Goal: Task Accomplishment & Management: Use online tool/utility

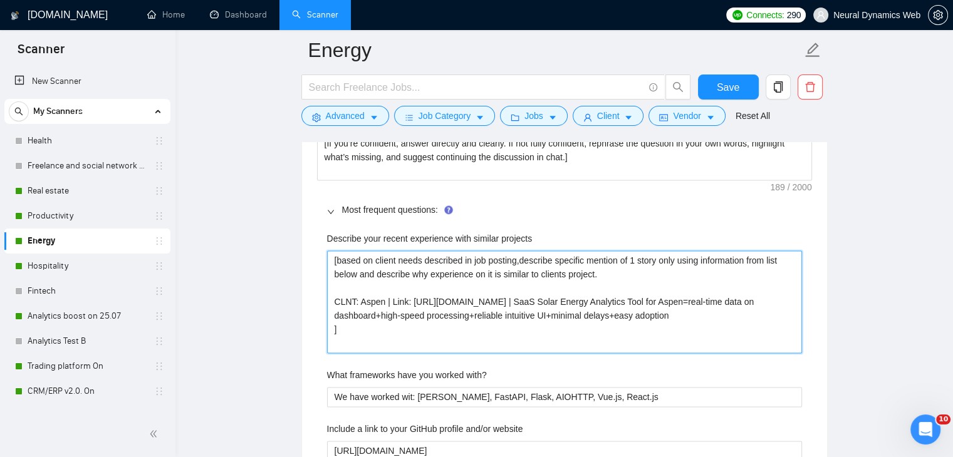
drag, startPoint x: 418, startPoint y: 331, endPoint x: 317, endPoint y: 245, distance: 132.8
click at [350, 321] on projects "[based on client needs described in job posting,describe specific mention of 1 …" at bounding box center [564, 302] width 475 height 103
drag, startPoint x: 351, startPoint y: 341, endPoint x: 326, endPoint y: 320, distance: 32.9
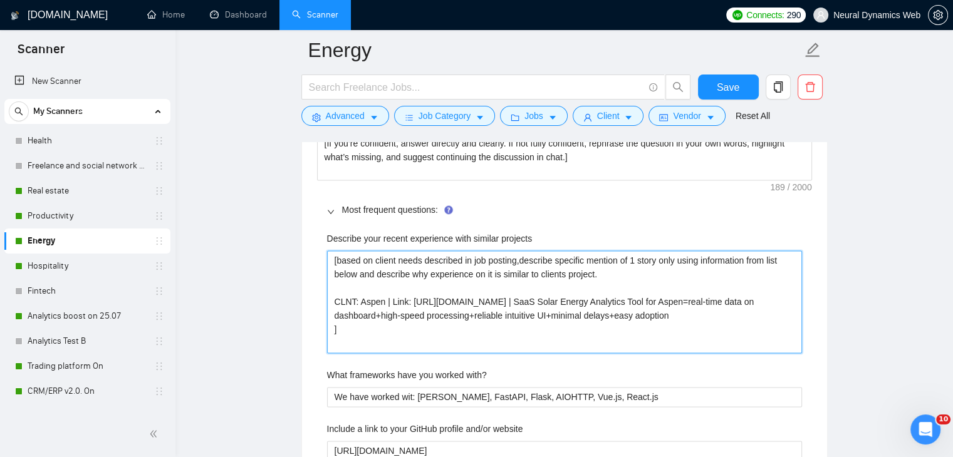
paste projects "We built a custom SaaS platform for Aspen to manage and analyze large volumes o…"
type projects "[based on client needs described in job posting,describe specific mention of 1 …"
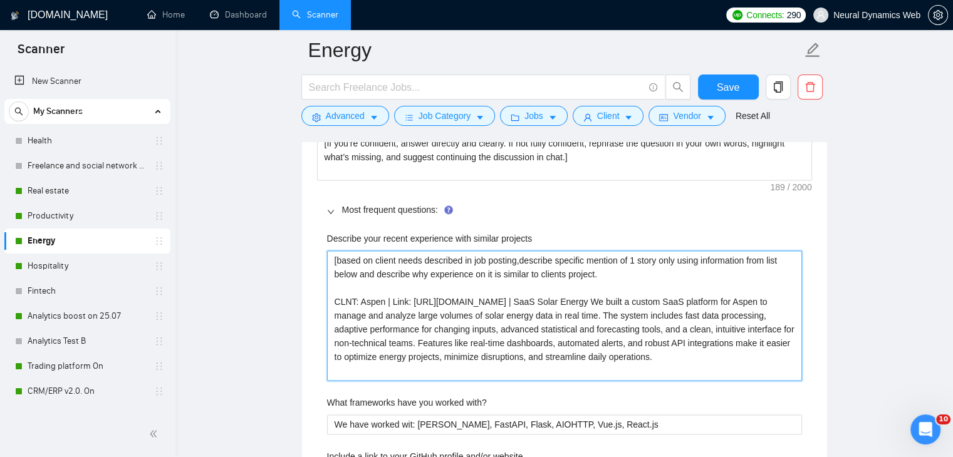
drag, startPoint x: 788, startPoint y: 300, endPoint x: 703, endPoint y: 299, distance: 85.8
click at [703, 299] on projects "[based on client needs described in job posting,describe specific mention of 1 …" at bounding box center [564, 316] width 475 height 130
type projects "[based on client needs described in job posting,describe specific mention of 1 …"
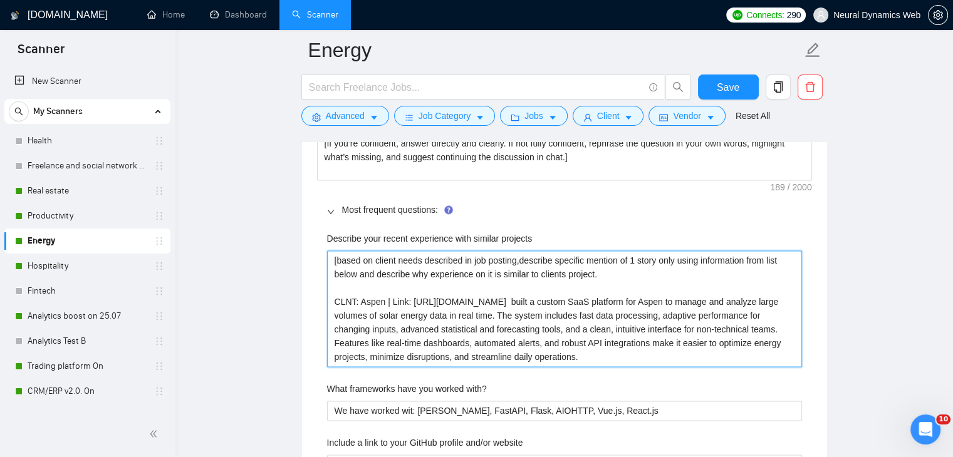
type projects "[based on client needs described in job posting,describe specific mention of 1 …"
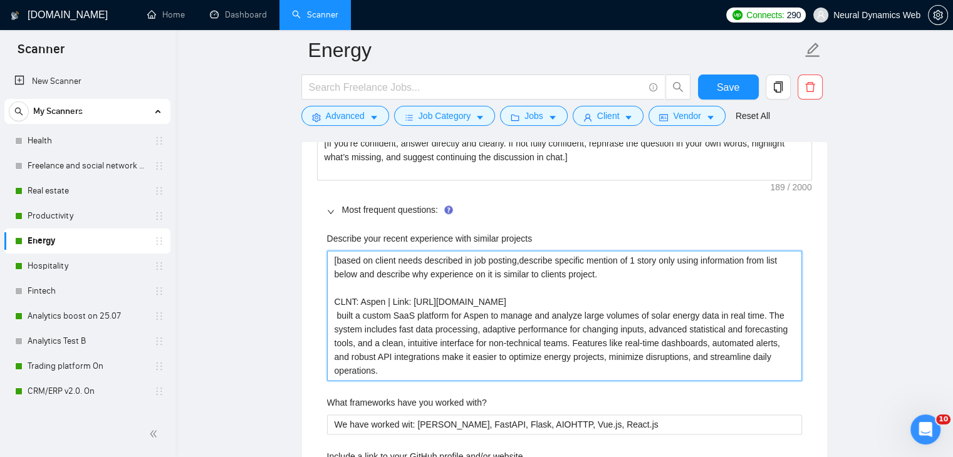
click at [333, 316] on projects "[based on client needs described in job posting,describe specific mention of 1 …" at bounding box center [564, 316] width 475 height 130
type projects "[based on client needs described in job posting,describe specific mention of 1 …"
drag, startPoint x: 356, startPoint y: 301, endPoint x: 331, endPoint y: 254, distance: 52.4
click at [331, 254] on projects "[based on client needs described in job posting,describe specific mention of 1 …" at bounding box center [564, 316] width 475 height 130
type projects "F Aspen | Link: https://www.upwork.com/freelancers/bilmaksym?p=1910257548875522…"
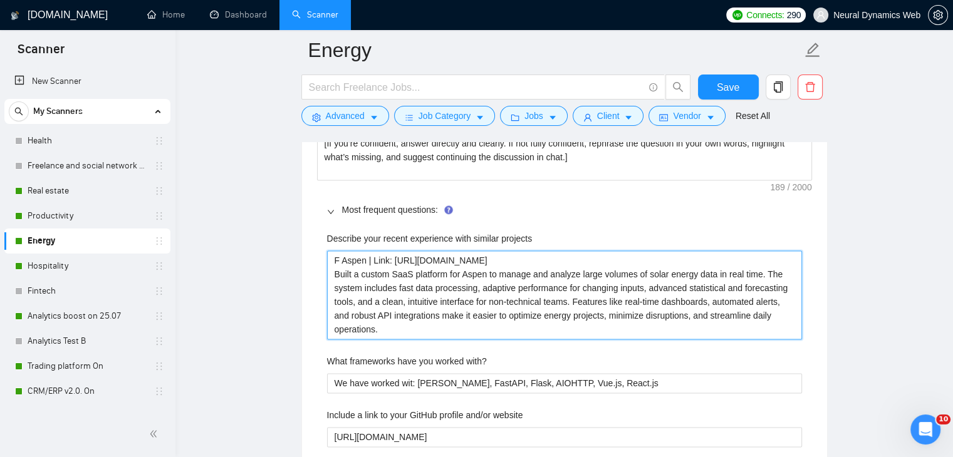
type projects "Fo Aspen | Link: https://www.upwork.com/freelancers/bilmaksym?p=191025754887552…"
type projects "For Aspen | Link: https://www.upwork.com/freelancers/bilmaksym?p=19102575488755…"
drag, startPoint x: 399, startPoint y: 264, endPoint x: 372, endPoint y: 264, distance: 26.9
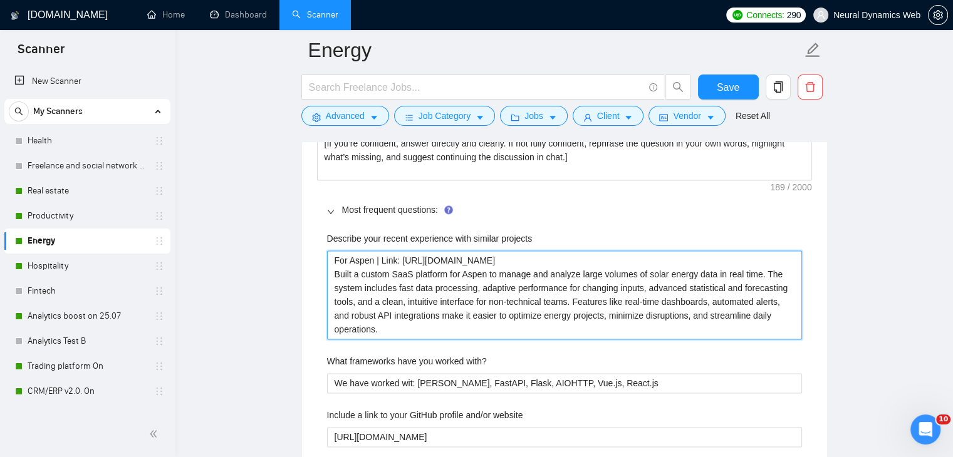
click at [372, 264] on projects "For Aspen | Link: https://www.upwork.com/freelancers/bilmaksym?p=19102575488755…" at bounding box center [564, 295] width 475 height 89
type projects "For Aspenhttps://www.upwork.com/freelancers/bilmaksym?p=1910257548875522048 Bui…"
type projects "For Aspen https://www.upwork.com/freelancers/bilmaksym?p=1910257548875522048 Bu…"
drag, startPoint x: 375, startPoint y: 256, endPoint x: 299, endPoint y: 253, distance: 75.2
click at [299, 253] on main "Energy Save Advanced Job Category Jobs Client Vendor Reset All Preview Results …" at bounding box center [563, 426] width 737 height 4389
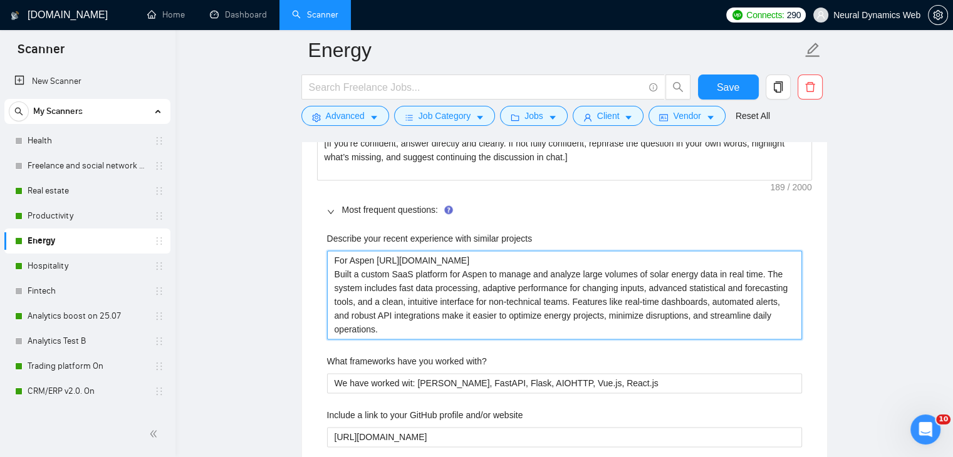
type projects "https://www.upwork.com/freelancers/bilmaksym?p=1910257548875522048 Built a cust…"
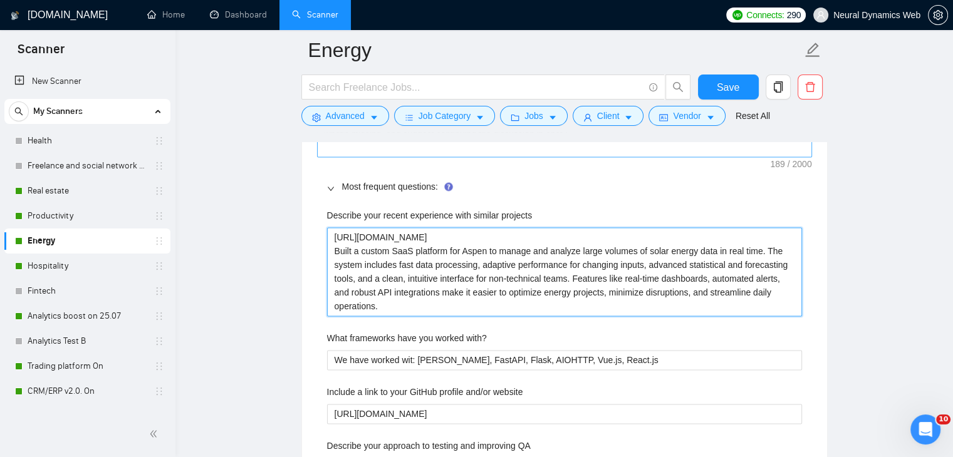
scroll to position [1881, 0]
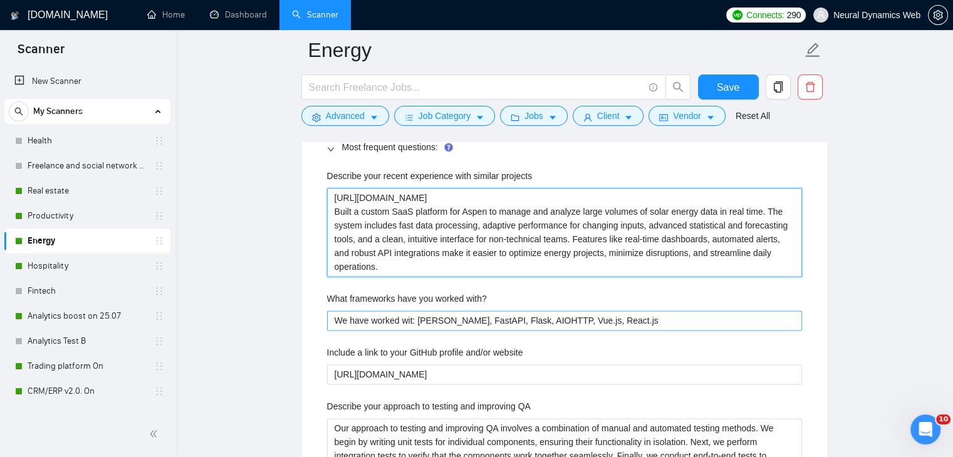
type projects "https://www.upwork.com/freelancers/bilmaksym?p=1910257548875522048 Built a cust…"
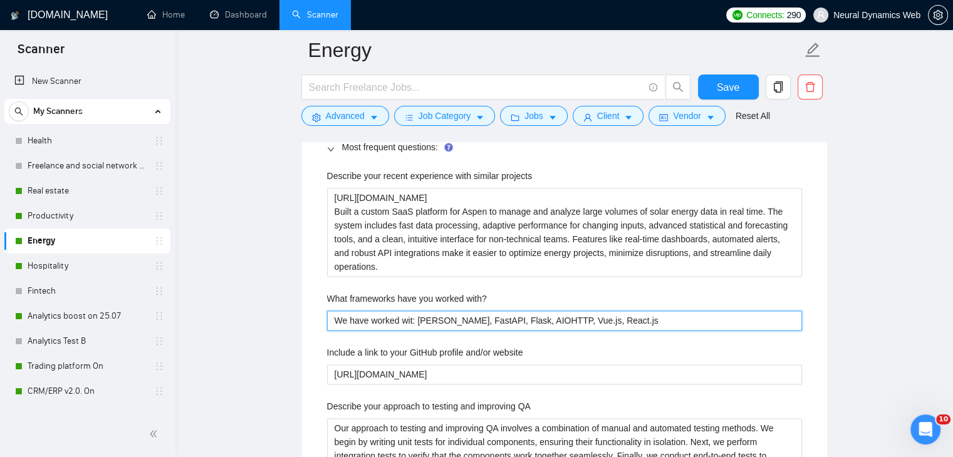
click at [623, 328] on with\? "We have worked wit: [PERSON_NAME], FastAPI, Flask, AIOHTTP, Vue.js, React.js" at bounding box center [564, 321] width 475 height 20
type with\? "We have worked wit: [PERSON_NAME], FastAPI, Flask, AIOHTTP, Vue.js, React.js"
type with\? "We have worked wit: [PERSON_NAME], FastAPI, Flask, AIOHTTP, Vue.js, React.js a"
type with\? "We have worked wit: [PERSON_NAME], FastAPI, Flask, AIOHTTP, Vue.js, React.js an"
type with\? "We have worked wit: [PERSON_NAME], FastAPI, Flask, AIOHTTP, Vue.js, React.js and"
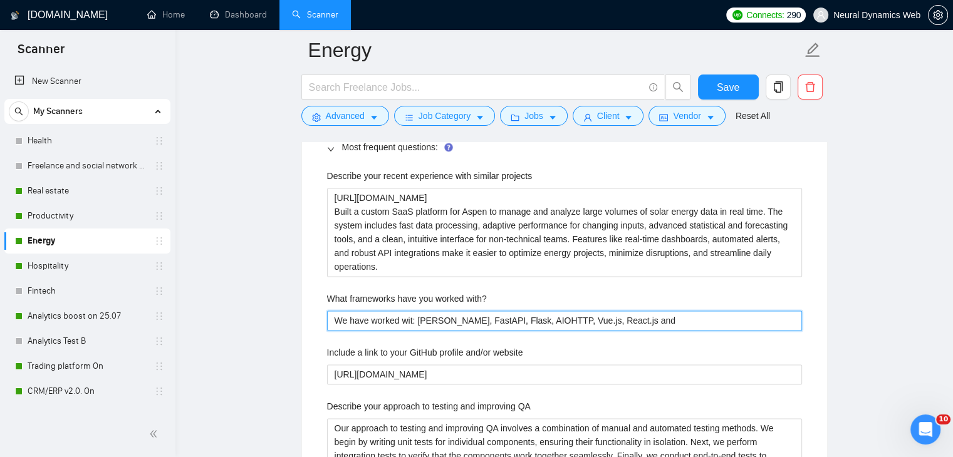
type with\? "We have worked wit: [PERSON_NAME], FastAPI, Flask, AIOHTTP, Vue.js, React.js and"
type with\? "We have worked wit: [PERSON_NAME], FastAPI, Flask, AIOHTTP, Vue.js, React.js an…"
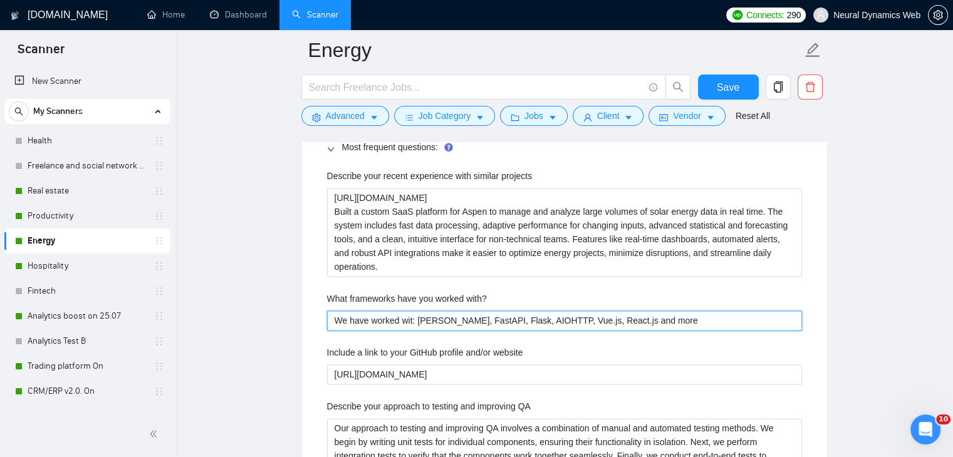
click at [411, 323] on with\? "We have worked wit: [PERSON_NAME], FastAPI, Flask, AIOHTTP, Vue.js, React.js an…" at bounding box center [564, 321] width 475 height 20
type with\? "We have worked with [PERSON_NAME], FastAPI, Flask, AIOHTTP, Vue.js, React.js an…"
drag, startPoint x: 374, startPoint y: 318, endPoint x: 308, endPoint y: 321, distance: 65.8
click at [308, 321] on div "Default answer template: [If you’re confident, answer directly and clearly. If …" at bounding box center [564, 420] width 525 height 767
type with\? "Worked with [PERSON_NAME], FastAPI, Flask, AIOHTTP, Vue.js, React.js and more"
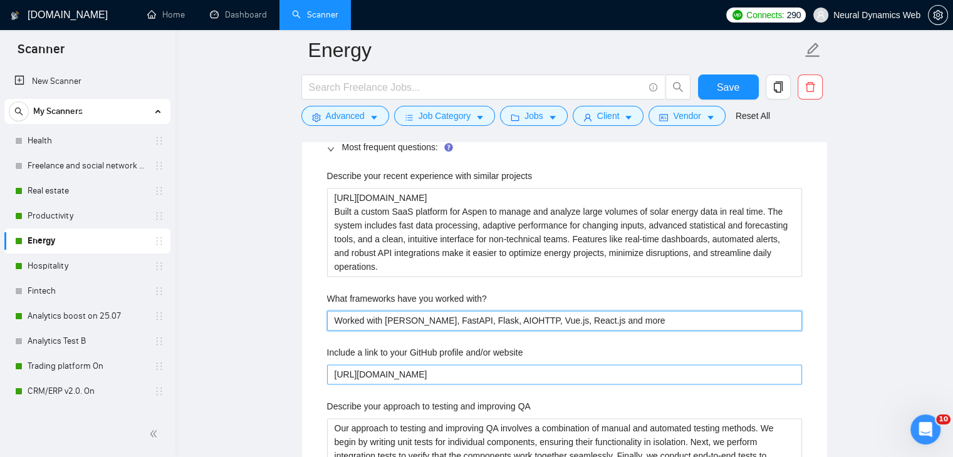
type with\? "Worked with [PERSON_NAME], FastAPI, Flask, AIOHTTP, Vue.js, React.js and more"
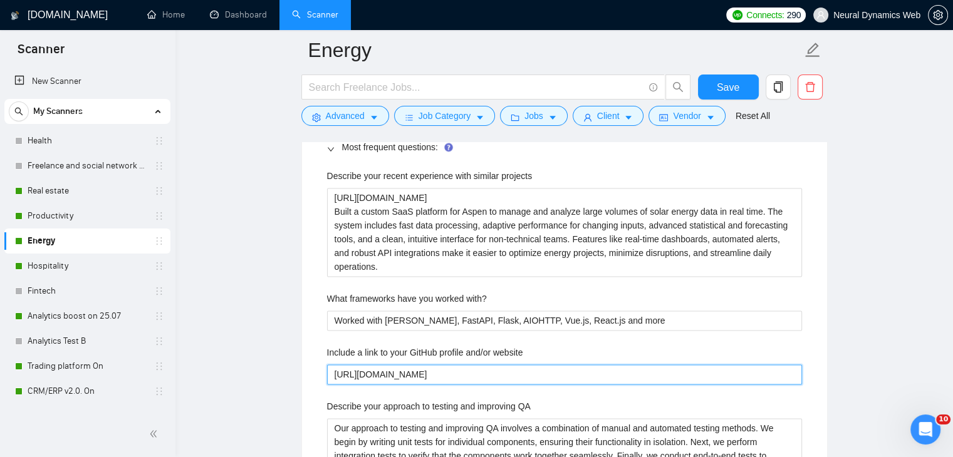
drag, startPoint x: 609, startPoint y: 371, endPoint x: 497, endPoint y: 375, distance: 111.5
click at [497, 375] on website "[URL][DOMAIN_NAME]" at bounding box center [564, 374] width 475 height 20
type website "[URL][DOMAIN_NAME]"
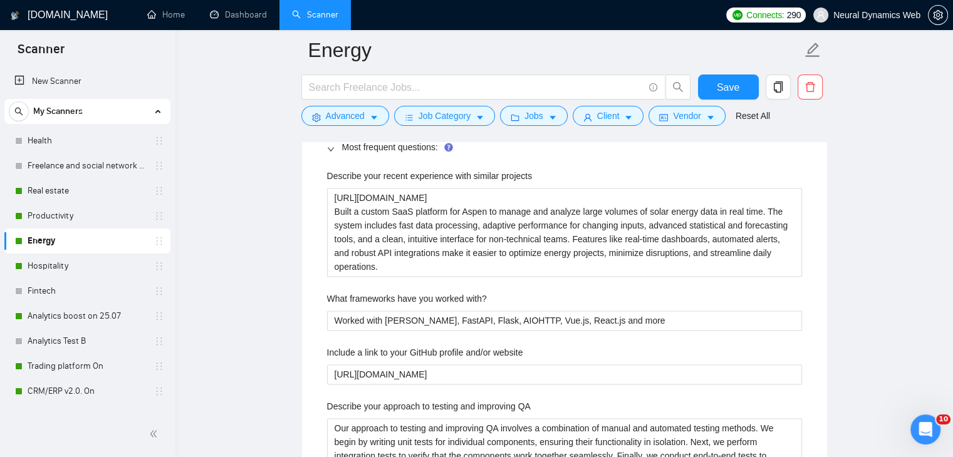
click at [871, 296] on main "Energy Save Advanced Job Category Jobs Client Vendor Reset All Preview Results …" at bounding box center [563, 363] width 737 height 4389
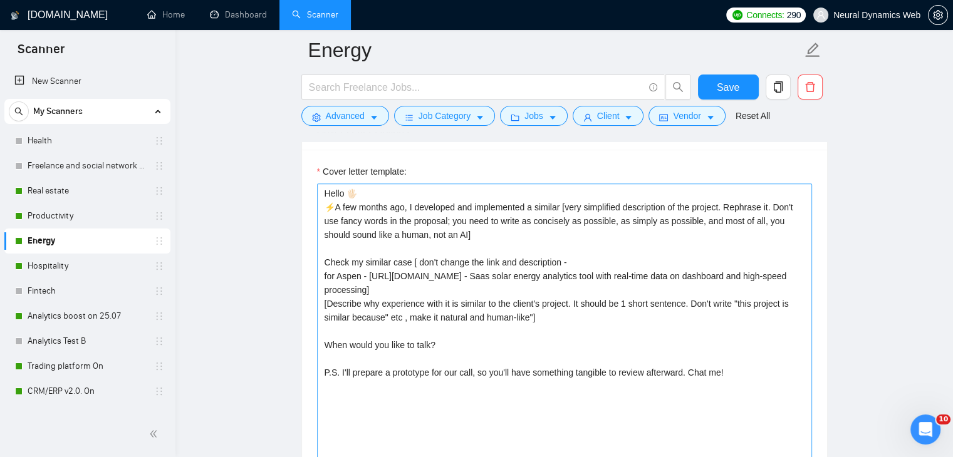
scroll to position [1380, 0]
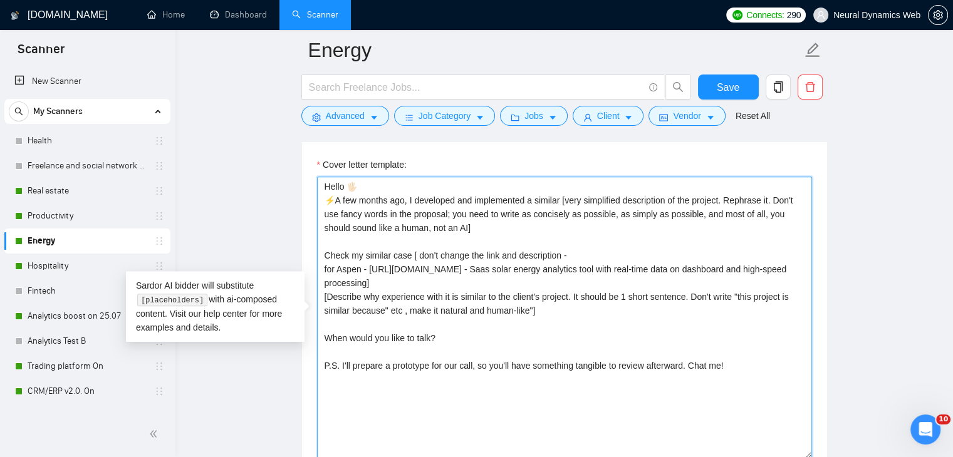
drag, startPoint x: 324, startPoint y: 180, endPoint x: 798, endPoint y: 379, distance: 514.0
click at [798, 379] on textarea "Hello 🖐🏻 ⚡️A few months ago, I developed and implemented a similar [very simpli…" at bounding box center [564, 318] width 495 height 282
click at [425, 386] on textarea "Hello 🖐🏻 ⚡️A few months ago, I developed and implemented a similar [very simpli…" at bounding box center [564, 318] width 495 height 282
paste textarea "Hello. [Create a phrase tailored to the job description or title, something lik…"
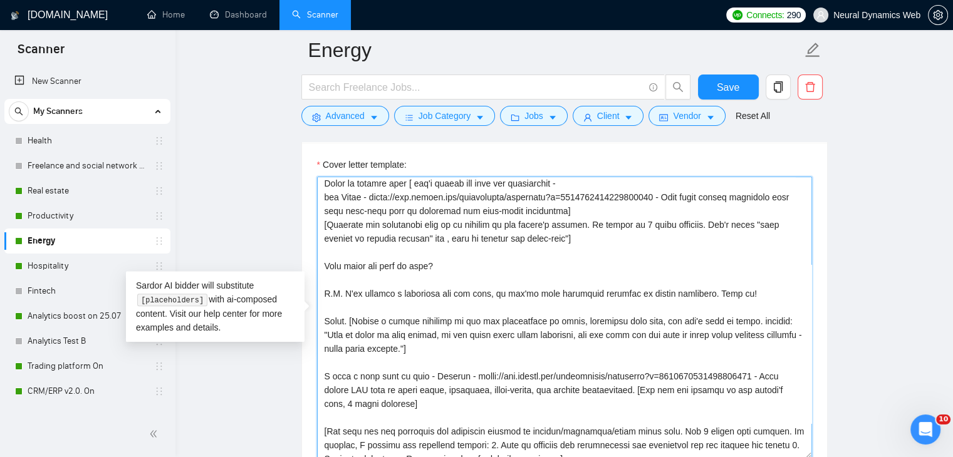
scroll to position [0, 0]
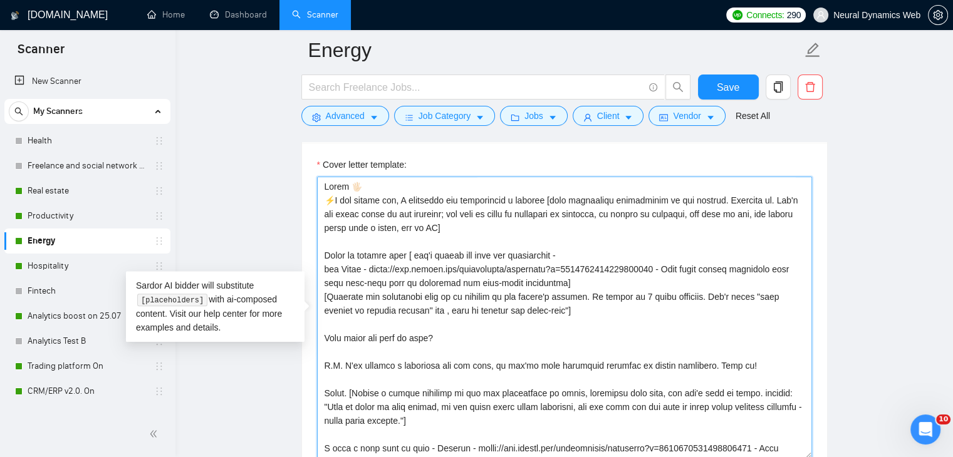
drag, startPoint x: 337, startPoint y: 267, endPoint x: 659, endPoint y: 262, distance: 322.6
click at [659, 262] on textarea "Cover letter template:" at bounding box center [564, 318] width 495 height 282
click at [639, 269] on textarea "Cover letter template:" at bounding box center [564, 318] width 495 height 282
drag, startPoint x: 324, startPoint y: 266, endPoint x: 561, endPoint y: 276, distance: 237.6
click at [561, 276] on textarea "Cover letter template:" at bounding box center [564, 318] width 495 height 282
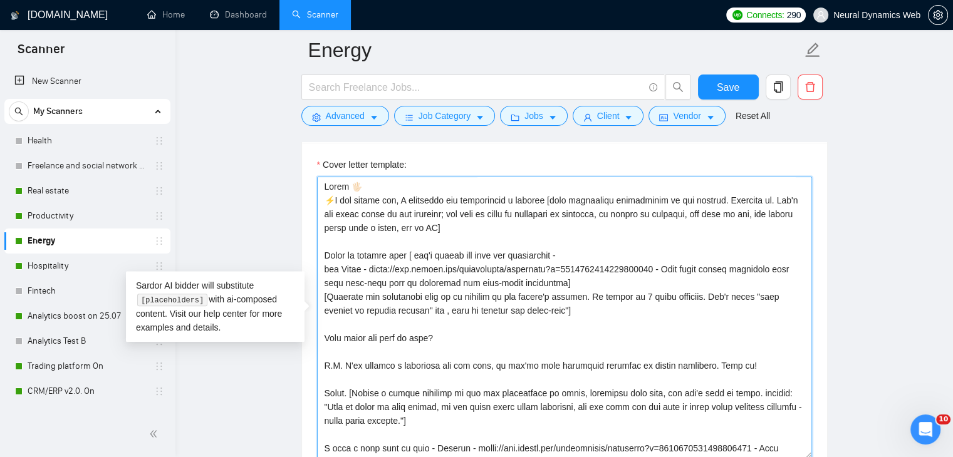
click at [531, 281] on textarea "Cover letter template:" at bounding box center [564, 318] width 495 height 282
drag, startPoint x: 324, startPoint y: 267, endPoint x: 428, endPoint y: 273, distance: 104.1
click at [428, 273] on textarea "Cover letter template:" at bounding box center [564, 318] width 495 height 282
click at [354, 266] on textarea "Cover letter template:" at bounding box center [564, 318] width 495 height 282
drag, startPoint x: 322, startPoint y: 269, endPoint x: 576, endPoint y: 309, distance: 257.4
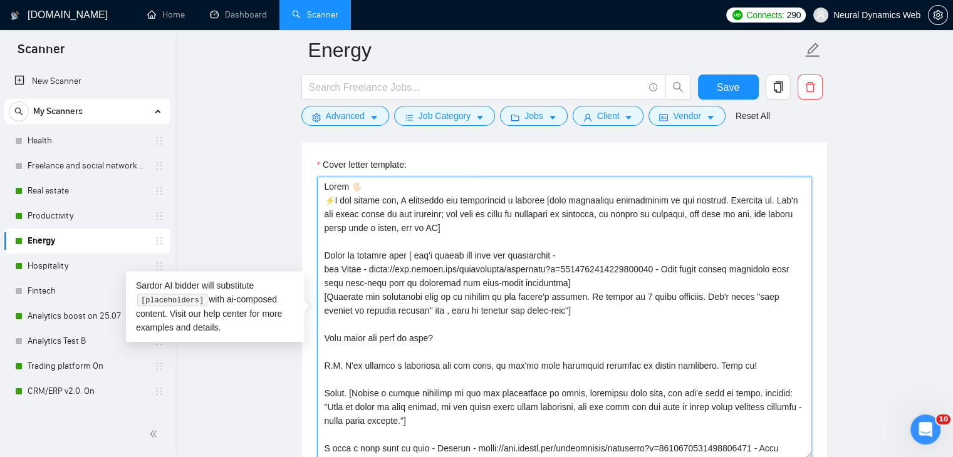
click at [576, 309] on textarea "Cover letter template:" at bounding box center [564, 318] width 495 height 282
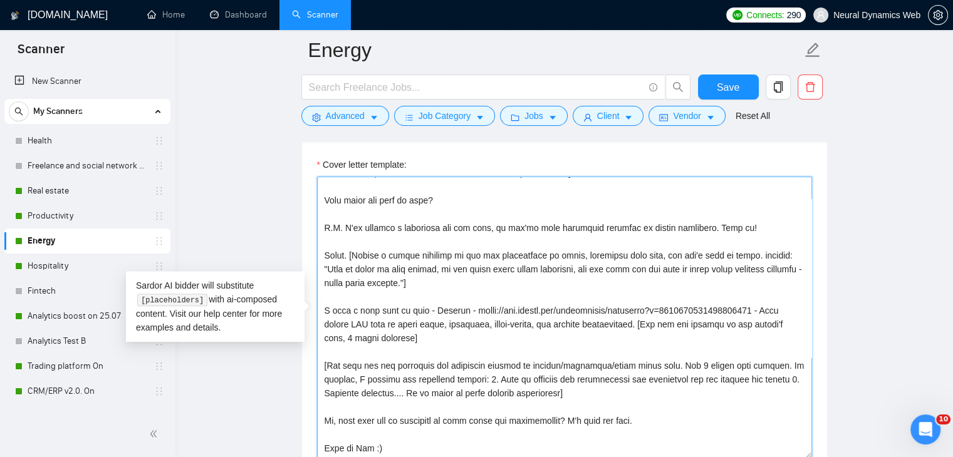
drag, startPoint x: 433, startPoint y: 257, endPoint x: 444, endPoint y: 285, distance: 29.5
click at [444, 285] on textarea "Cover letter template:" at bounding box center [564, 318] width 495 height 282
paste textarea "for Aspen - https://www.upwork.com/freelancers/bilmaksym?p=1910257548875522048 …"
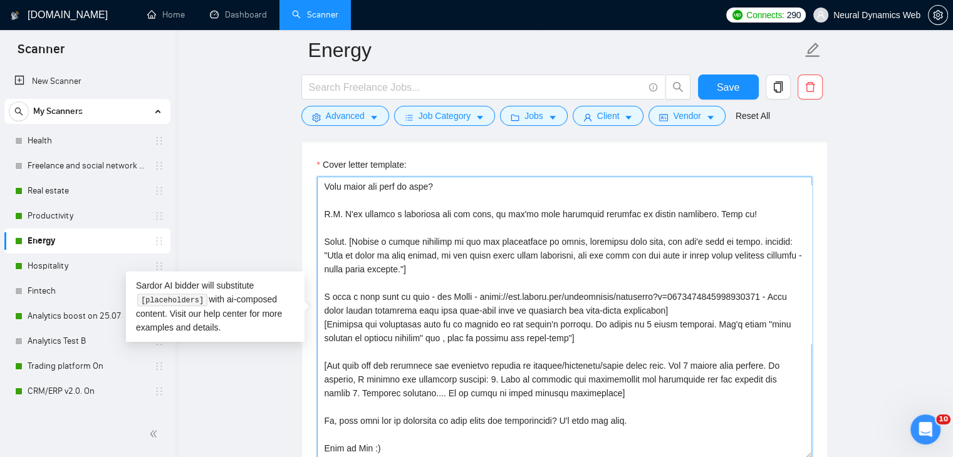
click at [476, 259] on textarea "Cover letter template:" at bounding box center [564, 318] width 495 height 282
click at [777, 256] on textarea "Cover letter template:" at bounding box center [564, 318] width 495 height 282
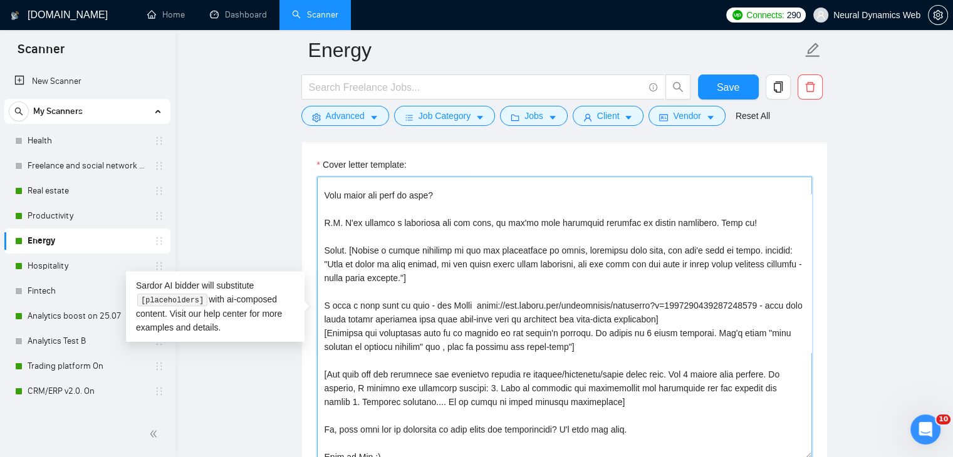
scroll to position [125, 0]
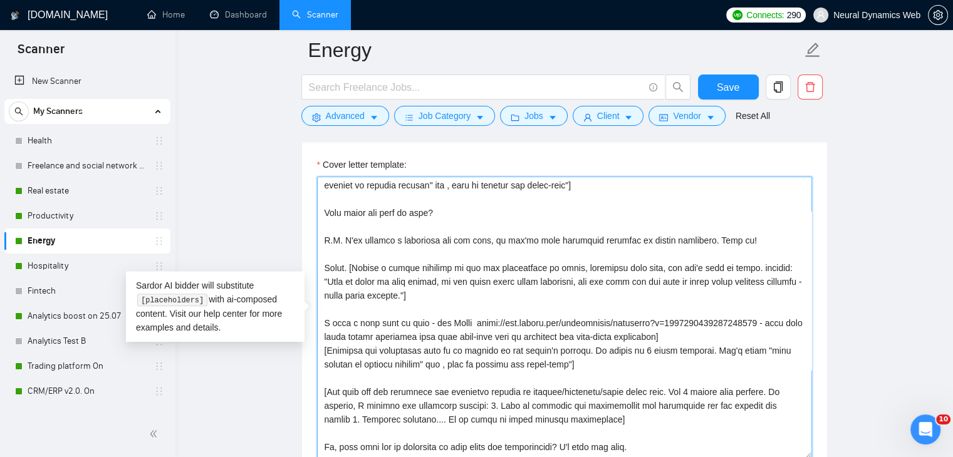
drag, startPoint x: 328, startPoint y: 280, endPoint x: 439, endPoint y: 291, distance: 111.4
click at [439, 291] on textarea "Cover letter template:" at bounding box center [564, 318] width 495 height 282
click at [373, 294] on textarea "Cover letter template:" at bounding box center [564, 318] width 495 height 282
drag, startPoint x: 325, startPoint y: 279, endPoint x: 369, endPoint y: 284, distance: 44.1
click at [369, 284] on textarea "Cover letter template:" at bounding box center [564, 318] width 495 height 282
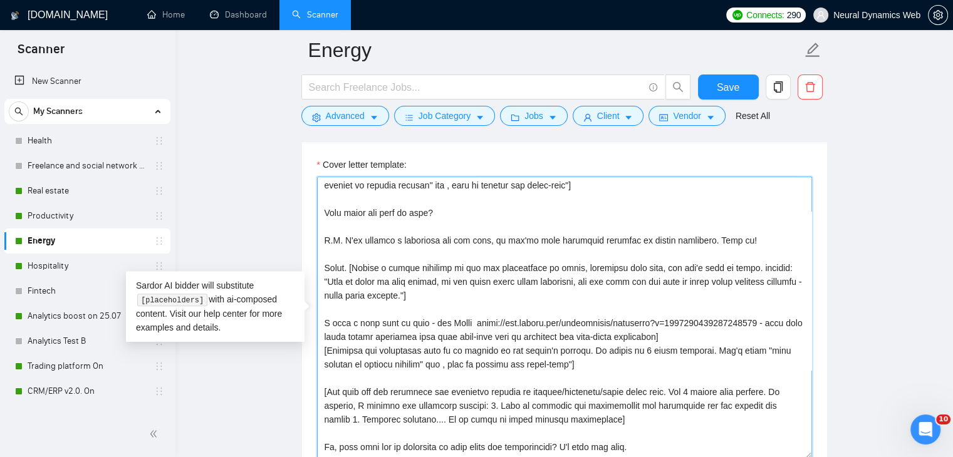
click at [370, 284] on textarea "Cover letter template:" at bounding box center [564, 318] width 495 height 282
drag, startPoint x: 327, startPoint y: 278, endPoint x: 440, endPoint y: 292, distance: 114.2
click at [440, 292] on textarea "Cover letter template:" at bounding box center [564, 318] width 495 height 282
click at [363, 259] on textarea "Cover letter template:" at bounding box center [564, 318] width 495 height 282
drag, startPoint x: 329, startPoint y: 281, endPoint x: 440, endPoint y: 296, distance: 112.5
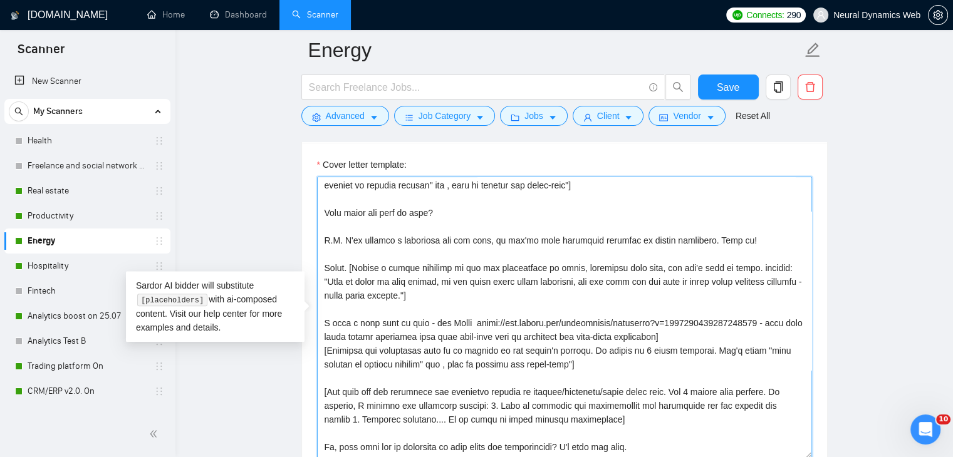
click at [440, 296] on textarea "Cover letter template:" at bounding box center [564, 318] width 495 height 282
paste textarea "energy, every watt matters — and building software is no different. Each featur…"
click at [504, 279] on textarea "Cover letter template:" at bounding box center [564, 318] width 495 height 282
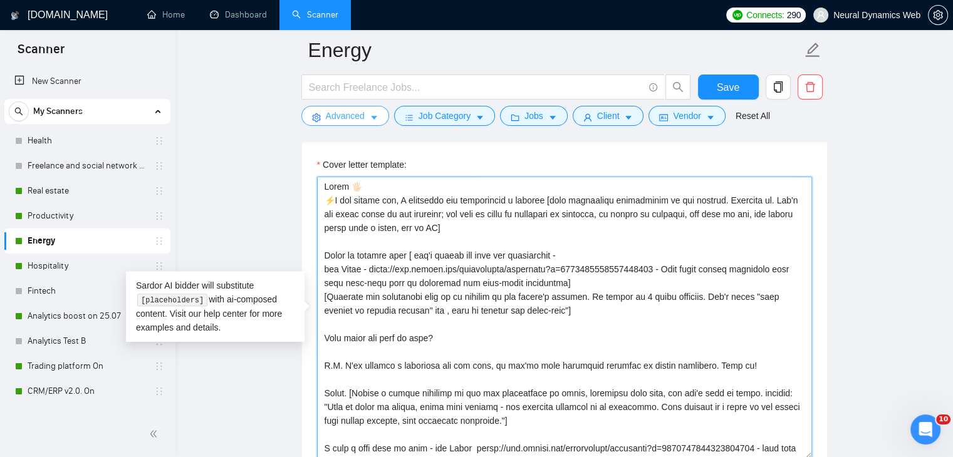
drag, startPoint x: 320, startPoint y: 266, endPoint x: 306, endPoint y: 109, distance: 157.2
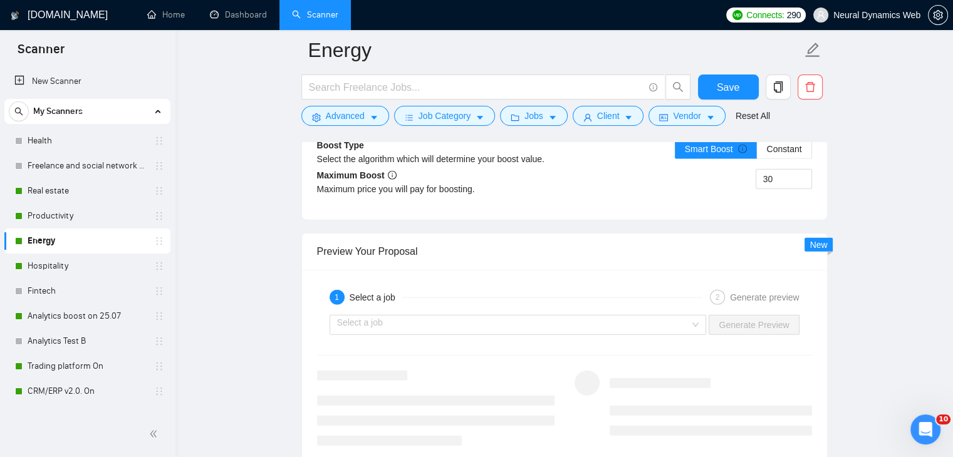
scroll to position [2947, 0]
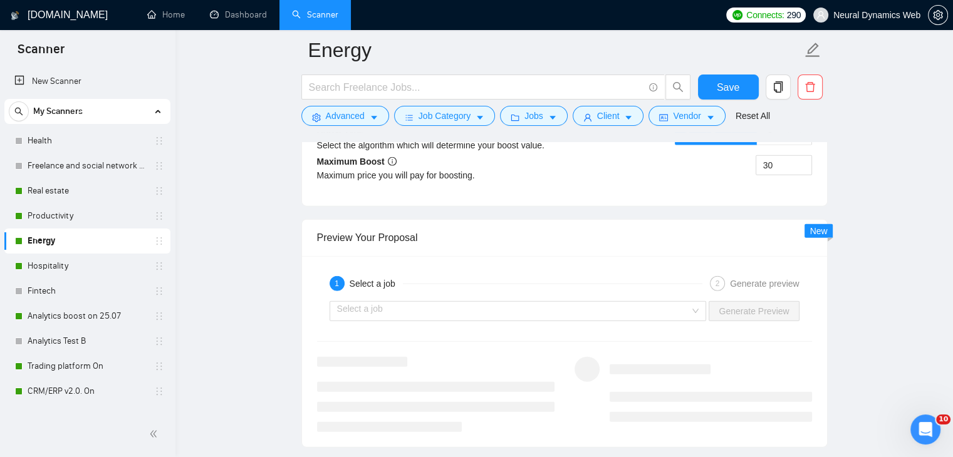
type textarea "Hello. [Create a phrase tailored to the job description or title, something lik…"
click at [358, 319] on div "Select a job Generate Preview" at bounding box center [564, 311] width 497 height 30
click at [356, 306] on input "search" at bounding box center [513, 311] width 353 height 19
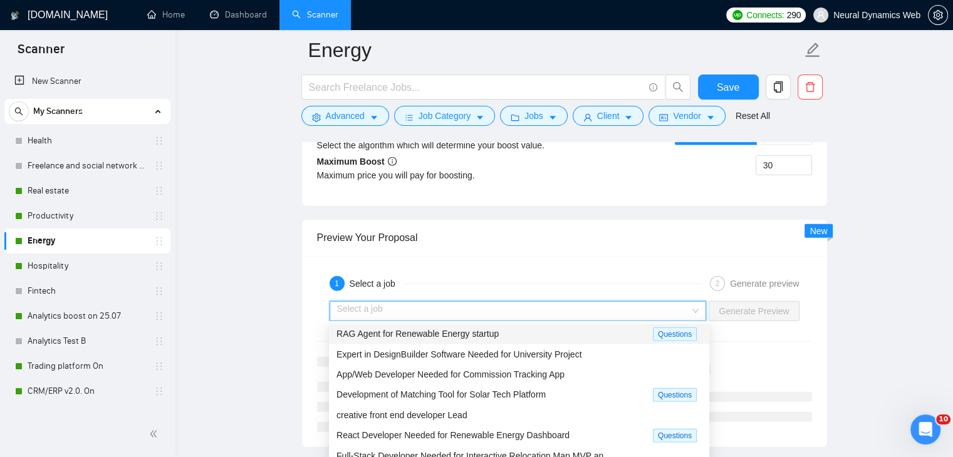
click at [383, 329] on span "RAG Agent for Renewable Energy startup" at bounding box center [417, 334] width 162 height 10
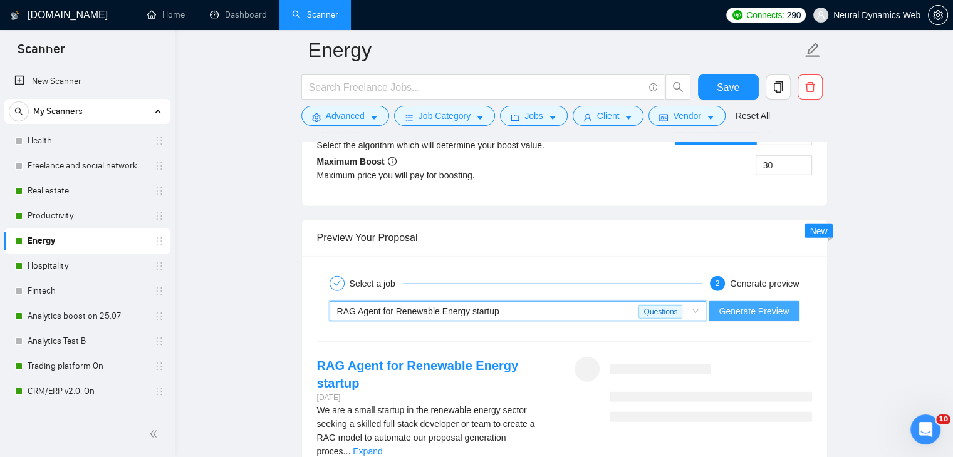
click at [735, 307] on span "Generate Preview" at bounding box center [753, 311] width 70 height 14
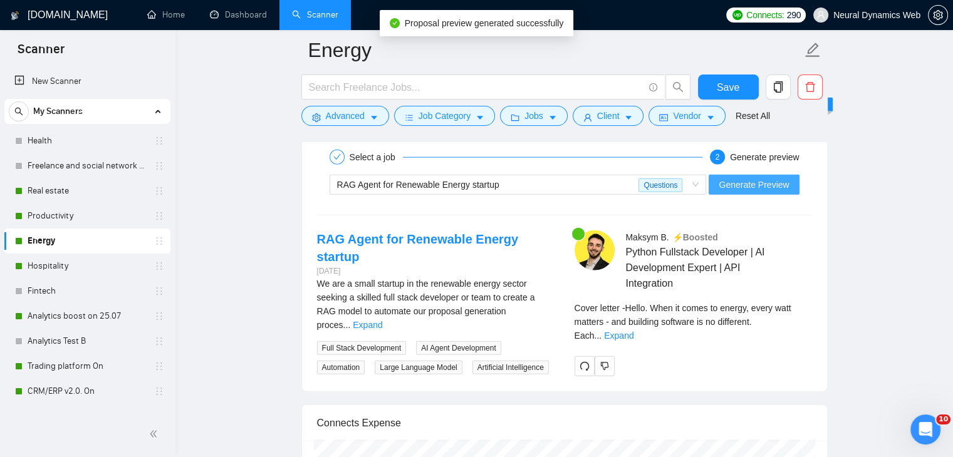
scroll to position [3197, 0]
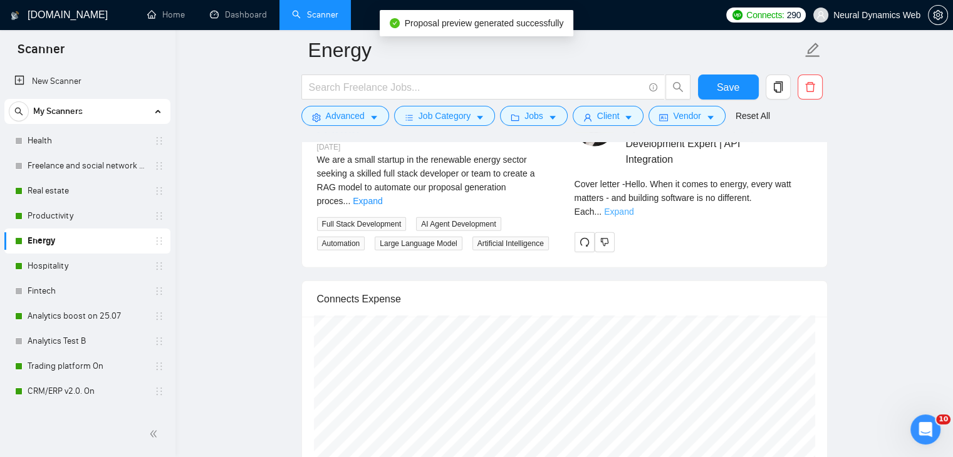
click at [633, 207] on link "Expand" at bounding box center [618, 212] width 29 height 10
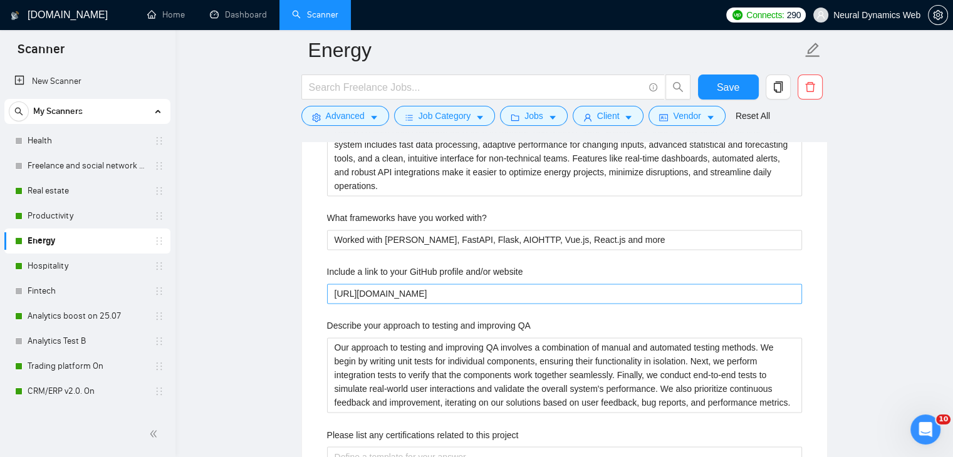
scroll to position [1819, 0]
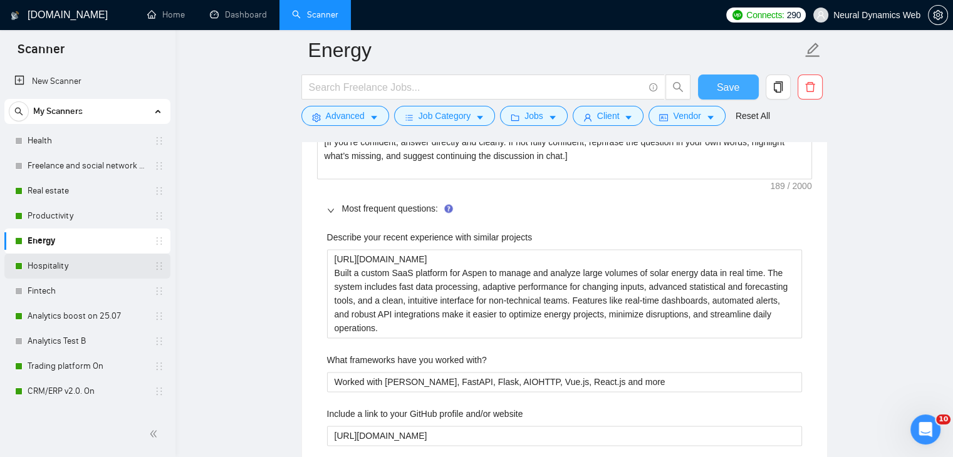
drag, startPoint x: 727, startPoint y: 79, endPoint x: 95, endPoint y: 267, distance: 660.0
click at [727, 80] on span "Save" at bounding box center [727, 88] width 23 height 16
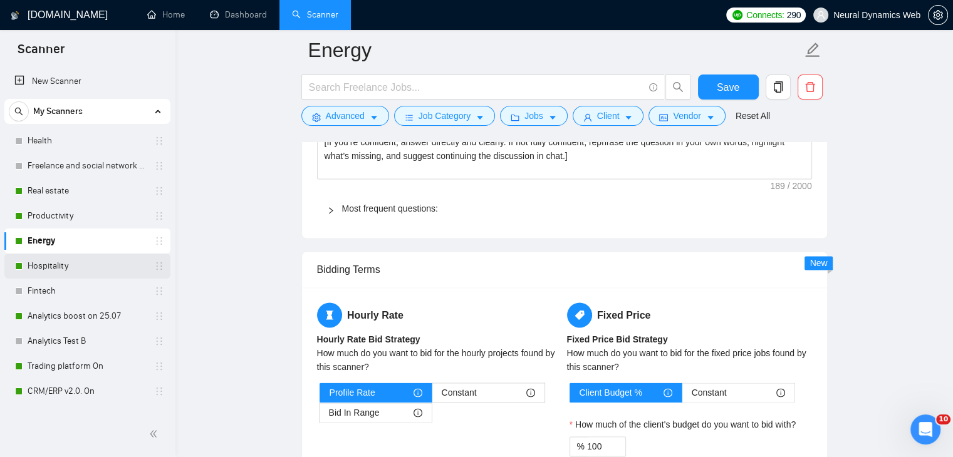
click at [93, 266] on link "Hospitality" at bounding box center [87, 266] width 119 height 25
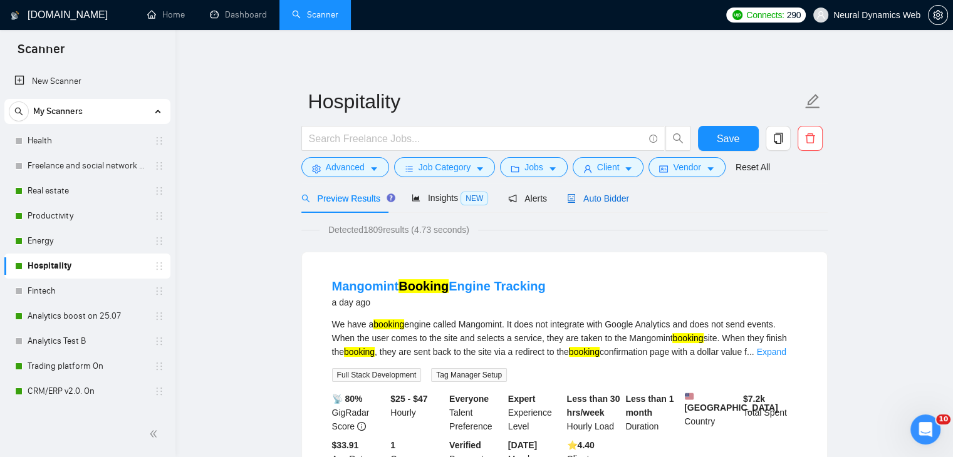
click at [567, 204] on div "Auto Bidder" at bounding box center [598, 199] width 62 height 14
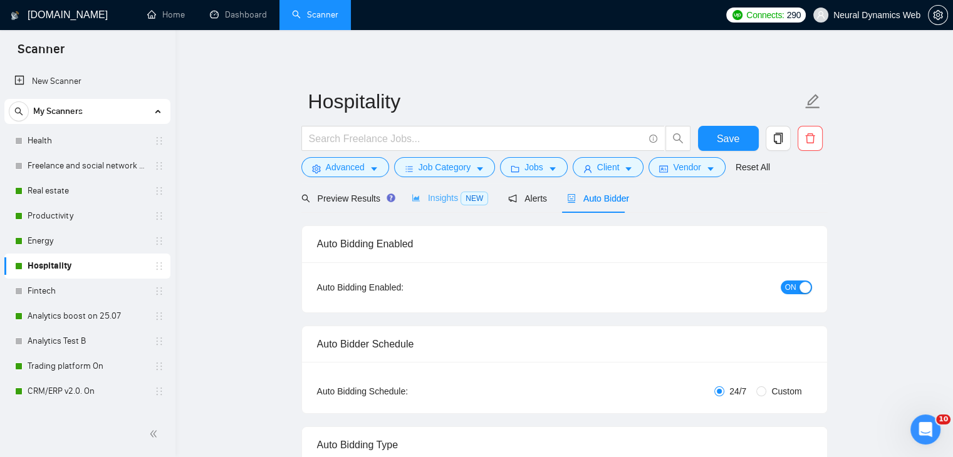
checkbox input "true"
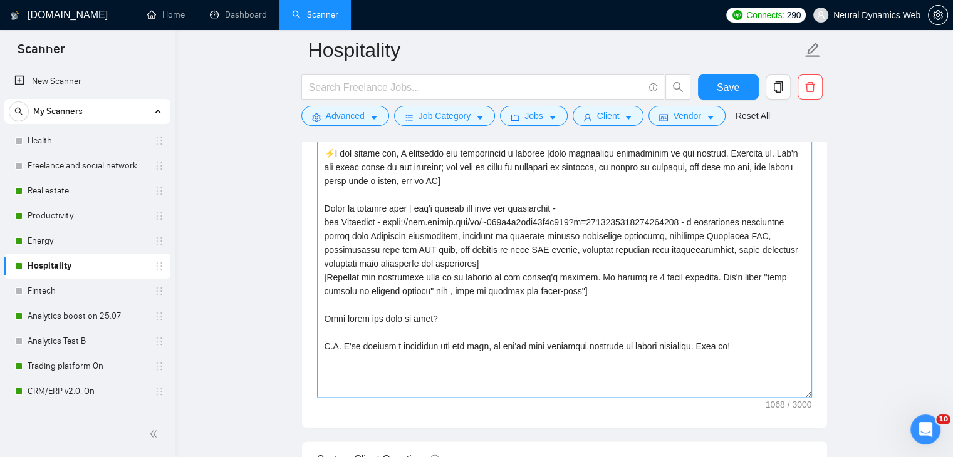
scroll to position [1378, 0]
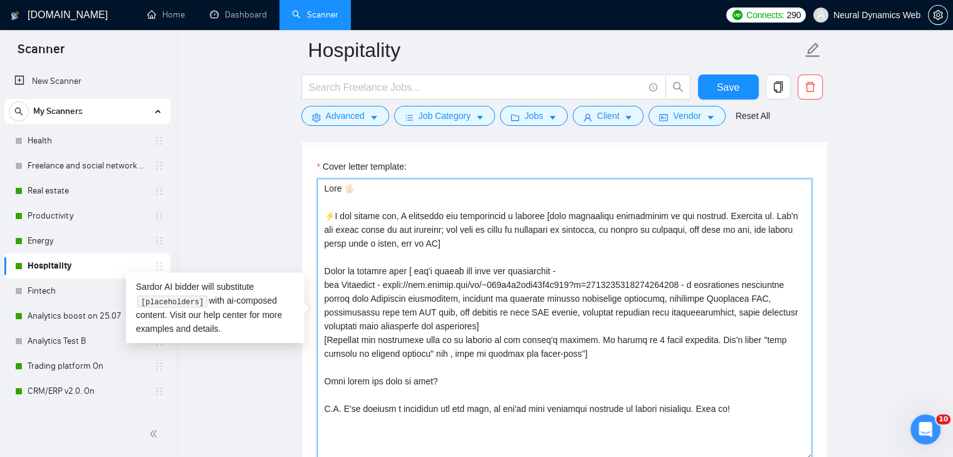
drag, startPoint x: 322, startPoint y: 184, endPoint x: 697, endPoint y: 391, distance: 428.3
click at [770, 426] on textarea "Cover letter template:" at bounding box center [564, 319] width 495 height 282
click at [554, 342] on textarea "Cover letter template:" at bounding box center [564, 319] width 495 height 282
drag, startPoint x: 752, startPoint y: 406, endPoint x: 326, endPoint y: 379, distance: 427.4
click at [326, 379] on textarea "Cover letter template:" at bounding box center [564, 319] width 495 height 282
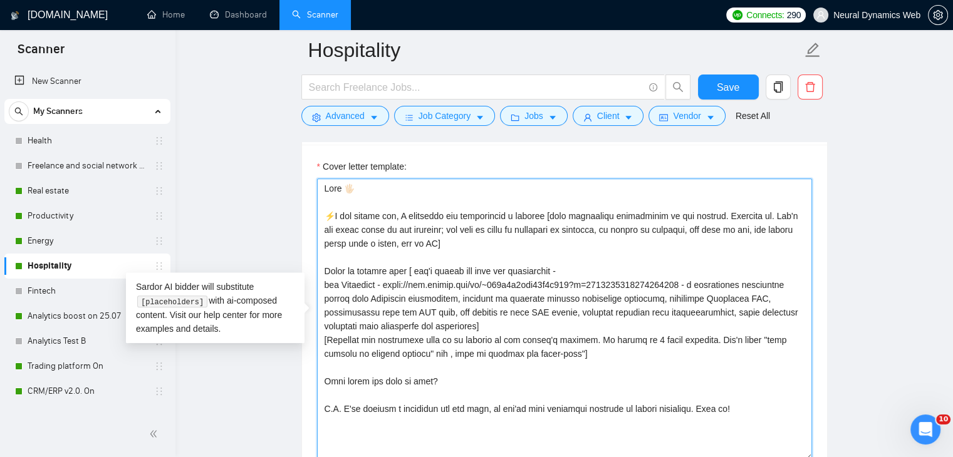
paste textarea "Hello. [Create a phrase tailored to the job description or title, something lik…"
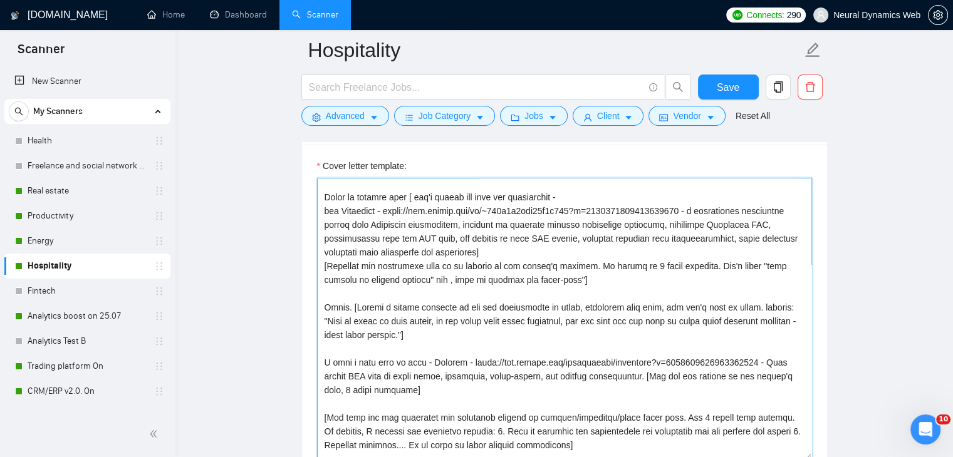
scroll to position [9, 0]
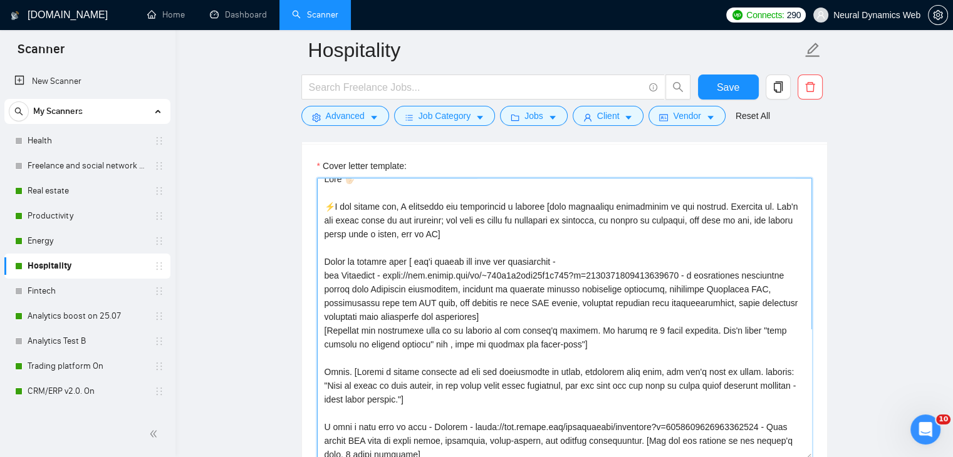
drag, startPoint x: 324, startPoint y: 274, endPoint x: 549, endPoint y: 341, distance: 234.8
click at [549, 341] on textarea "Cover letter template:" at bounding box center [564, 319] width 495 height 282
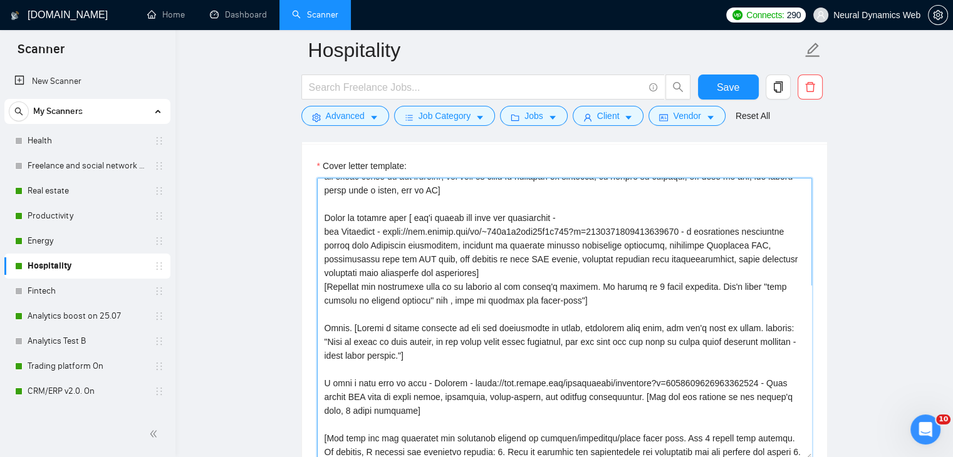
scroll to position [71, 0]
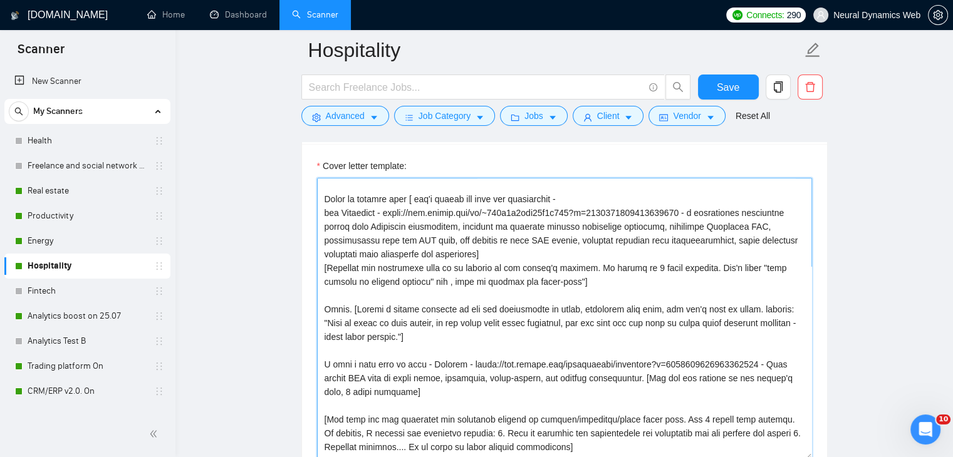
drag, startPoint x: 434, startPoint y: 359, endPoint x: 452, endPoint y: 386, distance: 32.5
click at [452, 386] on textarea "Cover letter template:" at bounding box center [564, 319] width 495 height 282
paste textarea "for Cloudbeds - https://www.upwork.com/fl/~014c1e4fcd57b8f655?p=174547919788709…"
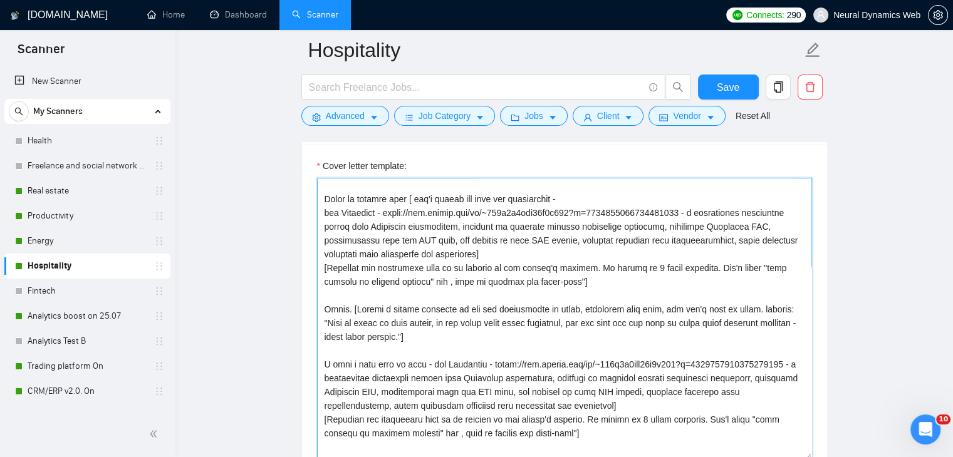
drag, startPoint x: 443, startPoint y: 363, endPoint x: 434, endPoint y: 362, distance: 9.5
click at [434, 362] on textarea "Cover letter template:" at bounding box center [564, 319] width 495 height 282
click at [482, 361] on textarea "Cover letter template:" at bounding box center [564, 319] width 495 height 282
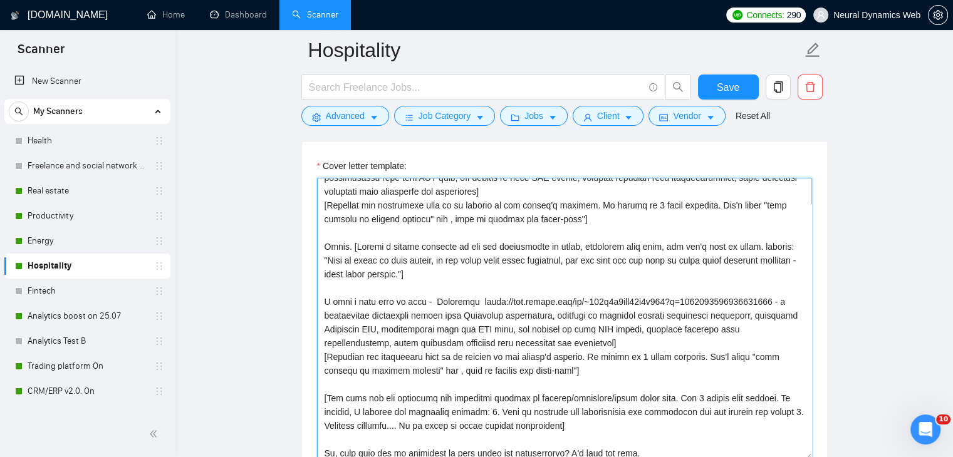
click at [784, 302] on textarea "Cover letter template:" at bounding box center [564, 319] width 495 height 282
drag, startPoint x: 329, startPoint y: 258, endPoint x: 439, endPoint y: 272, distance: 111.1
click at [439, 272] on textarea "Cover letter template:" at bounding box center [564, 319] width 495 height 282
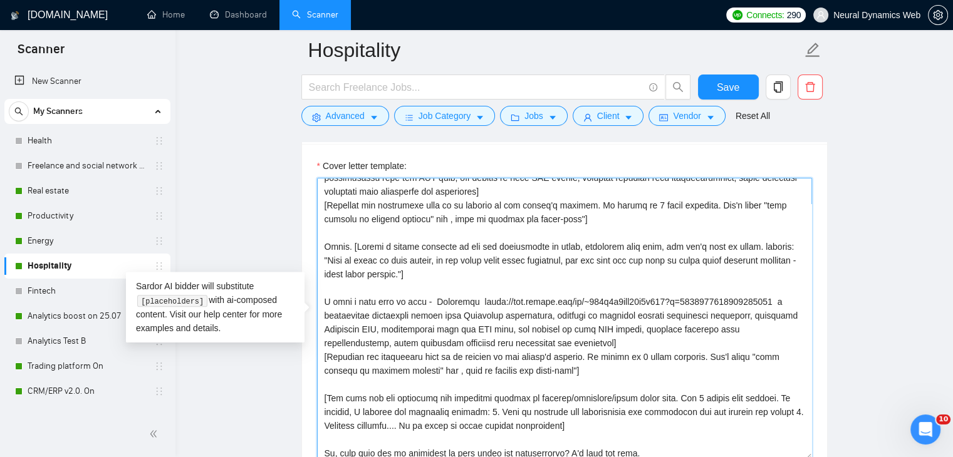
paste textarea "hospitality, every guest experience matters — and building software is no diffe…"
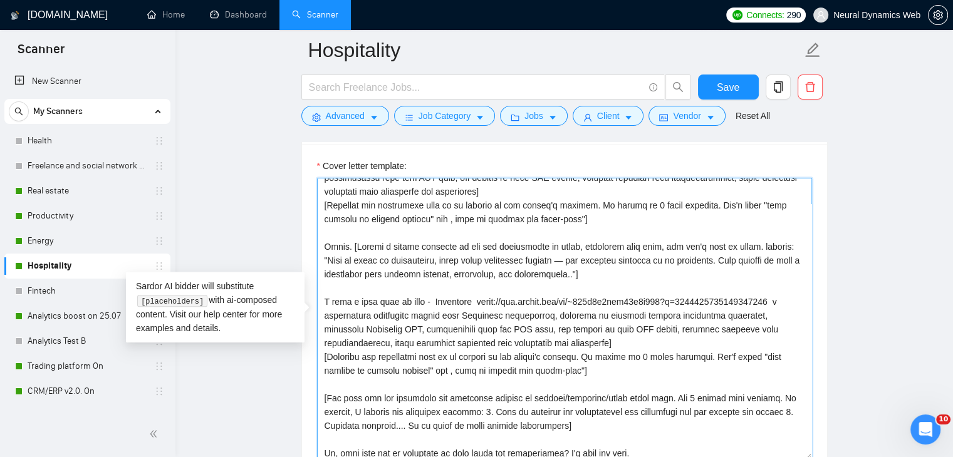
drag, startPoint x: 517, startPoint y: 269, endPoint x: 425, endPoint y: 266, distance: 92.1
click at [425, 266] on textarea "Cover letter template:" at bounding box center [564, 319] width 495 height 282
drag, startPoint x: 454, startPoint y: 331, endPoint x: 495, endPoint y: 333, distance: 41.4
click at [495, 333] on textarea "Cover letter template:" at bounding box center [564, 319] width 495 height 282
click at [507, 349] on textarea "Cover letter template:" at bounding box center [564, 319] width 495 height 282
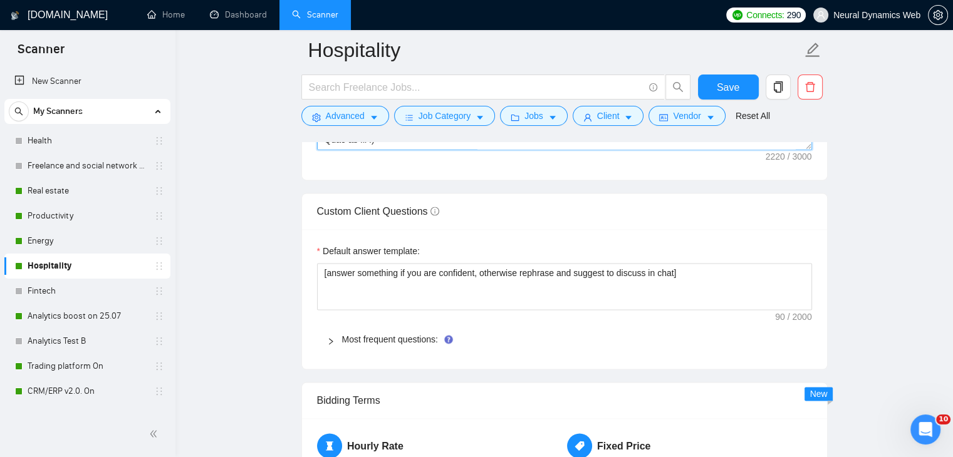
scroll to position [1692, 0]
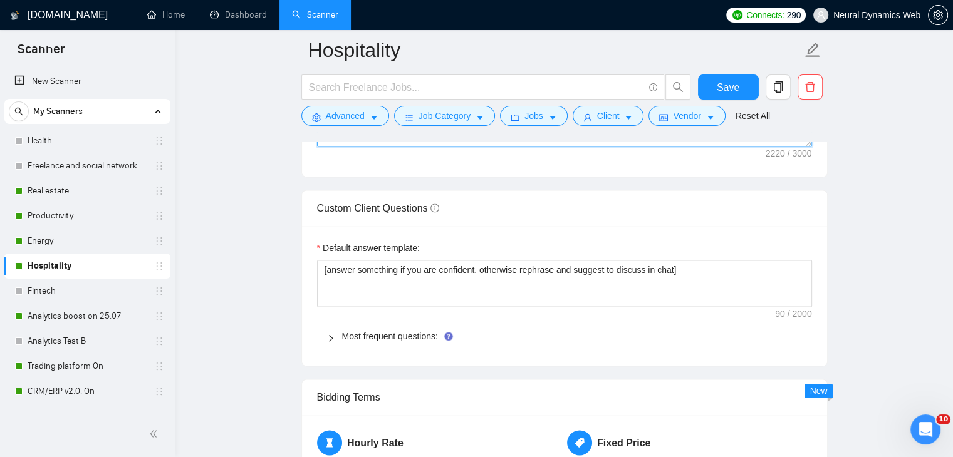
type textarea "Heyy 🖐🏻 ⚡️A few months ago, I developed and implemented a similar [very simplif…"
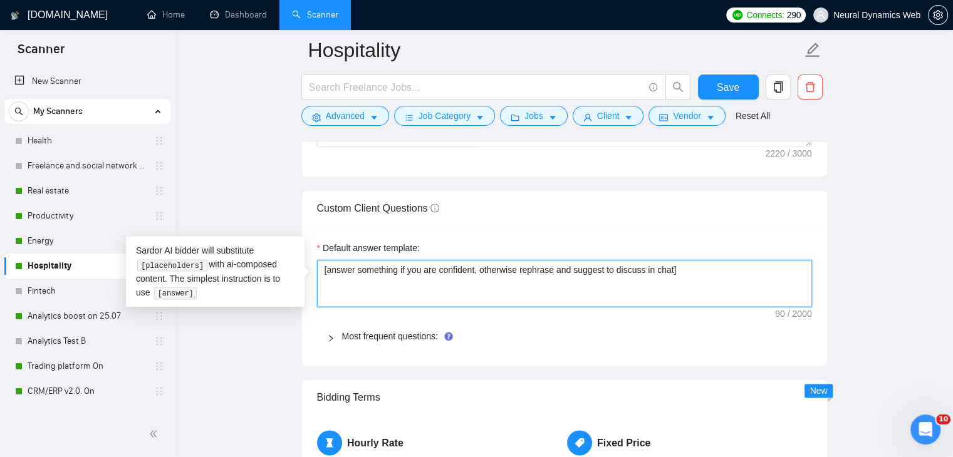
drag, startPoint x: 690, startPoint y: 271, endPoint x: 215, endPoint y: 261, distance: 474.8
paste textarea "If you’re confident, answer directly and clearly. If not fully confident, rephr…"
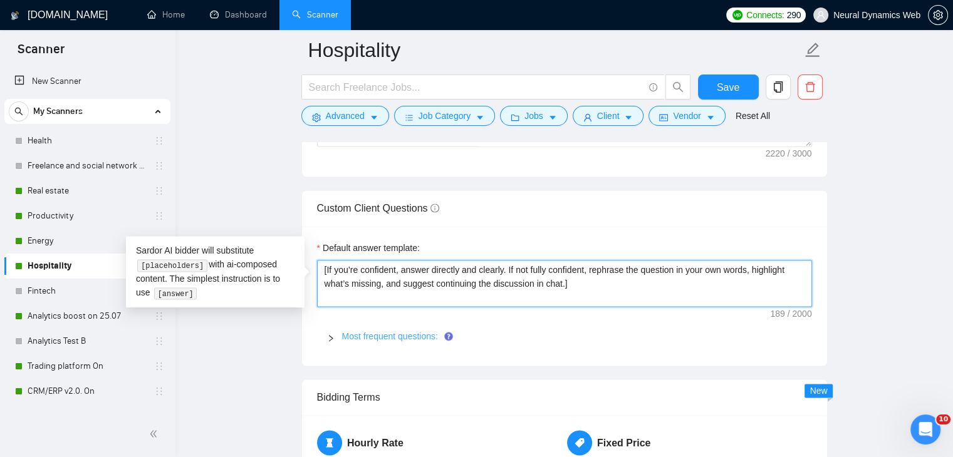
type textarea "[If you’re confident, answer directly and clearly. If not fully confident, reph…"
click at [359, 333] on link "Most frequent questions:" at bounding box center [390, 336] width 96 height 10
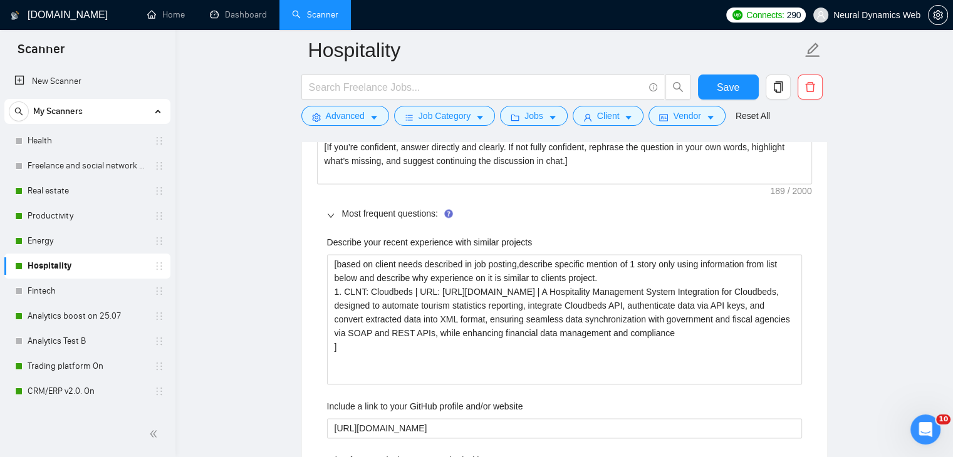
scroll to position [1817, 0]
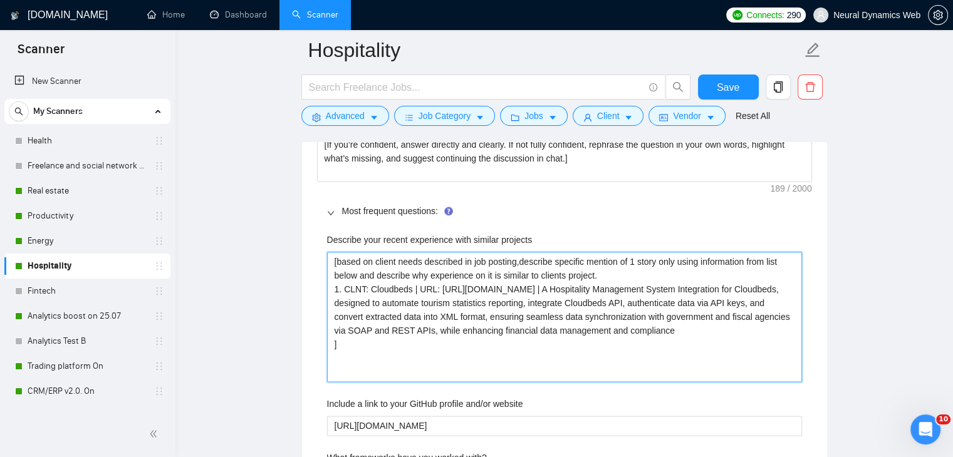
drag, startPoint x: 411, startPoint y: 287, endPoint x: 433, endPoint y: 289, distance: 22.6
click at [433, 289] on projects "[based on client needs described in job posting,describe specific mention of 1 …" at bounding box center [564, 317] width 475 height 130
type projects "[based on client needs described in job posting,describe specific mention of 1 …"
drag, startPoint x: 368, startPoint y: 289, endPoint x: 315, endPoint y: 256, distance: 62.7
type projects "Cloudbeds https://www.upwork.com/fl/~014c1e4fcd57b8f655?p=1745479197887098880 |…"
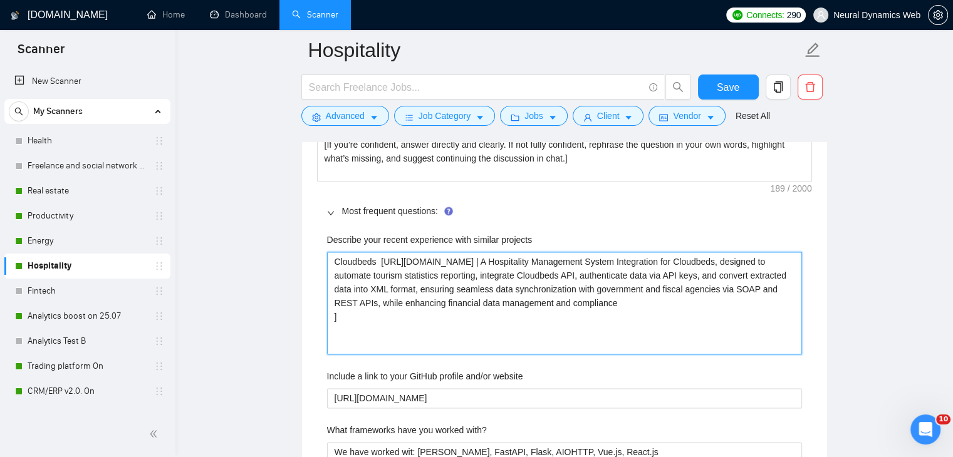
drag, startPoint x: 364, startPoint y: 326, endPoint x: 681, endPoint y: 262, distance: 324.0
click at [681, 262] on projects "Cloudbeds https://www.upwork.com/fl/~014c1e4fcd57b8f655?p=1745479197887098880 |…" at bounding box center [564, 303] width 475 height 103
paste projects "We developed an integration to automate uploading tourism statistics to Italian…"
type projects "Cloudbeds https://www.upwork.com/fl/~014c1e4fcd57b8f655?p=1745479197887098880 W…"
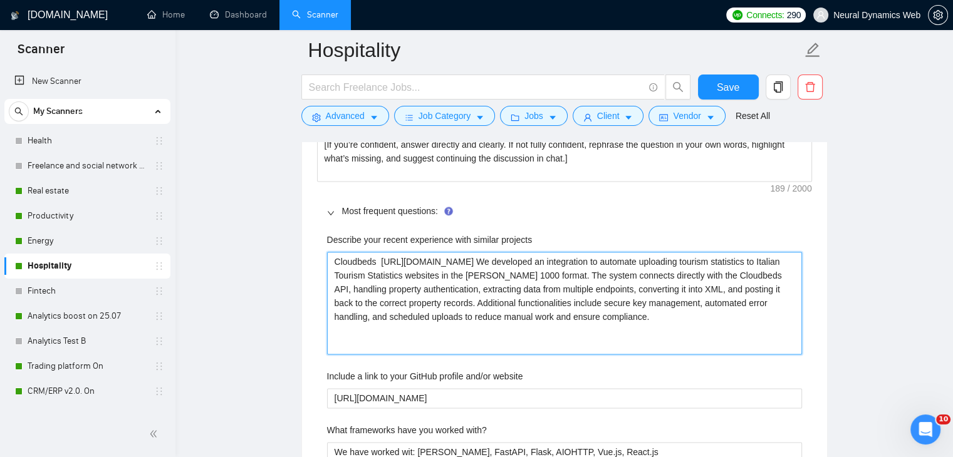
click at [689, 257] on projects "Cloudbeds https://www.upwork.com/fl/~014c1e4fcd57b8f655?p=1745479197887098880 W…" at bounding box center [564, 303] width 475 height 103
drag, startPoint x: 702, startPoint y: 257, endPoint x: 684, endPoint y: 256, distance: 18.2
click at [684, 256] on projects "Cloudbeds https://www.upwork.com/fl/~014c1e4fcd57b8f655?p=1745479197887098880 W…" at bounding box center [564, 303] width 475 height 103
type projects "Cloudbeds https://www.upwork.com/fl/~014c1e4fcd57b8f655?p=1745479197887098880 e…"
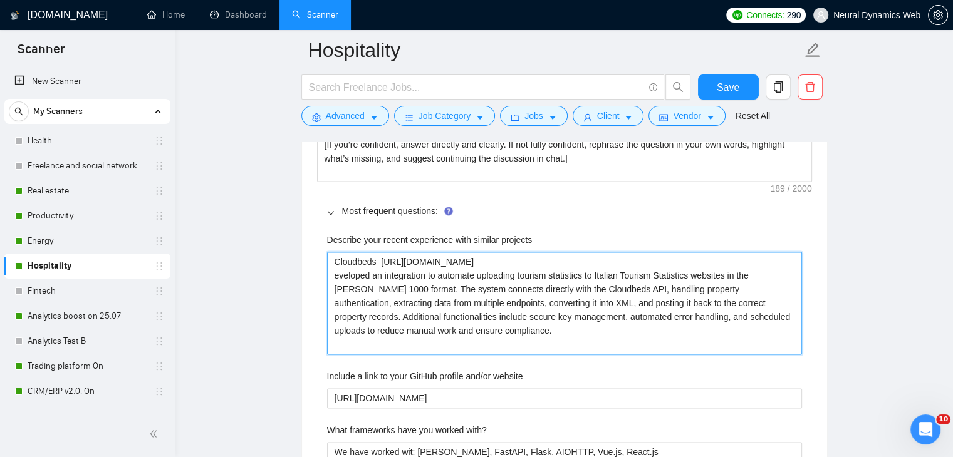
type projects "Cloudbeds https://www.upwork.com/fl/~014c1e4fcd57b8f655?p=1745479197887098880 D…"
click at [463, 325] on projects "Cloudbeds https://www.upwork.com/fl/~014c1e4fcd57b8f655?p=1745479197887098880 D…" at bounding box center [564, 303] width 475 height 103
type projects "Cloudbeds https://www.upwork.com/fl/~014c1e4fcd57b8f655?p=1745479197887098880 D…"
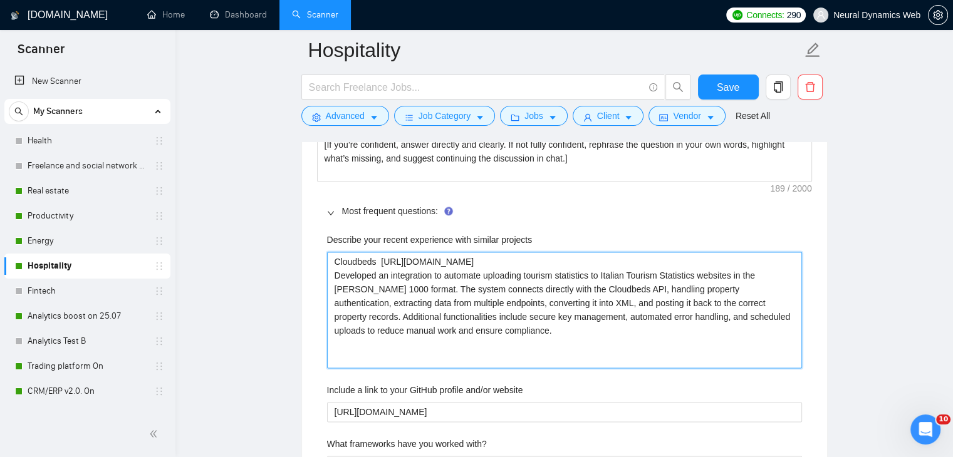
type projects "Cloudbeds https://www.upwork.com/fl/~014c1e4fcd57b8f655?p=1745479197887098880 D…"
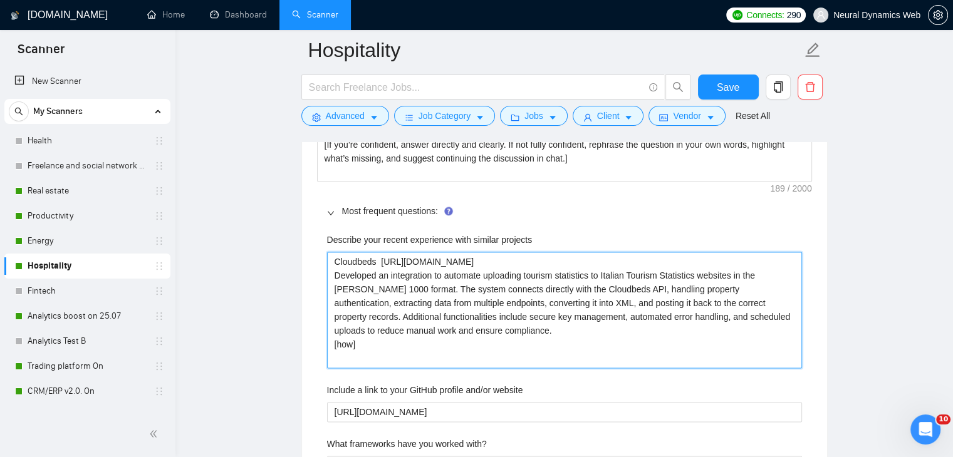
type projects "Cloudbeds https://www.upwork.com/fl/~014c1e4fcd57b8f655?p=1745479197887098880 D…"
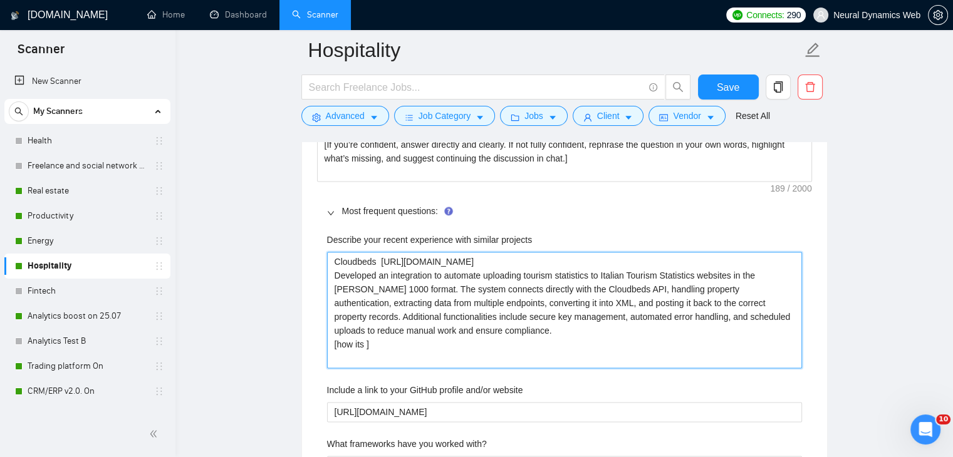
type projects "Cloudbeds https://www.upwork.com/fl/~014c1e4fcd57b8f655?p=1745479197887098880 D…"
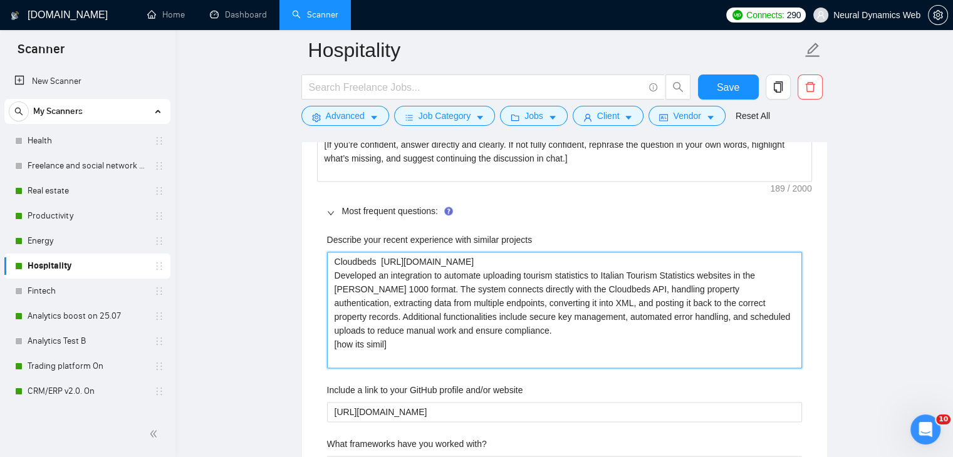
type projects "Cloudbeds https://www.upwork.com/fl/~014c1e4fcd57b8f655?p=1745479197887098880 D…"
click at [418, 350] on projects "Cloudbeds https://www.upwork.com/fl/~014c1e4fcd57b8f655?p=1745479197887098880 D…" at bounding box center [564, 310] width 475 height 116
click at [391, 347] on projects "Cloudbeds https://www.upwork.com/fl/~014c1e4fcd57b8f655?p=1745479197887098880 D…" at bounding box center [564, 310] width 475 height 116
type projects "Cloudbeds https://www.upwork.com/fl/~014c1e4fcd57b8f655?p=1745479197887098880 D…"
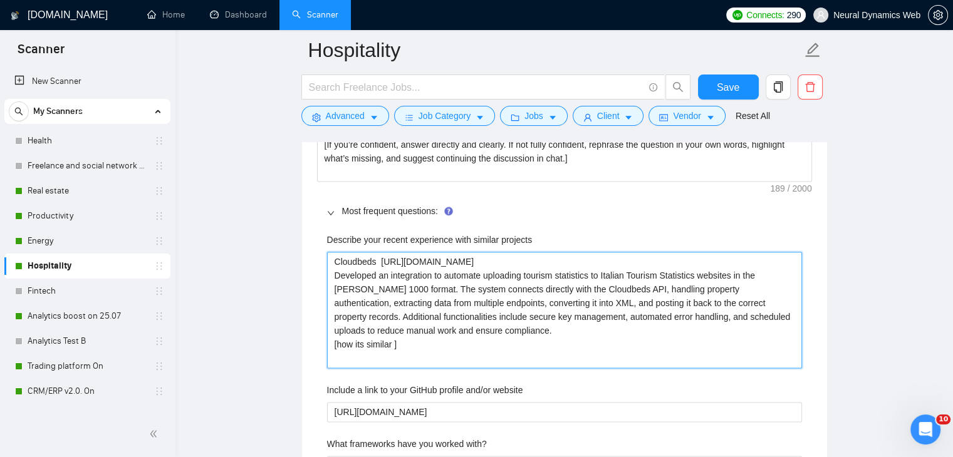
type projects "Cloudbeds https://www.upwork.com/fl/~014c1e4fcd57b8f655?p=1745479197887098880 D…"
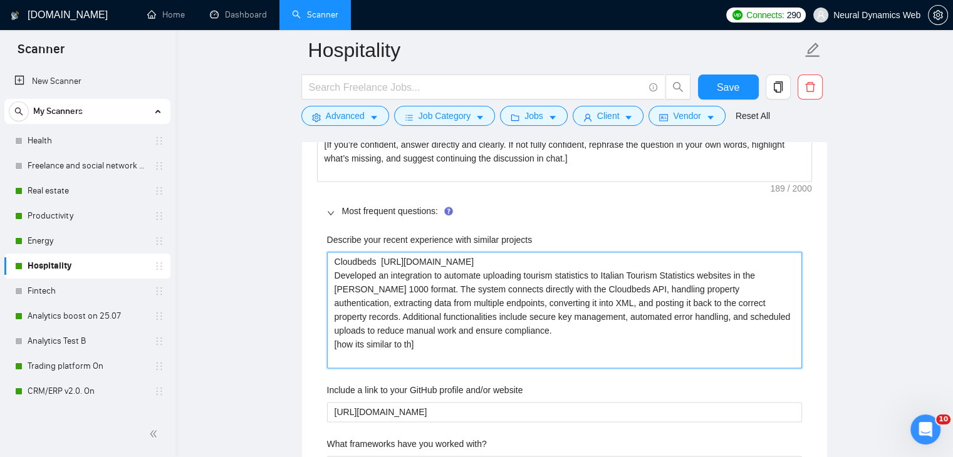
type projects "Cloudbeds https://www.upwork.com/fl/~014c1e4fcd57b8f655?p=1745479197887098880 D…"
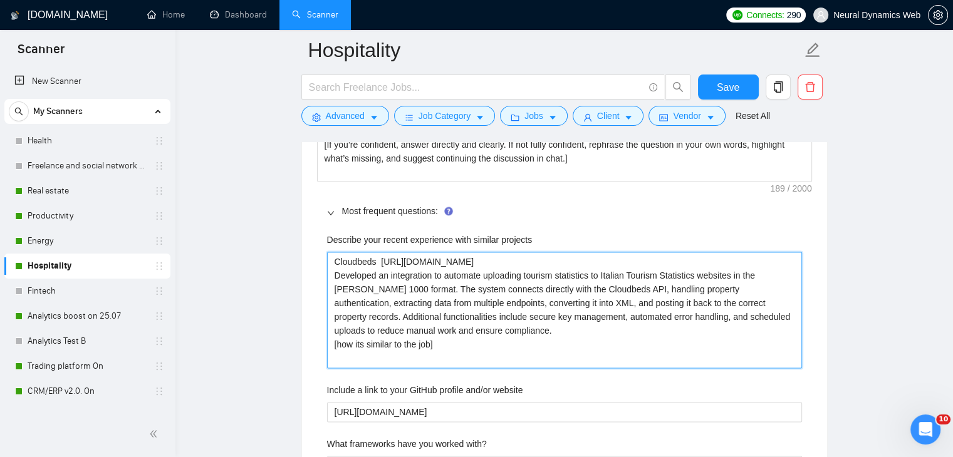
type projects "Cloudbeds https://www.upwork.com/fl/~014c1e4fcd57b8f655?p=1745479197887098880 D…"
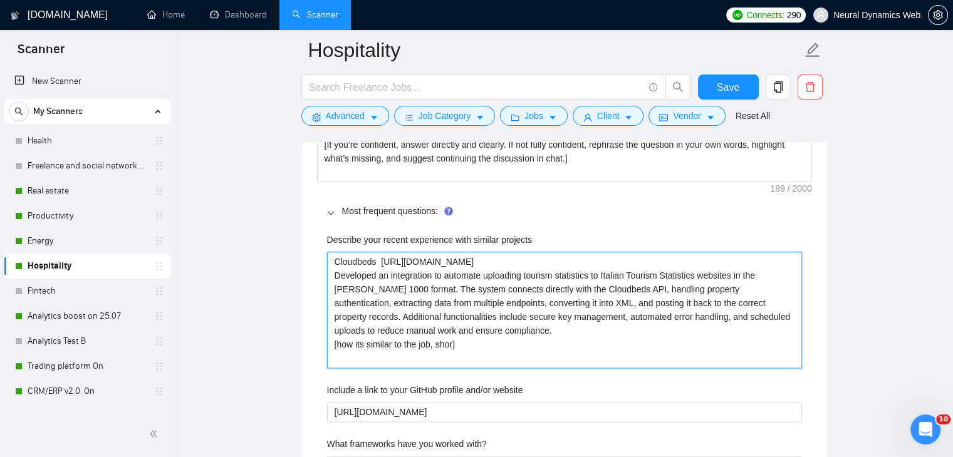
type projects "Cloudbeds https://www.upwork.com/fl/~014c1e4fcd57b8f655?p=1745479197887098880 D…"
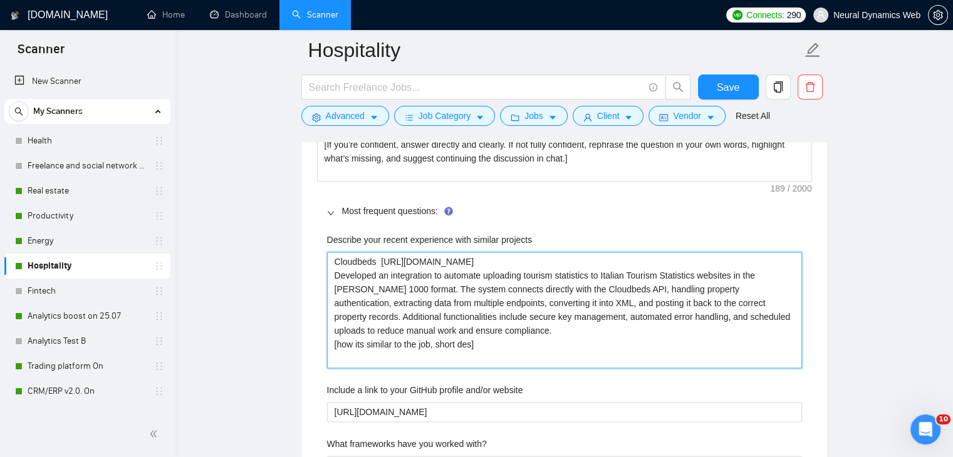
type projects "Cloudbeds https://www.upwork.com/fl/~014c1e4fcd57b8f655?p=1745479197887098880 D…"
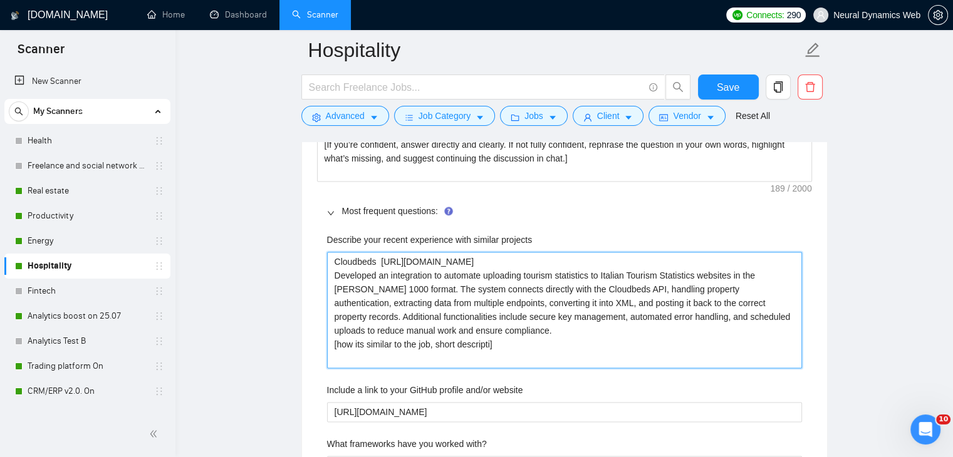
type projects "Cloudbeds https://www.upwork.com/fl/~014c1e4fcd57b8f655?p=1745479197887098880 D…"
click at [333, 260] on projects "Cloudbeds [URL][DOMAIN_NAME] Developed an integration to automate uploading tou…" at bounding box center [564, 310] width 475 height 116
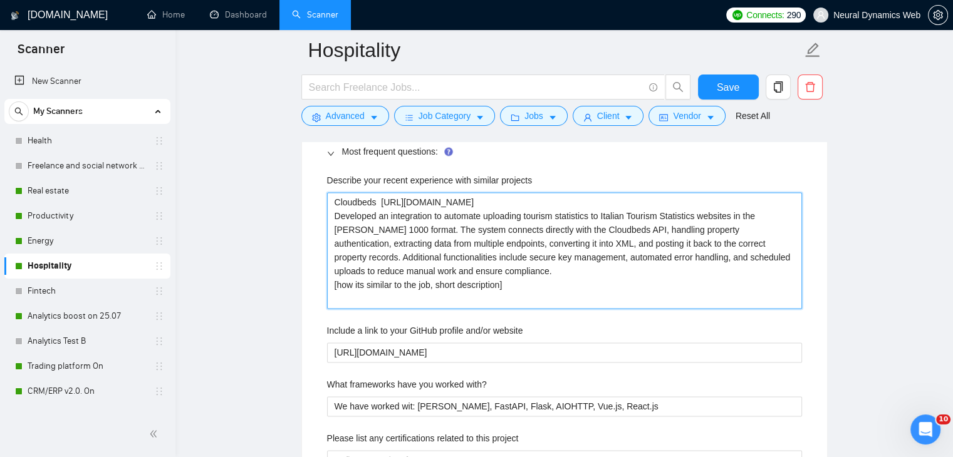
scroll to position [1942, 0]
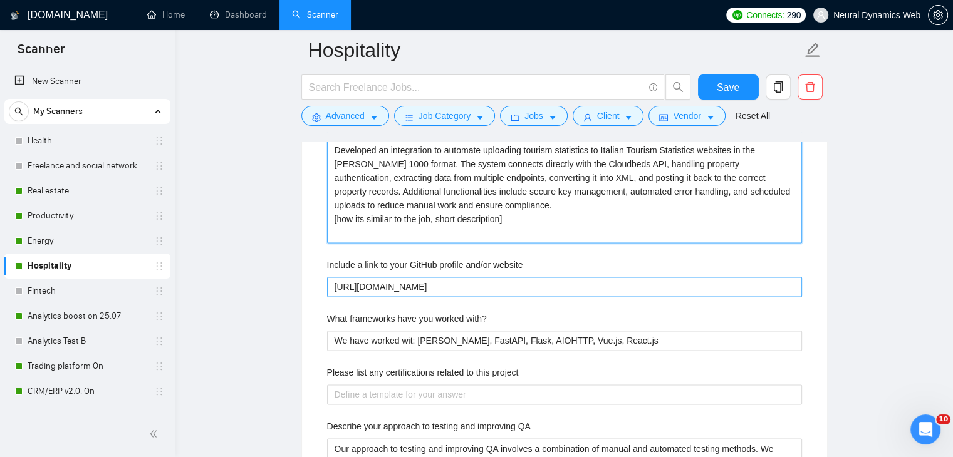
type projects "Cloudbeds [URL][DOMAIN_NAME] Developed an integration to automate uploading tou…"
drag, startPoint x: 606, startPoint y: 286, endPoint x: 497, endPoint y: 285, distance: 109.6
click at [497, 285] on website "https://github.com/Neural-Dynamics-Web/sample-project-crm" at bounding box center [564, 287] width 475 height 20
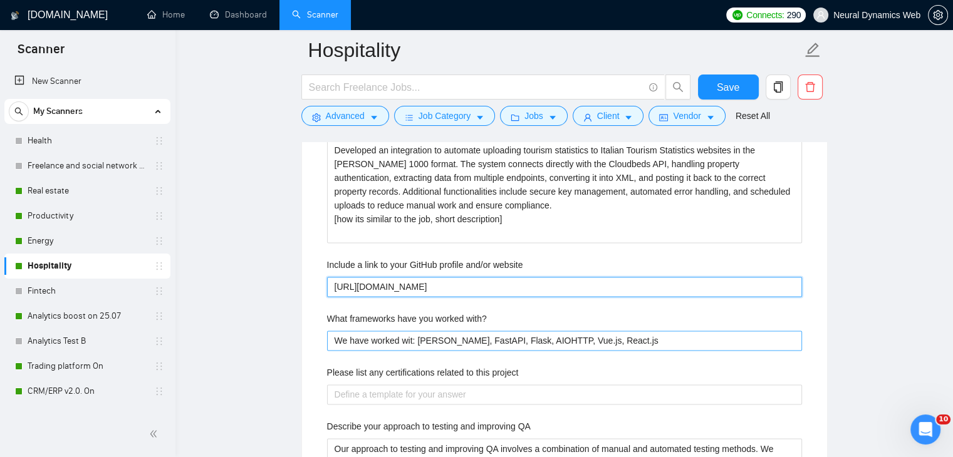
type website "[URL][DOMAIN_NAME]"
click at [614, 340] on with\? "We have worked wit: Django, FastAPI, Flask, AIOHTTP, Vue.js, React.js" at bounding box center [564, 341] width 475 height 20
type with\? "We have worked wit: Django, FastAPI, Flask, AIOHTTP, Vue.js, React.js a"
type with\? "We have worked wit: Django, FastAPI, Flask, AIOHTTP, Vue.js, React.js an"
type with\? "We have worked wit: Django, FastAPI, Flask, AIOHTTP, Vue.js, React.js and"
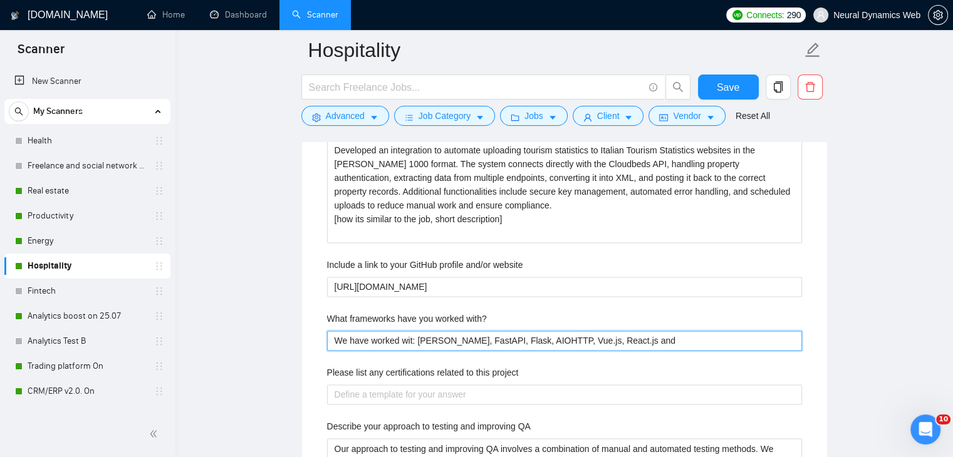
type with\? "We have worked wit: Django, FastAPI, Flask, AIOHTTP, Vue.js, React.js and"
type with\? "We have worked wit: Django, FastAPI, Flask, AIOHTTP, Vue.js, React.js and m"
type with\? "We have worked wit: Django, FastAPI, Flask, AIOHTTP, Vue.js, React.js and mor"
type with\? "We have worked wit: Django, FastAPI, Flask, AIOHTTP, Vue.js, React.js and more"
drag, startPoint x: 376, startPoint y: 341, endPoint x: 328, endPoint y: 340, distance: 47.6
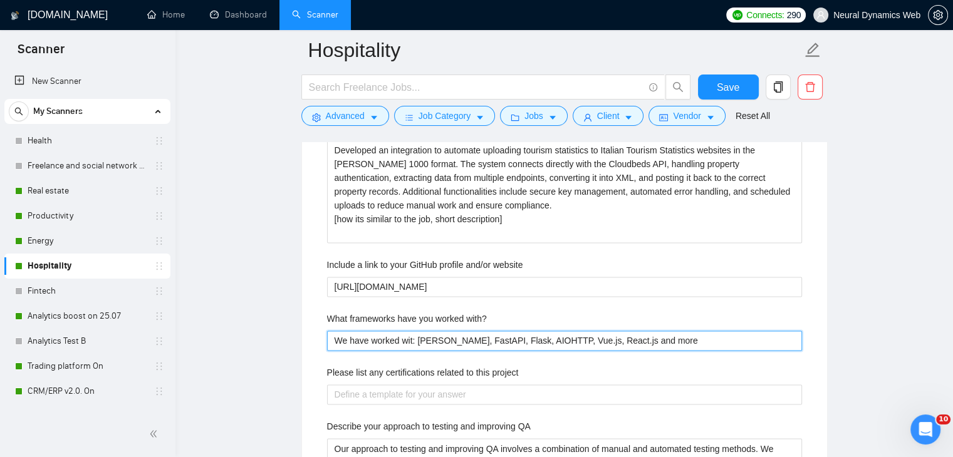
click at [328, 340] on with\? "We have worked wit: Django, FastAPI, Flask, AIOHTTP, Vue.js, React.js and more" at bounding box center [564, 341] width 475 height 20
type with\? "Worked wit: Django, FastAPI, Flask, AIOHTTP, Vue.js, React.js and more"
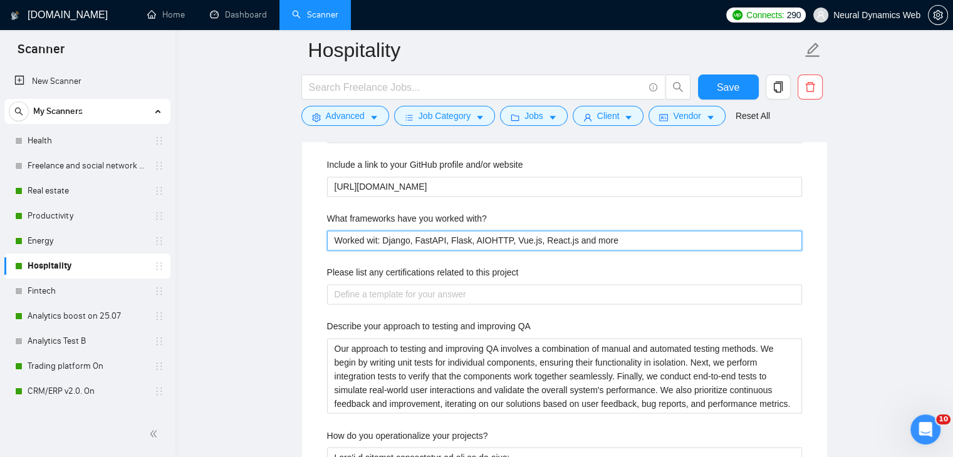
scroll to position [2067, 0]
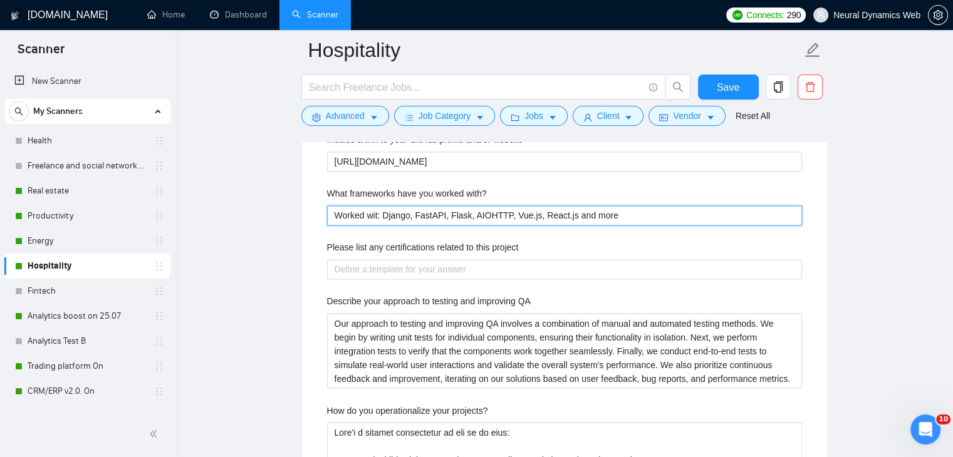
click at [378, 211] on with\? "Worked wit: Django, FastAPI, Flask, AIOHTTP, Vue.js, React.js and more" at bounding box center [564, 215] width 475 height 20
type with\? "Worked wit Django, FastAPI, Flask, AIOHTTP, Vue.js, React.js and more"
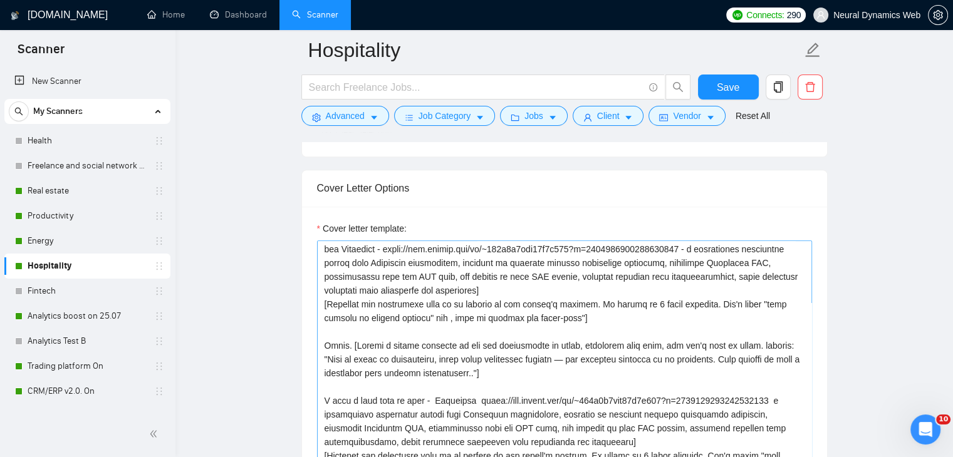
scroll to position [125, 0]
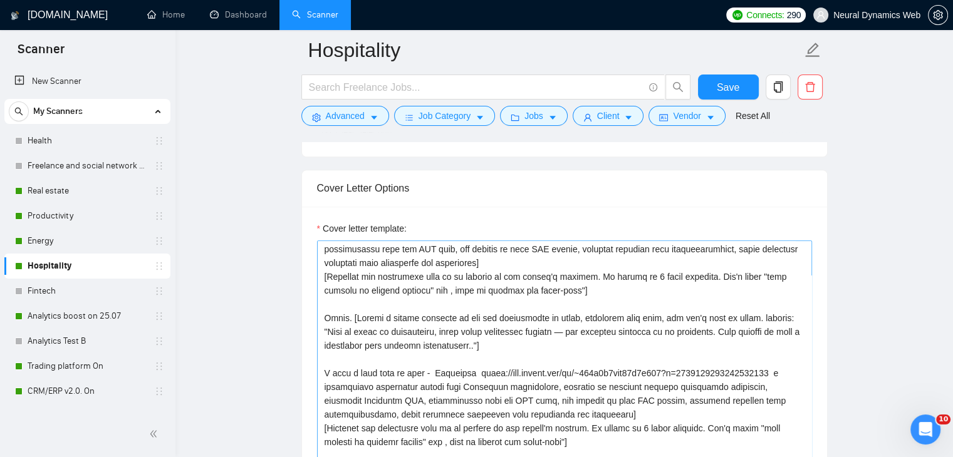
type with\? "Worked with [PERSON_NAME], FastAPI, Flask, AIOHTTP, Vue.js, React.js and more"
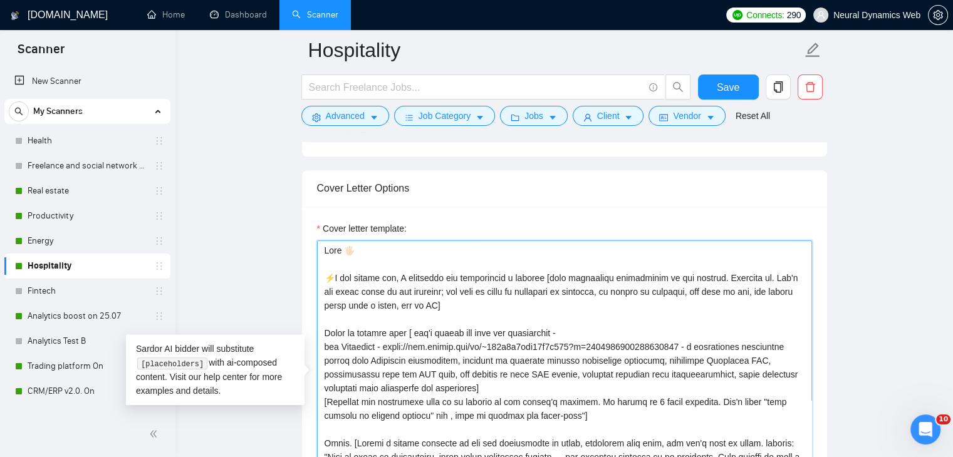
drag, startPoint x: 563, startPoint y: 286, endPoint x: 311, endPoint y: 190, distance: 270.2
click at [311, 190] on div "Cover Letter Options Cover letter template:" at bounding box center [564, 361] width 526 height 383
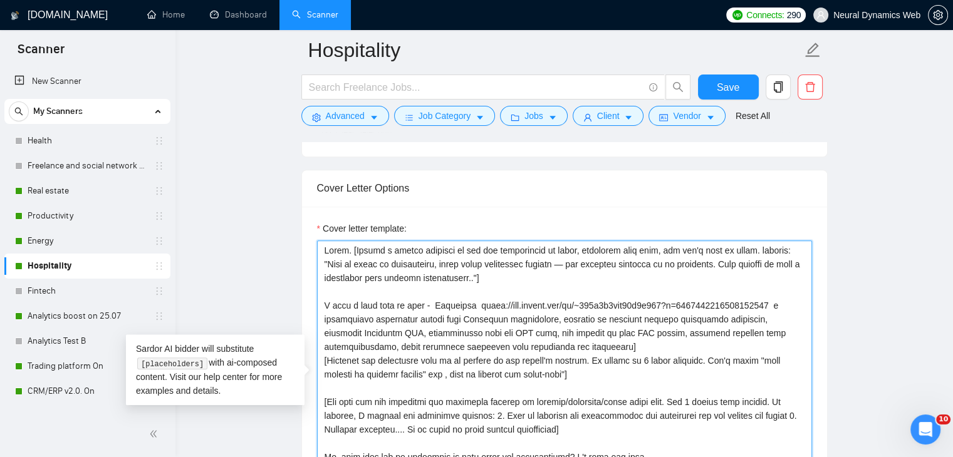
click at [324, 276] on textarea "Cover letter template:" at bounding box center [564, 381] width 495 height 282
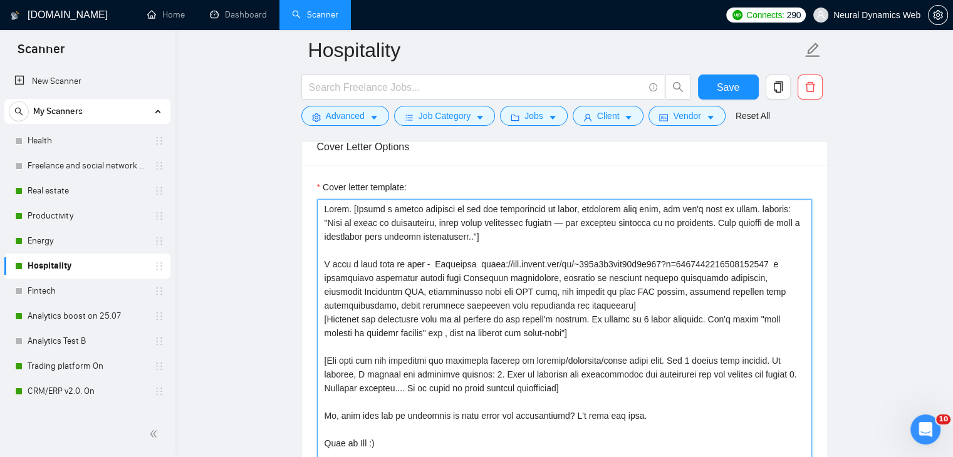
scroll to position [1378, 0]
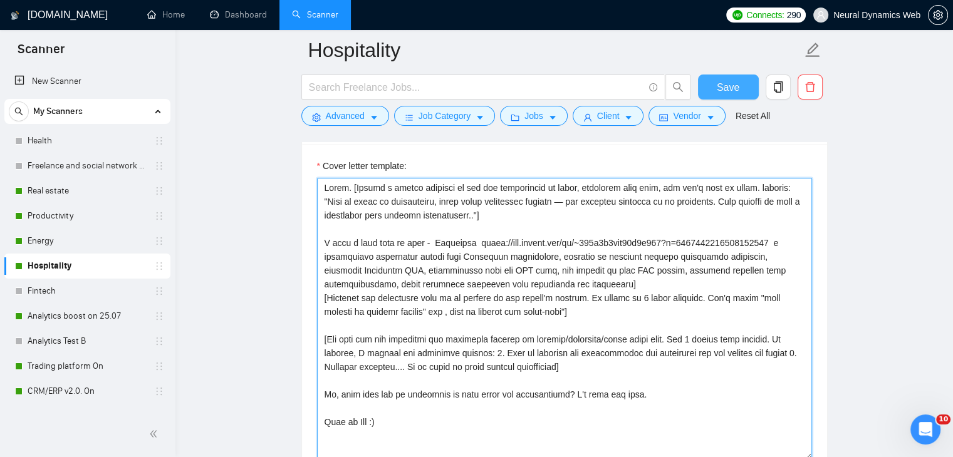
type textarea "Hello. [Create a phrase tailored to the job description or title, something lik…"
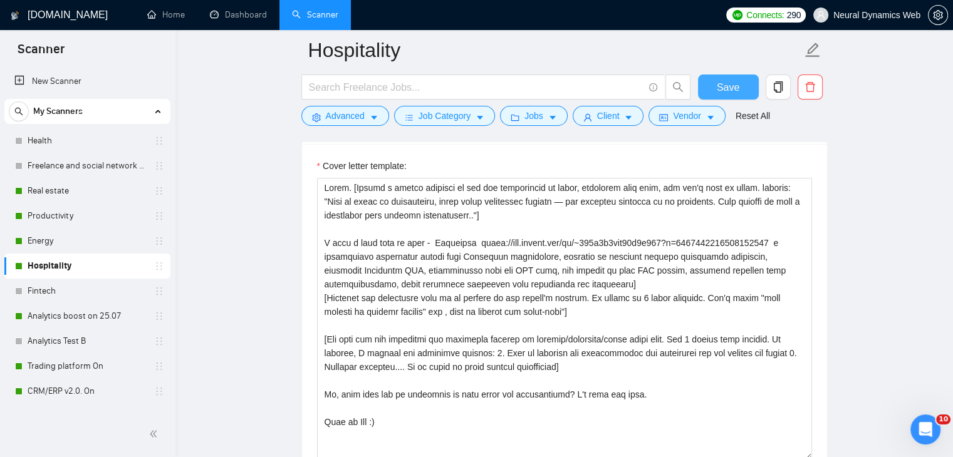
click at [736, 78] on button "Save" at bounding box center [728, 87] width 61 height 25
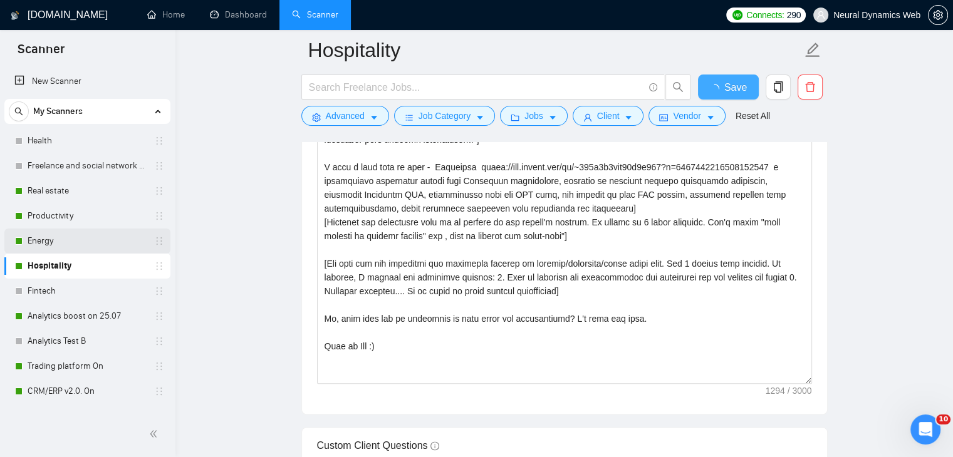
checkbox input "true"
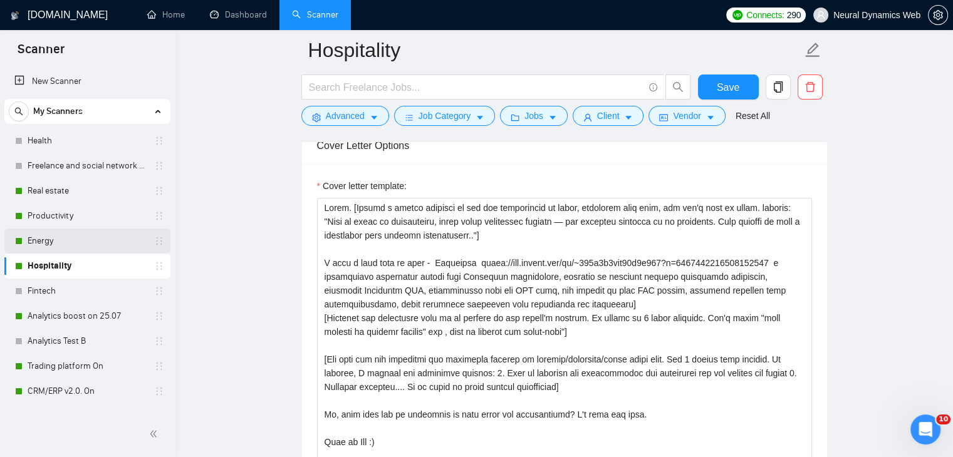
click at [39, 249] on link "Energy" at bounding box center [87, 241] width 119 height 25
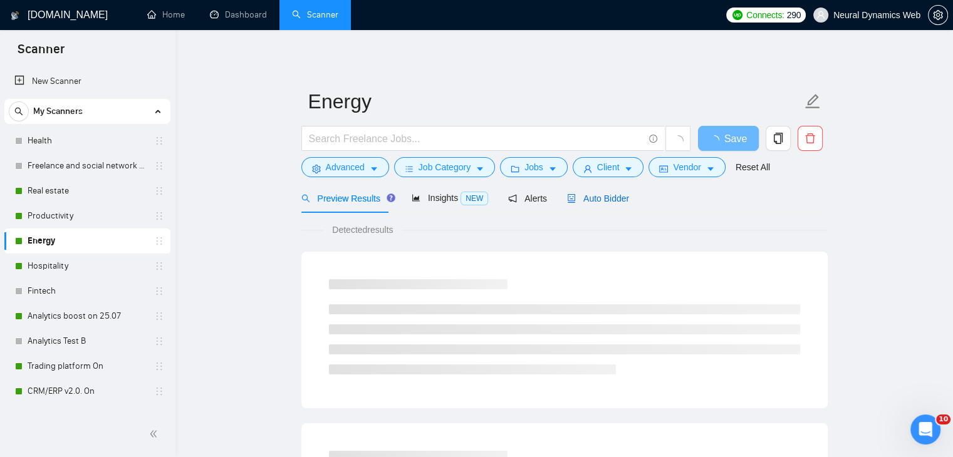
click at [599, 200] on span "Auto Bidder" at bounding box center [598, 199] width 62 height 10
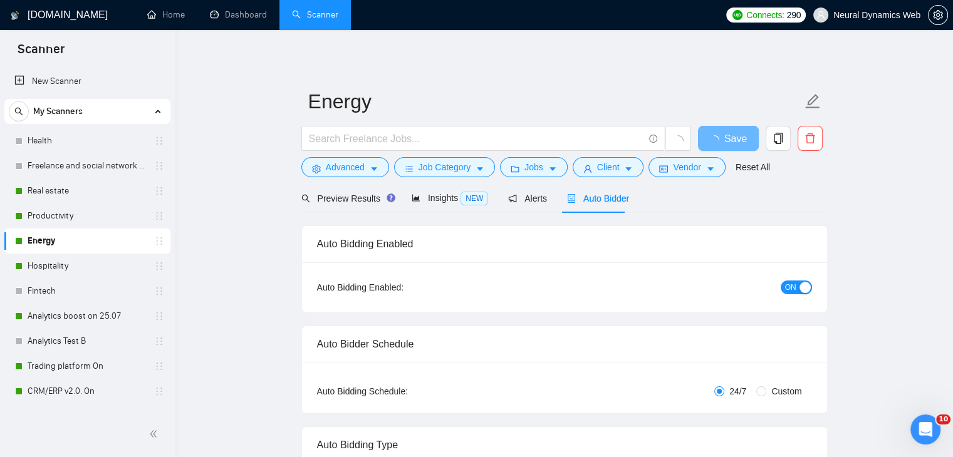
checkbox input "true"
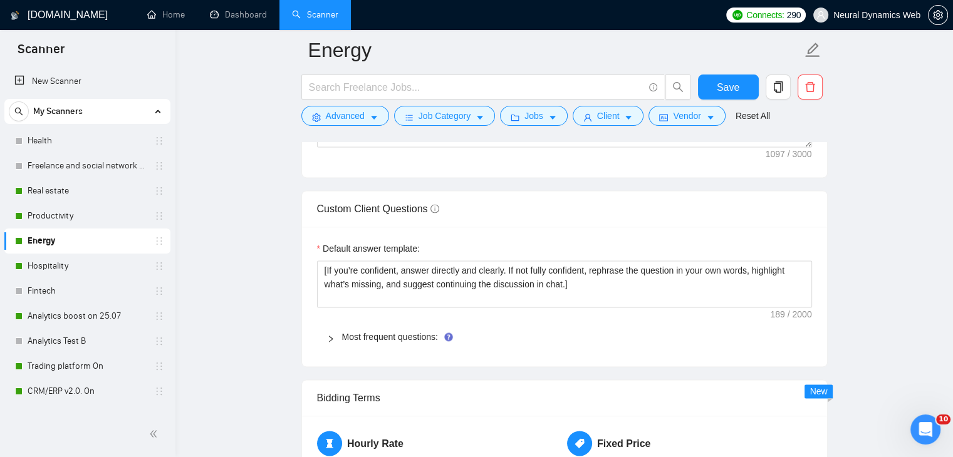
scroll to position [1754, 0]
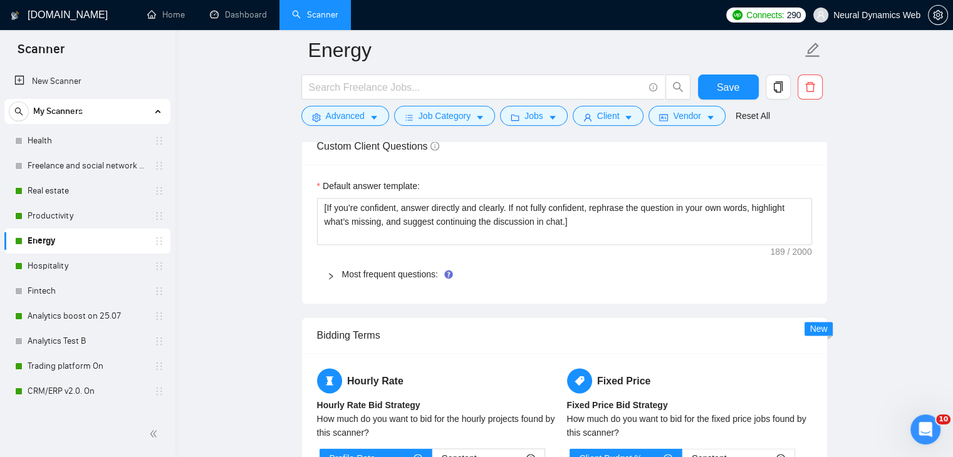
click at [381, 264] on div "Most frequent questions:" at bounding box center [564, 274] width 495 height 29
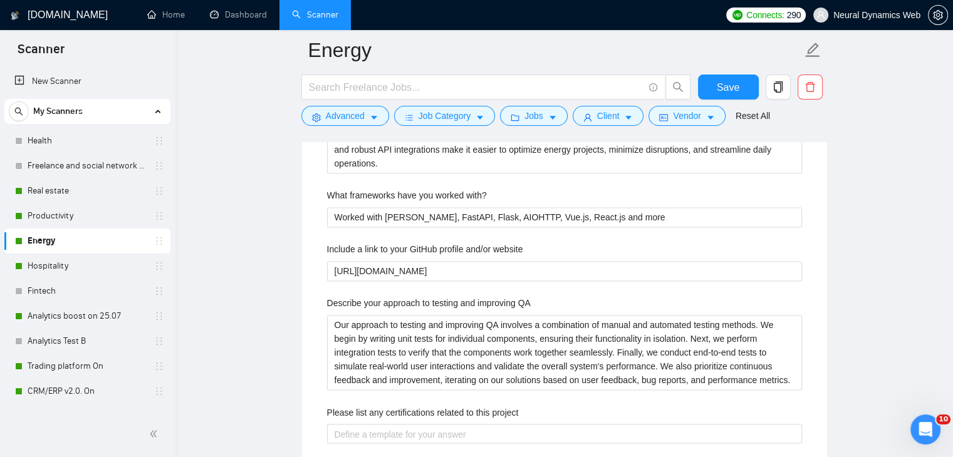
scroll to position [2004, 0]
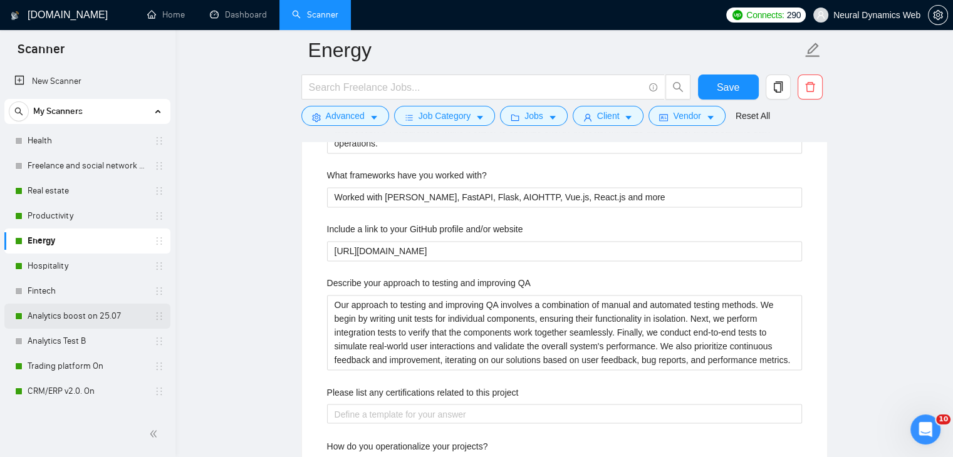
click at [74, 310] on link "Analytics boost on 25.07" at bounding box center [87, 316] width 119 height 25
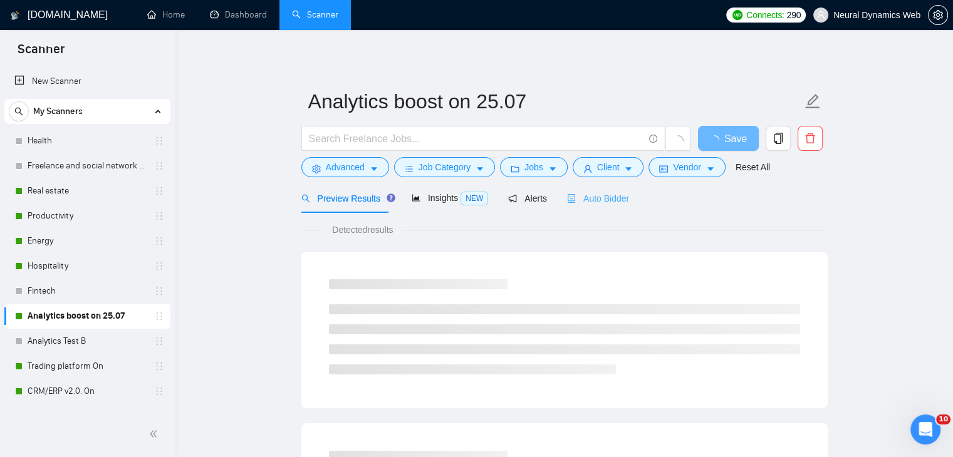
click at [585, 188] on div "Auto Bidder" at bounding box center [598, 197] width 62 height 29
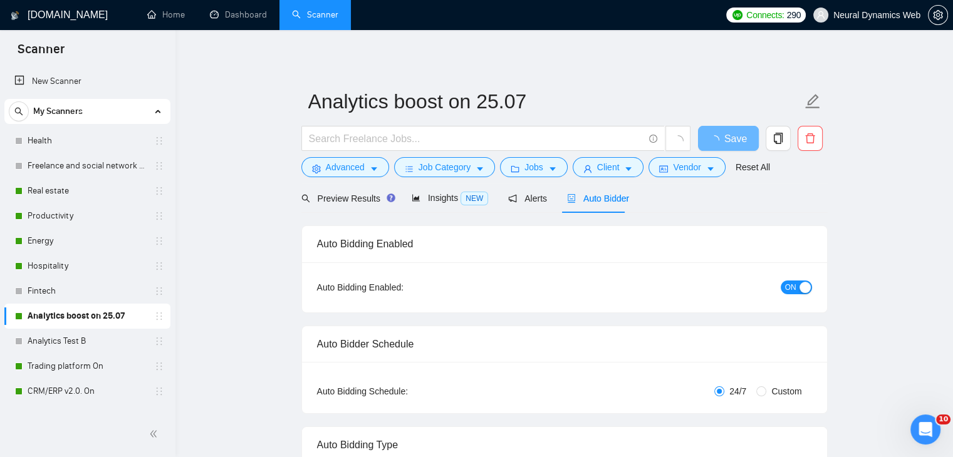
checkbox input "true"
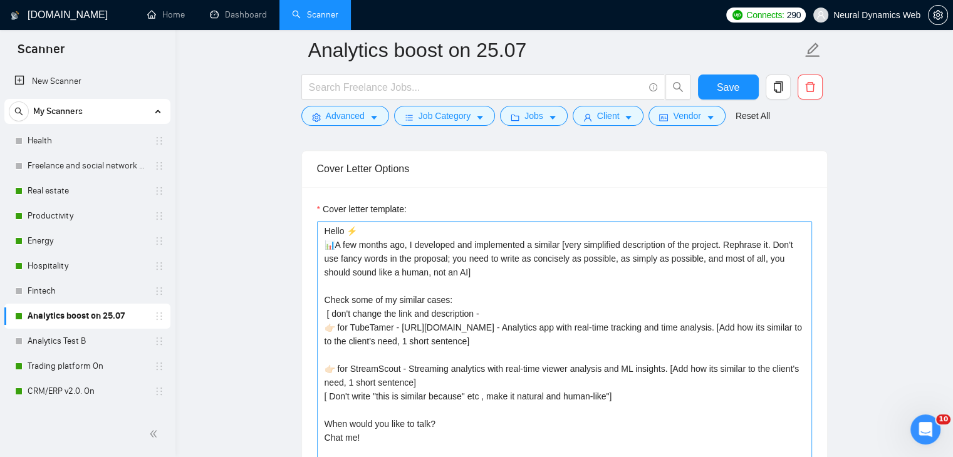
scroll to position [1378, 0]
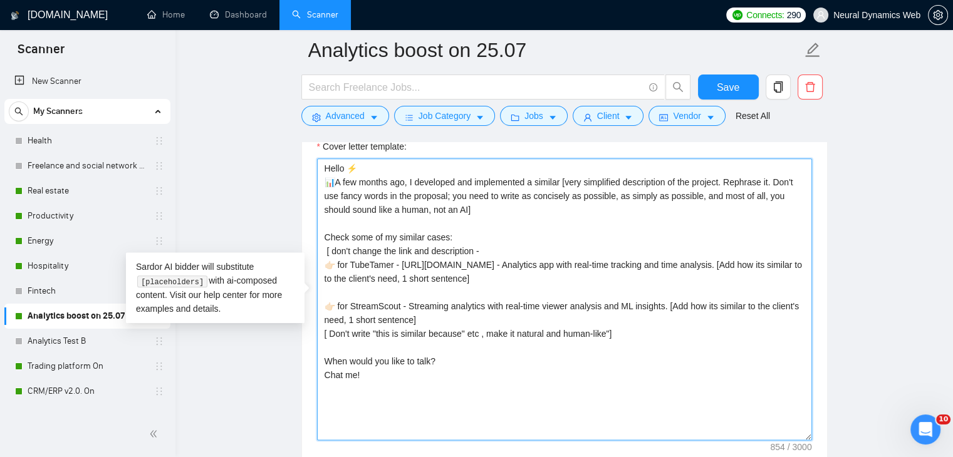
drag, startPoint x: 393, startPoint y: 385, endPoint x: 326, endPoint y: 356, distance: 72.1
click at [326, 356] on textarea "Hello ⚡️ 📊A few months ago, I developed and implemented a similar [very simplif…" at bounding box center [564, 299] width 495 height 282
paste textarea "Hello. [Create a phrase tailored to the job description or title, something lik…"
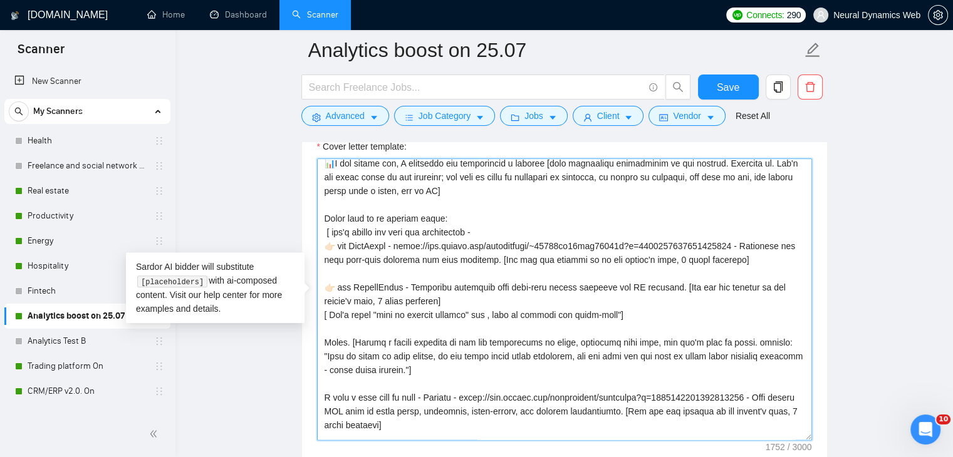
scroll to position [0, 0]
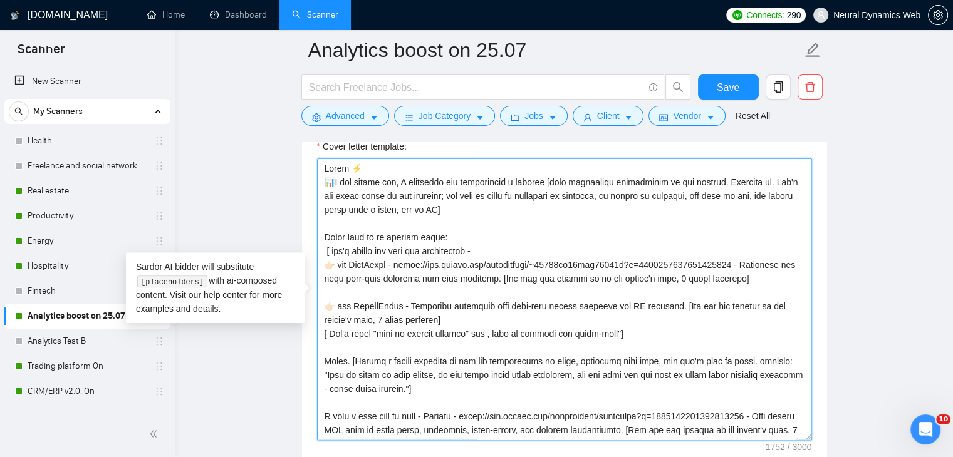
drag, startPoint x: 338, startPoint y: 266, endPoint x: 631, endPoint y: 326, distance: 299.3
click at [631, 326] on textarea "Cover letter template:" at bounding box center [564, 299] width 495 height 282
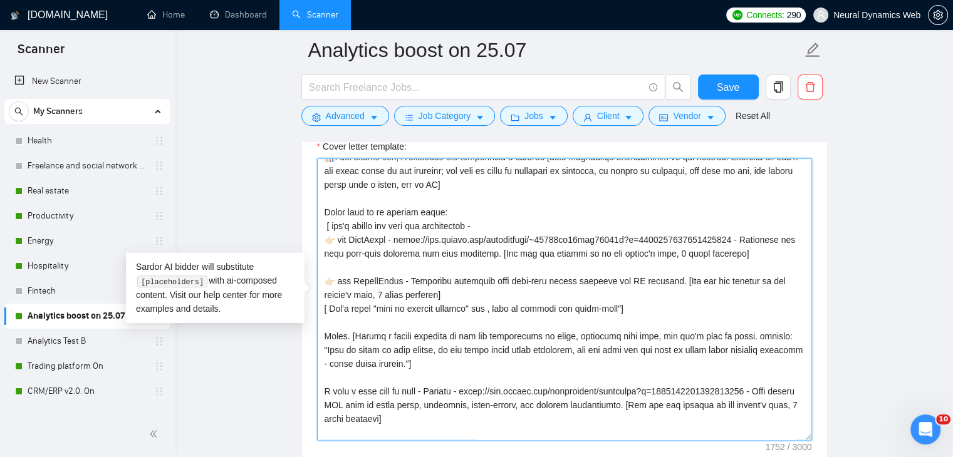
scroll to position [63, 0]
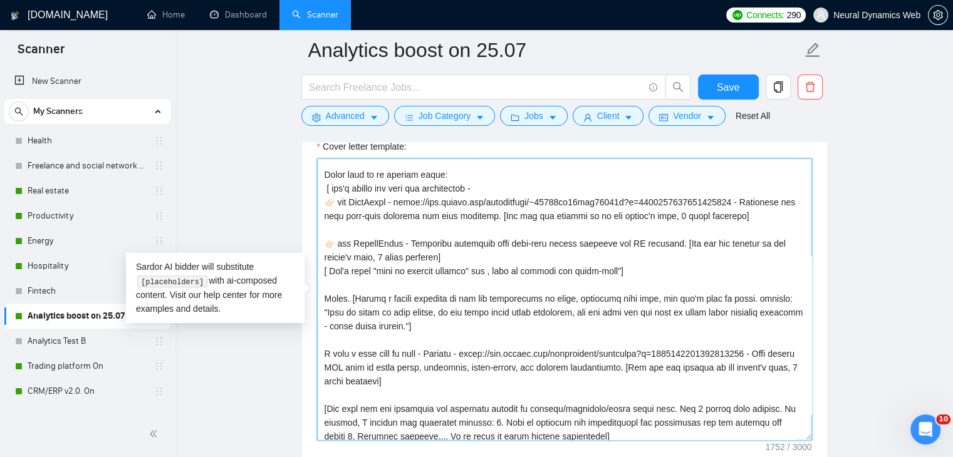
click at [586, 276] on textarea "Cover letter template:" at bounding box center [564, 299] width 495 height 282
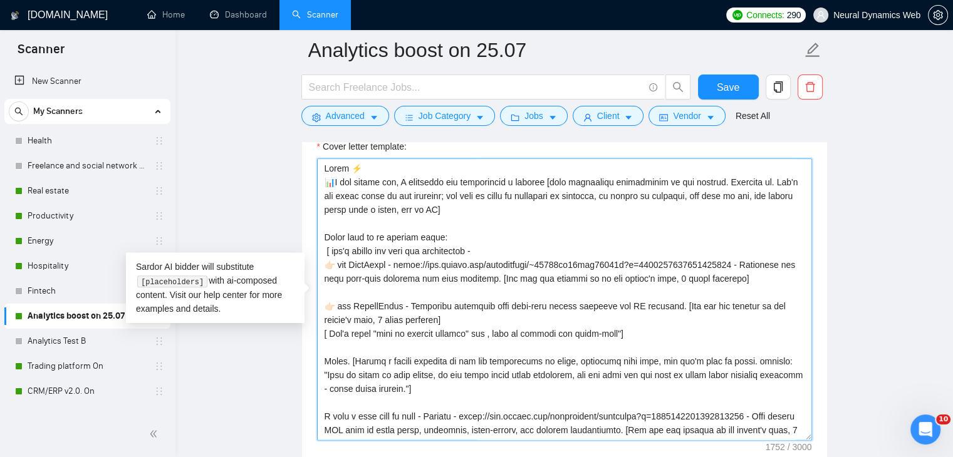
drag, startPoint x: 629, startPoint y: 271, endPoint x: 268, endPoint y: 117, distance: 392.8
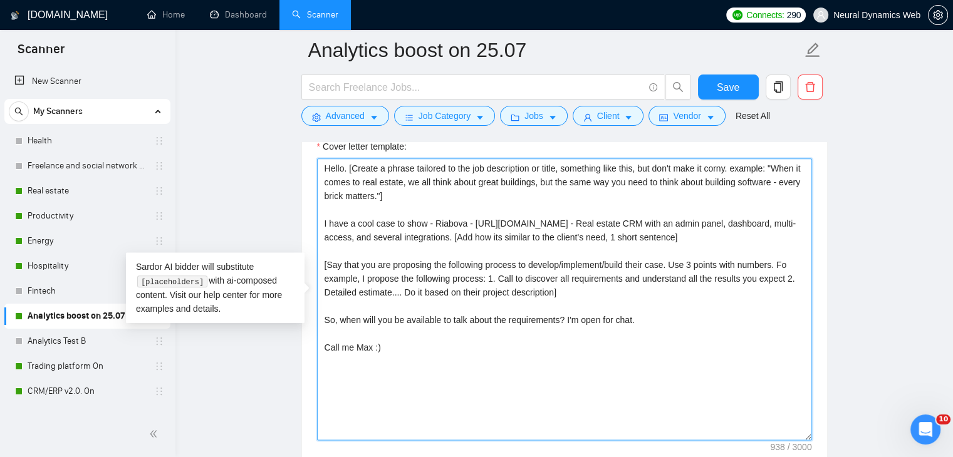
click at [321, 194] on textarea "Hello. [Create a phrase tailored to the job description or title, something lik…" at bounding box center [564, 299] width 495 height 282
click at [352, 219] on textarea "Hello. [Create a phrase tailored to the job description or title, something lik…" at bounding box center [564, 299] width 495 height 282
click at [408, 222] on textarea "Hello. [Create a phrase tailored to the job description or title, something lik…" at bounding box center [564, 299] width 495 height 282
drag, startPoint x: 455, startPoint y: 221, endPoint x: 458, endPoint y: 245, distance: 24.0
click at [458, 245] on textarea "Hello. [Create a phrase tailored to the job description or title, something lik…" at bounding box center [564, 299] width 495 height 282
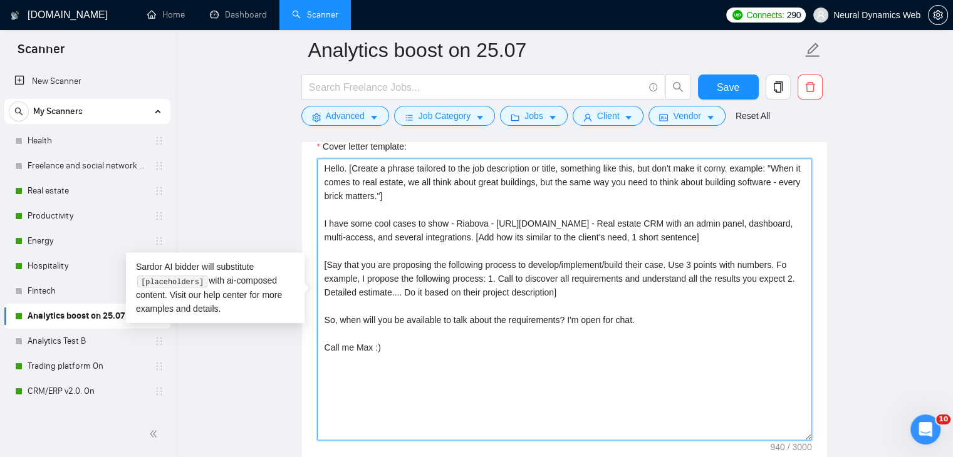
paste textarea "for TubeTamer - https://www.upwork.com/freelancers/~01233fa30bcc59530b?p=195886…"
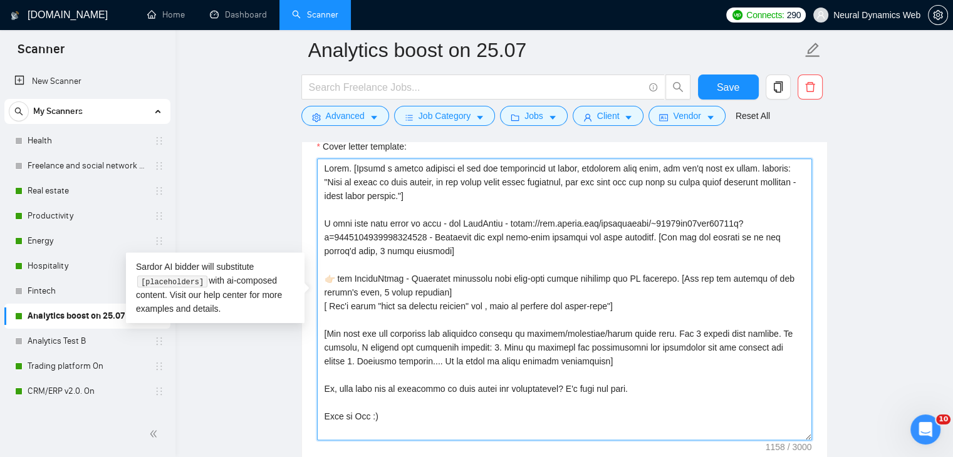
drag, startPoint x: 464, startPoint y: 222, endPoint x: 453, endPoint y: 222, distance: 11.3
click at [453, 222] on textarea "Cover letter template:" at bounding box center [564, 299] width 495 height 282
click at [501, 222] on textarea "Cover letter template:" at bounding box center [564, 299] width 495 height 282
click at [428, 235] on textarea "Cover letter template:" at bounding box center [564, 299] width 495 height 282
drag, startPoint x: 349, startPoint y: 277, endPoint x: 323, endPoint y: 276, distance: 26.9
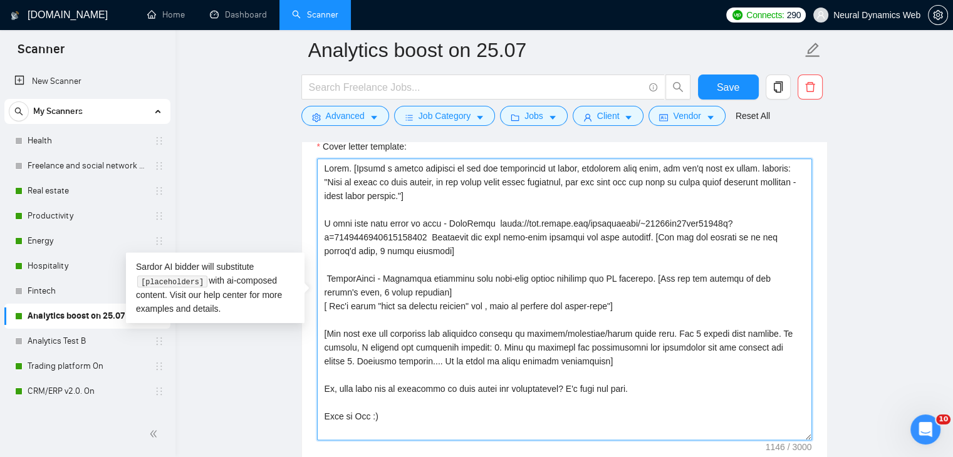
click at [328, 276] on textarea "Cover letter template:" at bounding box center [564, 299] width 495 height 282
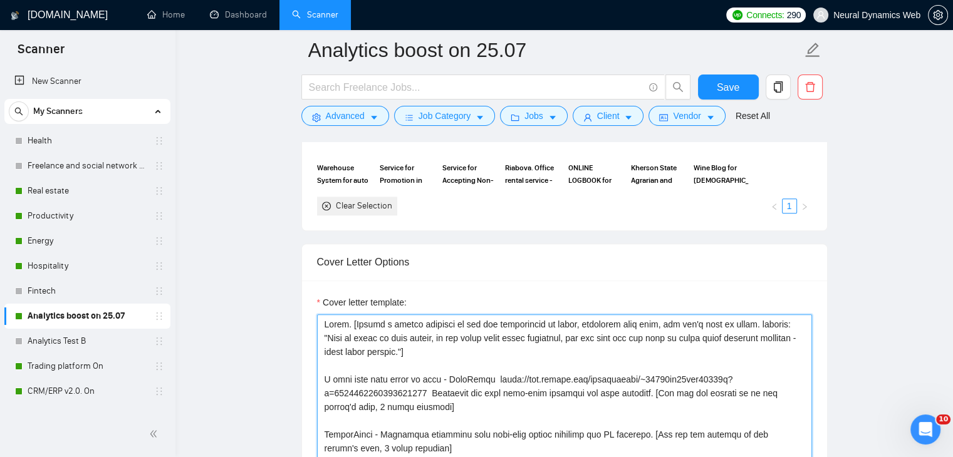
scroll to position [1440, 0]
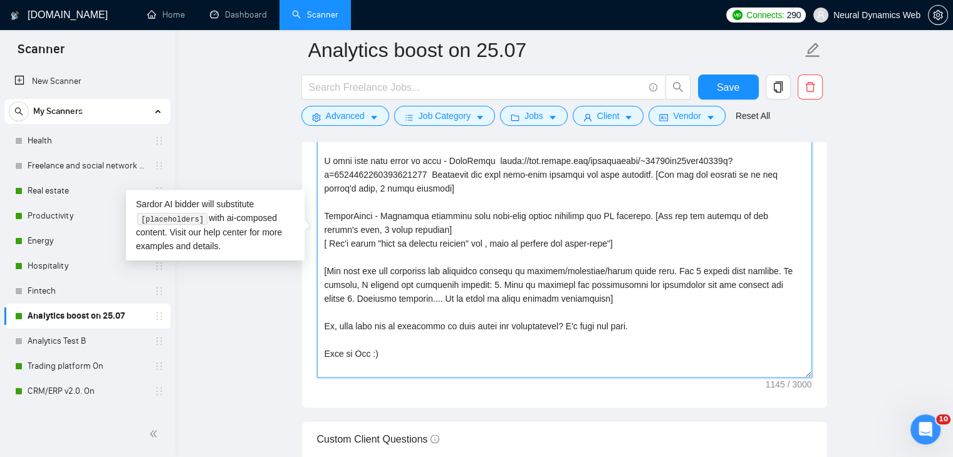
click at [381, 214] on textarea "Cover letter template:" at bounding box center [564, 237] width 495 height 282
paste textarea "https://www.upwork.com/freelancers/~01233fa30bcc59530b?p=1963815377853165568"
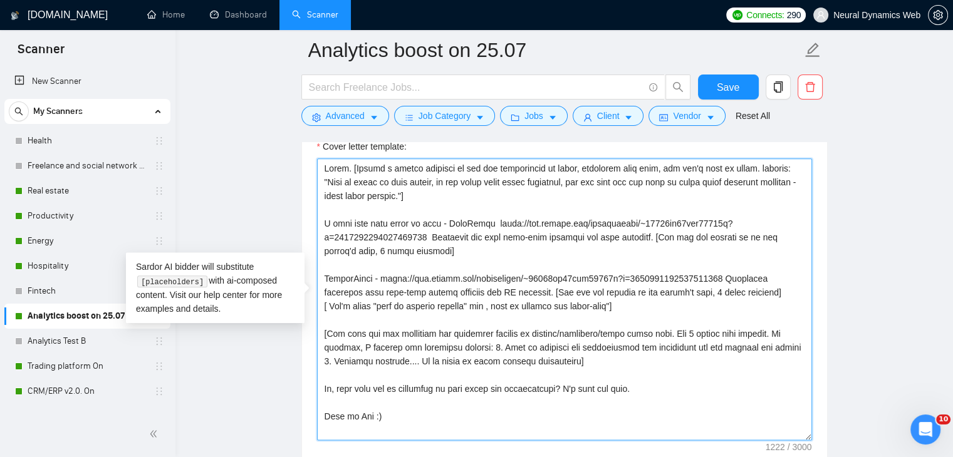
scroll to position [1315, 0]
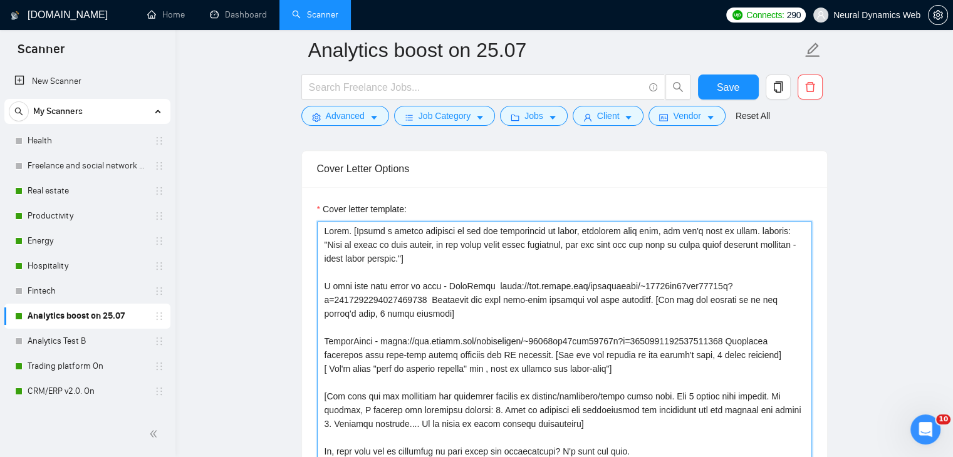
drag, startPoint x: 775, startPoint y: 226, endPoint x: 376, endPoint y: 256, distance: 400.1
click at [376, 256] on textarea "Cover letter template:" at bounding box center [564, 362] width 495 height 282
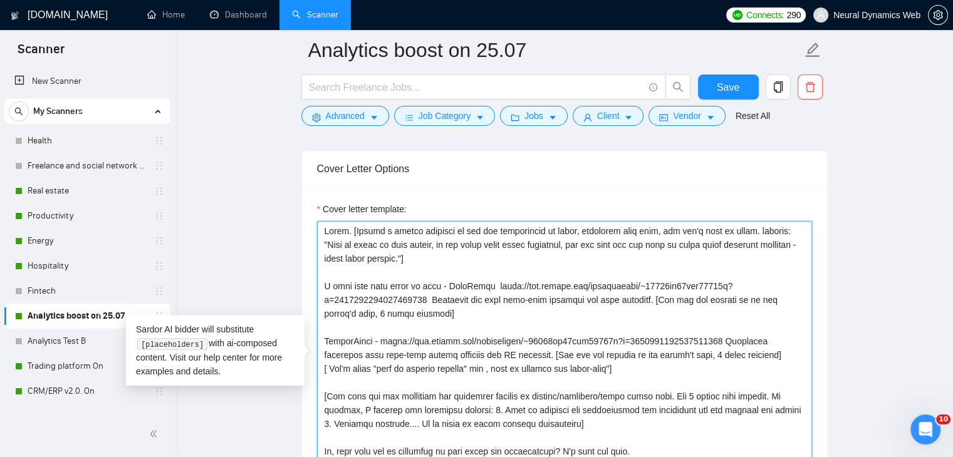
drag, startPoint x: 519, startPoint y: 252, endPoint x: 538, endPoint y: 249, distance: 19.7
click at [519, 252] on textarea "Cover letter template:" at bounding box center [564, 362] width 495 height 282
drag, startPoint x: 774, startPoint y: 227, endPoint x: 378, endPoint y: 256, distance: 396.9
click at [378, 256] on textarea "Cover letter template:" at bounding box center [564, 362] width 495 height 282
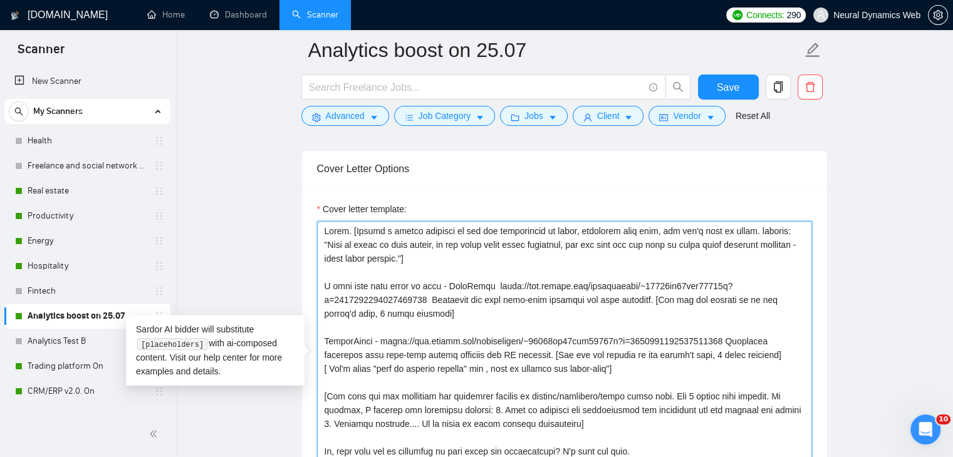
drag, startPoint x: 773, startPoint y: 226, endPoint x: 375, endPoint y: 255, distance: 399.3
click at [375, 255] on textarea "Cover letter template:" at bounding box center [564, 362] width 495 height 282
paste textarea "analytics, every data point matters — and building software is no different. Ea…"
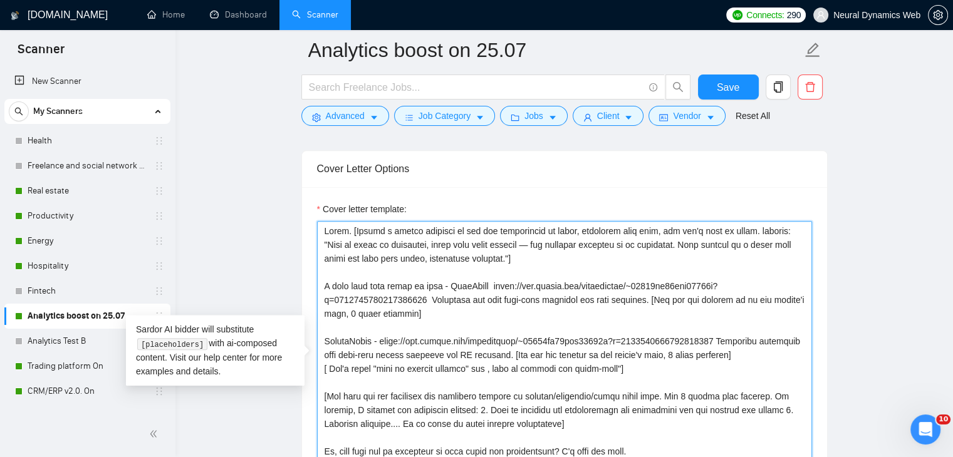
drag, startPoint x: 505, startPoint y: 245, endPoint x: 497, endPoint y: 246, distance: 8.2
click at [497, 246] on textarea "Cover letter template:" at bounding box center [564, 362] width 495 height 282
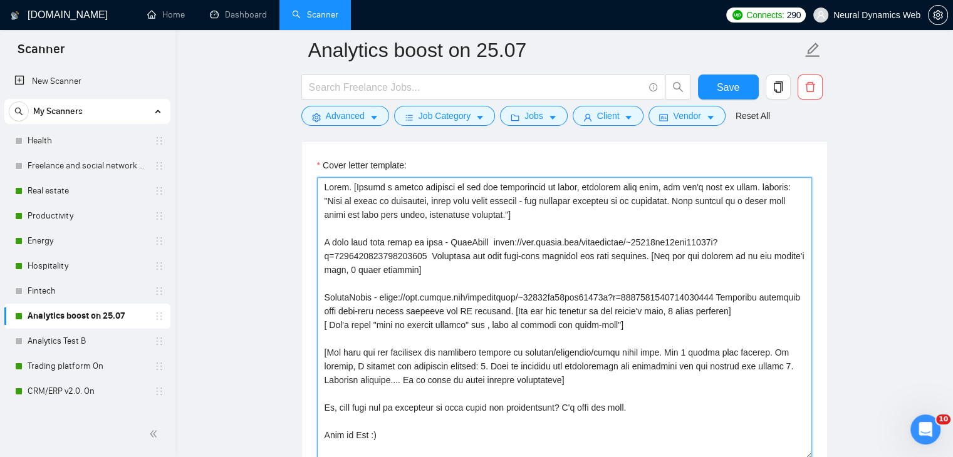
scroll to position [1378, 0]
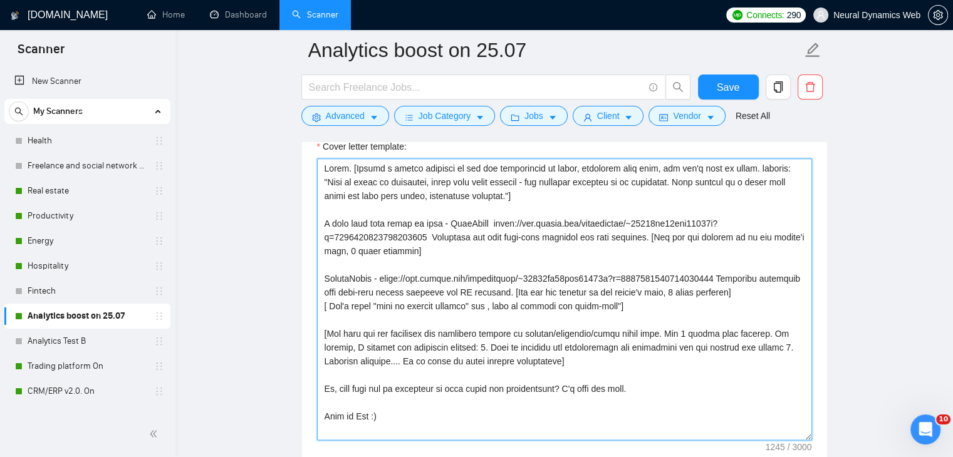
click at [790, 331] on textarea "Cover letter template:" at bounding box center [564, 299] width 495 height 282
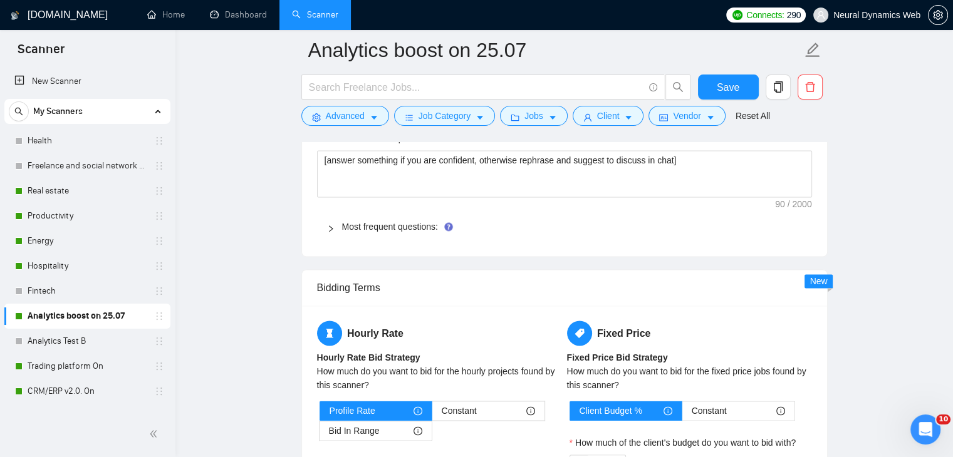
scroll to position [1628, 0]
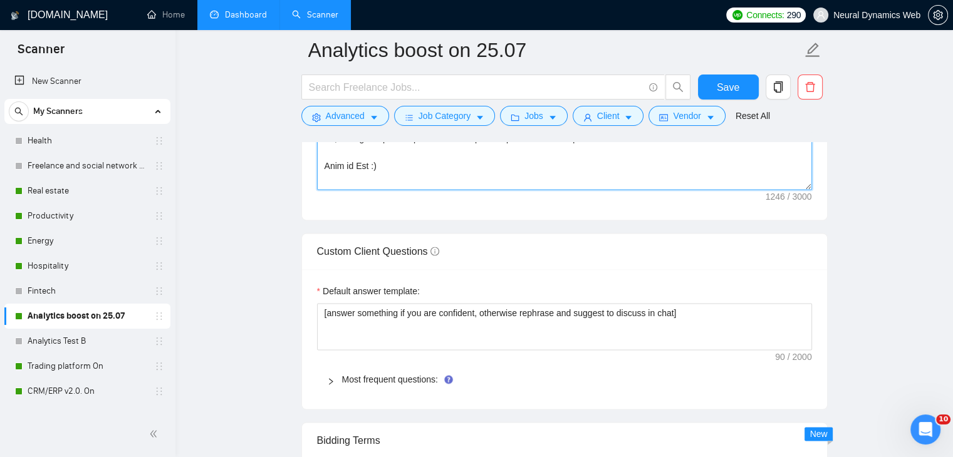
type textarea "Hello. [Create a phrase tailored to the job description or title, something lik…"
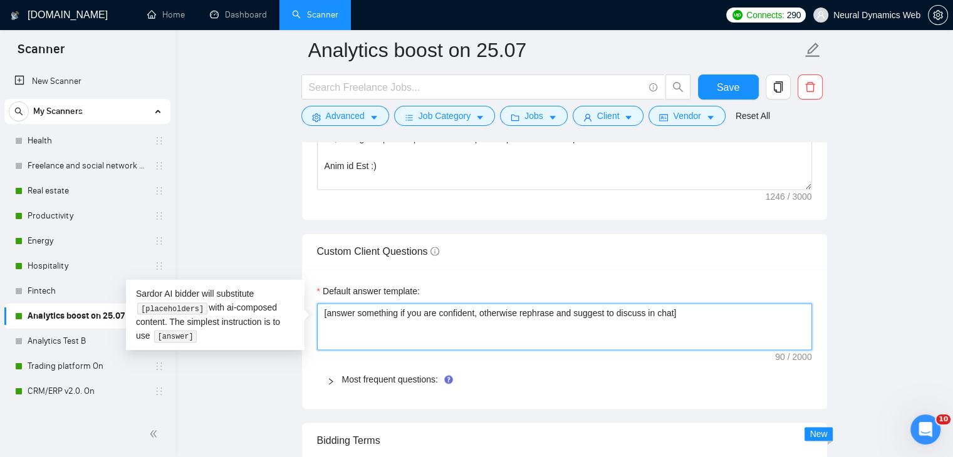
drag, startPoint x: 685, startPoint y: 308, endPoint x: 269, endPoint y: 302, distance: 415.9
paste textarea "If you’re confident, answer directly and clearly. If not fully confident, rephr…"
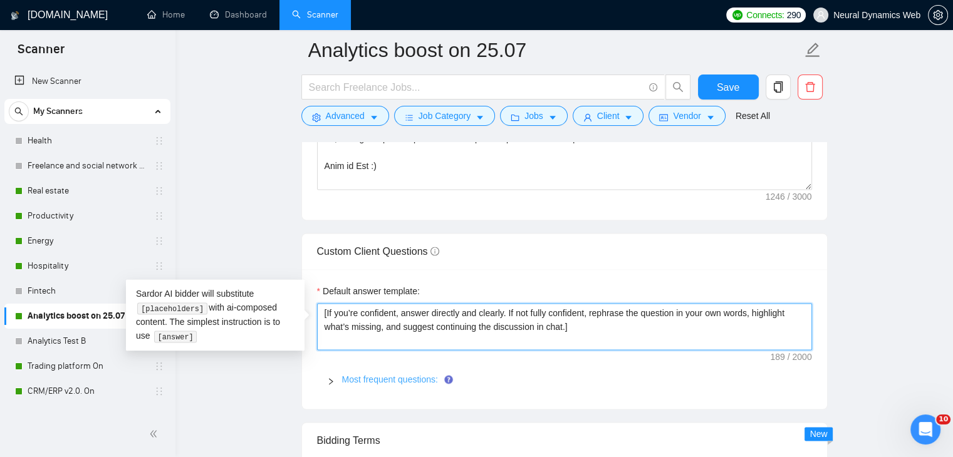
type textarea "[If you’re confident, answer directly and clearly. If not fully confident, reph…"
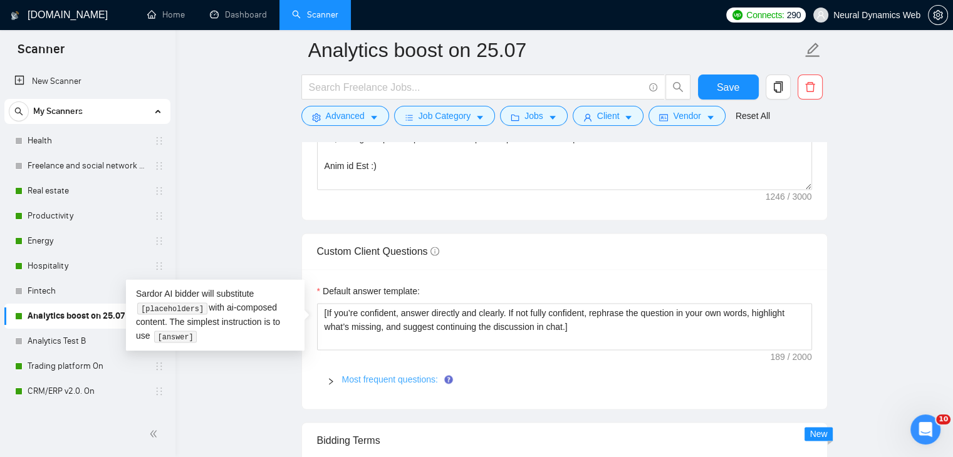
click at [380, 382] on link "Most frequent questions:" at bounding box center [390, 380] width 96 height 10
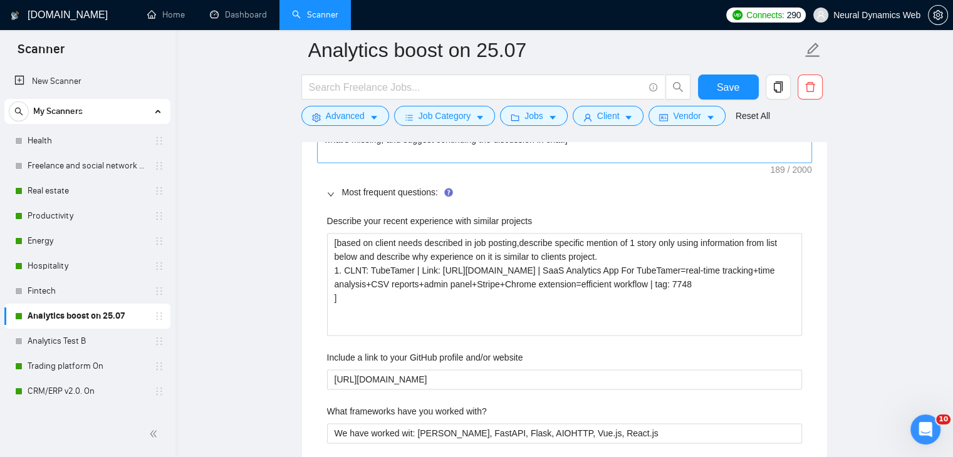
scroll to position [1816, 0]
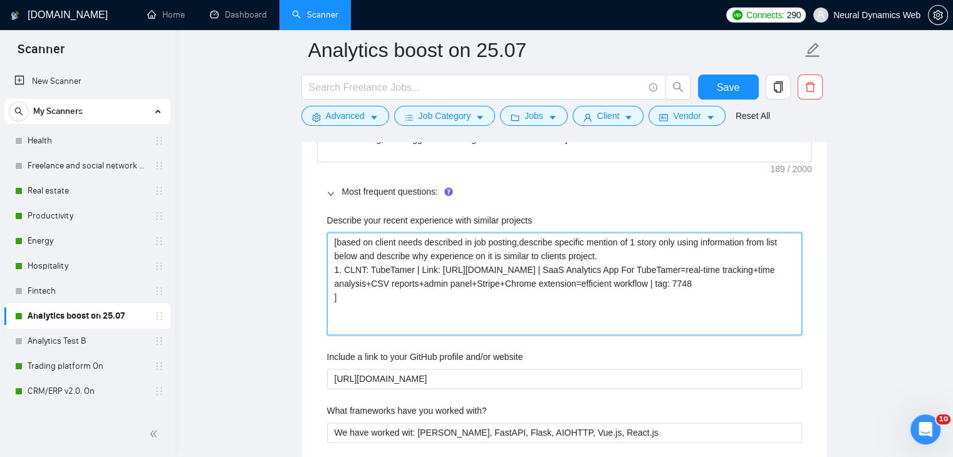
drag, startPoint x: 424, startPoint y: 301, endPoint x: 333, endPoint y: 239, distance: 110.8
click at [333, 239] on projects "[based on client needs described in job posting,describe specific mention of 1 …" at bounding box center [564, 283] width 475 height 103
type projects "S ]"
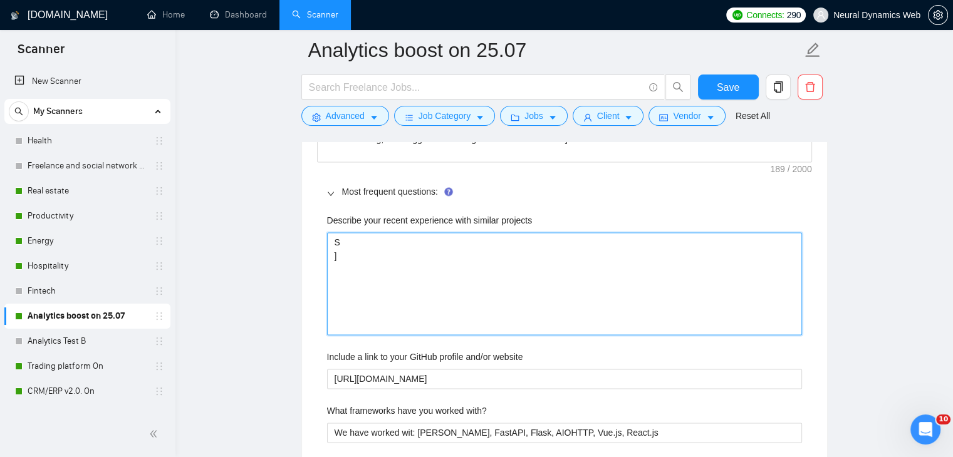
type projects "ST ]"
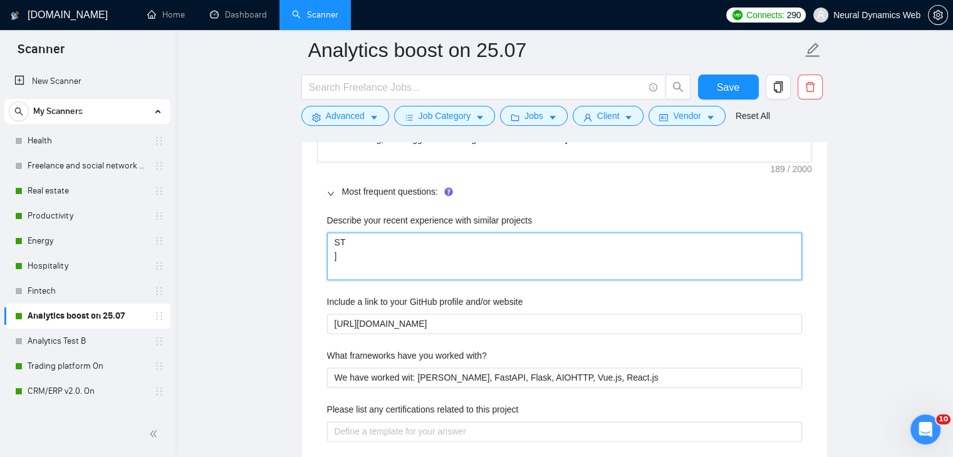
type projects "STr ]"
paste projects "We built StreamScout, a SaaS platform that helps content creators and businesse…"
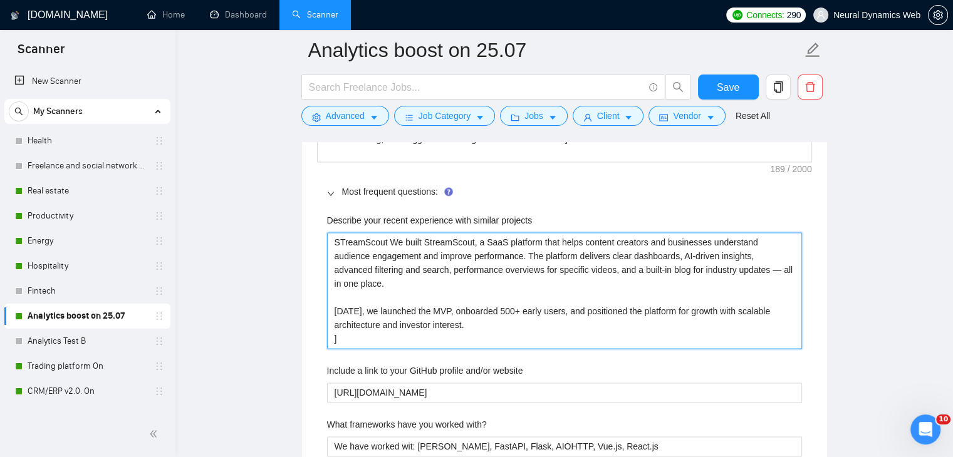
drag, startPoint x: 405, startPoint y: 241, endPoint x: 387, endPoint y: 239, distance: 18.3
click at [388, 239] on projects "STreamScout We built StreamScout, a SaaS platform that helps content creators a…" at bounding box center [564, 290] width 475 height 116
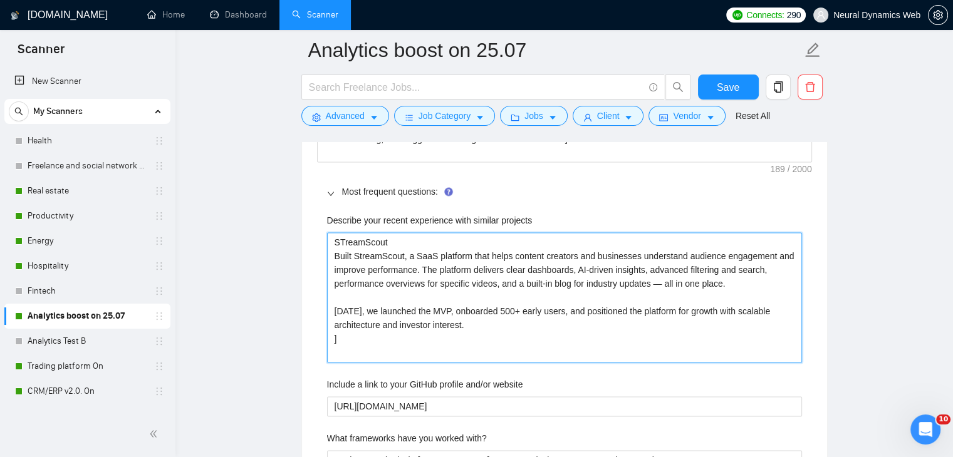
drag, startPoint x: 659, startPoint y: 284, endPoint x: 652, endPoint y: 284, distance: 6.9
click at [652, 284] on projects "STreamScout Built StreamScout, a SaaS platform that helps content creators and …" at bounding box center [564, 297] width 475 height 130
drag, startPoint x: 348, startPoint y: 334, endPoint x: 329, endPoint y: 334, distance: 18.8
click at [329, 334] on projects "STreamScout Built StreamScout, a SaaS platform that helps content creators and …" at bounding box center [564, 297] width 475 height 130
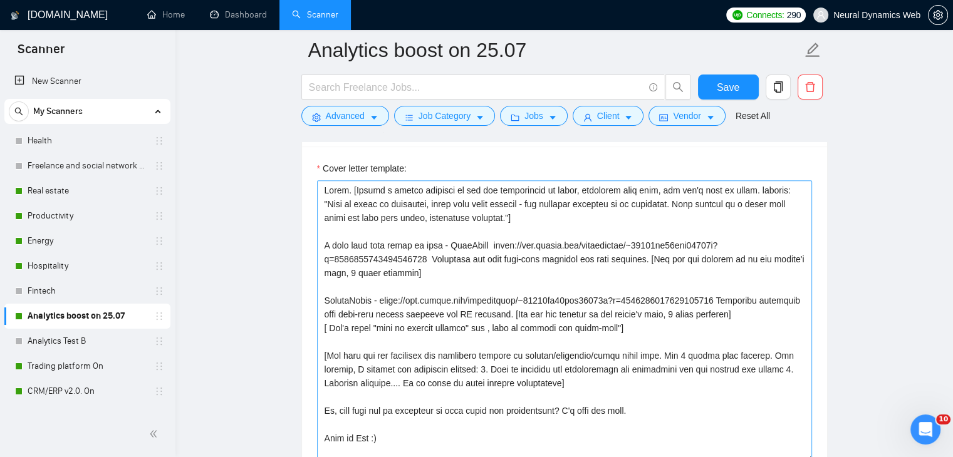
scroll to position [1378, 0]
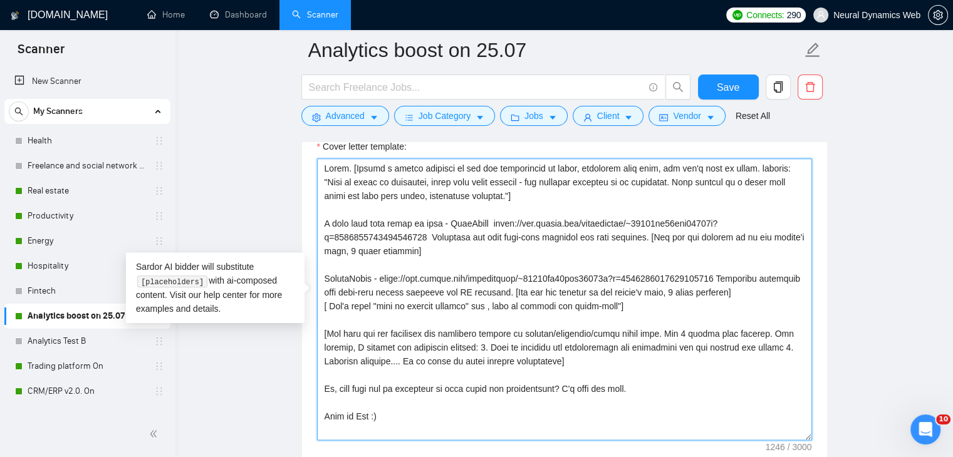
drag, startPoint x: 381, startPoint y: 279, endPoint x: 720, endPoint y: 273, distance: 338.9
click at [720, 273] on textarea "Cover letter template:" at bounding box center [564, 299] width 495 height 282
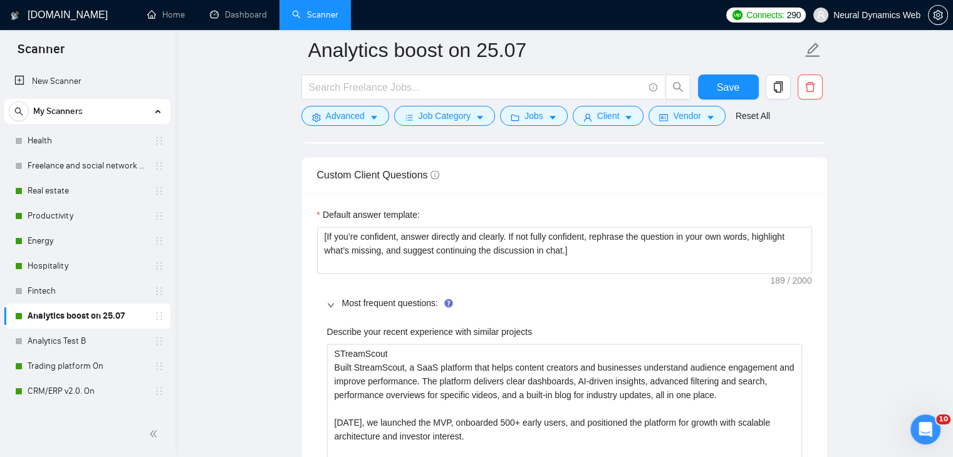
scroll to position [1754, 0]
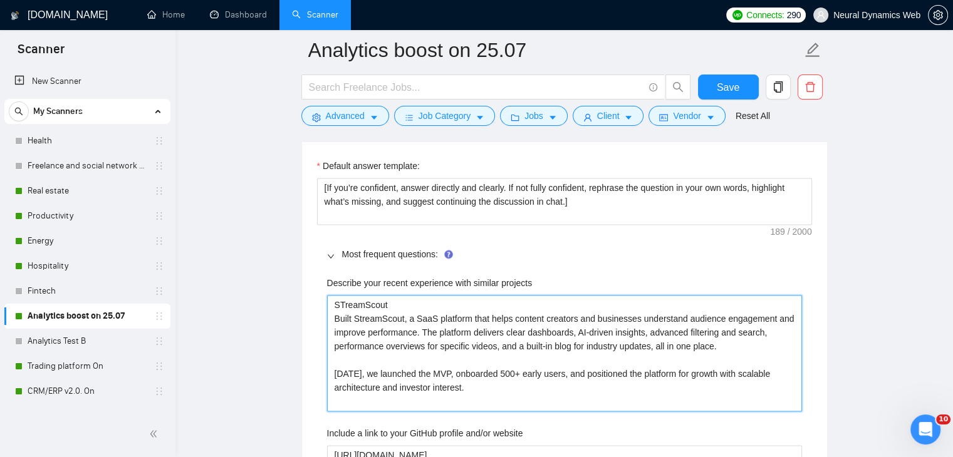
click at [398, 307] on projects "STreamScout Built StreamScout, a SaaS platform that helps content creators and …" at bounding box center [564, 353] width 475 height 116
paste projects "https://www.upwork.com/freelancers/~01233fa30bcc59530b?p=1963815377853165568"
click at [344, 304] on projects "STreamScout https://www.upwork.com/freelancers/~01233fa30bcc59530b?p=1963815377…" at bounding box center [564, 353] width 475 height 116
drag, startPoint x: 409, startPoint y: 319, endPoint x: 354, endPoint y: 317, distance: 55.1
click at [354, 317] on projects "StreamScout https://www.upwork.com/freelancers/~01233fa30bcc59530b?p=1963815377…" at bounding box center [564, 353] width 475 height 116
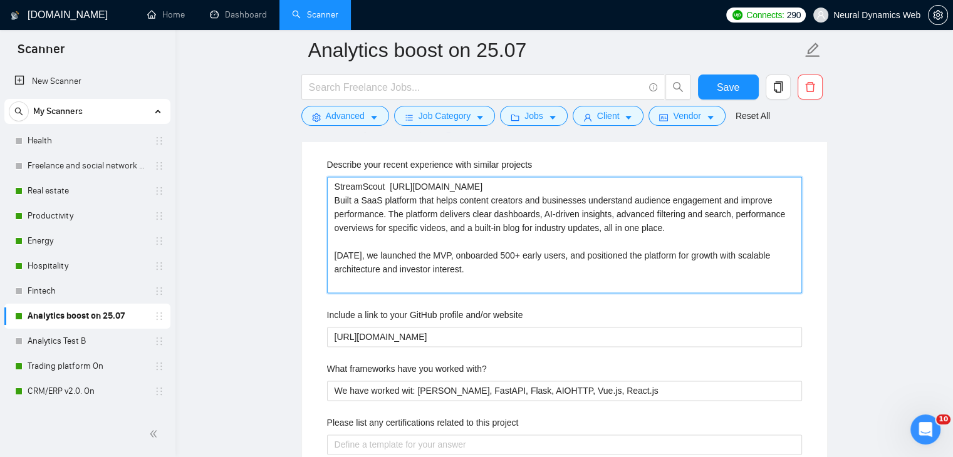
scroll to position [1879, 0]
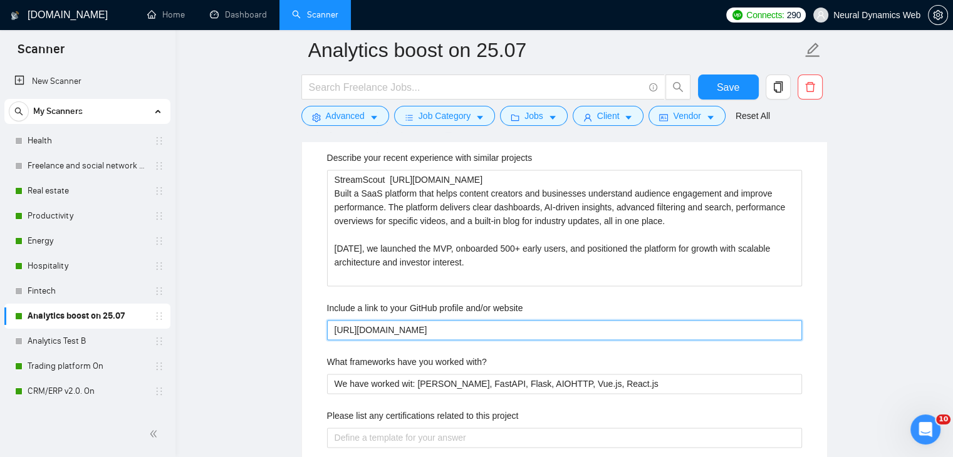
drag, startPoint x: 592, startPoint y: 330, endPoint x: 495, endPoint y: 329, distance: 97.1
click at [495, 329] on website "https://github.com/Neural-Dynamics-Web/sample-project-crm" at bounding box center [564, 330] width 475 height 20
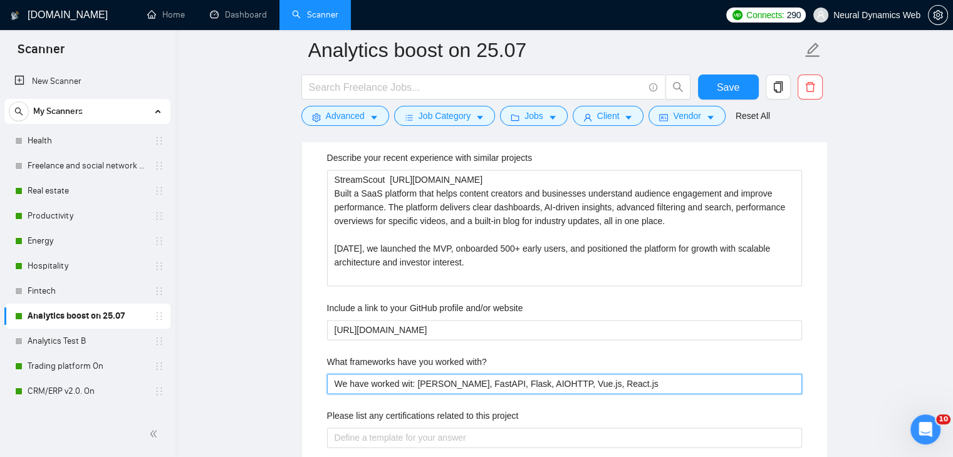
drag, startPoint x: 366, startPoint y: 383, endPoint x: 296, endPoint y: 383, distance: 70.8
click at [296, 383] on main "Analytics boost on 25.07 Save Advanced Job Category Jobs Client Vendor Reset Al…" at bounding box center [563, 368] width 737 height 4395
click at [380, 382] on with\? "Worked wit: Django, FastAPI, Flask, AIOHTTP, Vue.js, React.js" at bounding box center [564, 384] width 475 height 20
click at [586, 379] on with\? "Worked with: Django, FastAPI, Flask, AIOHTTP, Vue.js, React.js" at bounding box center [564, 384] width 475 height 20
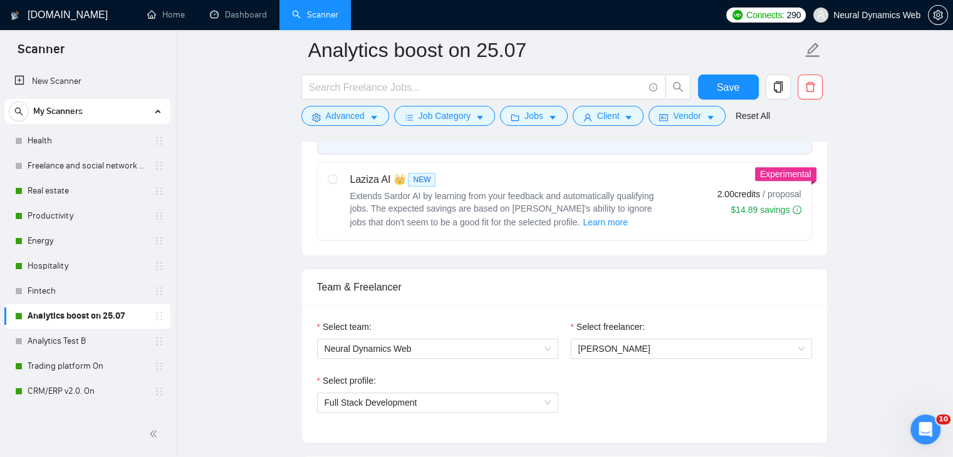
scroll to position [501, 0]
click at [750, 86] on button "Save" at bounding box center [728, 87] width 61 height 25
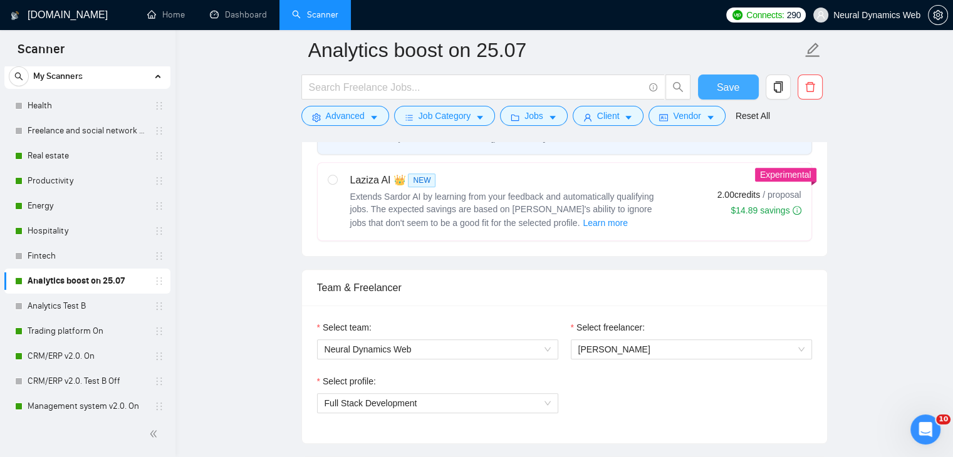
scroll to position [63, 0]
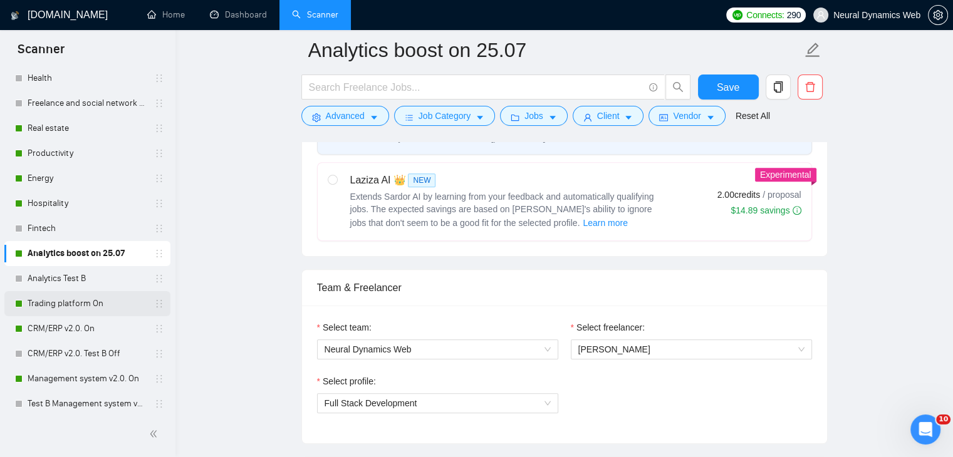
drag, startPoint x: 31, startPoint y: 306, endPoint x: 48, endPoint y: 311, distance: 17.6
click at [31, 306] on link "Trading platform On" at bounding box center [87, 303] width 119 height 25
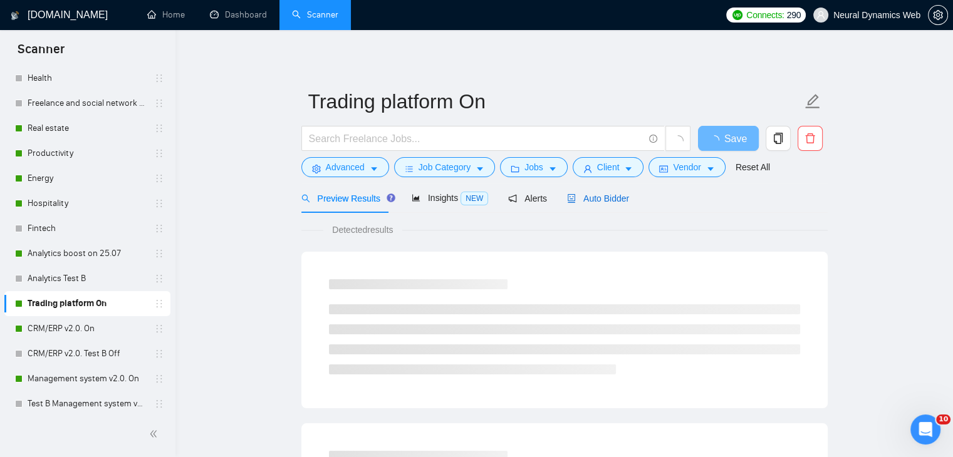
click at [574, 195] on span "Auto Bidder" at bounding box center [598, 199] width 62 height 10
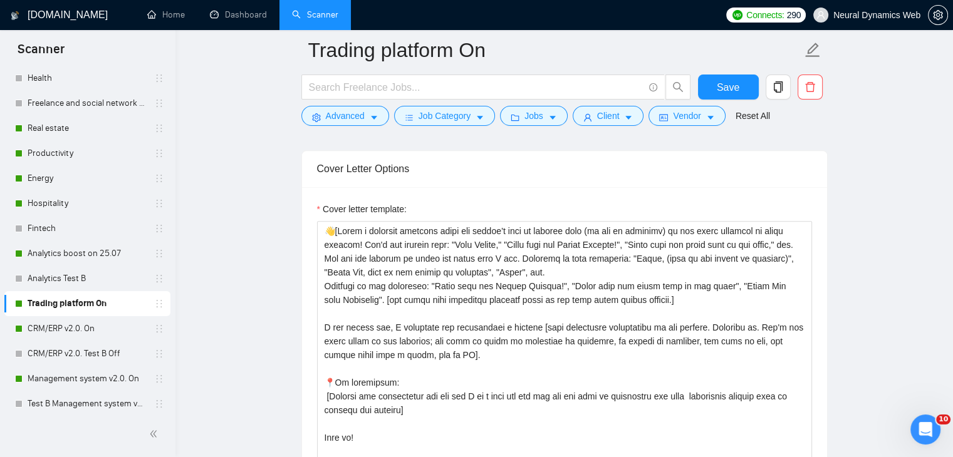
scroll to position [1378, 0]
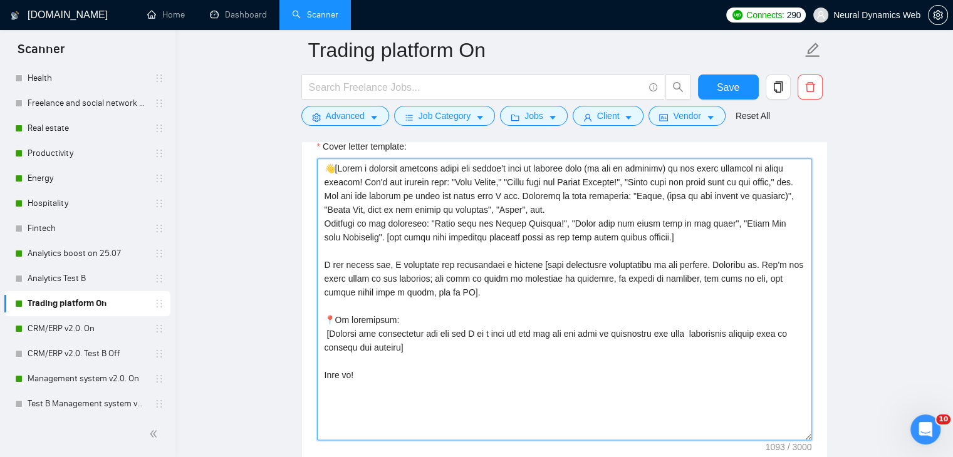
click at [435, 349] on textarea "Cover letter template:" at bounding box center [564, 299] width 495 height 282
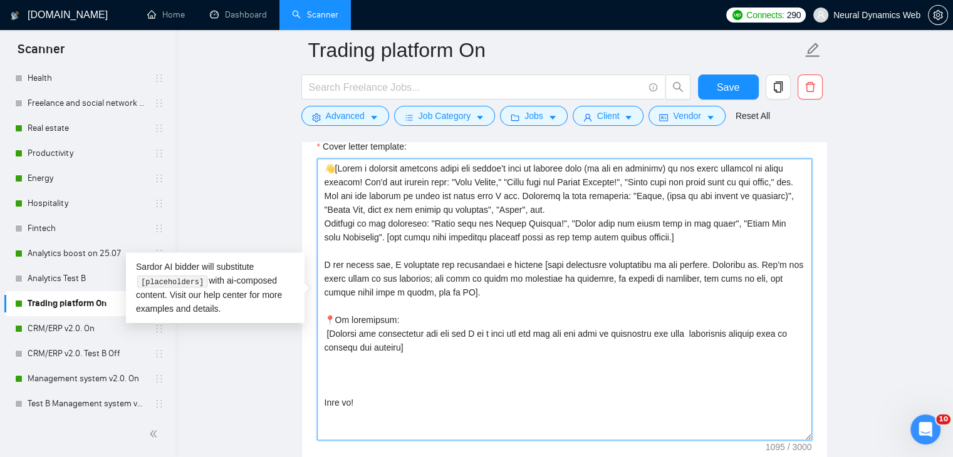
paste textarea "[Say that you are proposing the following process to develop/implement/build th…"
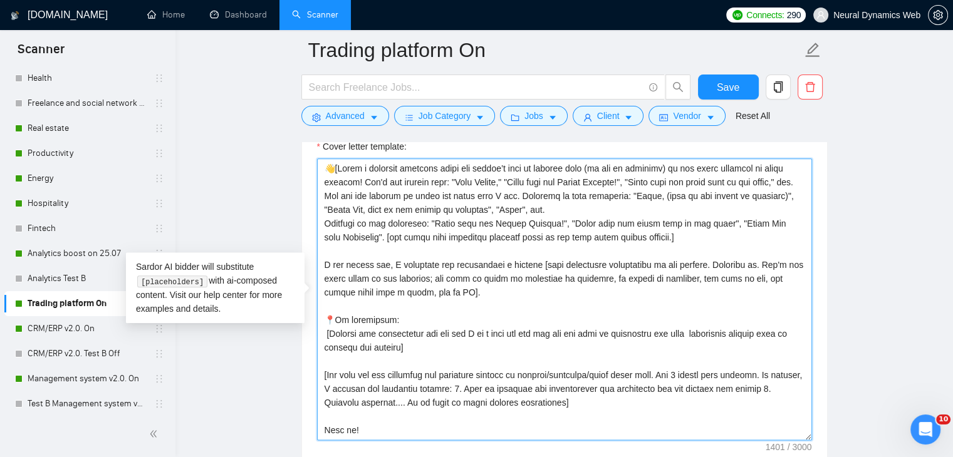
click at [451, 263] on textarea "Cover letter template:" at bounding box center [564, 299] width 495 height 282
drag, startPoint x: 446, startPoint y: 263, endPoint x: 516, endPoint y: 264, distance: 70.1
click at [516, 264] on textarea "Cover letter template:" at bounding box center [564, 299] width 495 height 282
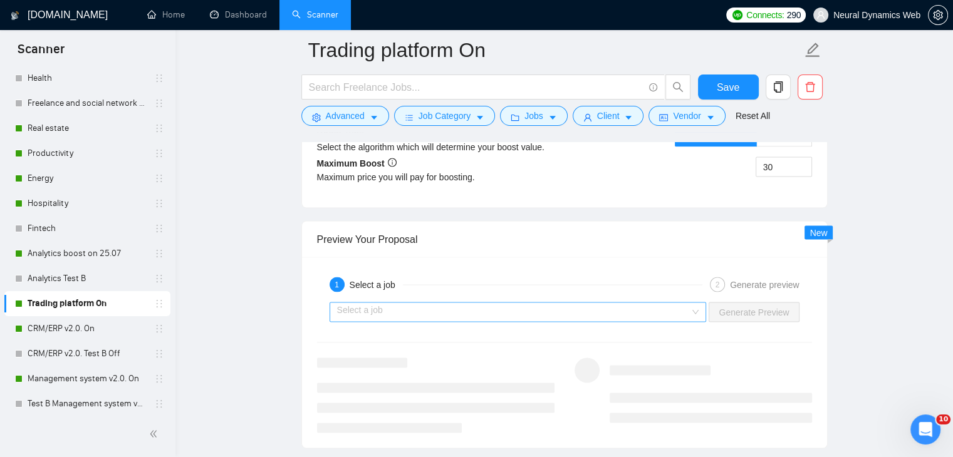
scroll to position [2317, 0]
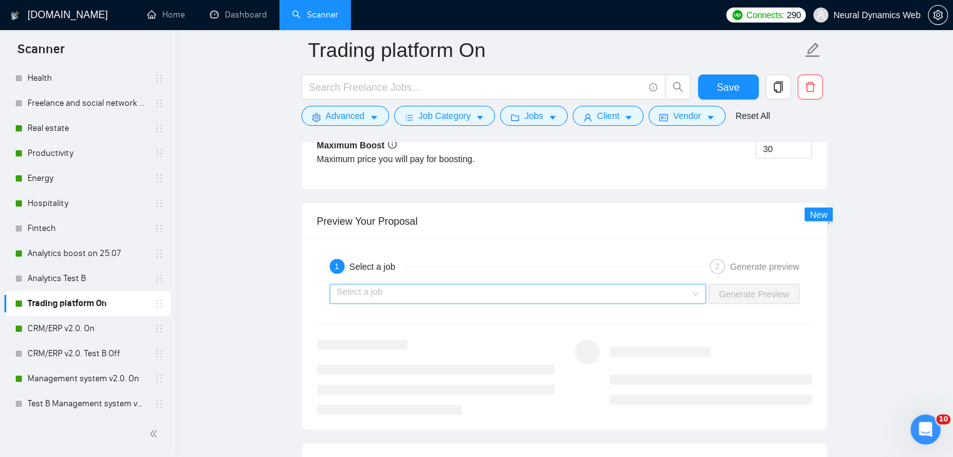
click at [370, 289] on input "search" at bounding box center [513, 293] width 353 height 19
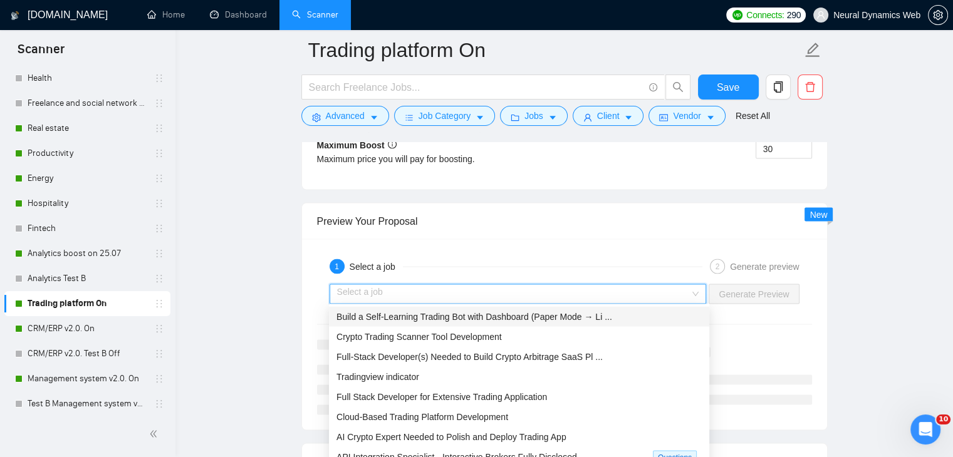
click at [383, 317] on span "Build a Self-Learning Trading Bot with Dashboard (Paper Mode → Li ..." at bounding box center [474, 316] width 276 height 10
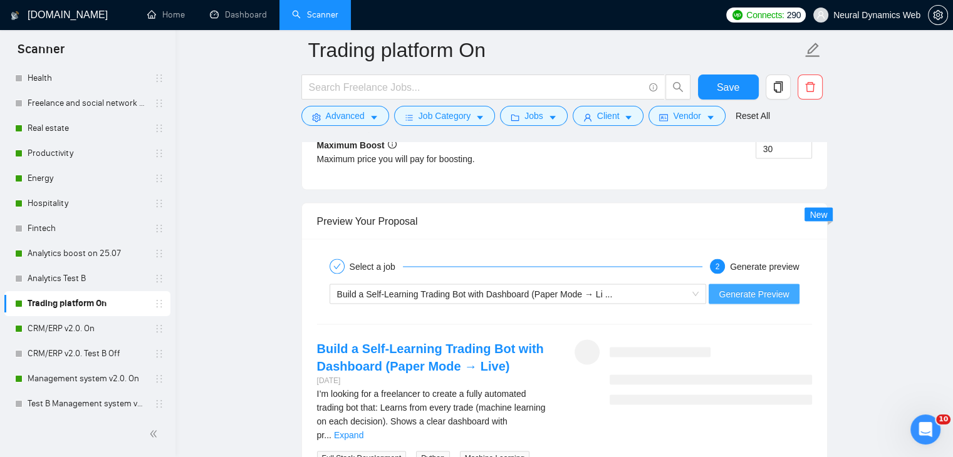
click at [734, 299] on button "Generate Preview" at bounding box center [753, 294] width 90 height 20
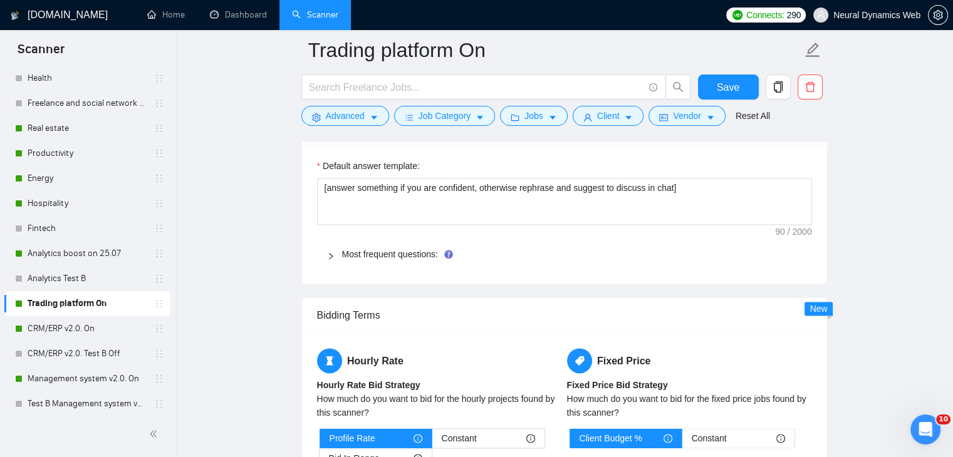
scroll to position [1691, 0]
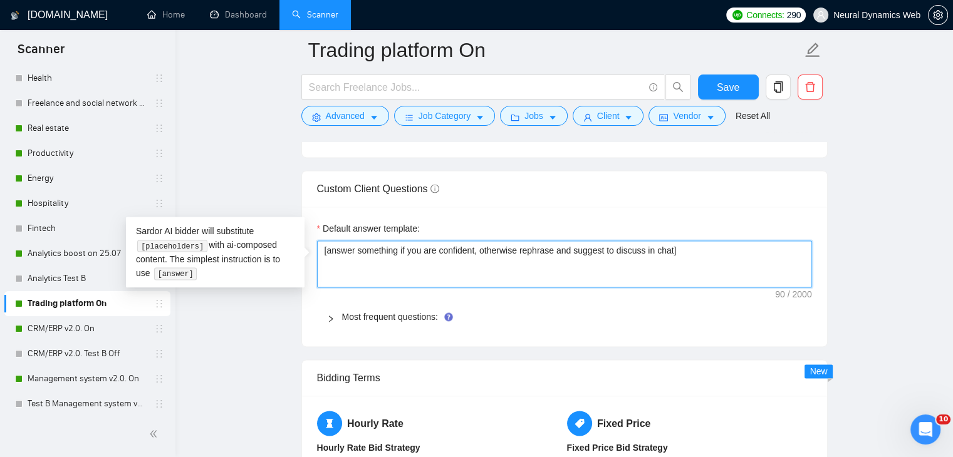
paste textarea "If you’re confident, answer directly and clearly. If not fully confident, rephr…"
drag, startPoint x: 689, startPoint y: 252, endPoint x: 290, endPoint y: 255, distance: 398.9
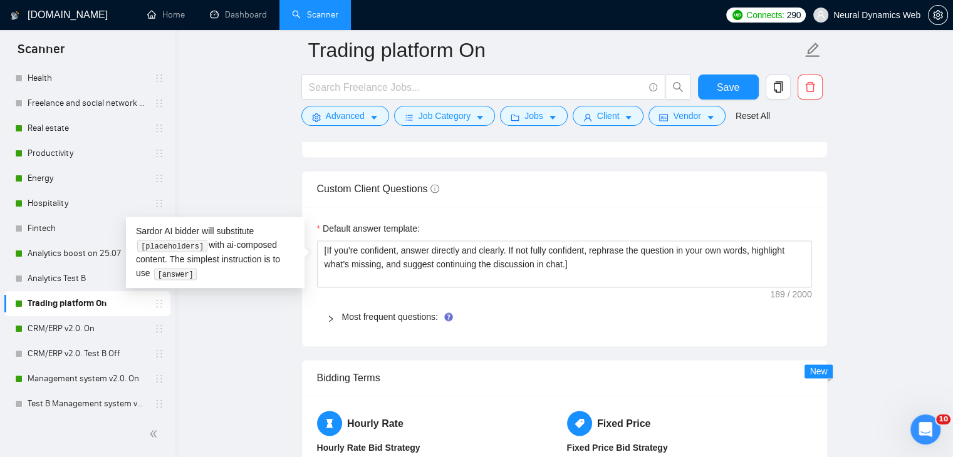
click at [341, 316] on div at bounding box center [334, 317] width 15 height 14
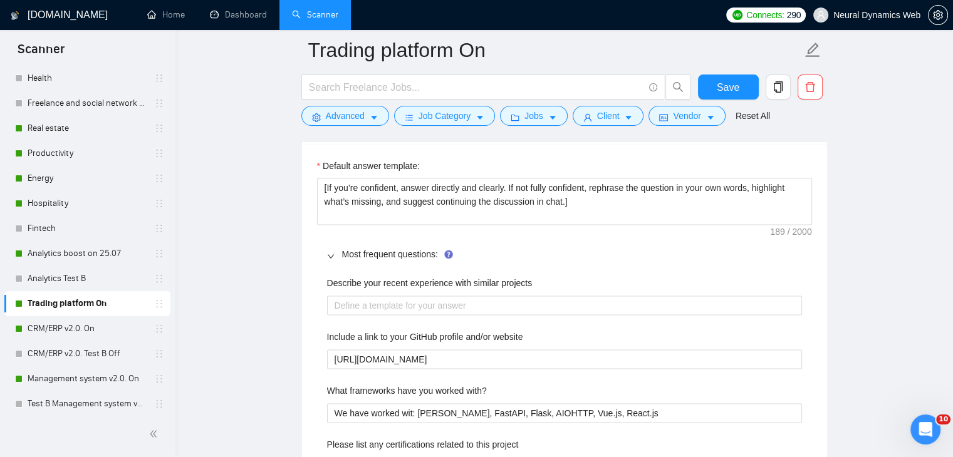
scroll to position [1816, 0]
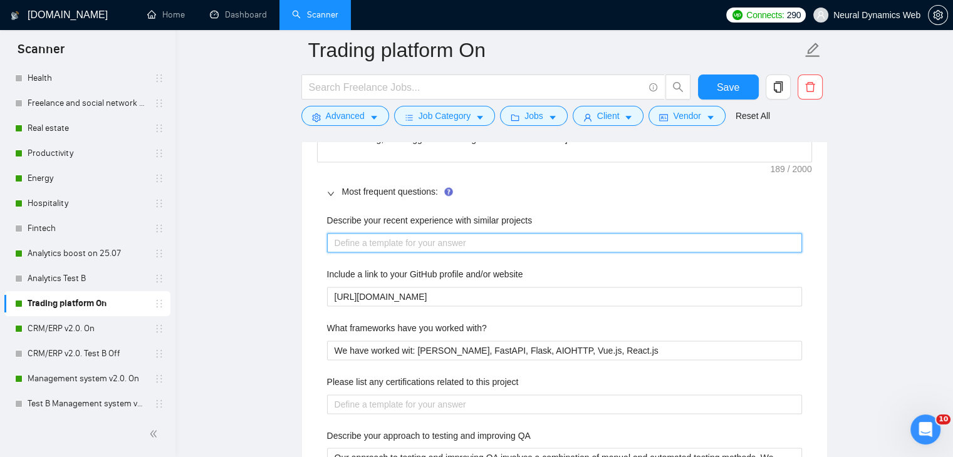
click at [358, 239] on projects "Describe your recent experience with similar projects" at bounding box center [564, 243] width 475 height 20
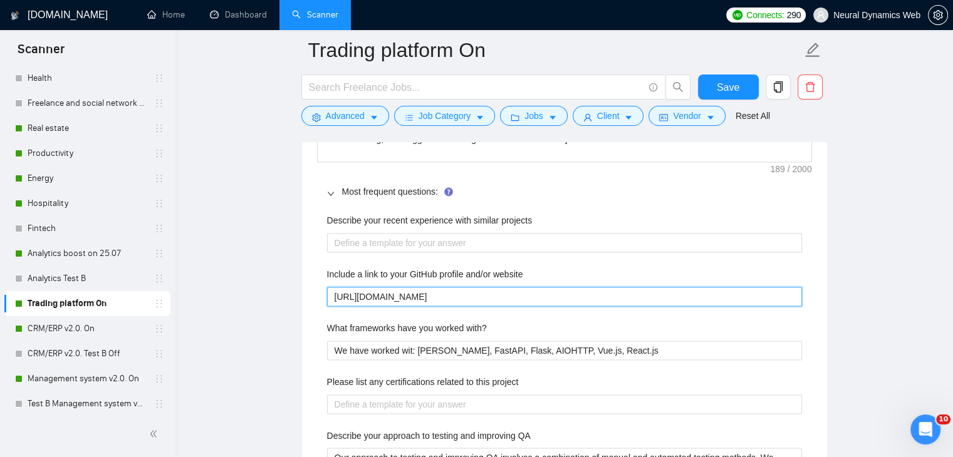
drag, startPoint x: 595, startPoint y: 295, endPoint x: 499, endPoint y: 295, distance: 96.4
click at [499, 295] on website "https://github.com/Neural-Dynamics-Web/sample-project-crm" at bounding box center [564, 297] width 475 height 20
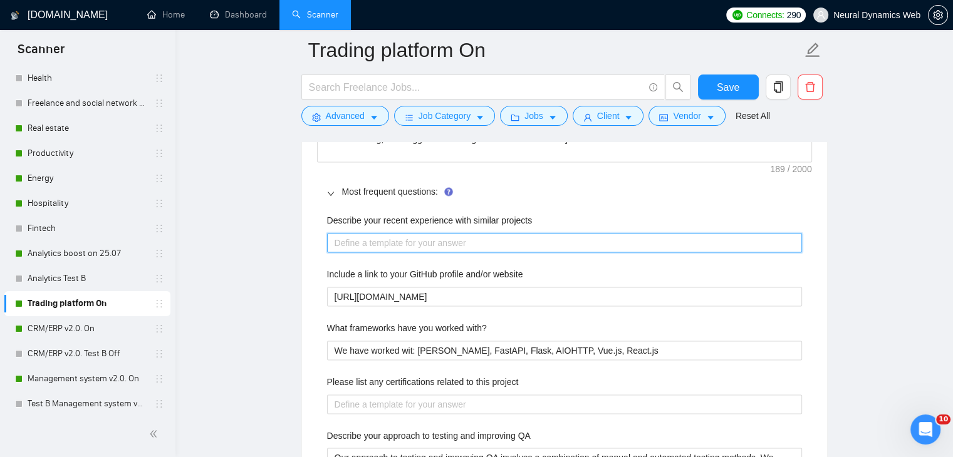
click at [358, 242] on projects "Describe your recent experience with similar projects" at bounding box center [564, 243] width 475 height 20
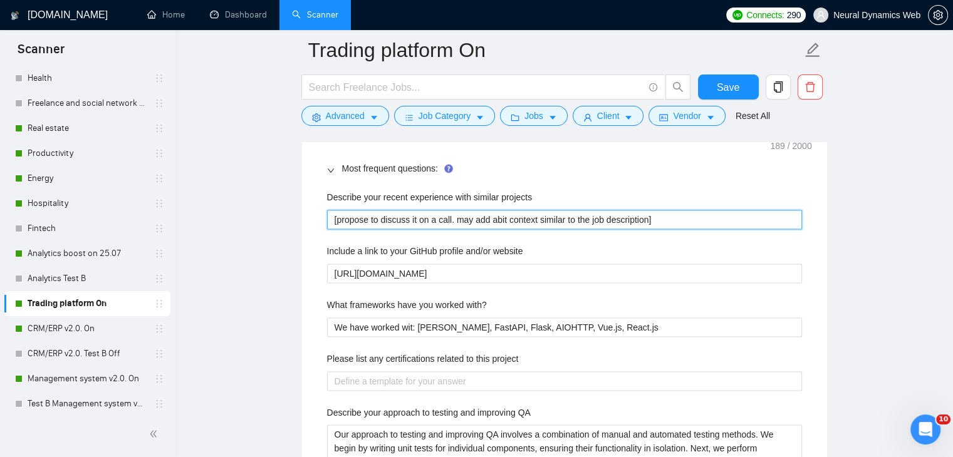
scroll to position [1879, 0]
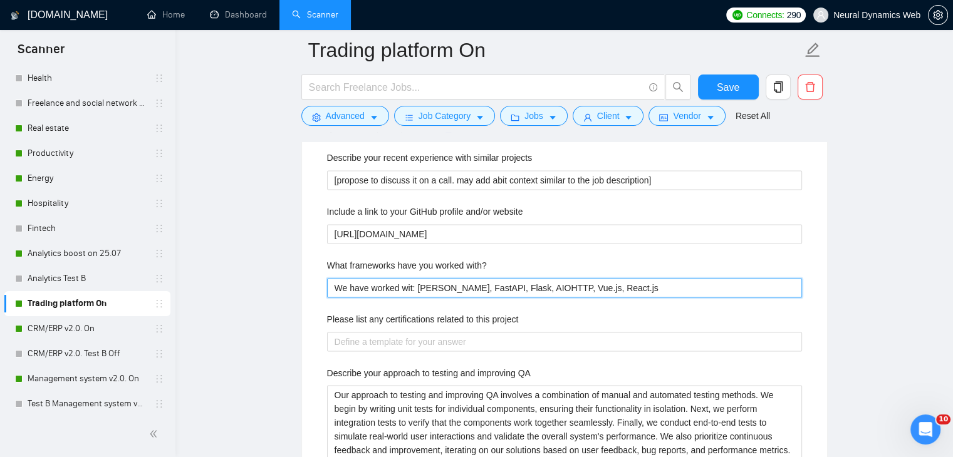
click at [372, 288] on with\? "We have worked wit: Django, FastAPI, Flask, AIOHTTP, Vue.js, React.js" at bounding box center [564, 288] width 475 height 20
drag, startPoint x: 374, startPoint y: 287, endPoint x: 321, endPoint y: 283, distance: 52.8
click at [321, 283] on div "Describe your recent experience with similar projects [propose to discuss it on…" at bounding box center [564, 422] width 495 height 558
click at [378, 289] on with\? "Worked wit: Django, FastAPI, Flask, AIOHTTP, Vue.js, React.js" at bounding box center [564, 288] width 475 height 20
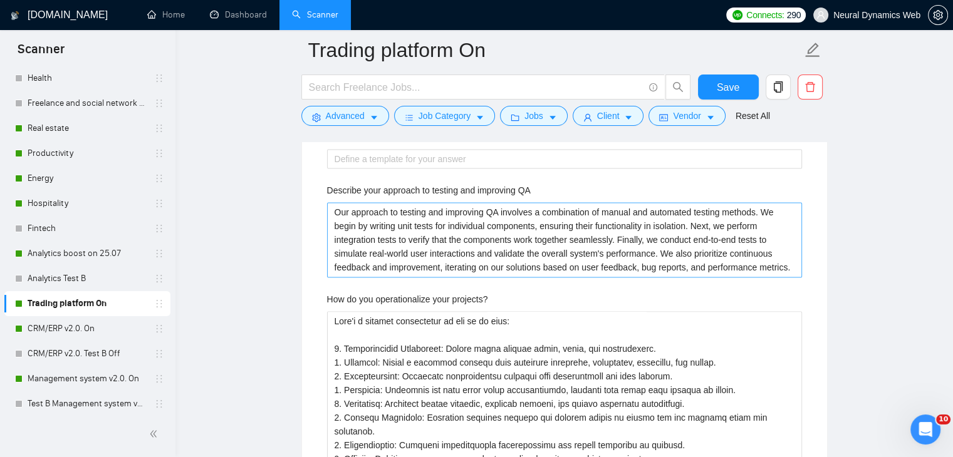
scroll to position [1941, 0]
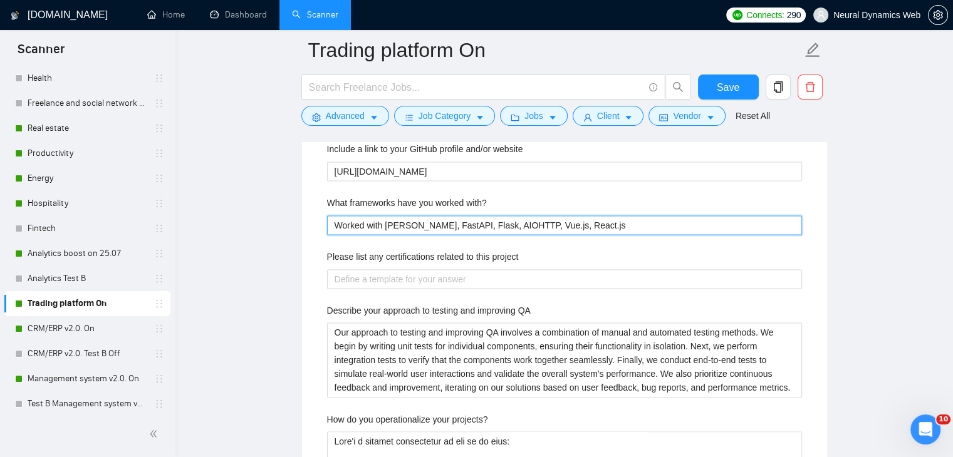
click at [581, 224] on with\? "Worked with Django, FastAPI, Flask, AIOHTTP, Vue.js, React.js" at bounding box center [564, 225] width 475 height 20
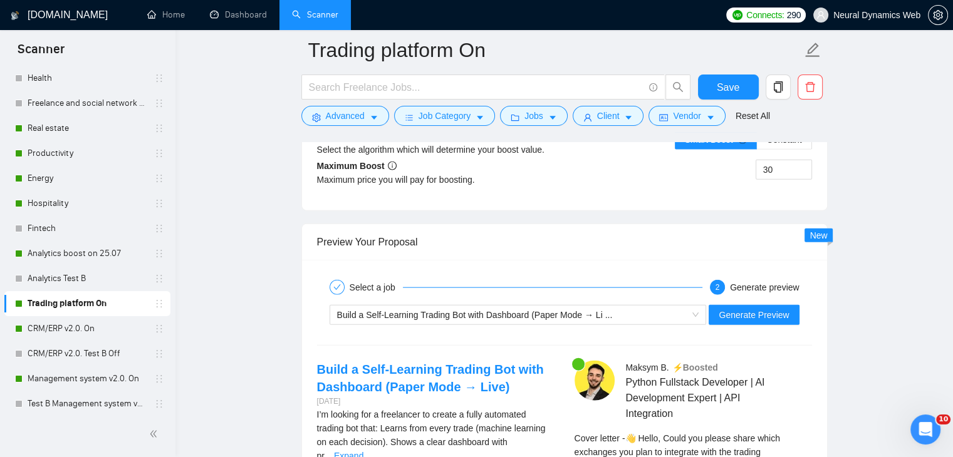
scroll to position [2943, 0]
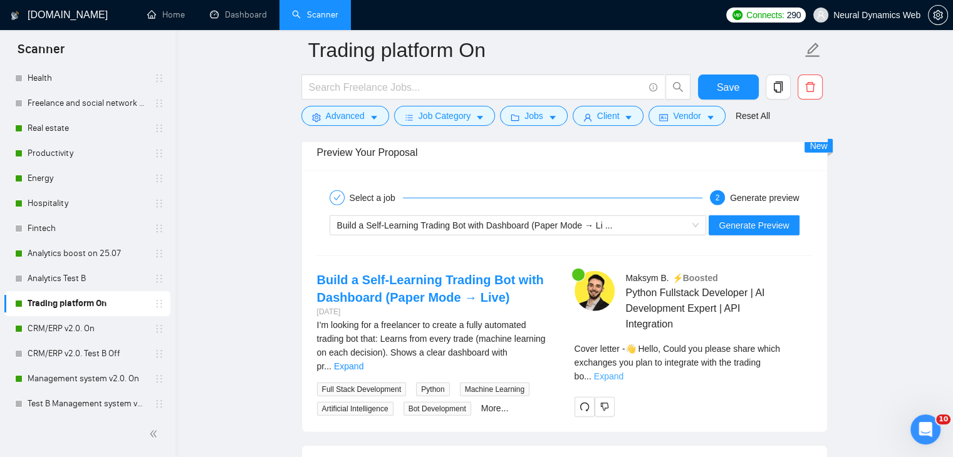
click at [623, 371] on link "Expand" at bounding box center [608, 376] width 29 height 10
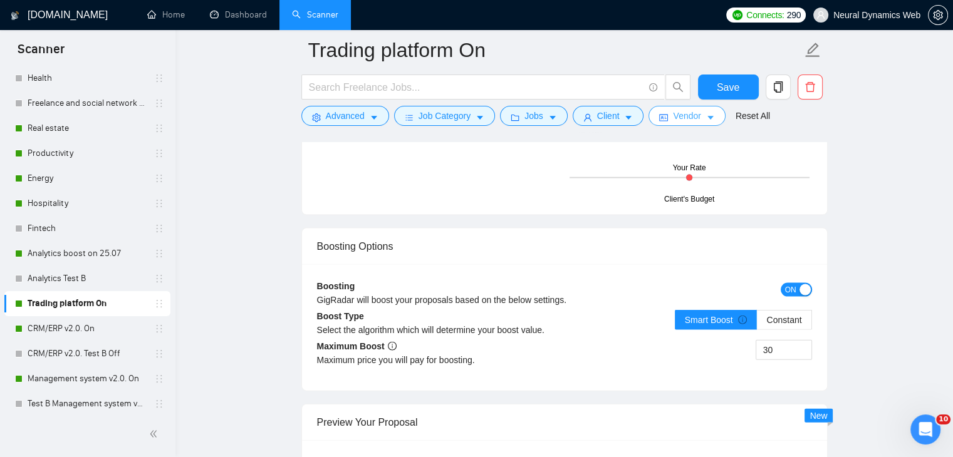
scroll to position [2568, 0]
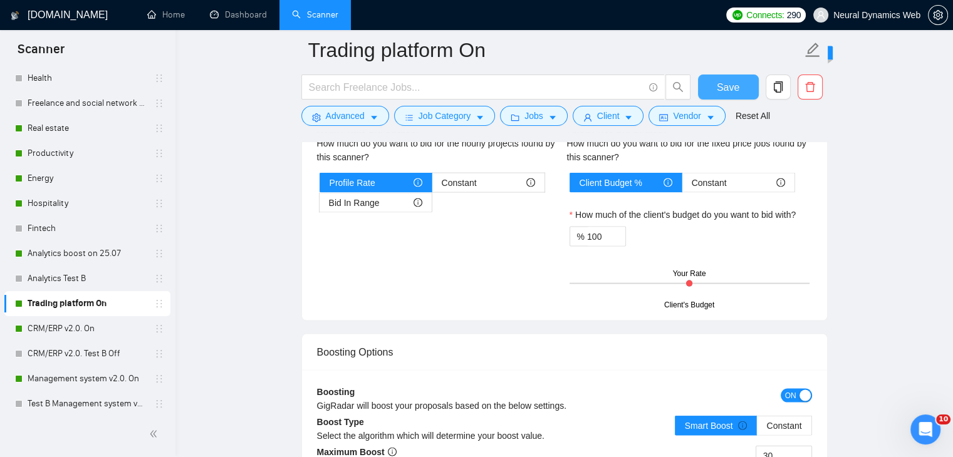
click at [736, 85] on span "Save" at bounding box center [727, 88] width 23 height 16
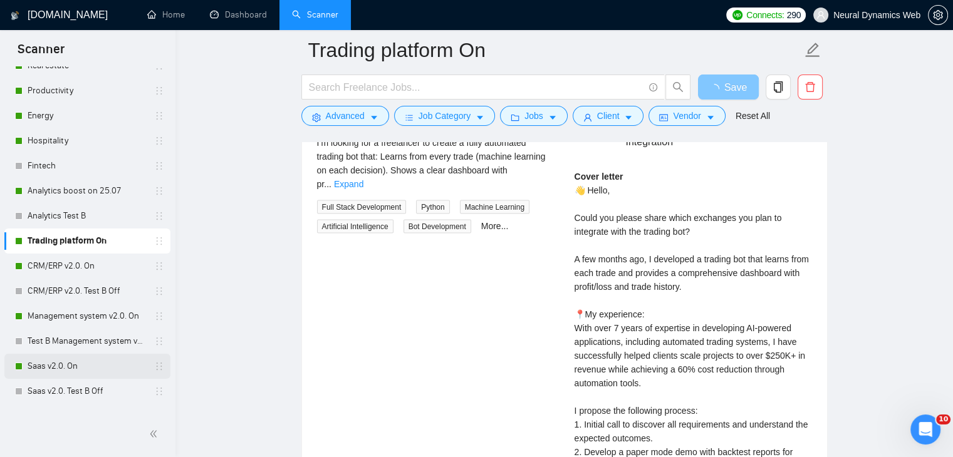
scroll to position [251, 0]
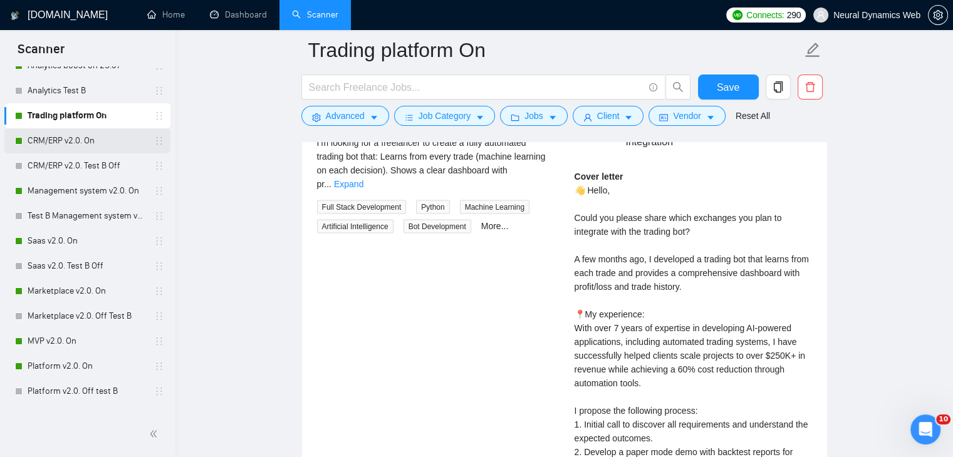
click at [48, 143] on link "CRM/ERP v2.0. On" at bounding box center [87, 140] width 119 height 25
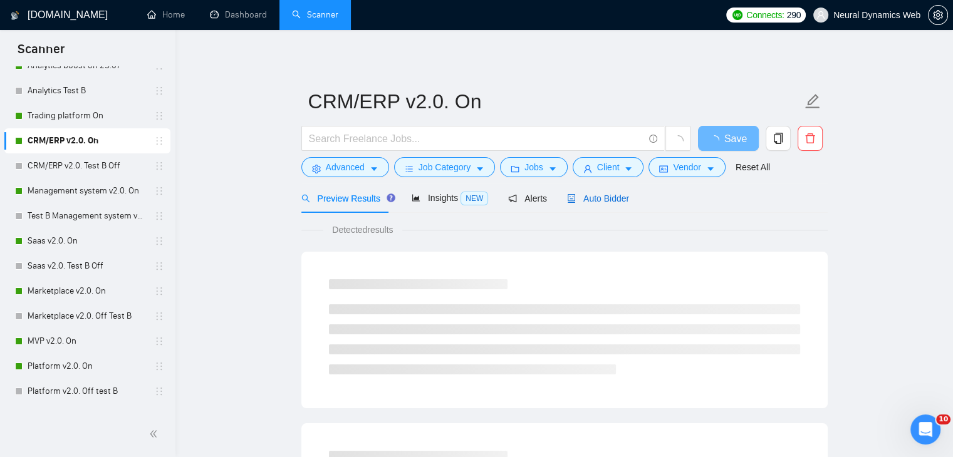
click at [583, 194] on span "Auto Bidder" at bounding box center [598, 199] width 62 height 10
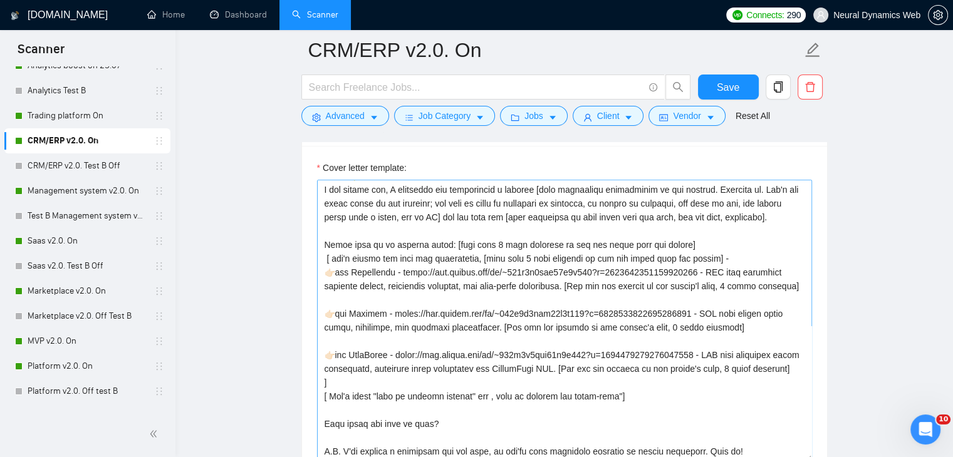
scroll to position [1378, 0]
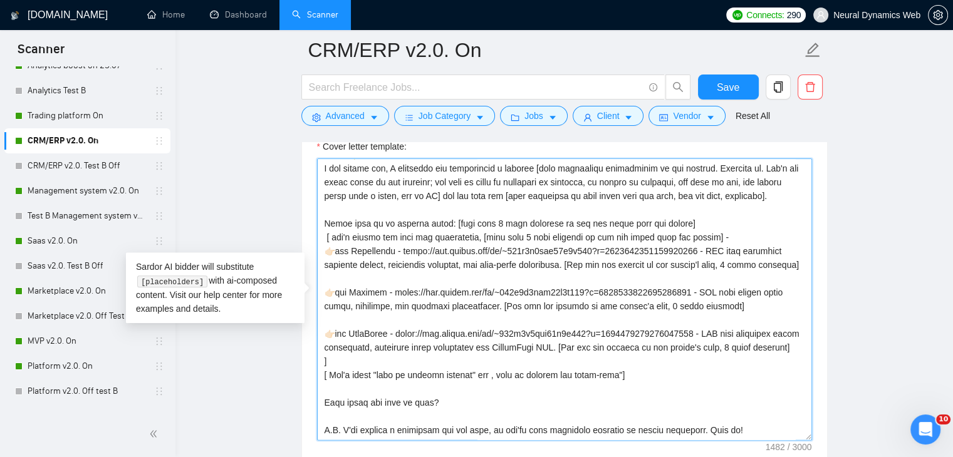
drag, startPoint x: 323, startPoint y: 291, endPoint x: 728, endPoint y: 382, distance: 415.2
click at [728, 382] on textarea "Cover letter template:" at bounding box center [564, 299] width 495 height 282
paste textarea "Hello. [Create a phrase tailored to the job description or title, something lik…"
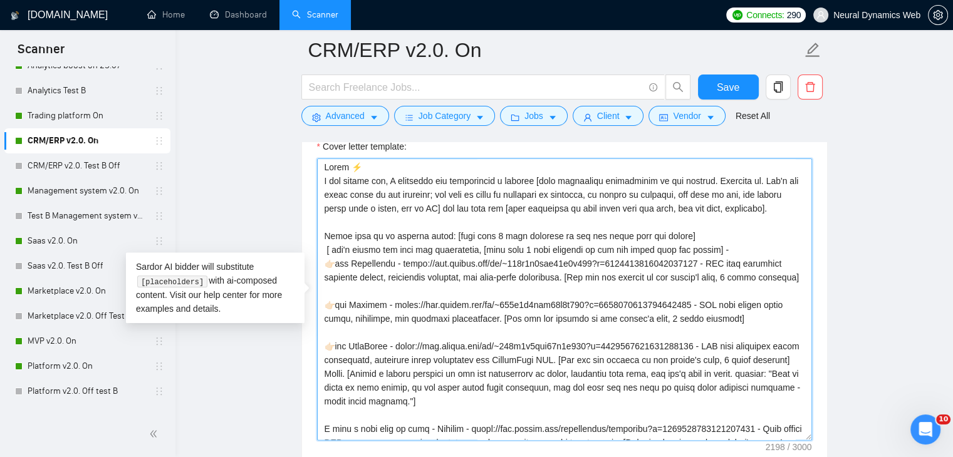
scroll to position [0, 0]
drag, startPoint x: 389, startPoint y: 221, endPoint x: 301, endPoint y: 143, distance: 117.6
click at [302, 143] on div "Cover letter template:" at bounding box center [564, 298] width 525 height 346
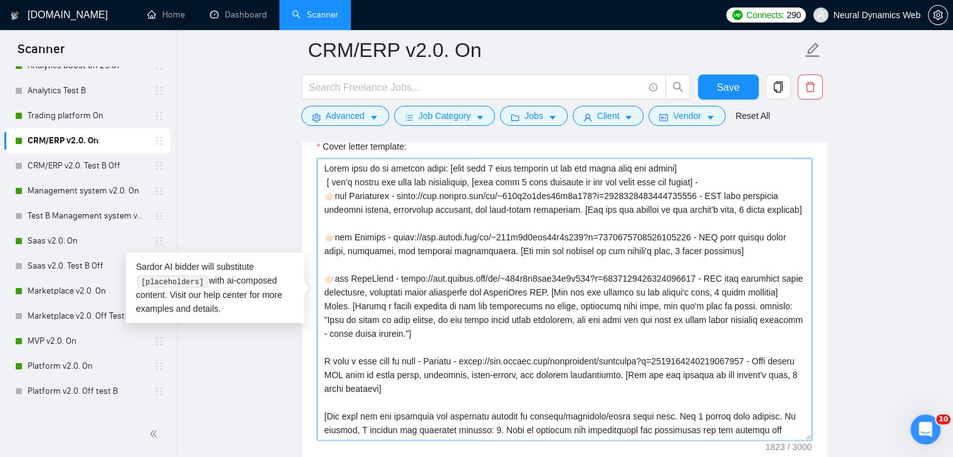
scroll to position [63, 0]
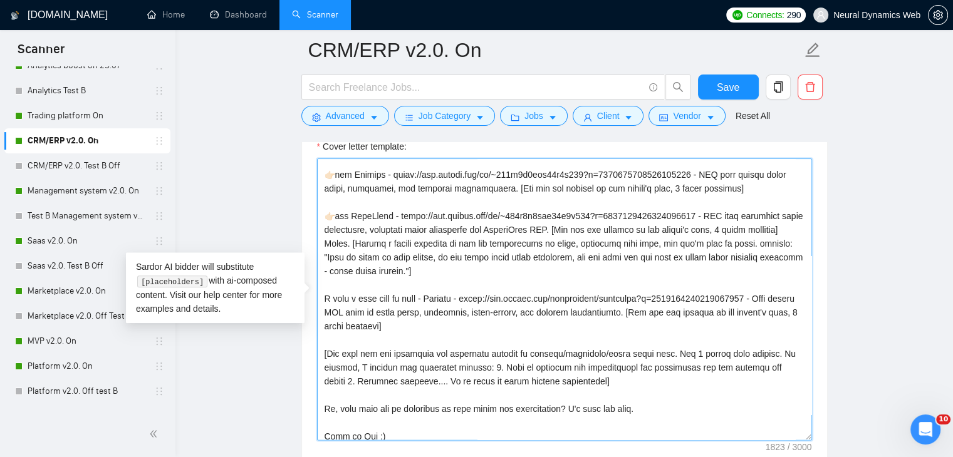
click at [324, 297] on textarea "Cover letter template:" at bounding box center [564, 299] width 495 height 282
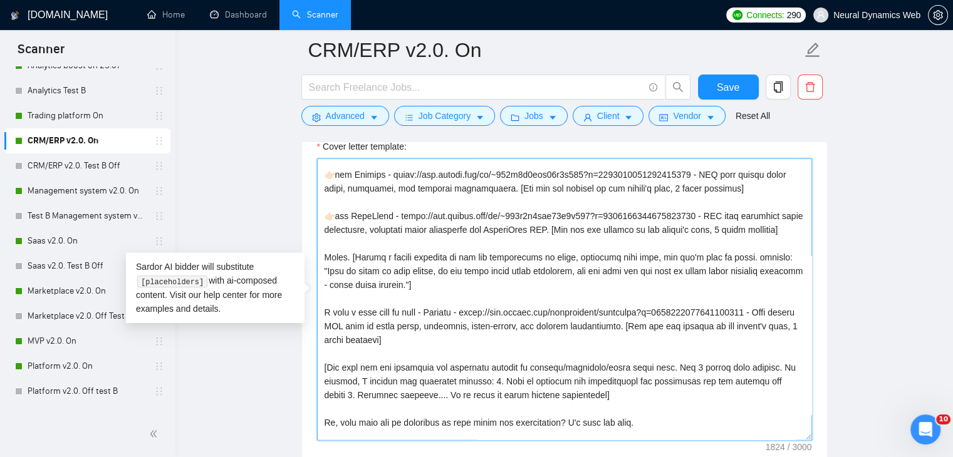
drag, startPoint x: 327, startPoint y: 323, endPoint x: 440, endPoint y: 338, distance: 114.4
click at [440, 338] on textarea "Cover letter template:" at bounding box center [564, 299] width 495 height 282
click at [368, 332] on textarea "Cover letter template:" at bounding box center [564, 299] width 495 height 282
click at [331, 321] on textarea "Cover letter template:" at bounding box center [564, 299] width 495 height 282
drag, startPoint x: 329, startPoint y: 321, endPoint x: 440, endPoint y: 340, distance: 113.0
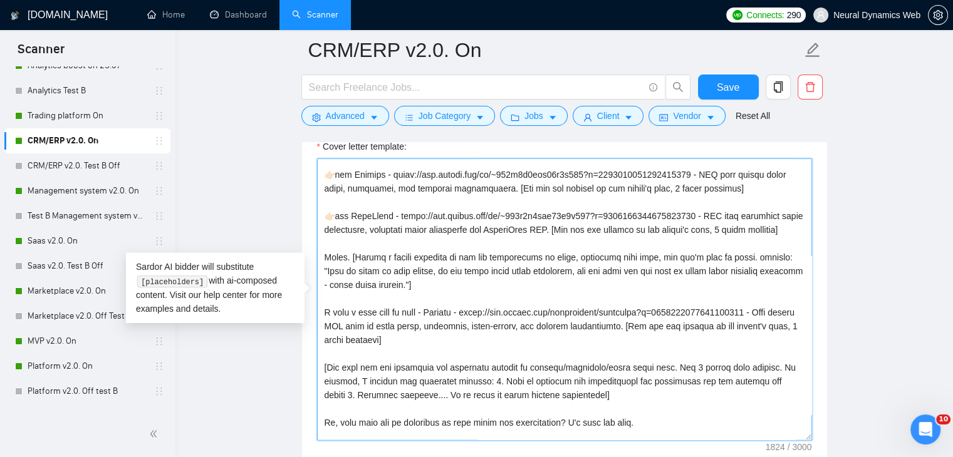
click at [440, 340] on textarea "Cover letter template:" at bounding box center [564, 299] width 495 height 282
paste textarea "CRM, every customer interaction matters — and building software is no different…"
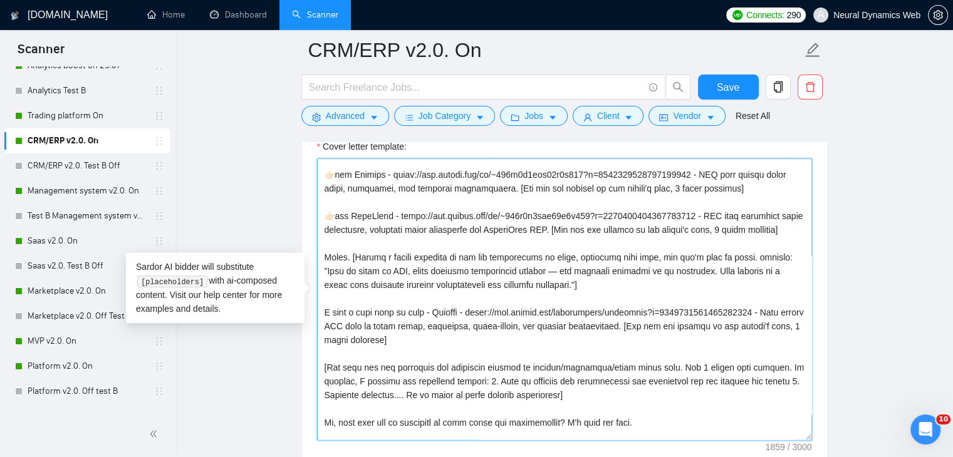
click at [566, 323] on textarea "Cover letter template:" at bounding box center [564, 299] width 495 height 282
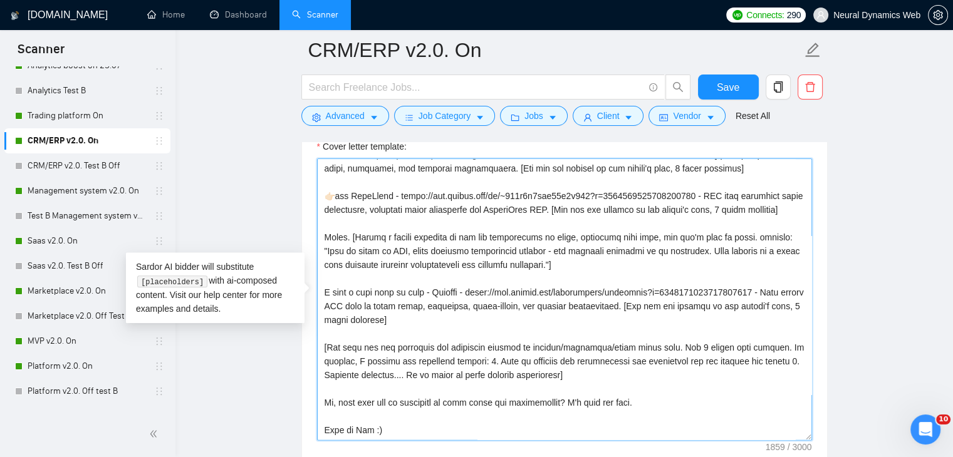
click at [351, 303] on textarea "Cover letter template:" at bounding box center [564, 299] width 495 height 282
click at [406, 304] on textarea "Cover letter template:" at bounding box center [564, 299] width 495 height 282
click at [445, 306] on textarea "Cover letter template:" at bounding box center [564, 299] width 495 height 282
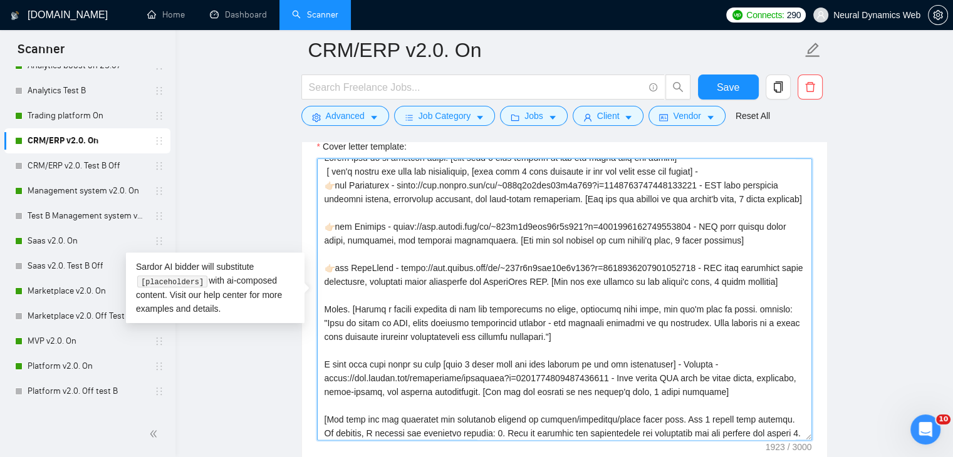
scroll to position [0, 0]
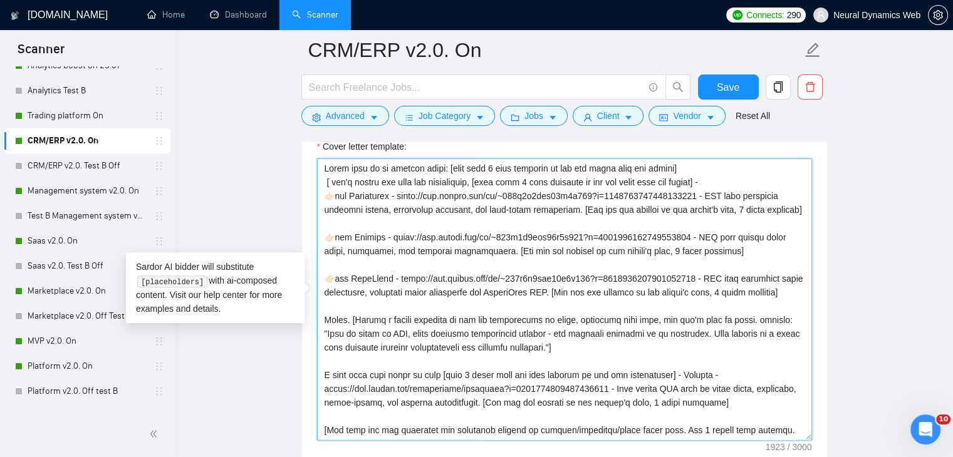
drag, startPoint x: 350, startPoint y: 221, endPoint x: 356, endPoint y: 343, distance: 122.3
click at [356, 343] on textarea "Cover letter template:" at bounding box center [564, 299] width 495 height 282
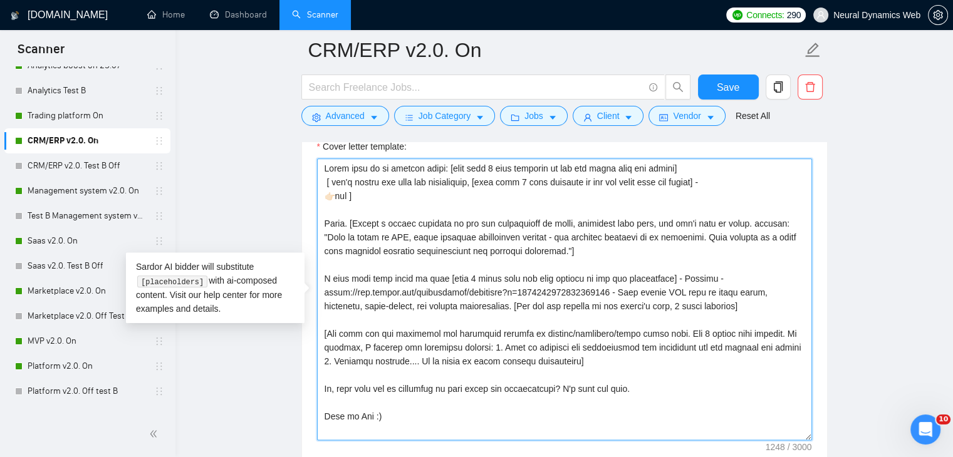
drag, startPoint x: 368, startPoint y: 222, endPoint x: 283, endPoint y: 134, distance: 121.8
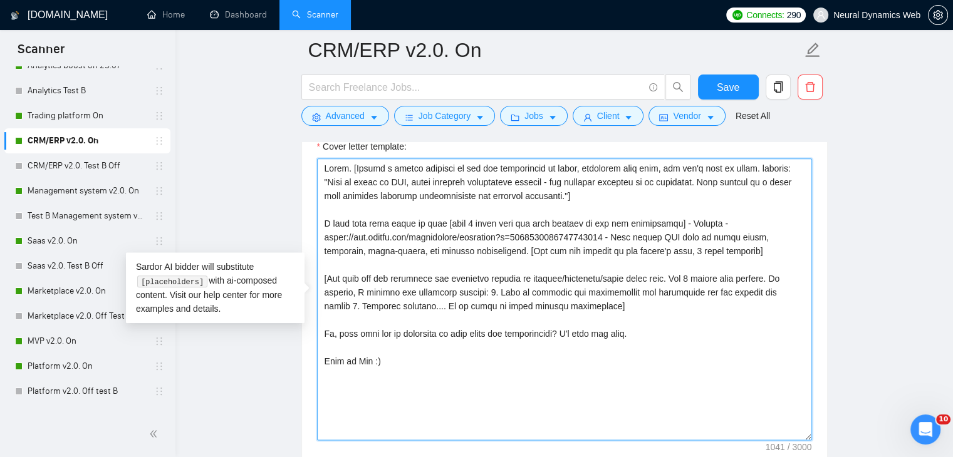
click at [323, 196] on textarea "Cover letter template:" at bounding box center [564, 299] width 495 height 282
drag, startPoint x: 674, startPoint y: 220, endPoint x: 754, endPoint y: 254, distance: 86.2
click at [754, 254] on textarea "Cover letter template:" at bounding box center [564, 299] width 495 height 282
paste textarea "Woudbourne - https://www.upwork.com/fl/~014c1e4fcd57b8f655?p=190298886933599436…"
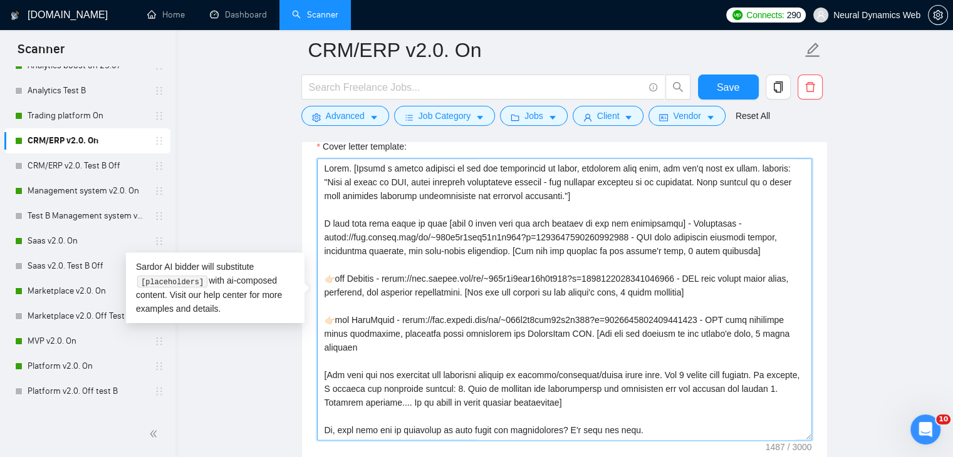
click at [726, 222] on textarea "Cover letter template:" at bounding box center [564, 299] width 495 height 282
drag, startPoint x: 348, startPoint y: 276, endPoint x: 319, endPoint y: 276, distance: 28.8
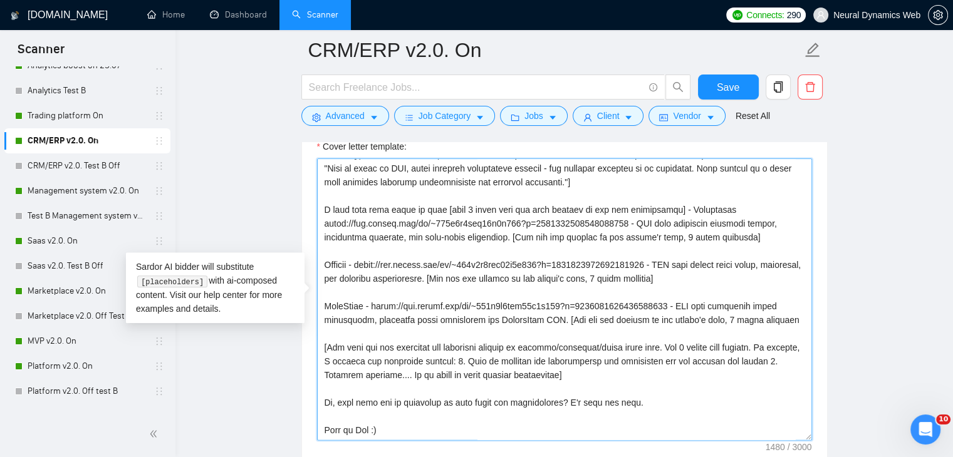
drag, startPoint x: 344, startPoint y: 257, endPoint x: 320, endPoint y: 257, distance: 24.4
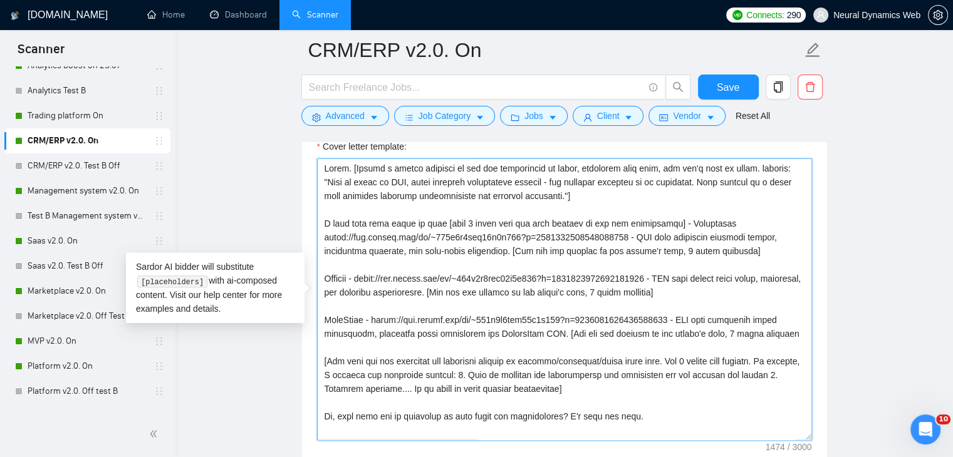
click at [361, 277] on textarea "Cover letter template:" at bounding box center [564, 299] width 495 height 282
click at [368, 314] on textarea "Cover letter template:" at bounding box center [564, 299] width 495 height 282
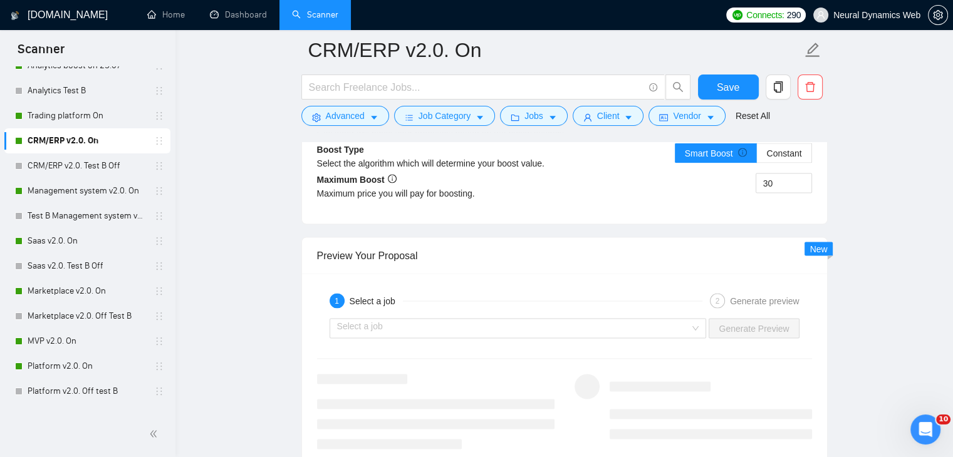
scroll to position [2442, 0]
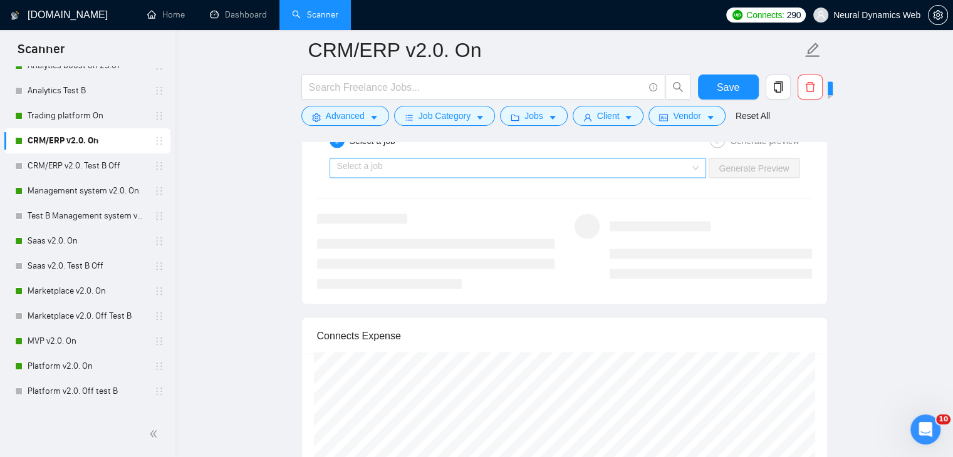
click at [370, 162] on input "search" at bounding box center [513, 168] width 353 height 19
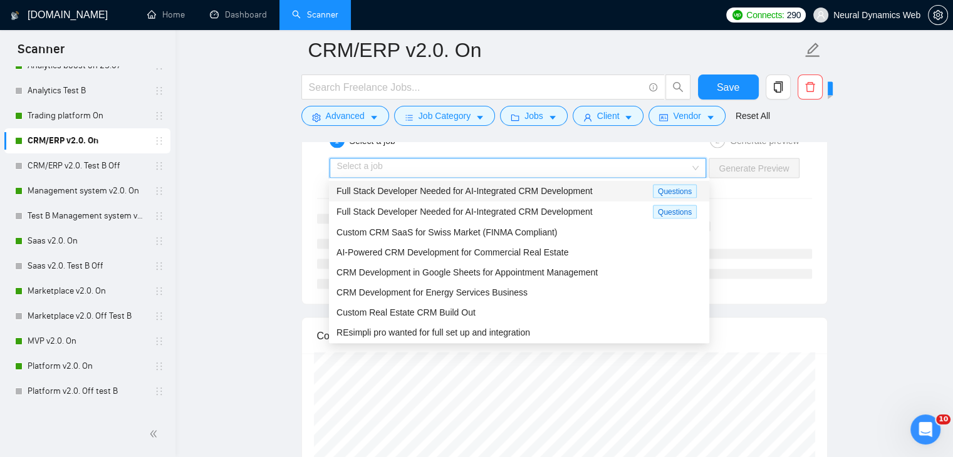
click at [391, 191] on span "Full Stack Developer Needed for AI-Integrated CRM Development" at bounding box center [464, 191] width 256 height 10
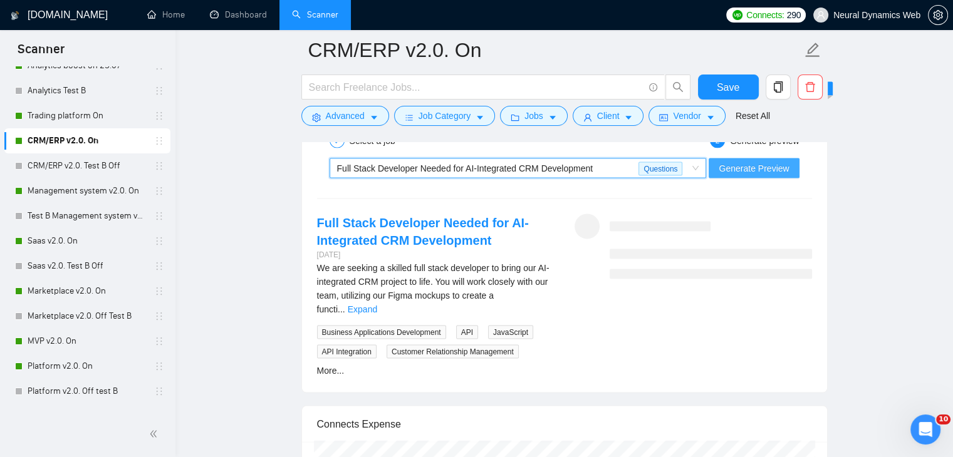
click at [736, 162] on span "Generate Preview" at bounding box center [753, 169] width 70 height 14
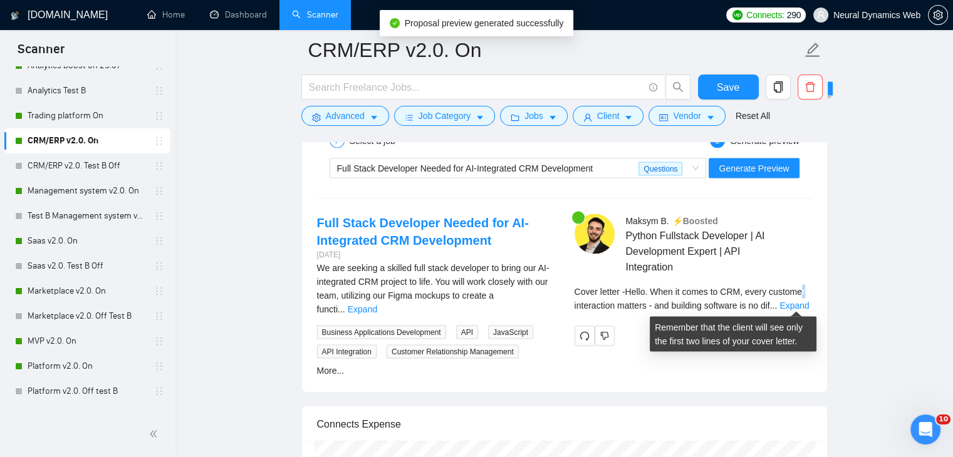
click at [803, 292] on span "Cover letter - Hello. When it comes to CRM, every customer interaction matters …" at bounding box center [689, 299] width 230 height 24
click at [801, 302] on link "Expand" at bounding box center [793, 306] width 29 height 10
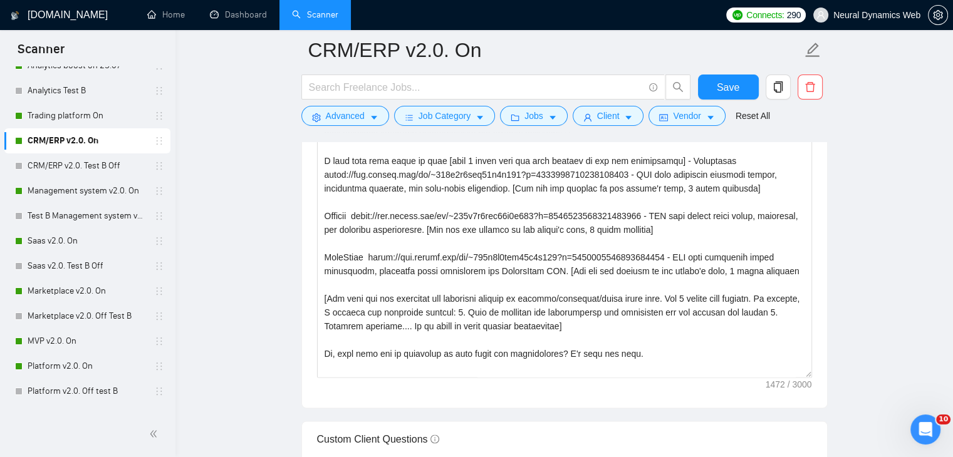
scroll to position [1378, 0]
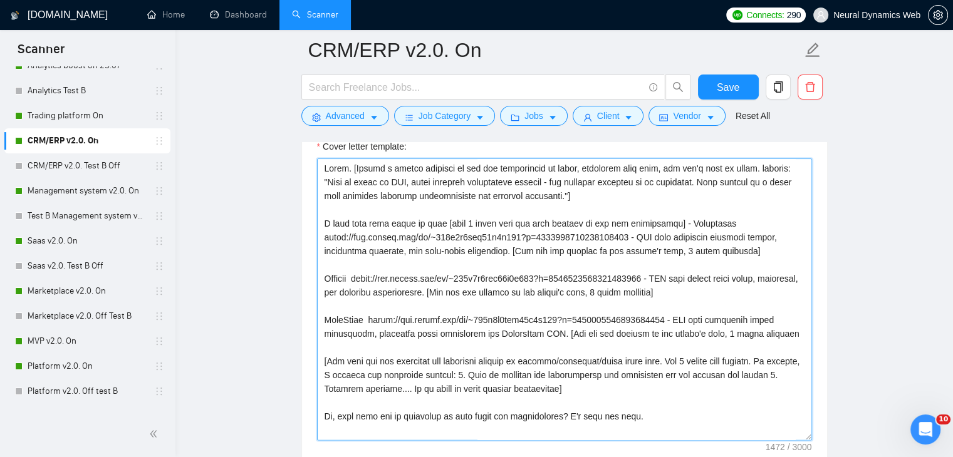
click at [664, 222] on textarea "Cover letter template:" at bounding box center [564, 299] width 495 height 282
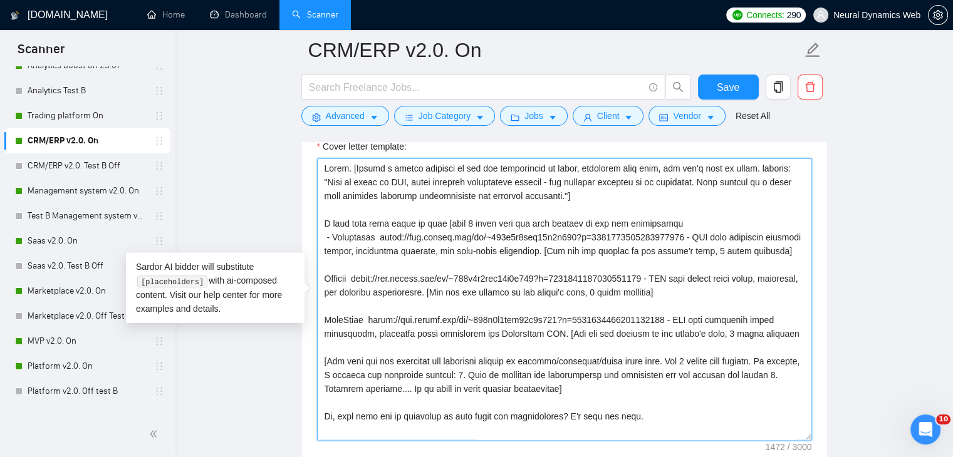
click at [674, 219] on textarea "Cover letter template:" at bounding box center [564, 299] width 495 height 282
click at [326, 239] on textarea "Cover letter template:" at bounding box center [564, 299] width 495 height 282
click at [328, 233] on textarea "Cover letter template:" at bounding box center [564, 299] width 495 height 282
click at [322, 288] on textarea "Cover letter template:" at bounding box center [564, 299] width 495 height 282
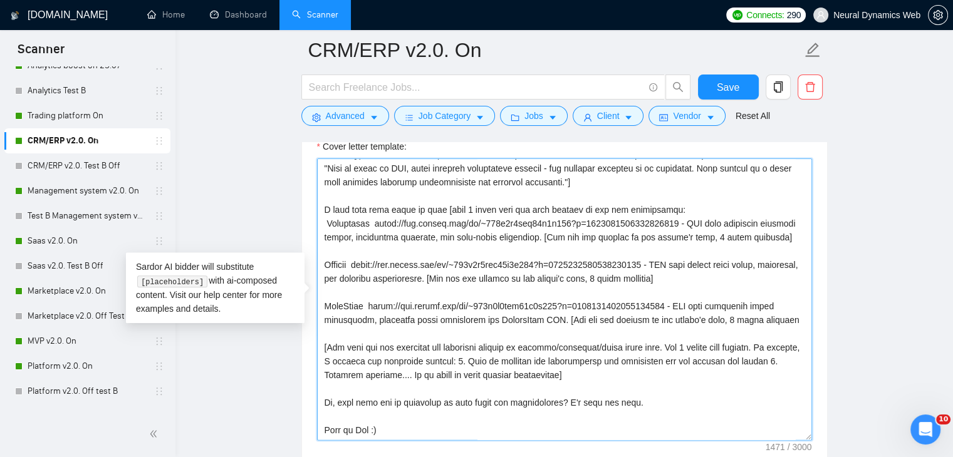
click at [796, 286] on textarea "Cover letter template:" at bounding box center [564, 299] width 495 height 282
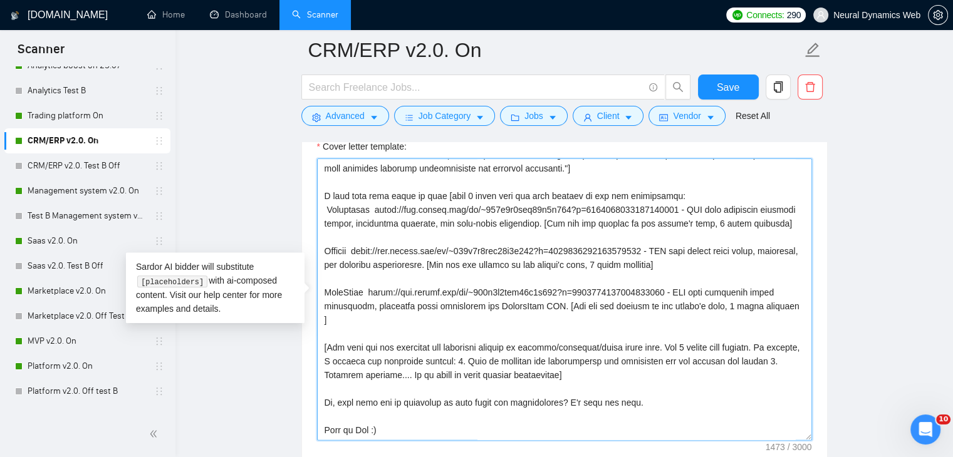
scroll to position [0, 0]
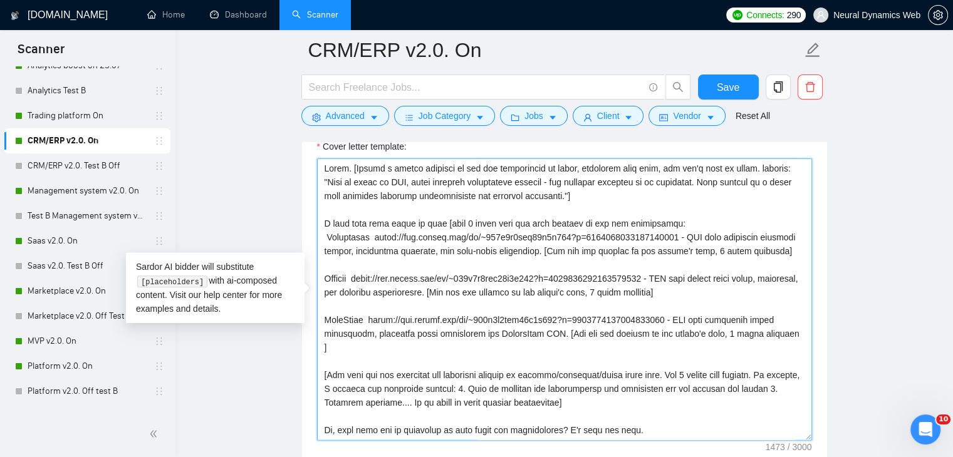
click at [444, 220] on textarea "Cover letter template:" at bounding box center [564, 299] width 495 height 282
click at [668, 224] on textarea "Cover letter template:" at bounding box center [564, 299] width 495 height 282
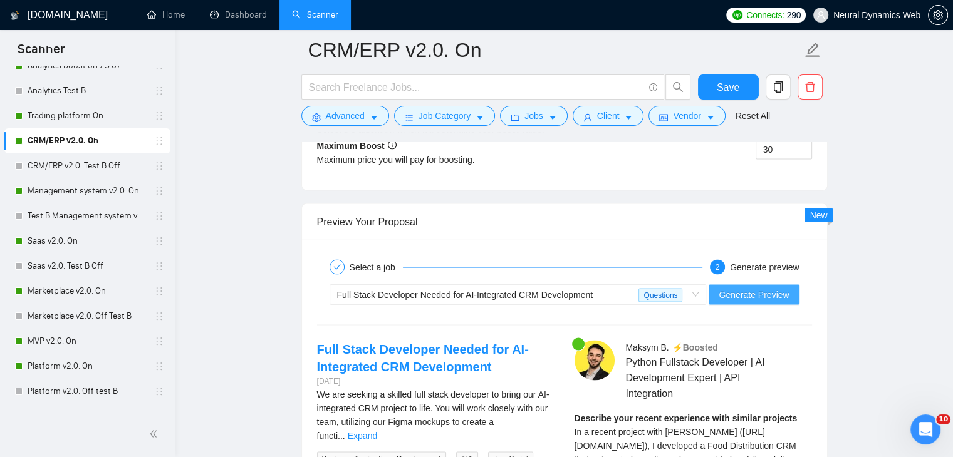
scroll to position [2317, 0]
click at [736, 293] on span "Generate Preview" at bounding box center [753, 294] width 70 height 14
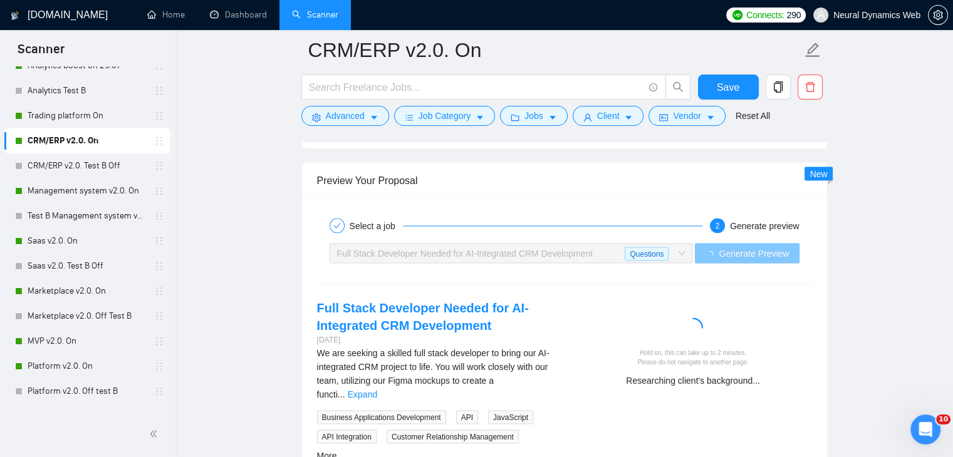
scroll to position [2380, 0]
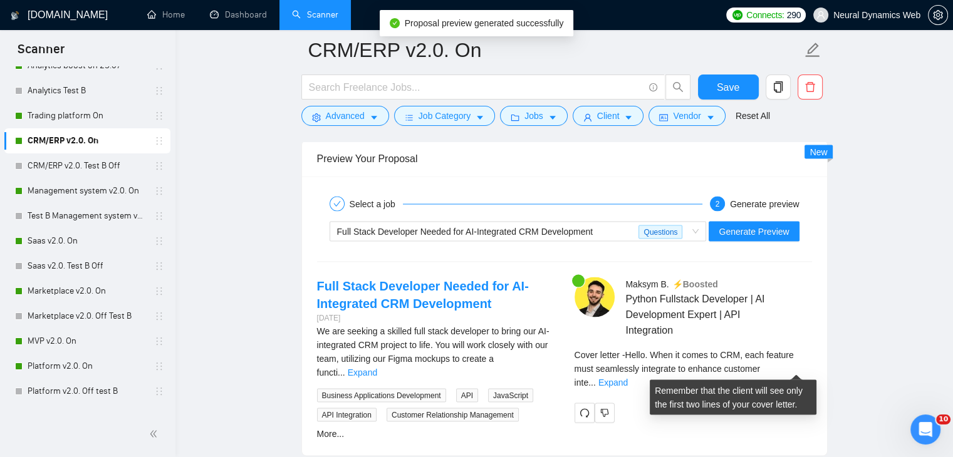
click at [803, 358] on div "Cover letter - Hello. When it comes to CRM, each feature must seamlessly integr…" at bounding box center [692, 368] width 237 height 41
click at [802, 358] on div "Cover letter - Hello. When it comes to CRM, each feature must seamlessly integr…" at bounding box center [692, 368] width 237 height 41
click at [628, 377] on link "Expand" at bounding box center [612, 382] width 29 height 10
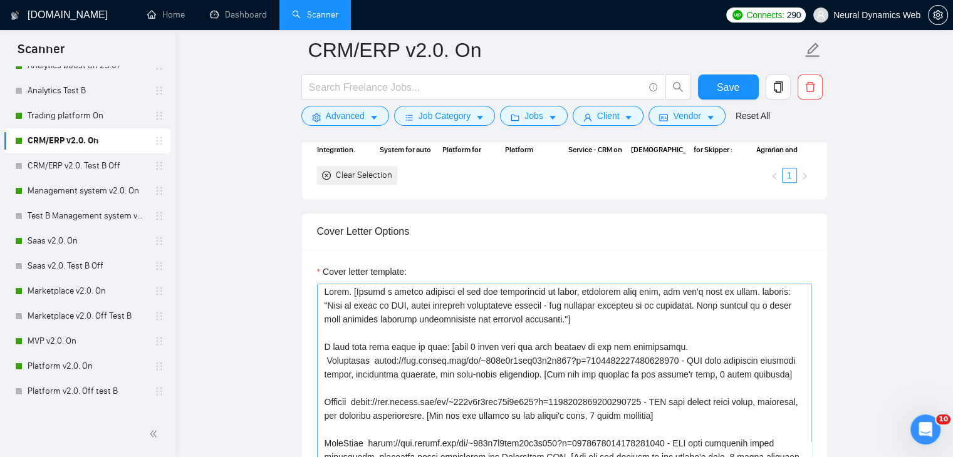
scroll to position [0, 0]
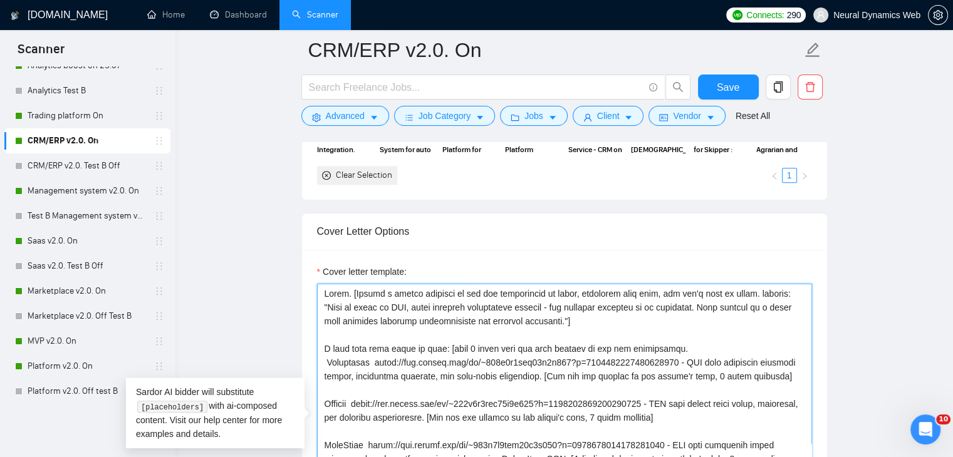
click at [471, 346] on textarea "Cover letter template:" at bounding box center [564, 425] width 495 height 282
click at [693, 346] on textarea "Cover letter template:" at bounding box center [564, 425] width 495 height 282
drag, startPoint x: 644, startPoint y: 349, endPoint x: 449, endPoint y: 342, distance: 194.9
click at [449, 342] on textarea "Cover letter template:" at bounding box center [564, 425] width 495 height 282
paste textarea "best matching to the job cases from the prompt"
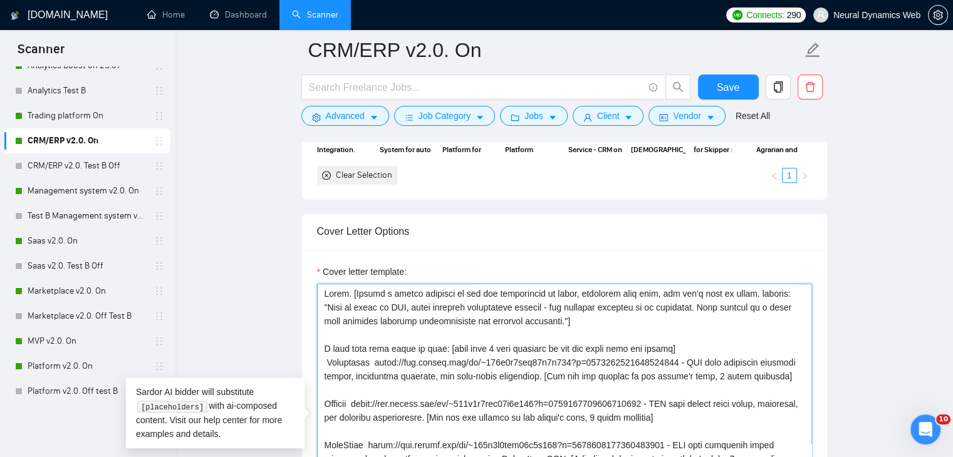
click at [326, 361] on textarea "Cover letter template:" at bounding box center [564, 425] width 495 height 282
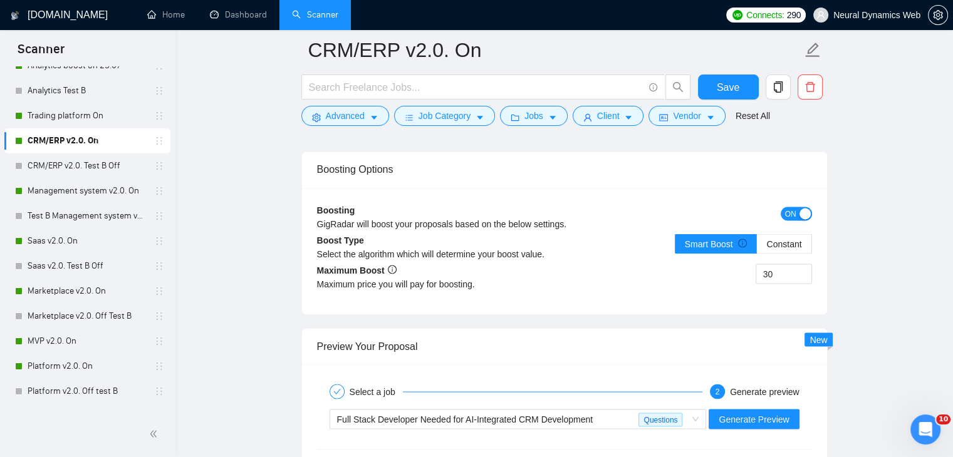
scroll to position [2255, 0]
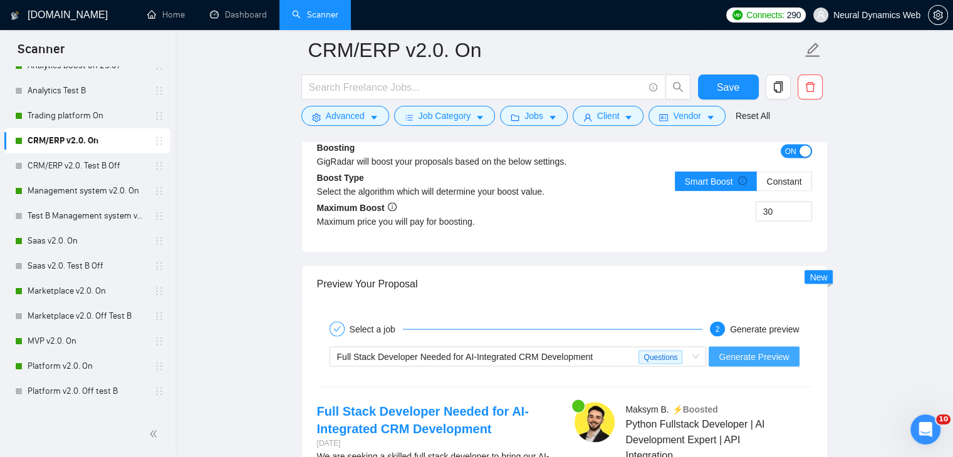
click at [729, 350] on span "Generate Preview" at bounding box center [753, 356] width 70 height 14
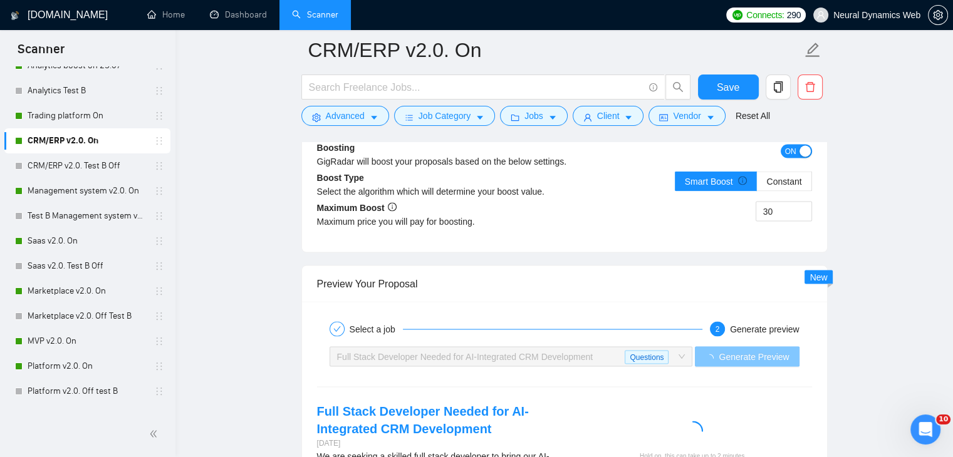
scroll to position [2442, 0]
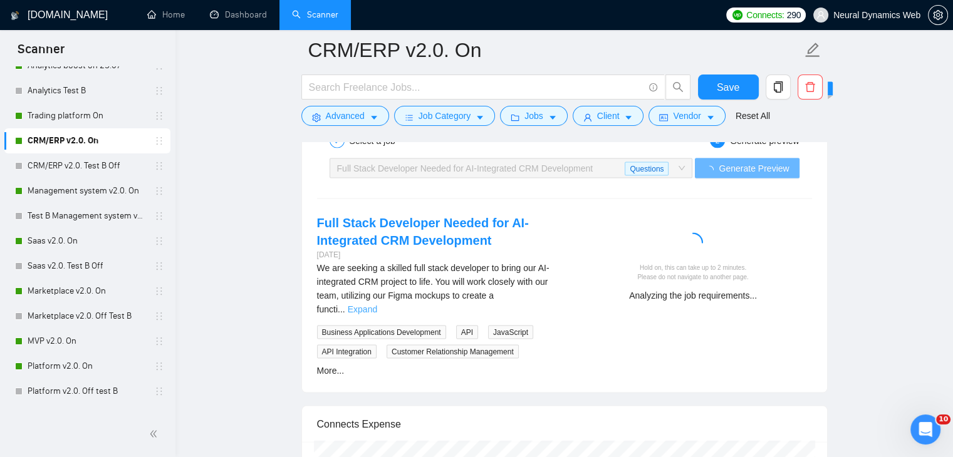
click at [377, 304] on link "Expand" at bounding box center [362, 309] width 29 height 10
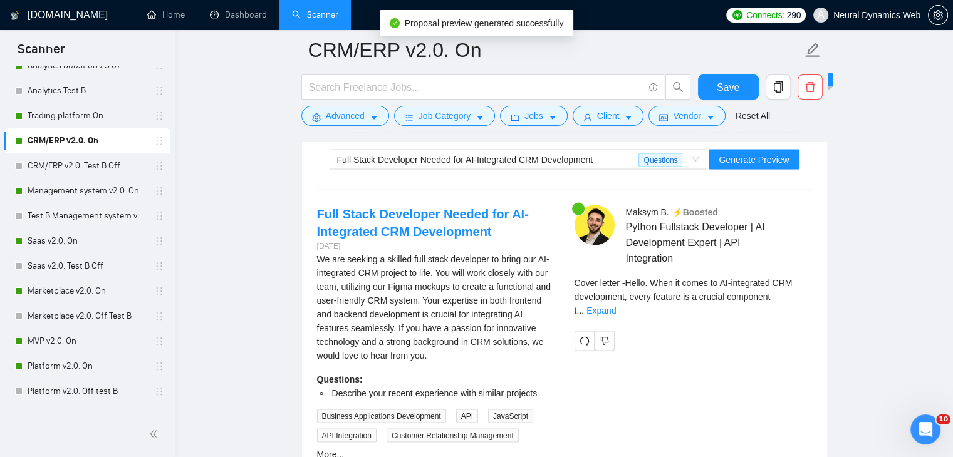
scroll to position [2505, 0]
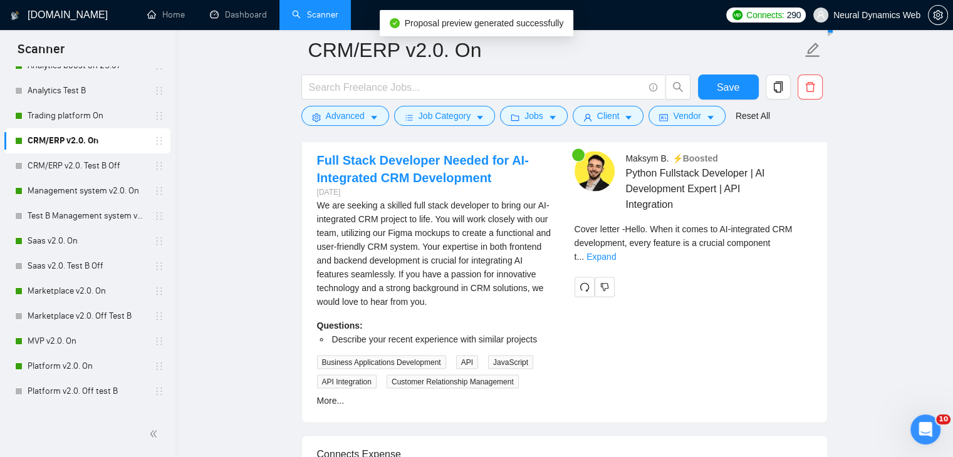
click at [783, 246] on div "Cover letter - Hello. When it comes to AI-integrated CRM development, every fea…" at bounding box center [692, 242] width 237 height 41
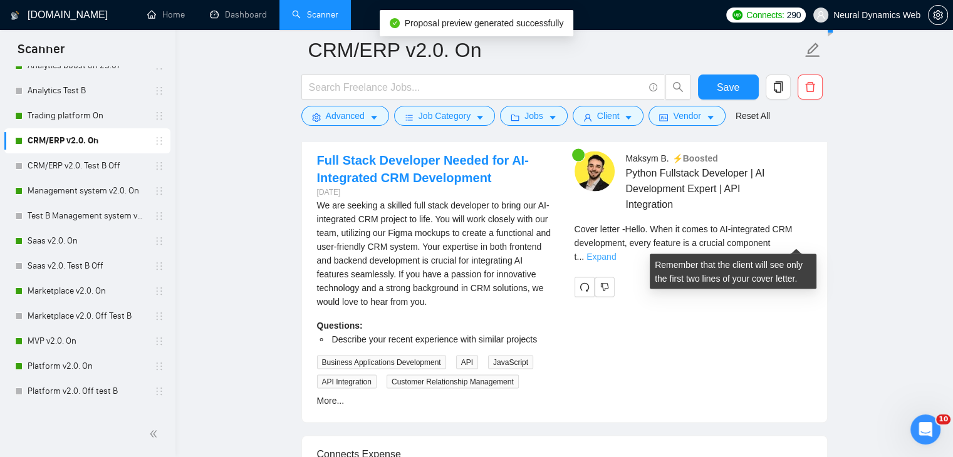
click at [616, 252] on link "Expand" at bounding box center [600, 257] width 29 height 10
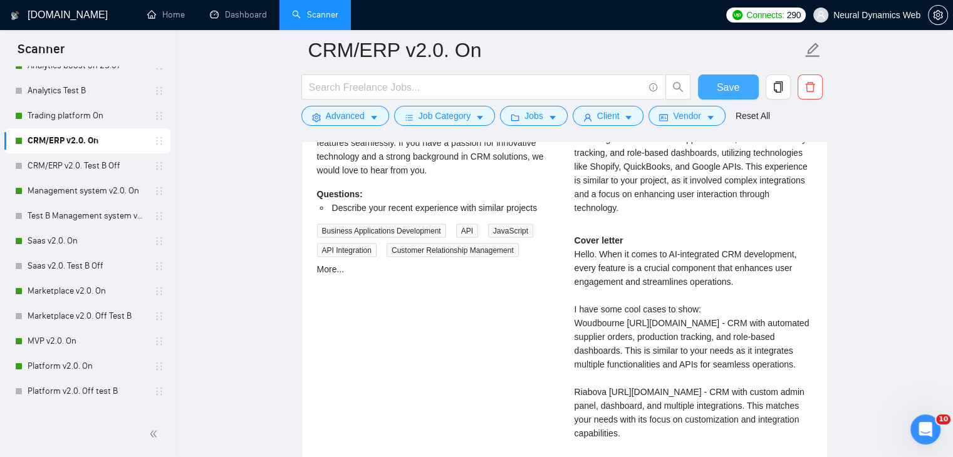
scroll to position [2630, 0]
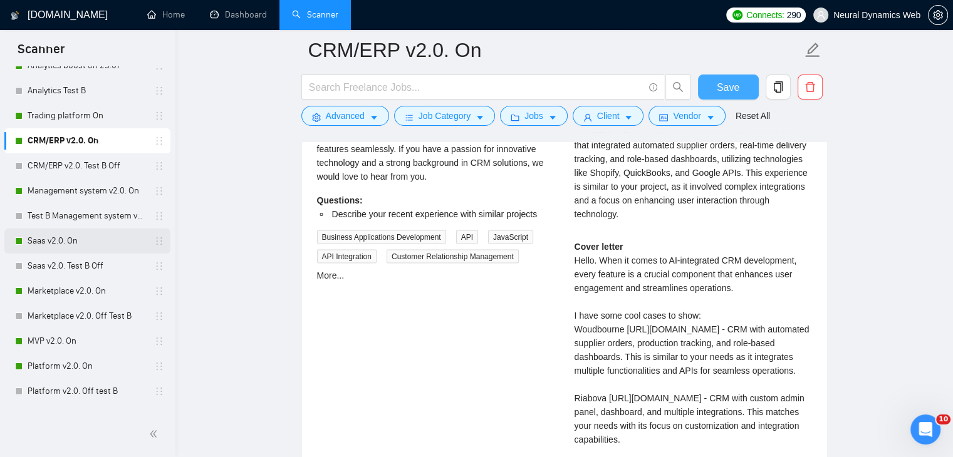
click at [719, 95] on button "Save" at bounding box center [728, 87] width 61 height 25
drag, startPoint x: 66, startPoint y: 183, endPoint x: 133, endPoint y: 224, distance: 78.4
click at [66, 183] on link "Management system v2.0. On" at bounding box center [87, 190] width 119 height 25
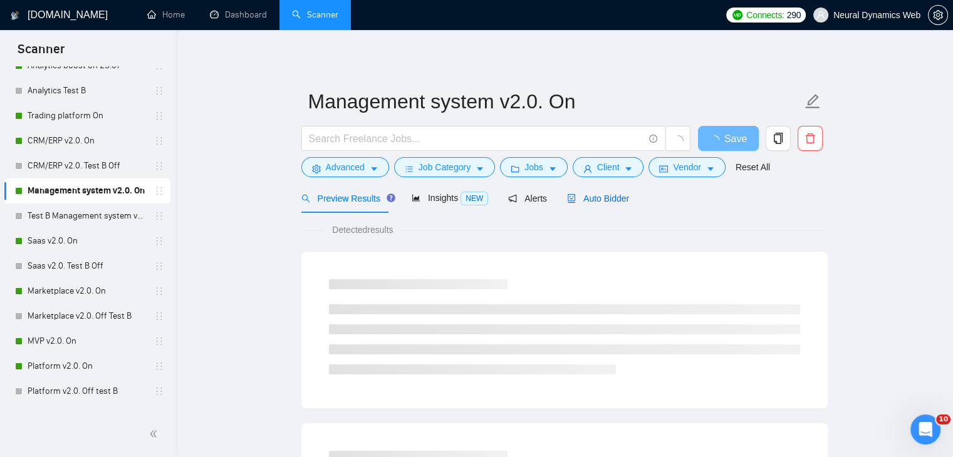
click at [572, 194] on span "Auto Bidder" at bounding box center [598, 199] width 62 height 10
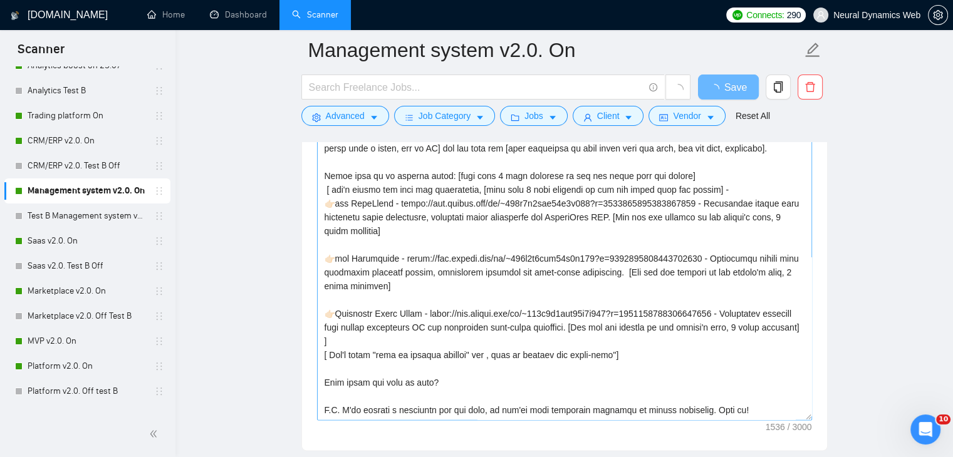
scroll to position [125, 0]
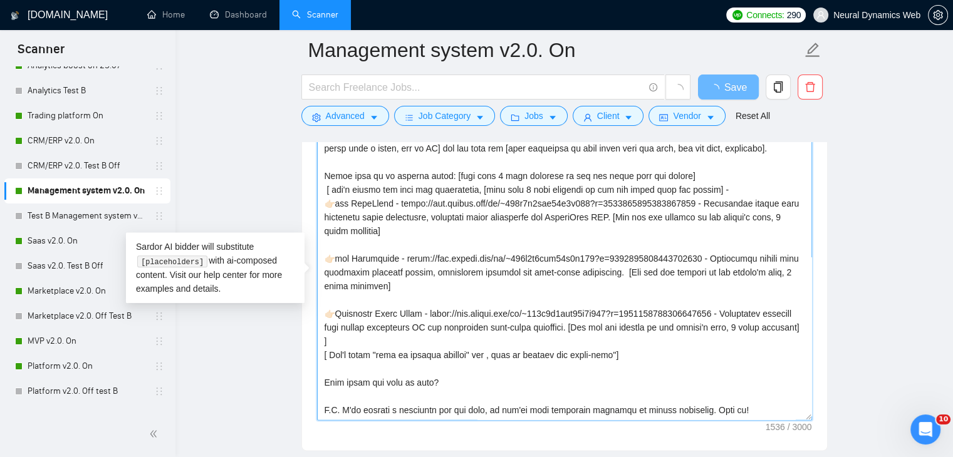
drag, startPoint x: 444, startPoint y: 346, endPoint x: 308, endPoint y: 299, distance: 143.8
paste textarea "Hello. [Create a phrase tailored to the job description or title, something lik…"
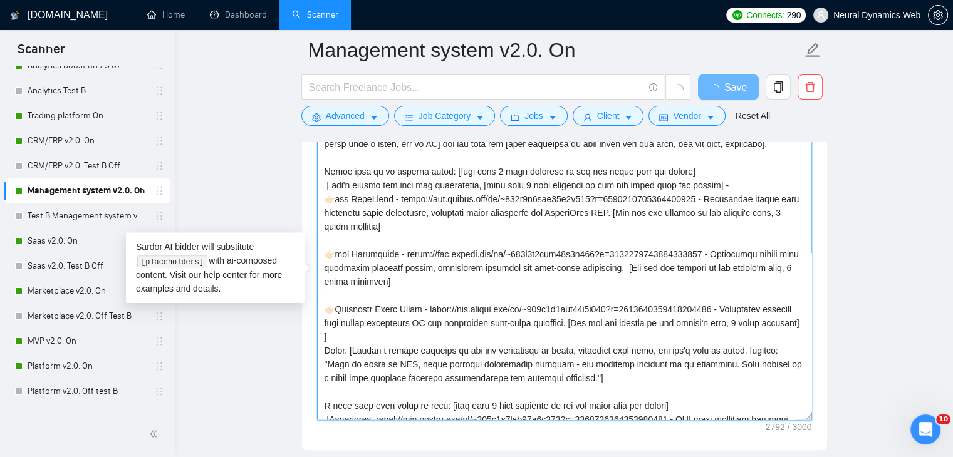
scroll to position [0, 0]
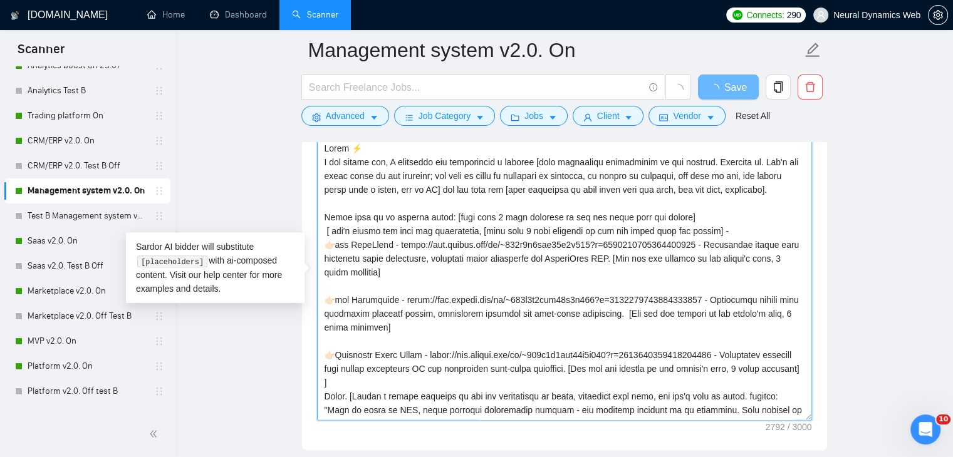
drag, startPoint x: 325, startPoint y: 146, endPoint x: 552, endPoint y: 201, distance: 233.3
click at [552, 201] on textarea "Cover letter template:" at bounding box center [564, 279] width 495 height 282
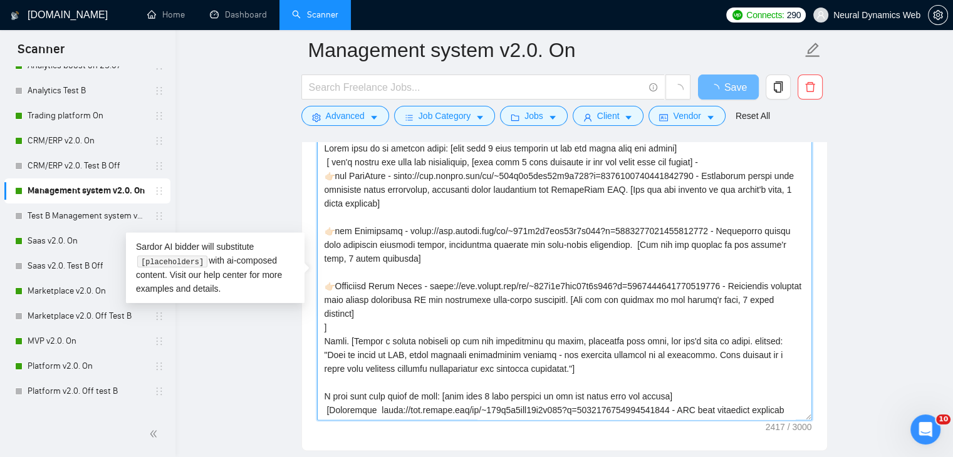
click at [324, 171] on textarea "Cover letter template:" at bounding box center [564, 279] width 495 height 282
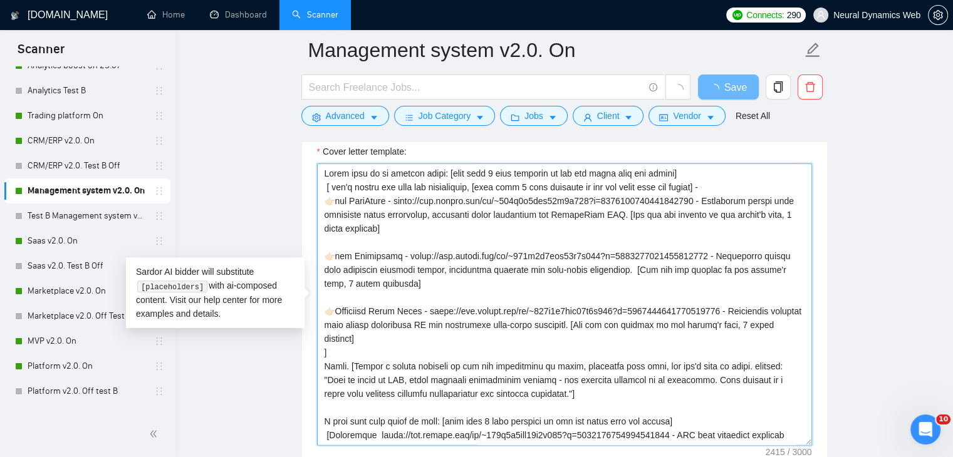
scroll to position [1315, 0]
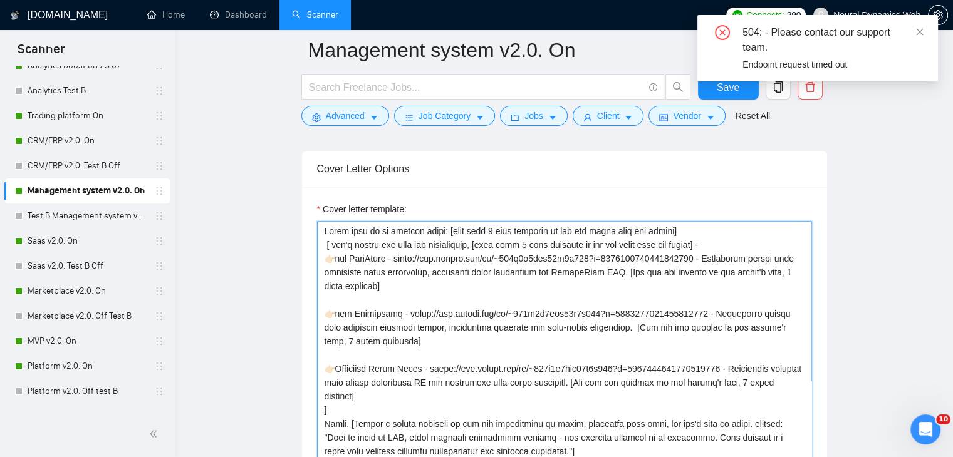
drag, startPoint x: 448, startPoint y: 208, endPoint x: 477, endPoint y: 401, distance: 195.7
click at [477, 401] on textarea "Cover letter template:" at bounding box center [564, 362] width 495 height 282
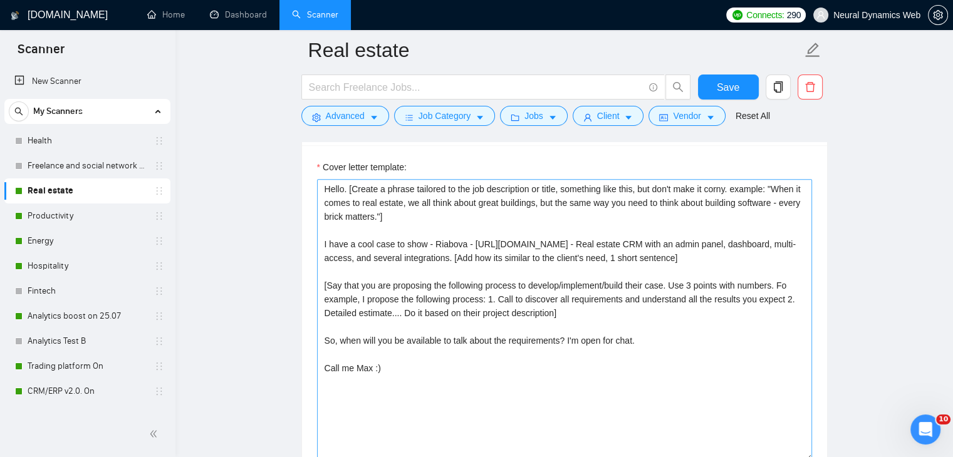
scroll to position [1378, 0]
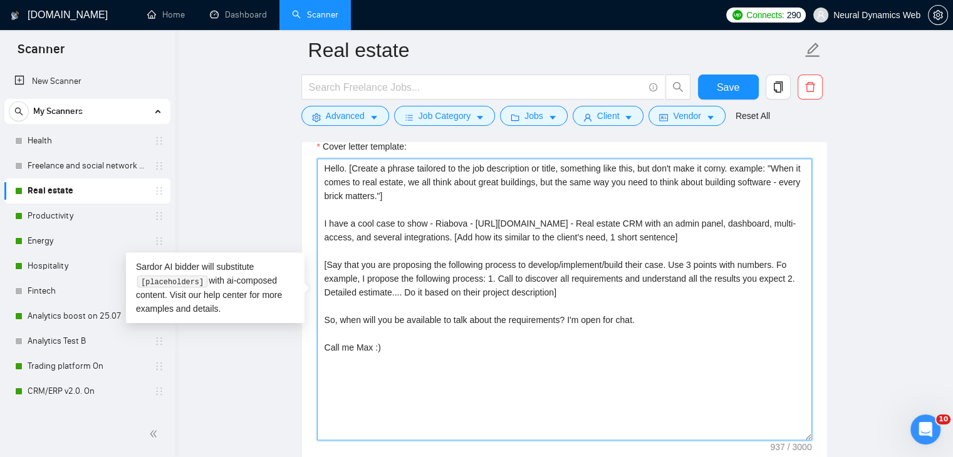
drag, startPoint x: 321, startPoint y: 162, endPoint x: 398, endPoint y: 375, distance: 227.0
click at [398, 376] on textarea "Hello. [Create a phrase tailored to the job description or title, something lik…" at bounding box center [564, 299] width 495 height 282
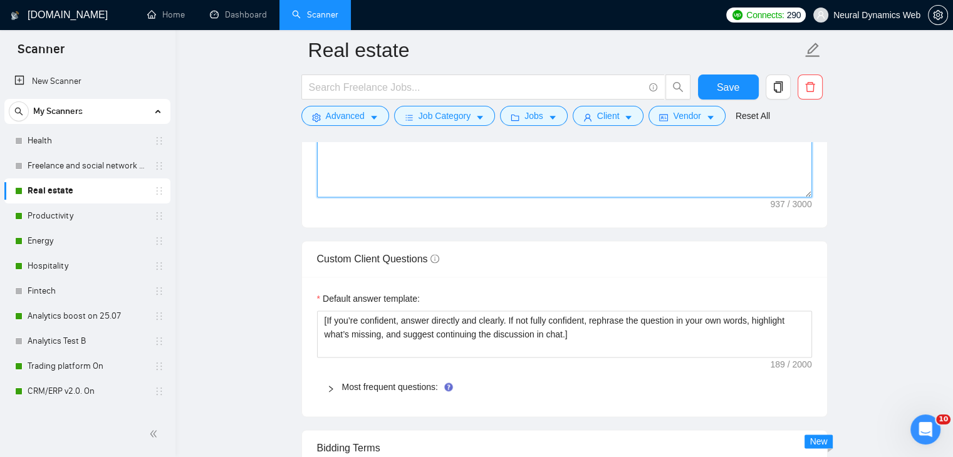
scroll to position [1628, 0]
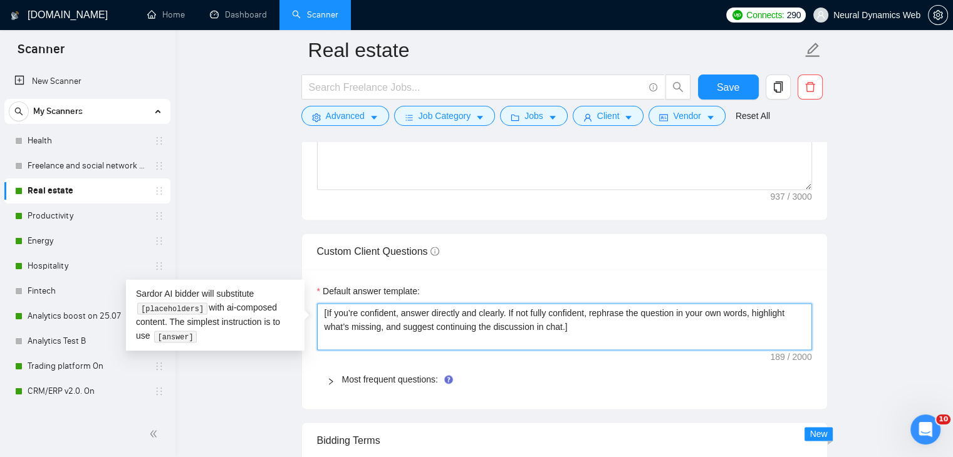
drag, startPoint x: 583, startPoint y: 326, endPoint x: 282, endPoint y: 291, distance: 303.3
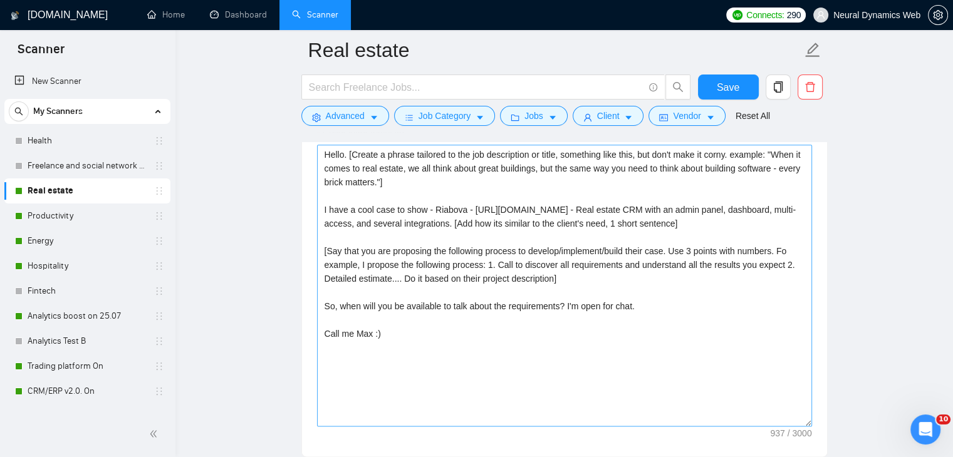
scroll to position [1315, 0]
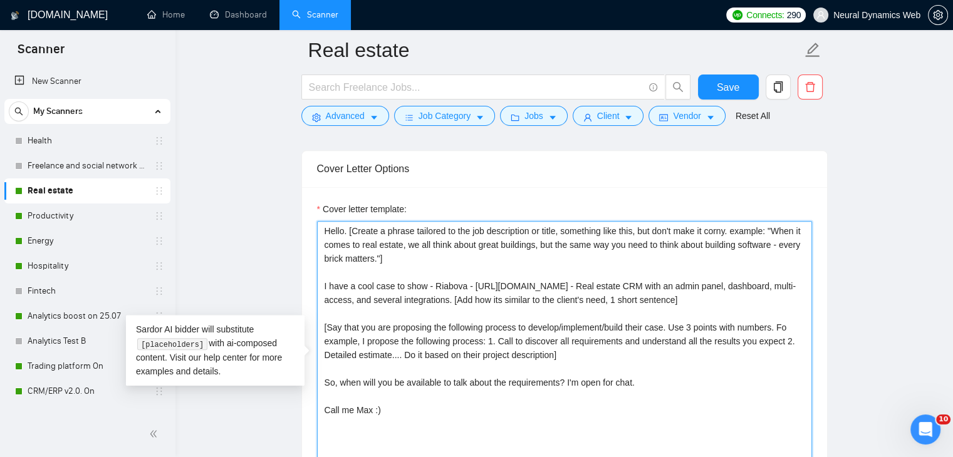
drag, startPoint x: 321, startPoint y: 232, endPoint x: 403, endPoint y: 421, distance: 206.2
click at [403, 421] on textarea "Hello. [Create a phrase tailored to the job description or title, something lik…" at bounding box center [564, 362] width 495 height 282
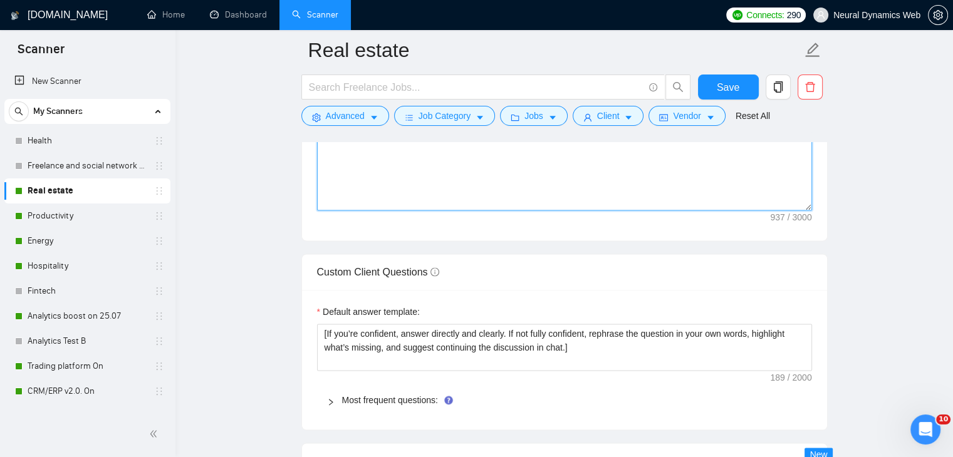
scroll to position [1628, 0]
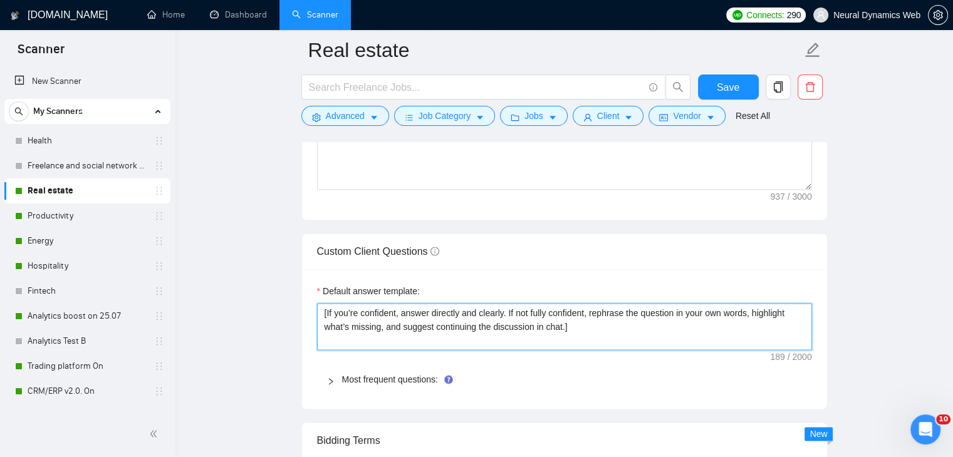
click at [537, 336] on textarea "[If you’re confident, answer directly and clearly. If not fully confident, reph…" at bounding box center [564, 327] width 495 height 48
click at [534, 331] on textarea "[If you’re confident, answer directly and clearly. If not fully confident, reph…" at bounding box center [564, 327] width 495 height 48
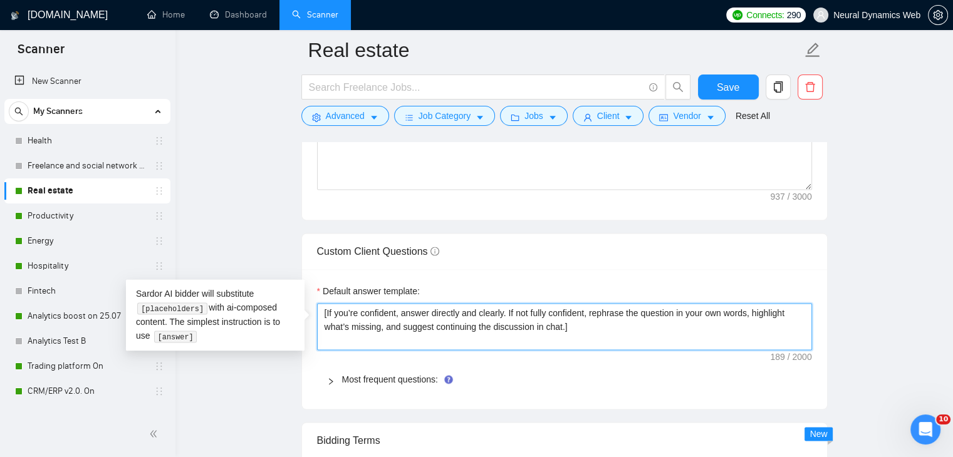
drag, startPoint x: 626, startPoint y: 327, endPoint x: 255, endPoint y: 308, distance: 371.9
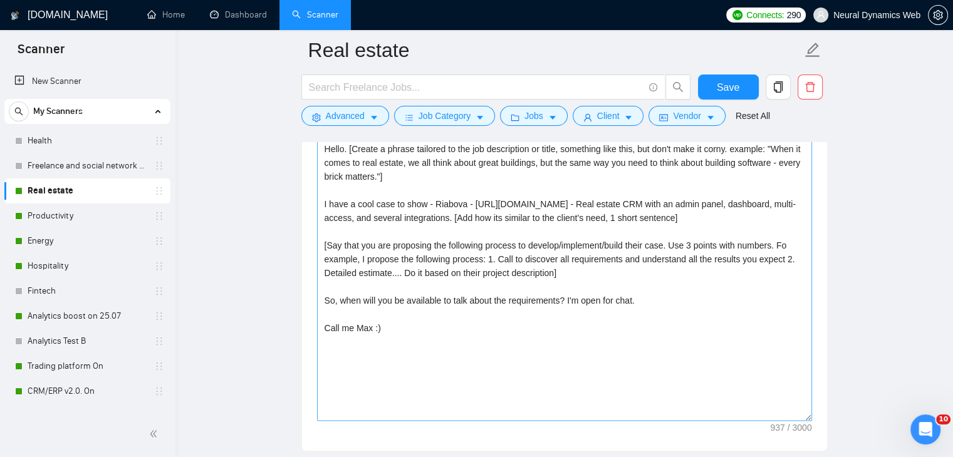
scroll to position [1378, 0]
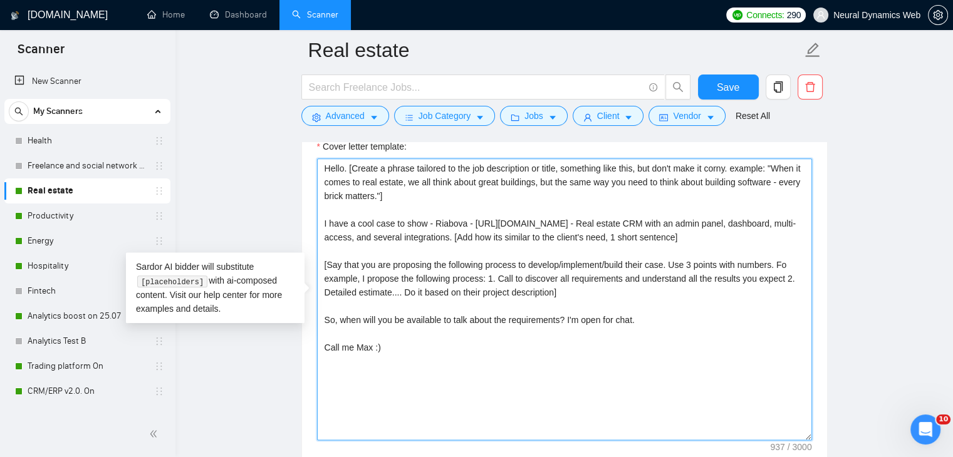
drag, startPoint x: 321, startPoint y: 276, endPoint x: 571, endPoint y: 304, distance: 251.4
click at [571, 304] on textarea "Hello. [Create a phrase tailored to the job description or title, something lik…" at bounding box center [564, 299] width 495 height 282
click at [400, 261] on textarea "Hello. [Create a phrase tailored to the job description or title, something lik…" at bounding box center [564, 299] width 495 height 282
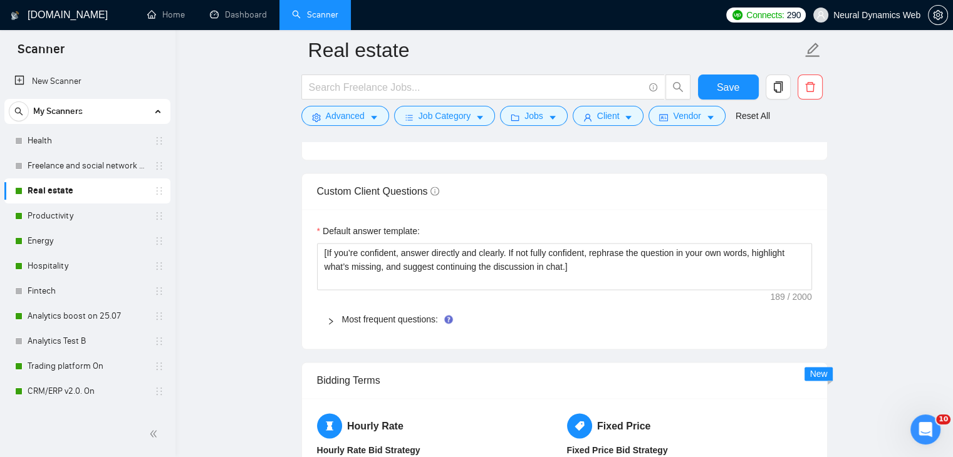
scroll to position [1691, 0]
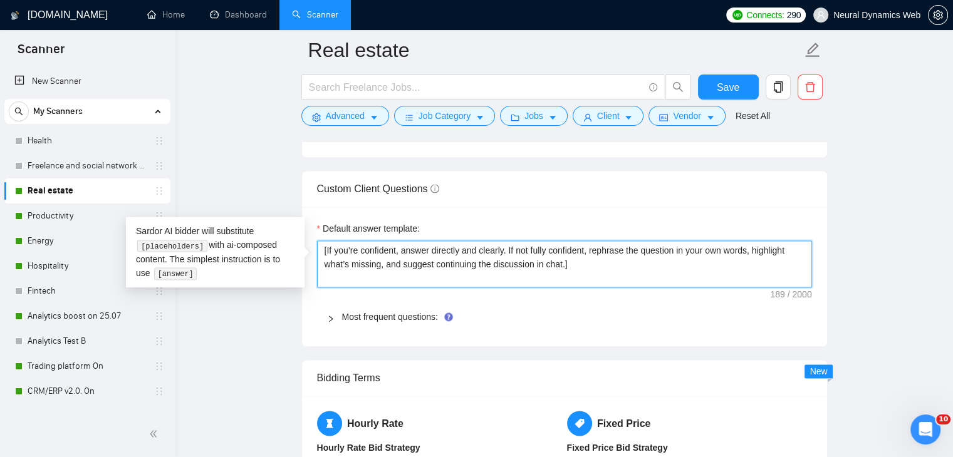
drag, startPoint x: 407, startPoint y: 246, endPoint x: 319, endPoint y: 242, distance: 87.8
click at [319, 242] on textarea "[If you’re confident, answer directly and clearly. If not fully confident, reph…" at bounding box center [564, 264] width 495 height 48
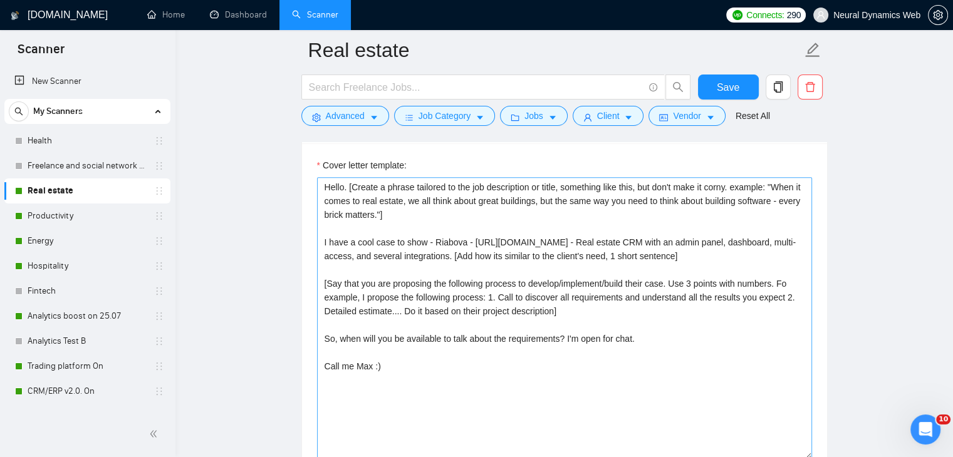
scroll to position [1315, 0]
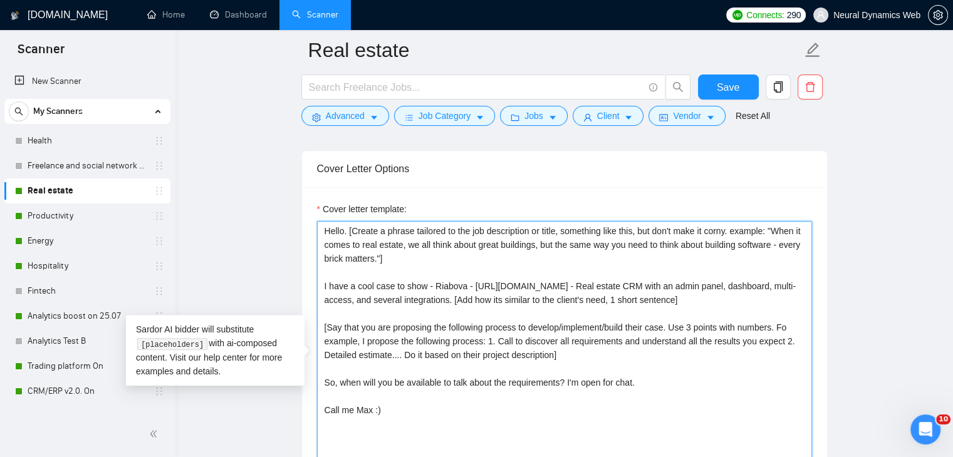
drag, startPoint x: 324, startPoint y: 228, endPoint x: 421, endPoint y: 440, distance: 232.9
click at [423, 442] on textarea "Hello. [Create a phrase tailored to the job description or title, something lik…" at bounding box center [564, 362] width 495 height 282
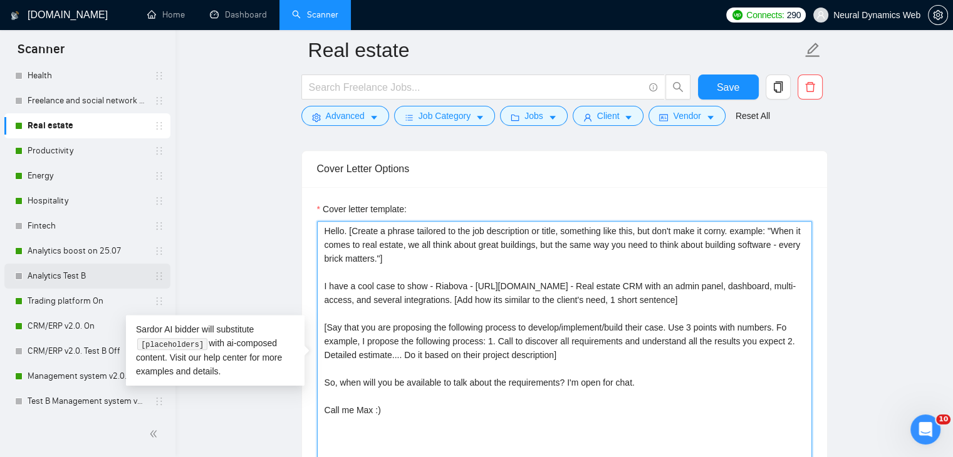
scroll to position [125, 0]
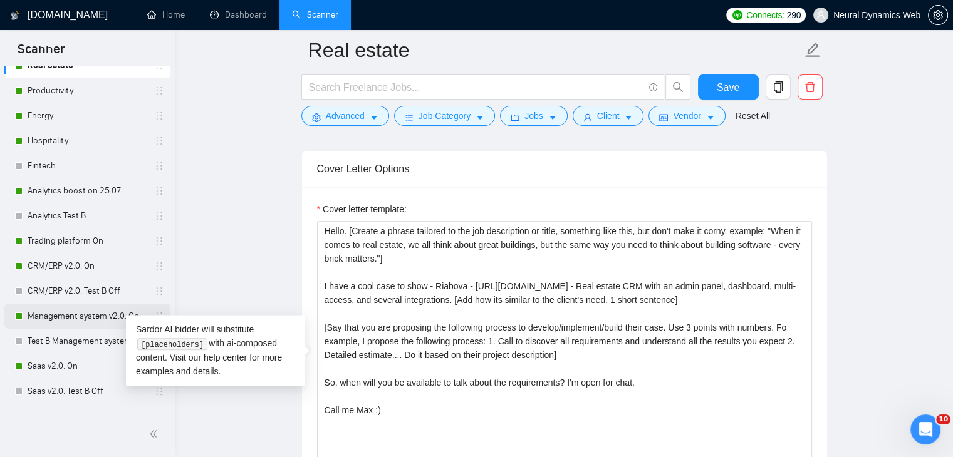
click at [56, 314] on link "Management system v2.0. On" at bounding box center [87, 316] width 119 height 25
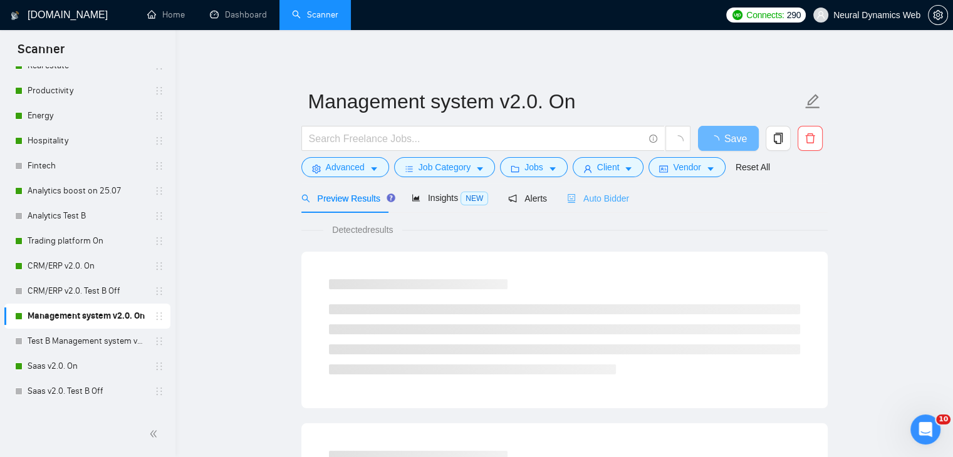
click at [592, 205] on div "Auto Bidder" at bounding box center [598, 197] width 62 height 29
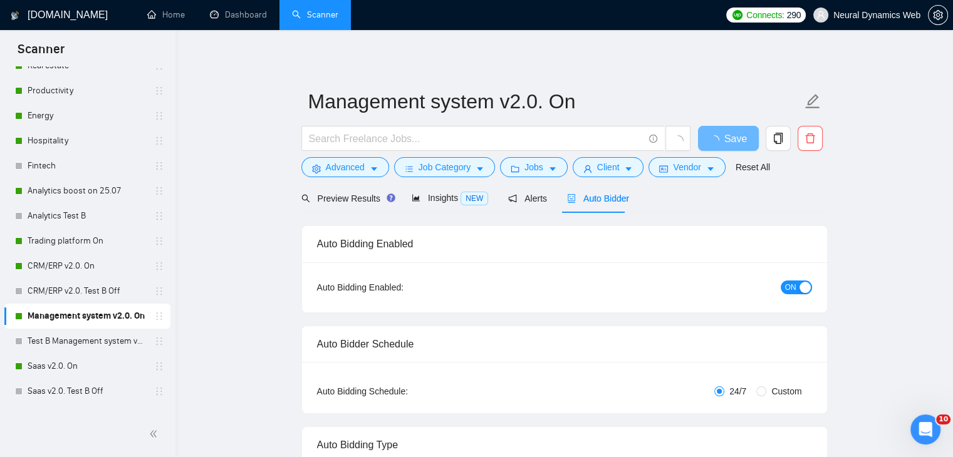
checkbox input "true"
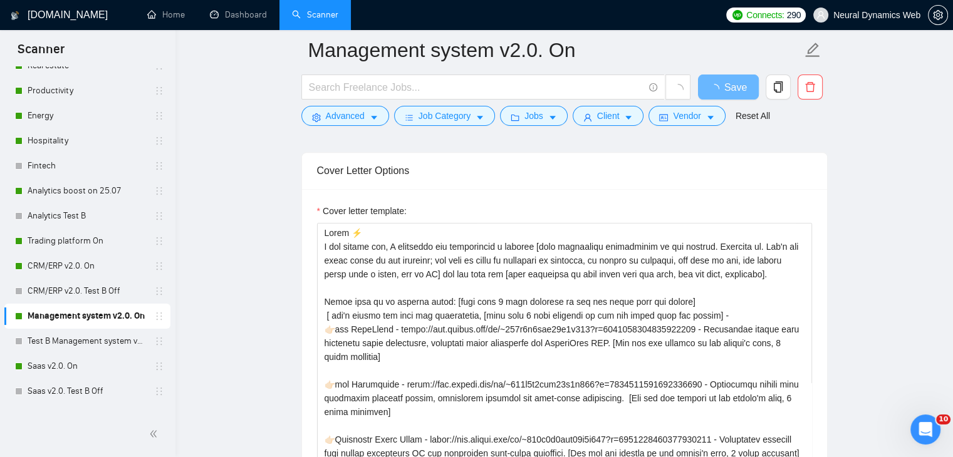
scroll to position [1315, 0]
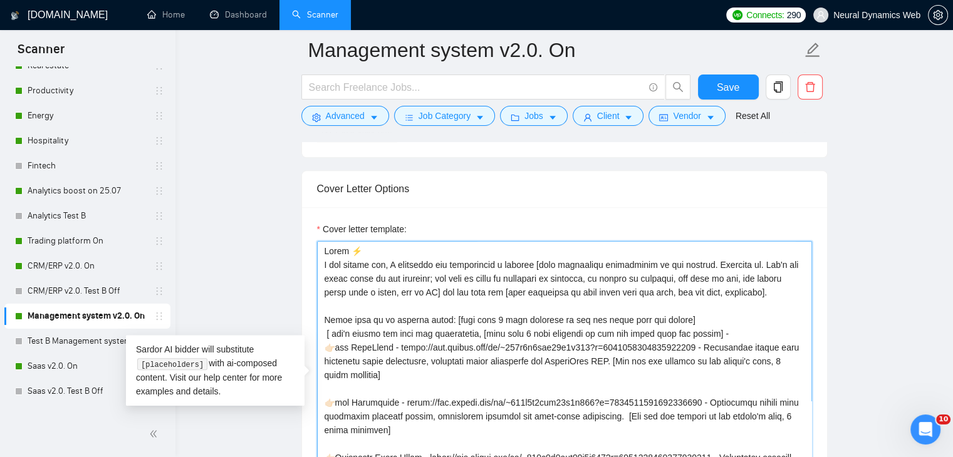
drag, startPoint x: 713, startPoint y: 346, endPoint x: 479, endPoint y: 346, distance: 234.2
click at [479, 346] on textarea "Cover letter template:" at bounding box center [564, 382] width 495 height 282
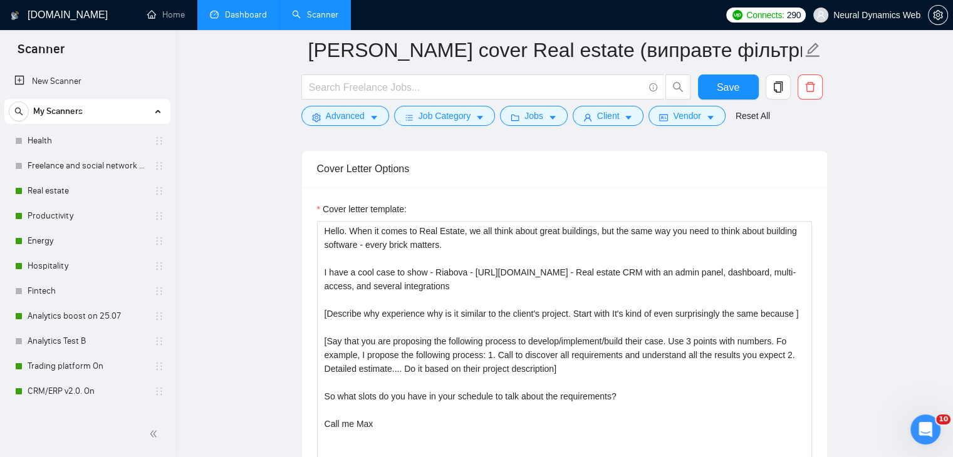
click at [254, 16] on link "Dashboard" at bounding box center [238, 14] width 57 height 11
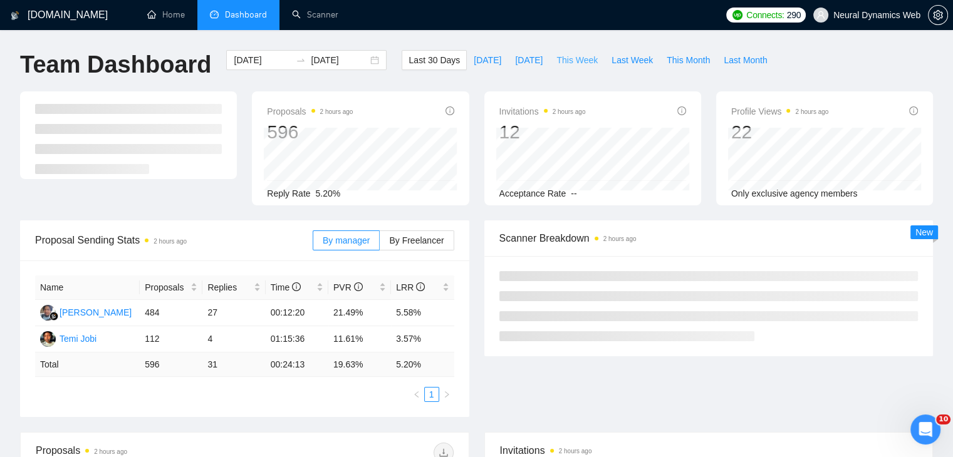
click at [564, 61] on span "This Week" at bounding box center [576, 60] width 41 height 14
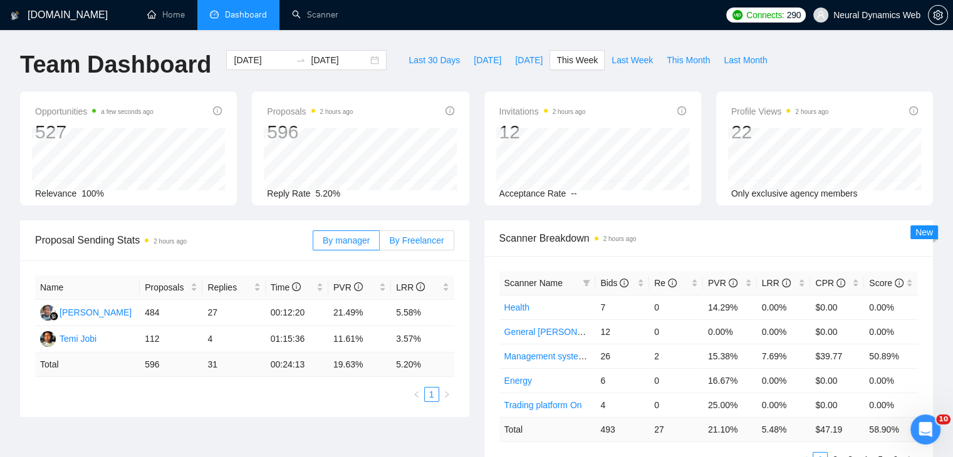
type input "2025-09-15"
type input "2025-09-21"
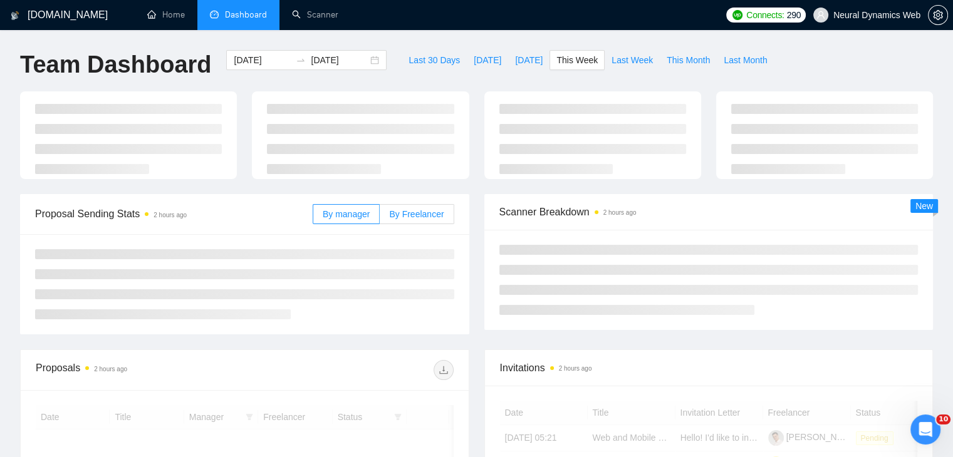
click at [416, 214] on span "By Freelancer" at bounding box center [416, 214] width 54 height 10
click at [380, 217] on input "By Freelancer" at bounding box center [380, 217] width 0 height 0
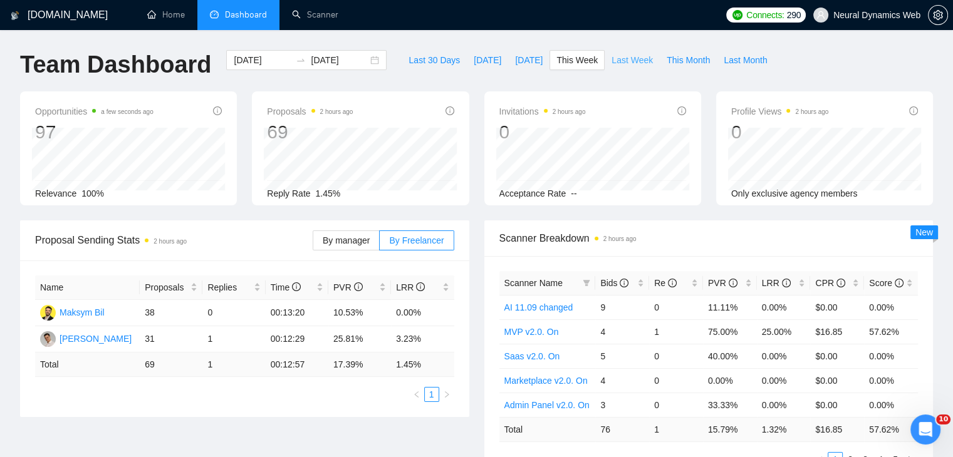
click at [625, 57] on span "Last Week" at bounding box center [631, 60] width 41 height 14
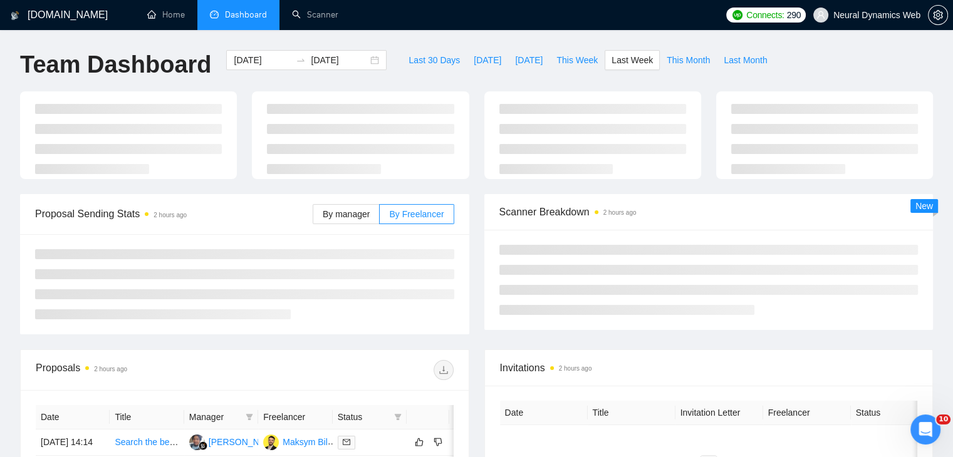
type input "2025-09-08"
type input "2025-09-14"
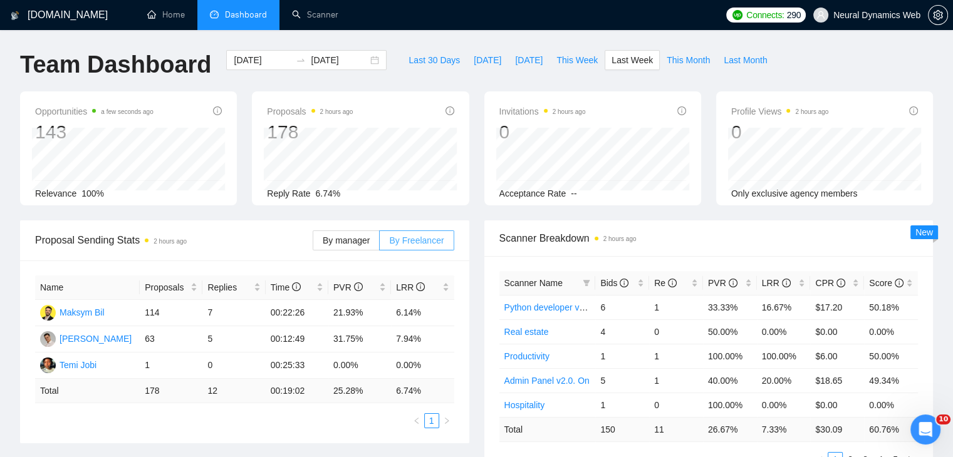
click at [411, 243] on span "By Freelancer" at bounding box center [416, 240] width 54 height 10
click at [380, 244] on input "By Freelancer" at bounding box center [380, 244] width 0 height 0
click at [374, 255] on div "By manager By Freelancer" at bounding box center [384, 240] width 142 height 40
click at [379, 244] on label "By manager" at bounding box center [346, 240] width 67 height 20
click at [313, 244] on input "By manager" at bounding box center [313, 244] width 0 height 0
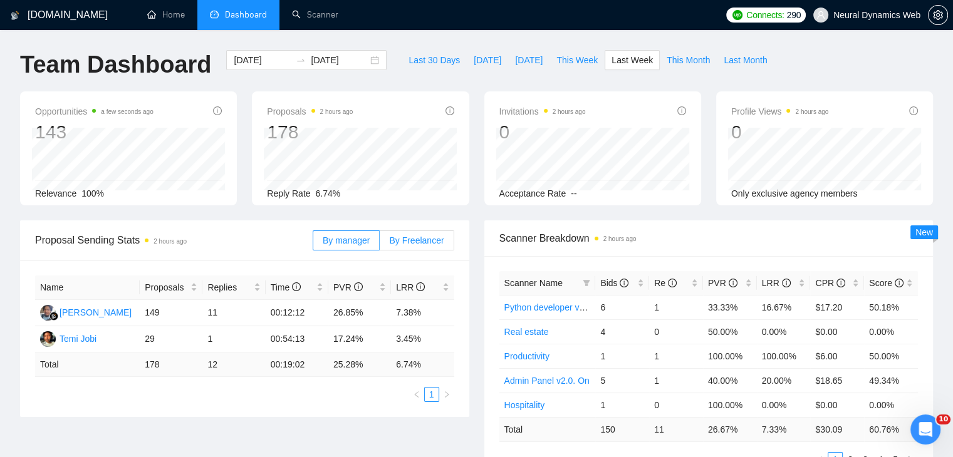
click at [409, 240] on span "By Freelancer" at bounding box center [416, 240] width 54 height 10
click at [380, 244] on input "By Freelancer" at bounding box center [380, 244] width 0 height 0
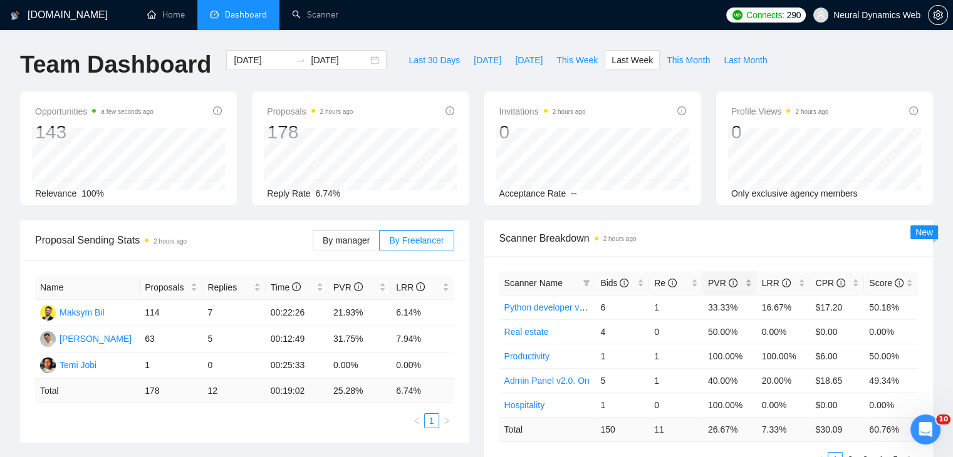
click at [745, 285] on div "PVR" at bounding box center [730, 283] width 44 height 14
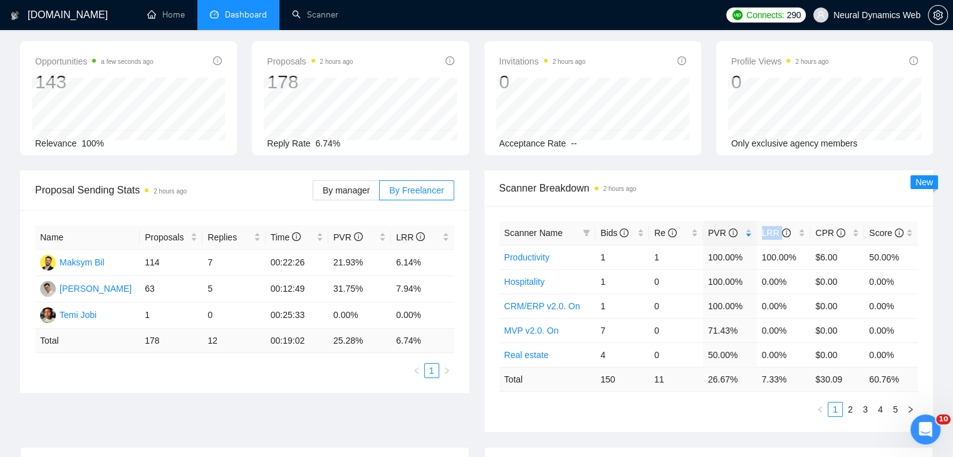
scroll to position [63, 0]
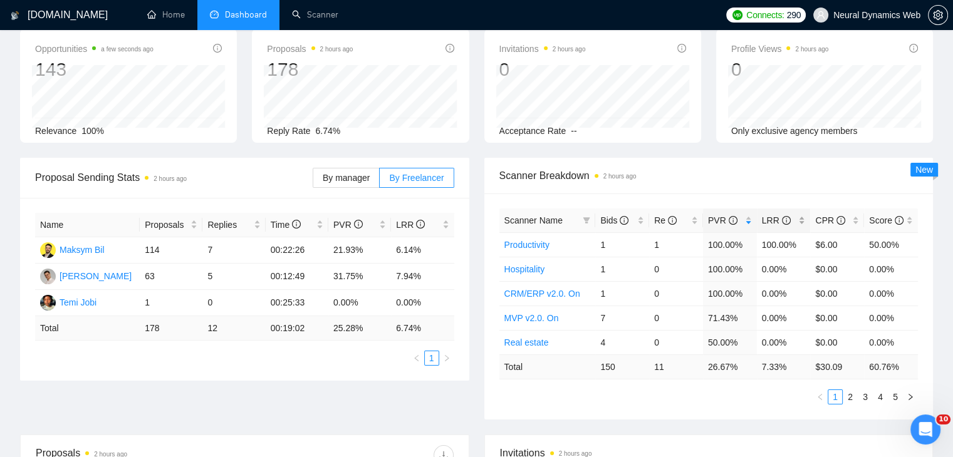
click at [802, 224] on div "LRR" at bounding box center [784, 221] width 44 height 14
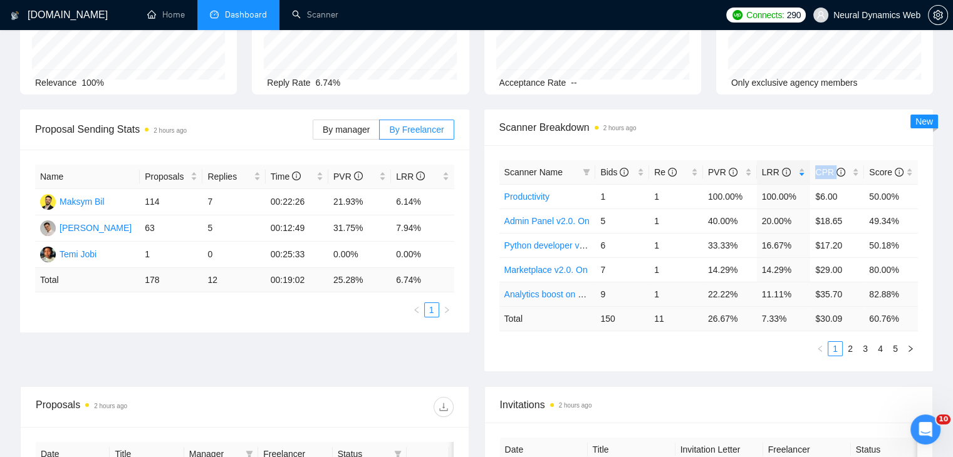
scroll to position [125, 0]
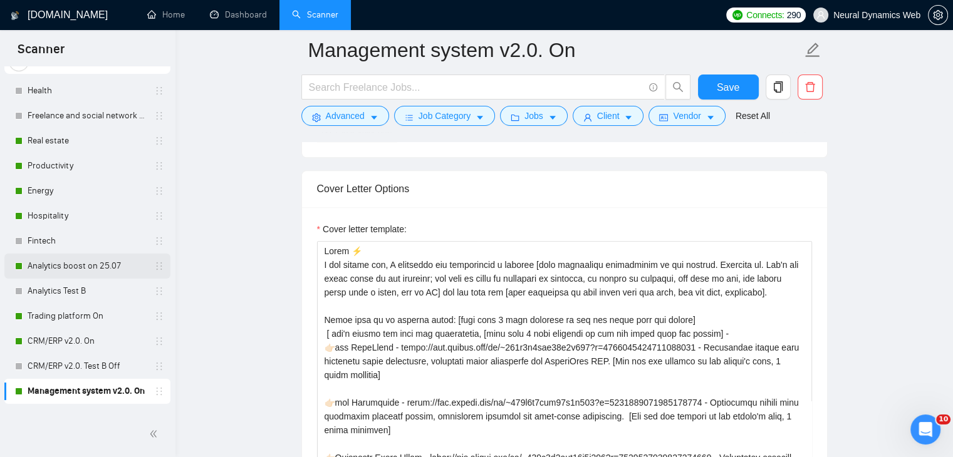
scroll to position [125, 0]
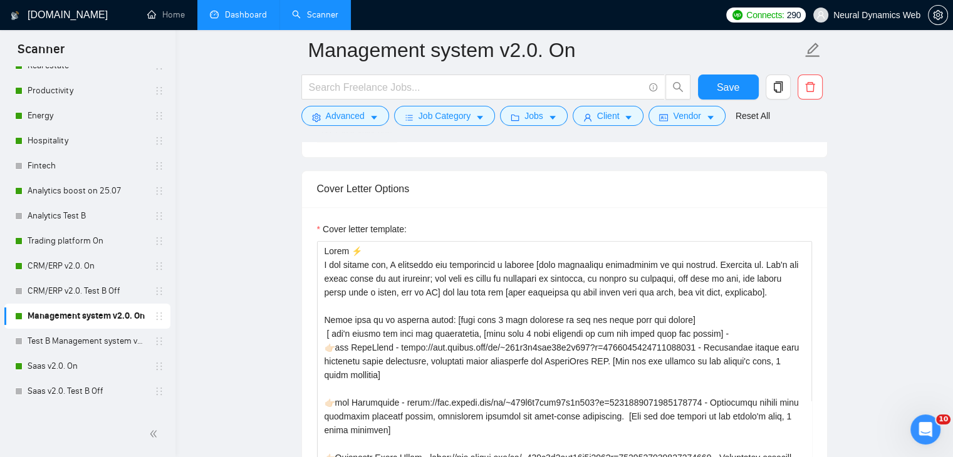
drag, startPoint x: 51, startPoint y: 267, endPoint x: 215, endPoint y: 0, distance: 313.2
click at [51, 267] on link "CRM/ERP v2.0. On" at bounding box center [87, 266] width 119 height 25
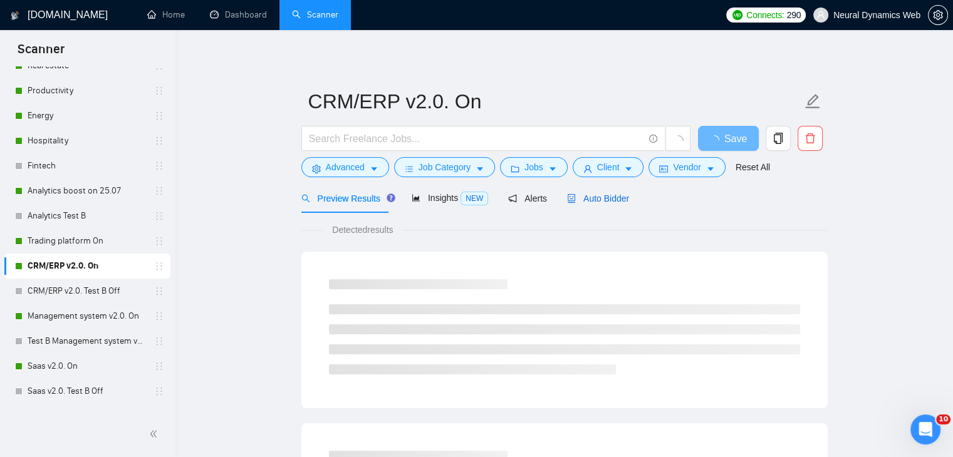
drag, startPoint x: 594, startPoint y: 198, endPoint x: 393, endPoint y: 224, distance: 202.0
click at [594, 198] on span "Auto Bidder" at bounding box center [598, 199] width 62 height 10
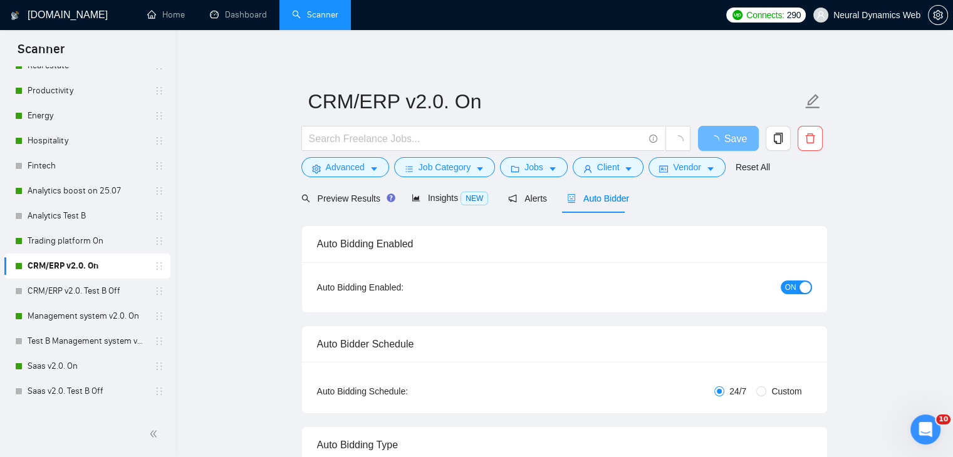
checkbox input "true"
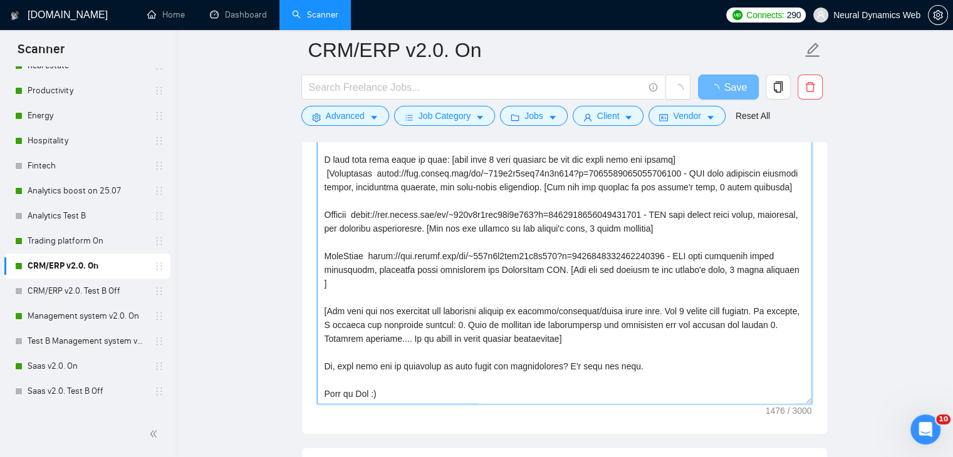
scroll to position [1468, 0]
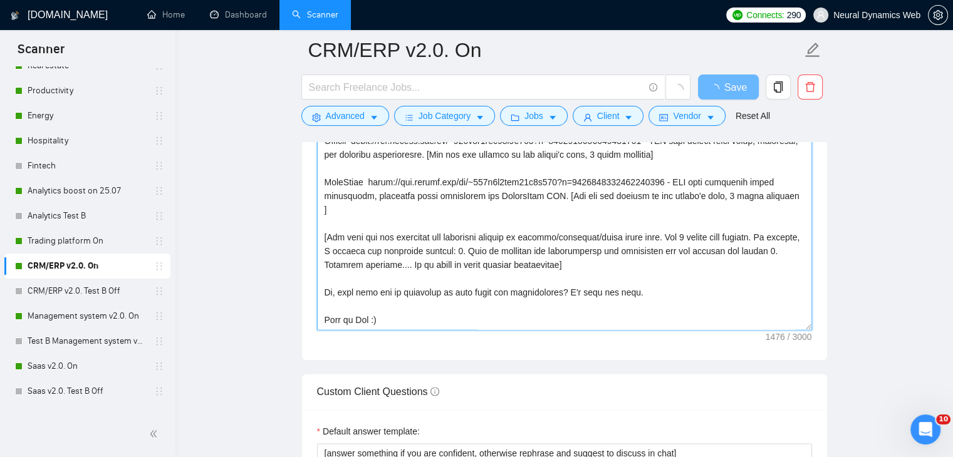
drag, startPoint x: 378, startPoint y: 302, endPoint x: 393, endPoint y: 276, distance: 30.3
click at [393, 276] on textarea "Cover letter template:" at bounding box center [564, 189] width 495 height 282
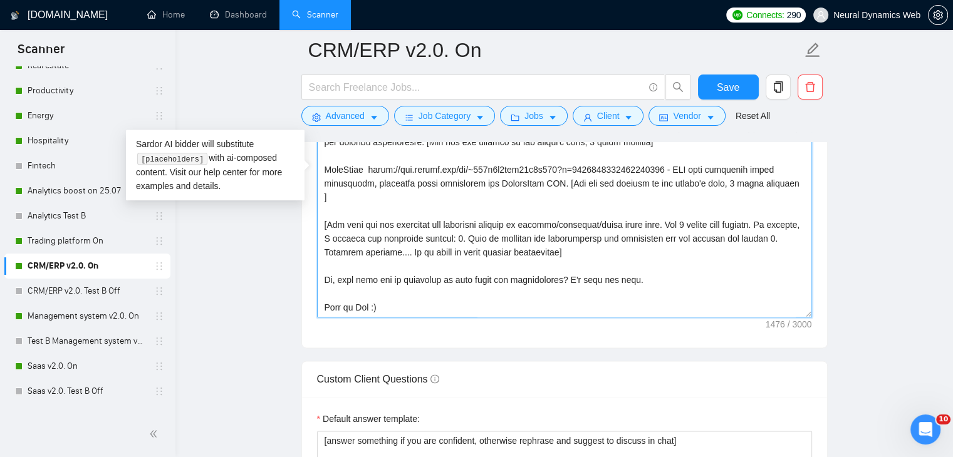
scroll to position [1593, 0]
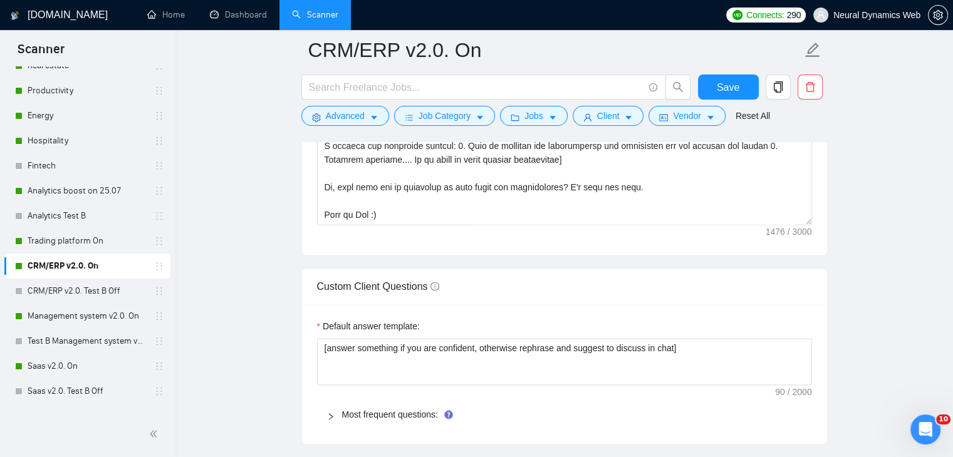
drag, startPoint x: 51, startPoint y: 199, endPoint x: 329, endPoint y: 195, distance: 278.1
click at [51, 199] on link "Analytics boost on 25.07" at bounding box center [87, 190] width 119 height 25
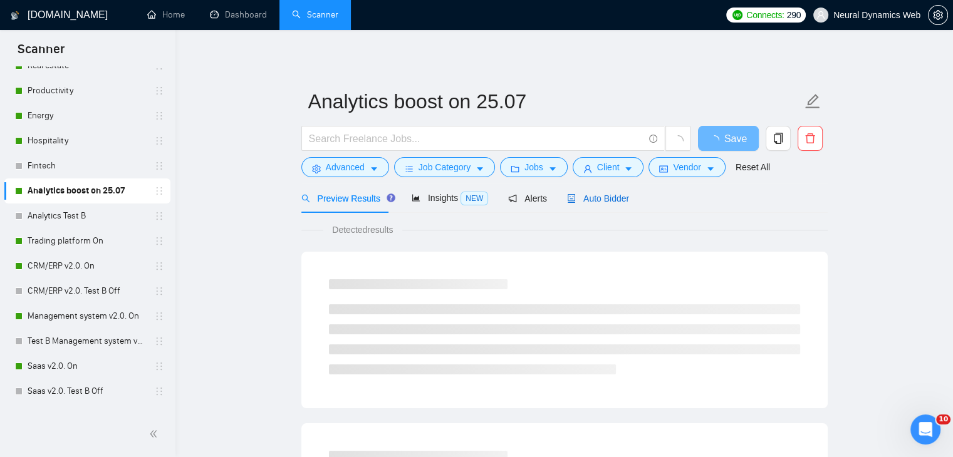
click at [578, 195] on span "Auto Bidder" at bounding box center [598, 199] width 62 height 10
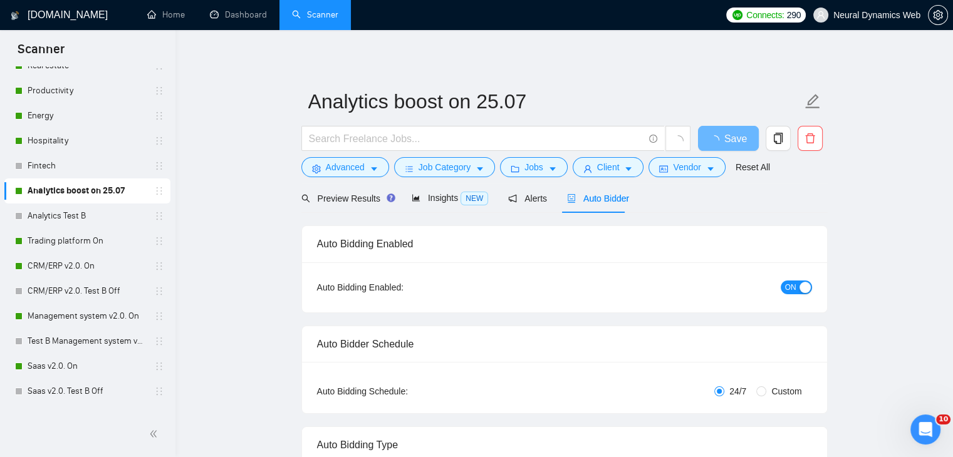
checkbox input "true"
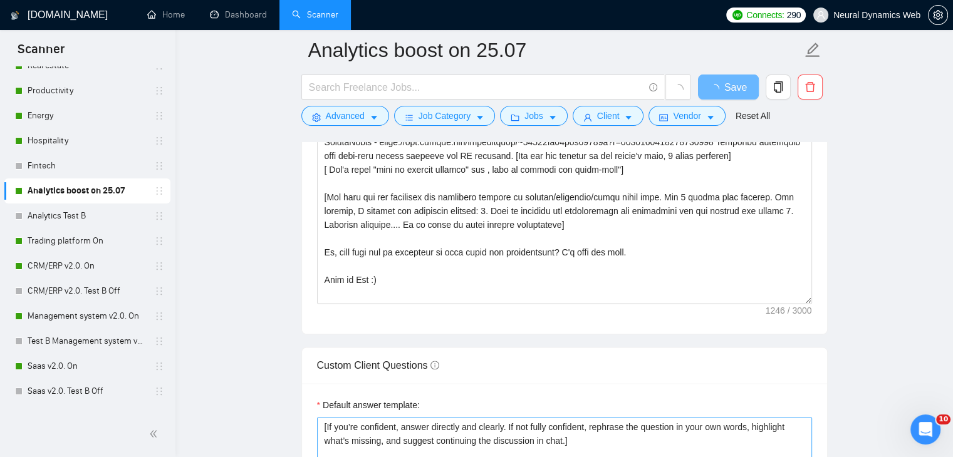
scroll to position [1628, 0]
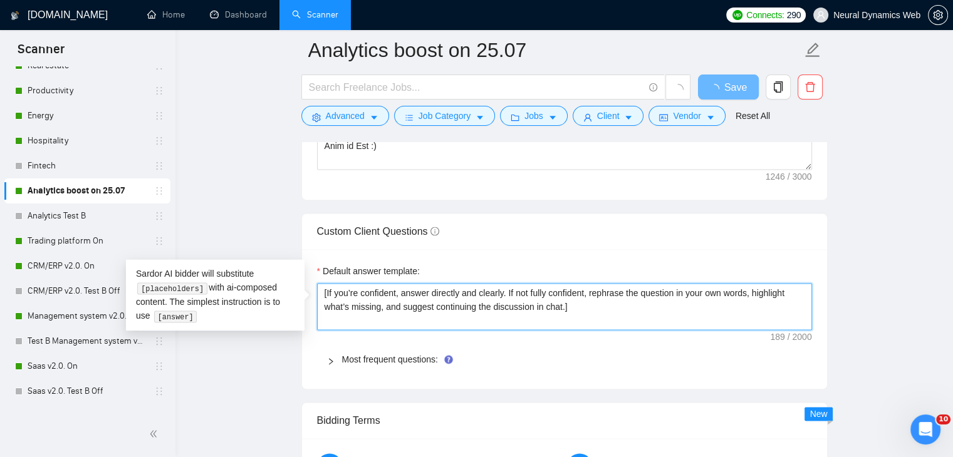
drag, startPoint x: 581, startPoint y: 310, endPoint x: 316, endPoint y: 282, distance: 266.4
click at [317, 283] on textarea "[If you’re confident, answer directly and clearly. If not fully confident, reph…" at bounding box center [564, 307] width 495 height 48
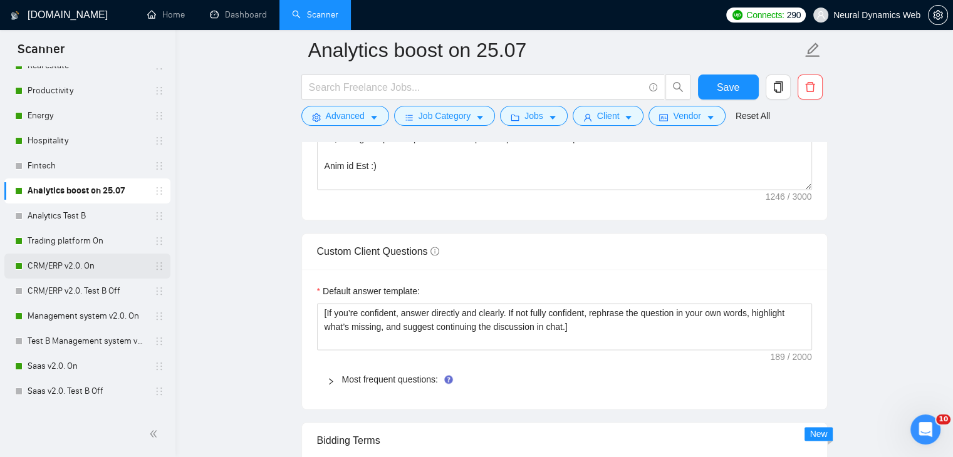
click at [56, 271] on link "CRM/ERP v2.0. On" at bounding box center [87, 266] width 119 height 25
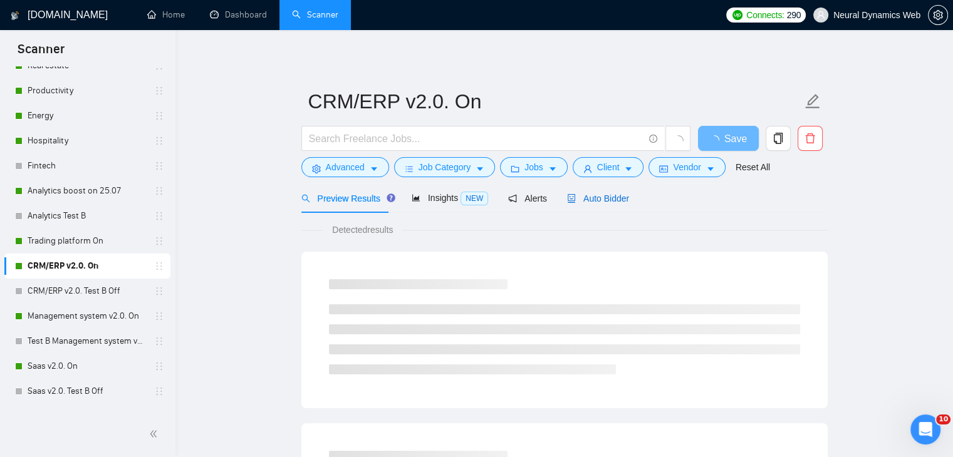
click at [610, 201] on span "Auto Bidder" at bounding box center [598, 199] width 62 height 10
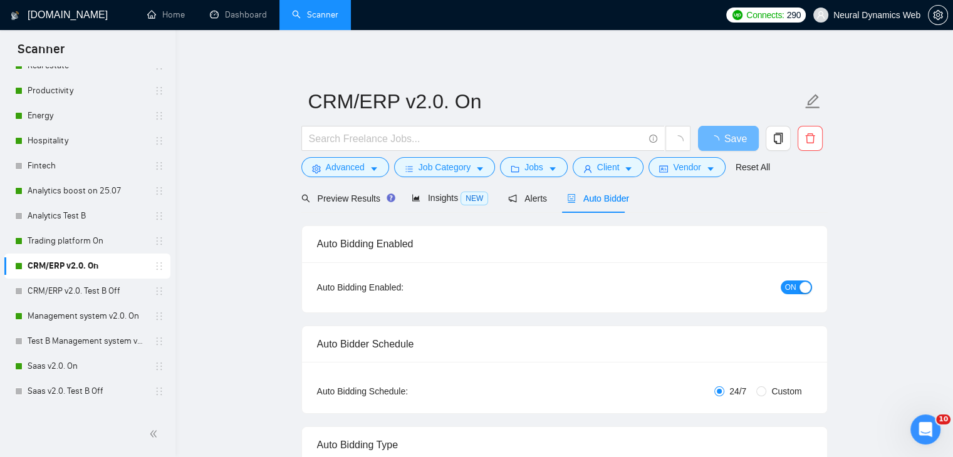
checkbox input "true"
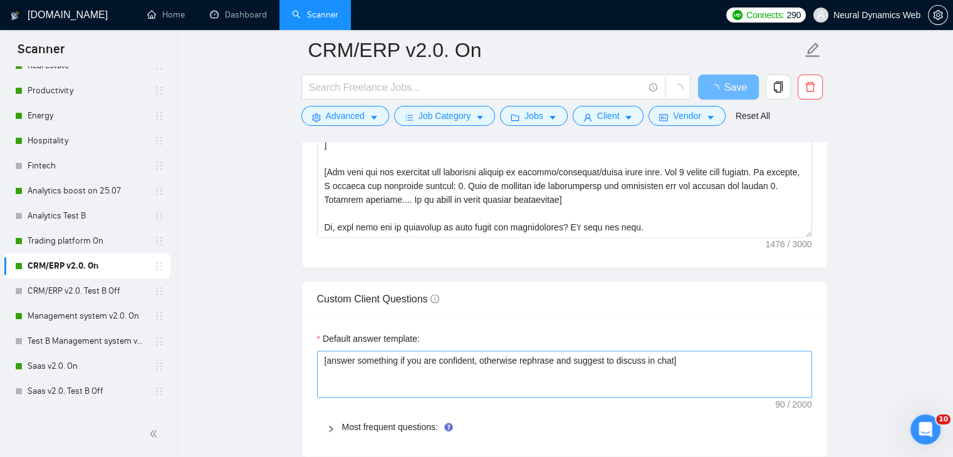
scroll to position [1628, 0]
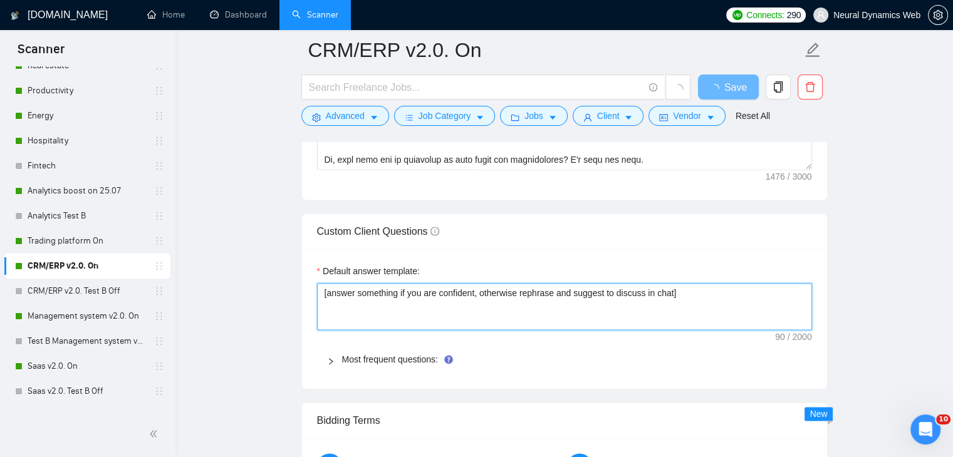
click at [353, 283] on textarea "[answer something if you are confident, otherwise rephrase and suggest to discu…" at bounding box center [564, 307] width 495 height 48
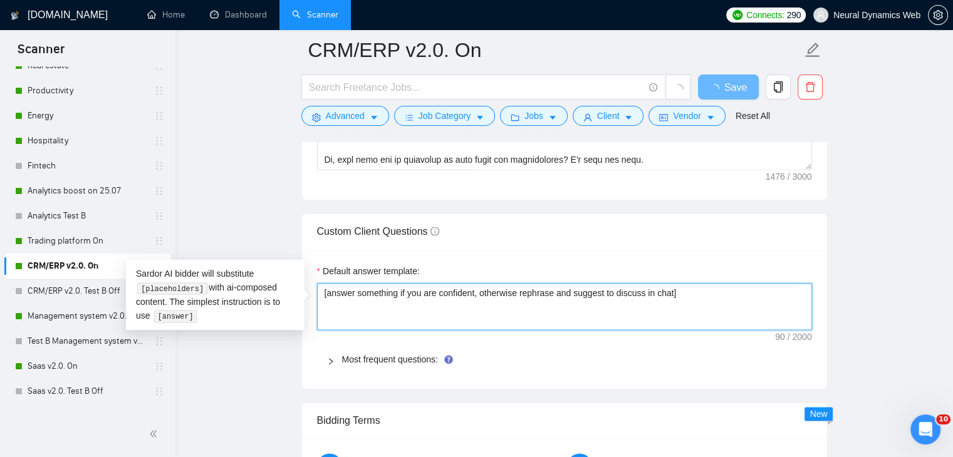
click at [349, 292] on textarea "[answer something if you are confident, otherwise rephrase and suggest to discu…" at bounding box center [564, 307] width 495 height 48
paste textarea "If you’re confident, answer directly and clearly. If not fully confident, rephr…"
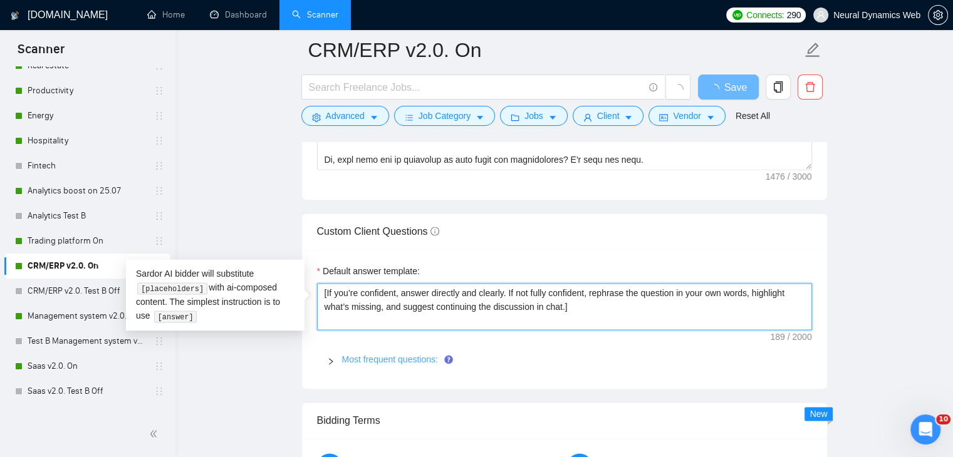
type textarea "[If you’re confident, answer directly and clearly. If not fully confident, reph…"
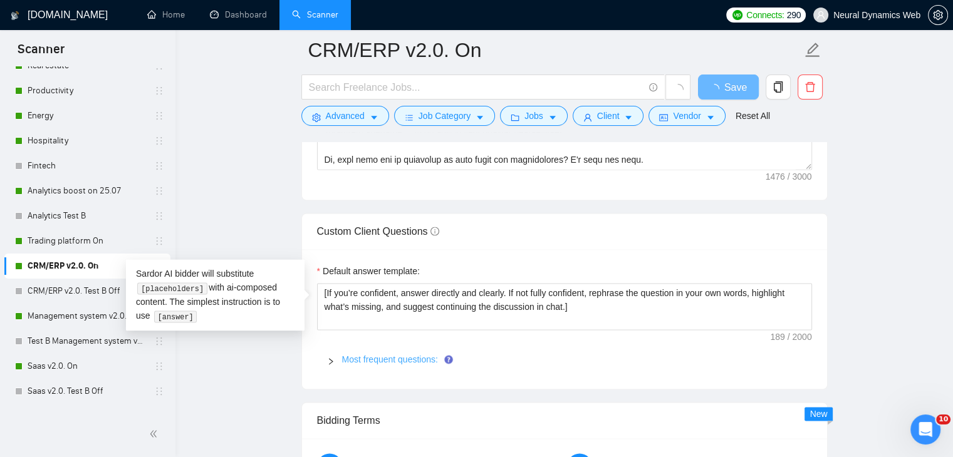
click at [364, 359] on link "Most frequent questions:" at bounding box center [390, 359] width 96 height 10
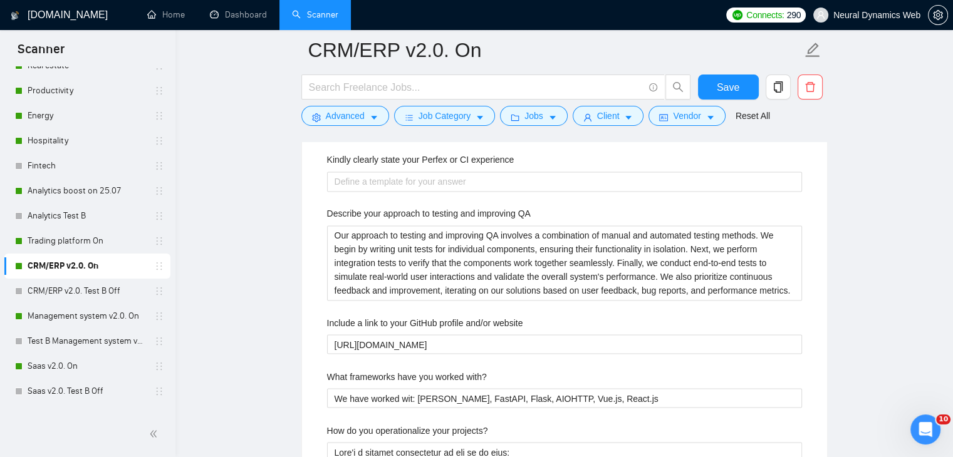
scroll to position [2129, 0]
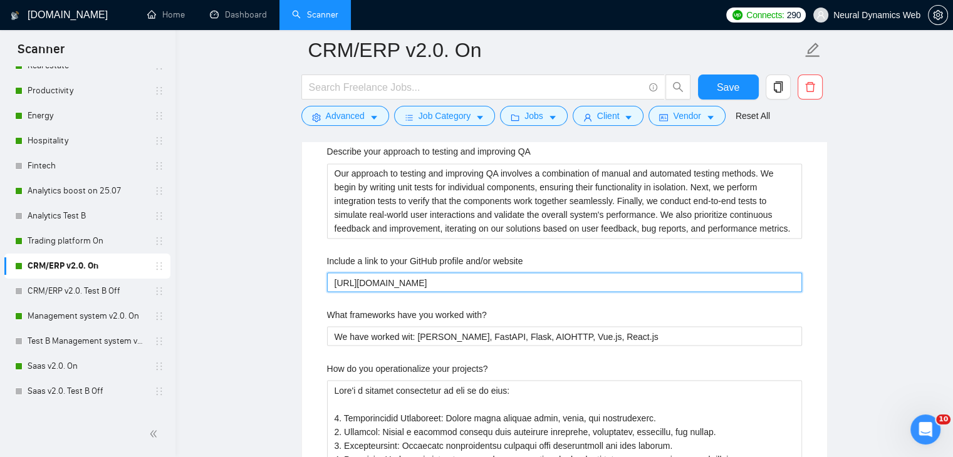
drag, startPoint x: 599, startPoint y: 276, endPoint x: 495, endPoint y: 275, distance: 104.0
click at [495, 275] on website "https://github.com/Neural-Dynamics-Web/sample-project-crm" at bounding box center [564, 282] width 475 height 20
type website "[URL][DOMAIN_NAME]"
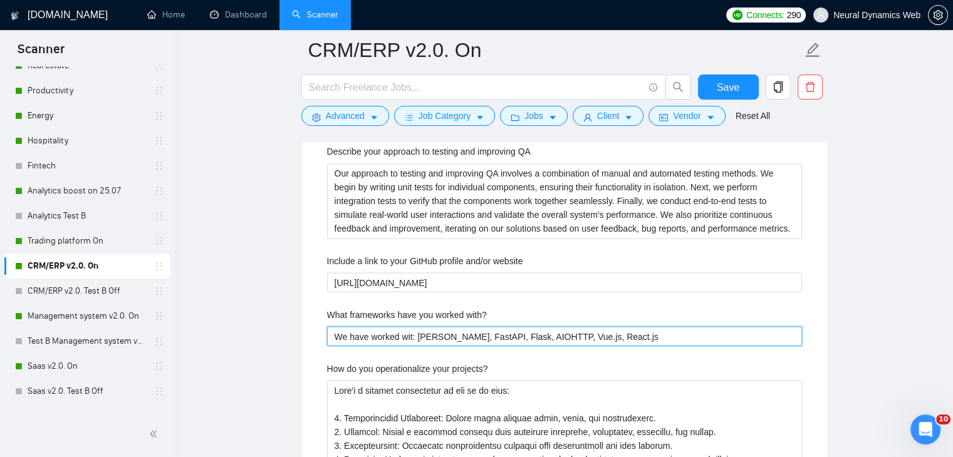
click at [616, 331] on with\? "We have worked wit: Django, FastAPI, Flask, AIOHTTP, Vue.js, React.js" at bounding box center [564, 336] width 475 height 20
type with\? "We have worked wit: Django, FastAPI, Flask, AIOHTTP, Vue.js, React.js"
type with\? "We have worked wit: Django, FastAPI, Flask, AIOHTTP, Vue.js, React.js a"
type with\? "We have worked wit: Django, FastAPI, Flask, AIOHTTP, Vue.js, React.js an"
type with\? "We have worked wit: Django, FastAPI, Flask, AIOHTTP, Vue.js, React.js and"
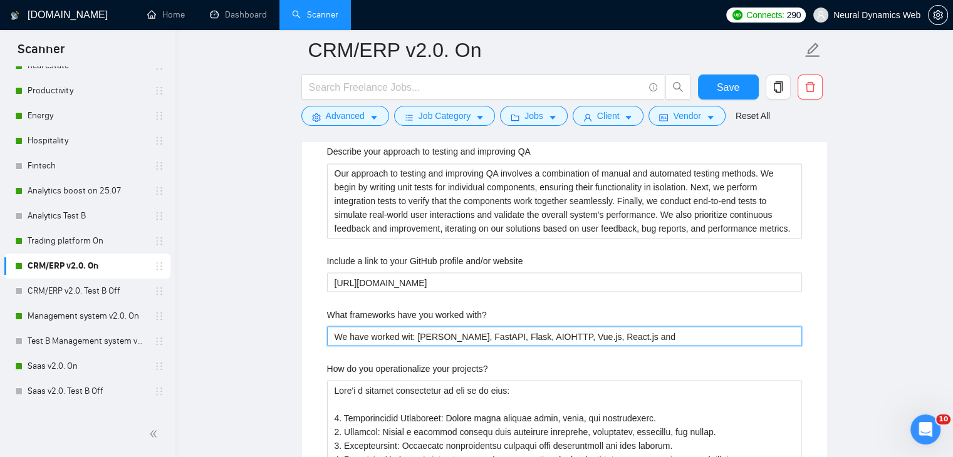
type with\? "We have worked wit: Django, FastAPI, Flask, AIOHTTP, Vue.js, React.js and"
type with\? "We have worked wit: Django, FastAPI, Flask, AIOHTTP, Vue.js, React.js and m"
type with\? "We have worked wit: Django, FastAPI, Flask, AIOHTTP, Vue.js, React.js and mo"
type with\? "We have worked wit: Django, FastAPI, Flask, AIOHTTP, Vue.js, React.js and mor"
type with\? "We have worked wit: Django, FastAPI, Flask, AIOHTTP, Vue.js, React.js and more"
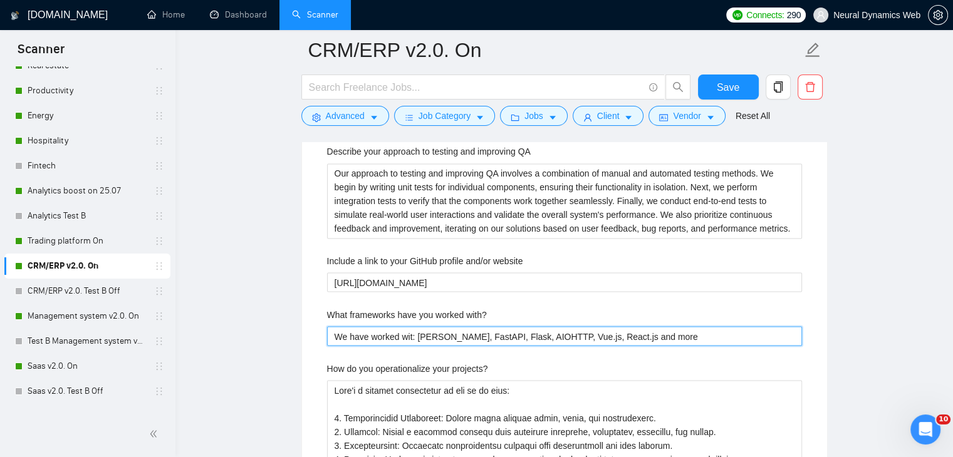
drag, startPoint x: 374, startPoint y: 336, endPoint x: 313, endPoint y: 331, distance: 61.0
click at [313, 331] on div "Default answer template: [If you’re confident, answer directly and clearly. If …" at bounding box center [564, 185] width 525 height 834
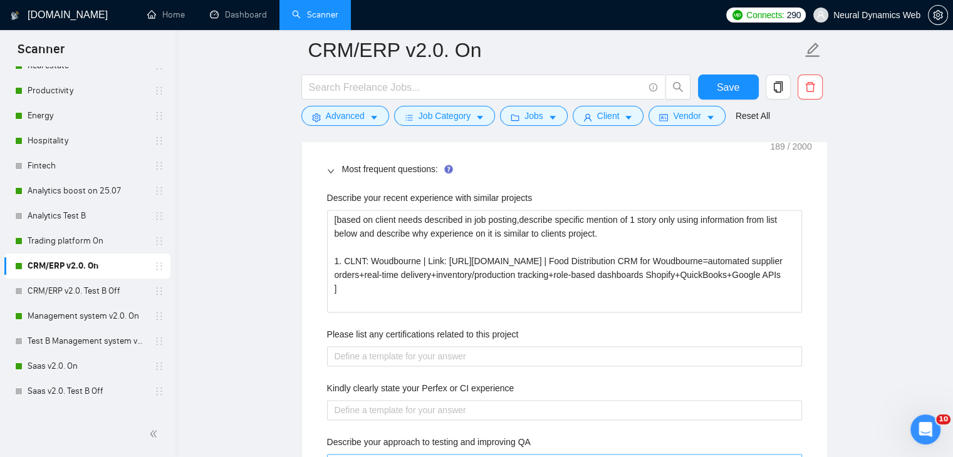
scroll to position [1816, 0]
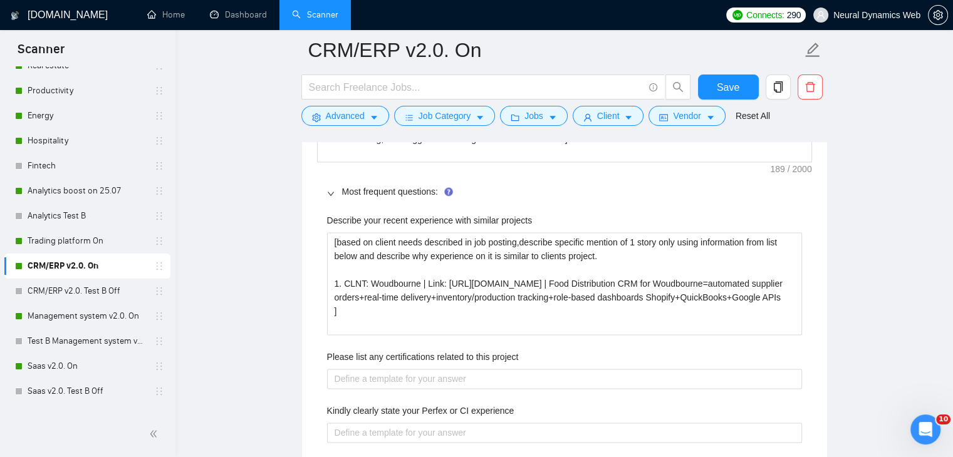
type with\? "Worked wit: Django, FastAPI, Flask, AIOHTTP, Vue.js, React.js and more"
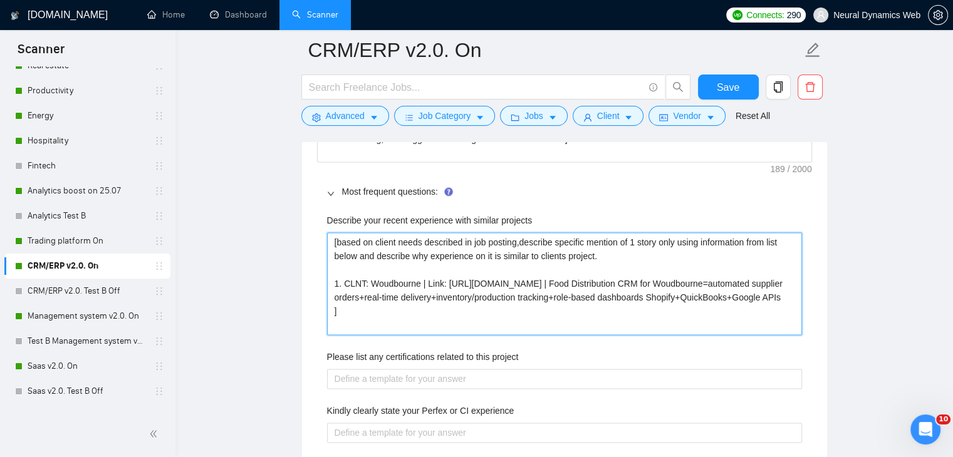
paste projects "Woodbourne – Custom CRM Platform We developed a CRM platform with a user-friend…"
drag, startPoint x: 358, startPoint y: 321, endPoint x: 317, endPoint y: 239, distance: 91.6
type projects "Woodbourne – Custom CRM Platform We developed a CRM platform with a user-friend…"
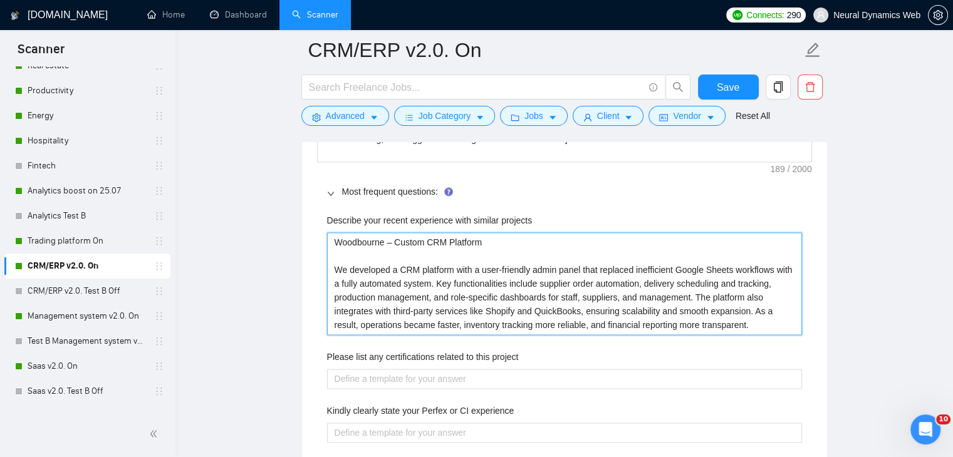
drag, startPoint x: 353, startPoint y: 271, endPoint x: 331, endPoint y: 267, distance: 22.1
click at [331, 267] on projects "Woodbourne – Custom CRM Platform We developed a CRM platform with a user-friend…" at bounding box center [564, 283] width 475 height 103
type projects "Woodbourne – Custom CRM Platform eveloped a CRM platform with a user-friendly a…"
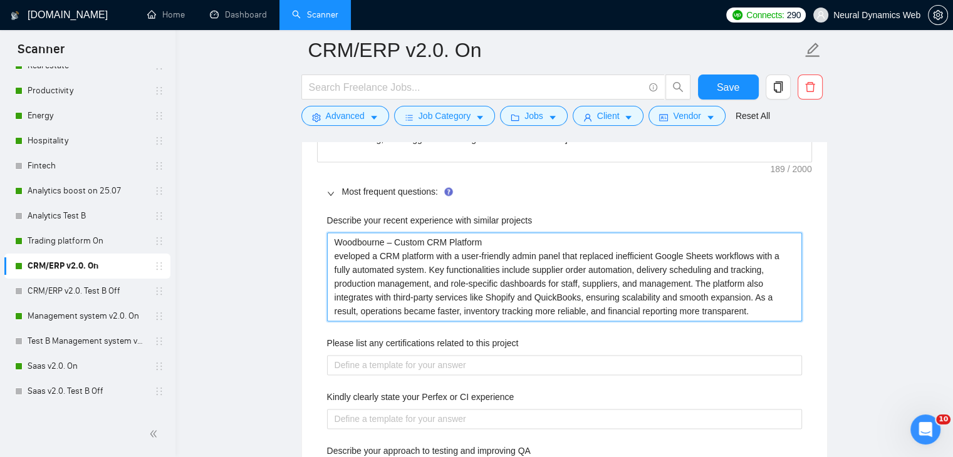
type projects "Woodbourne – Custom CRM Platform Developed a CRM platform with a user-friendly …"
click at [773, 309] on projects "Woodbourne – Custom CRM Platform Developed a CRM platform with a user-friendly …" at bounding box center [564, 276] width 475 height 89
type projects "Woodbourne – Custom CRM Platform Developed a CRM platform with a user-friendly …"
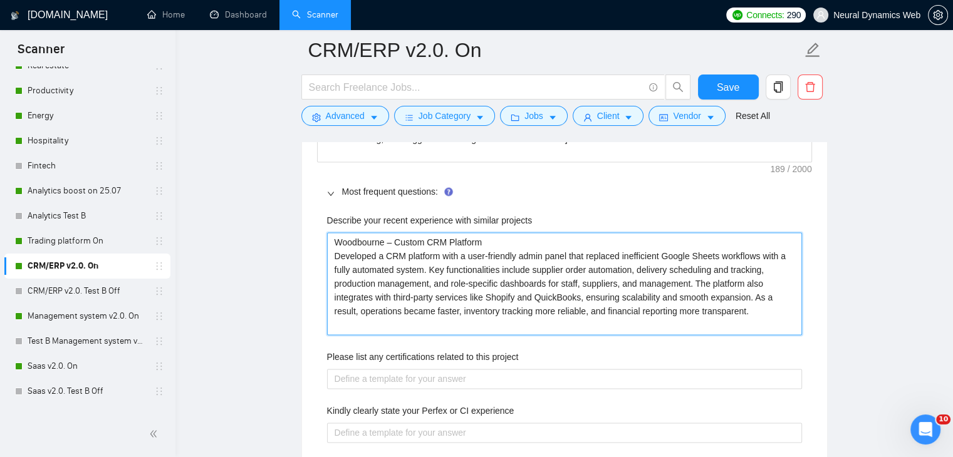
type projects "Woodbourne – Custom CRM Platform Developed a CRM platform with a user-friendly …"
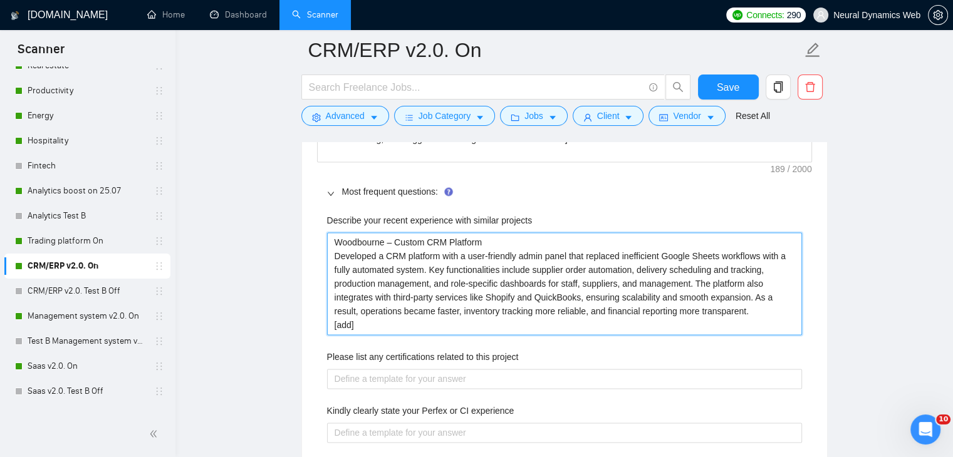
type projects "Woodbourne – Custom CRM Platform Developed a CRM platform with a user-friendly …"
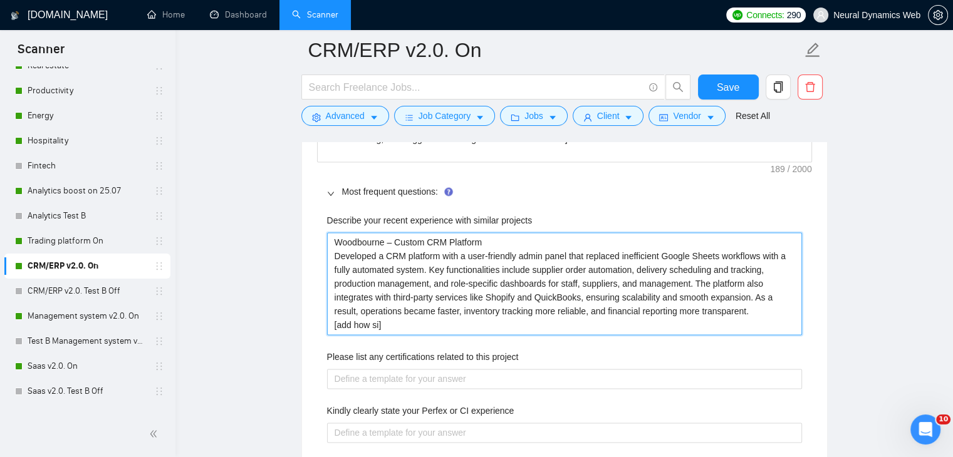
type projects "Woodbourne – Custom CRM Platform Developed a CRM platform with a user-friendly …"
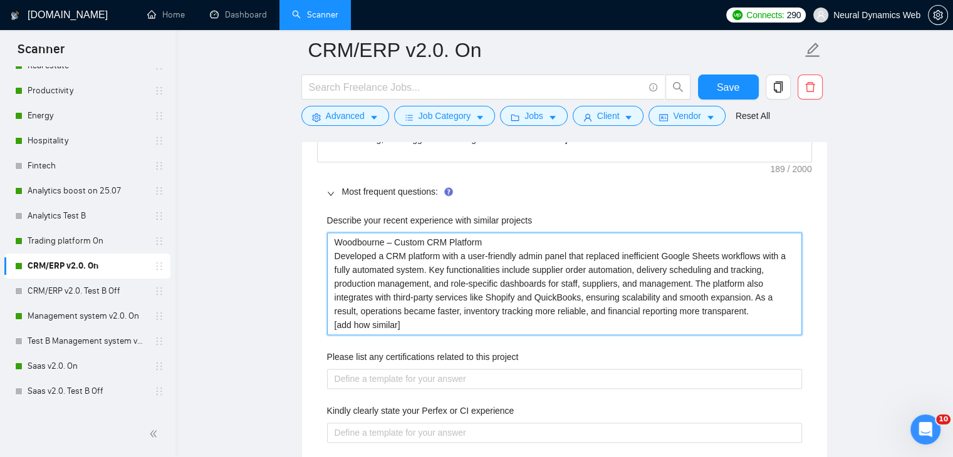
type projects "Woodbourne – Custom CRM Platform Developed a CRM platform with a user-friendly …"
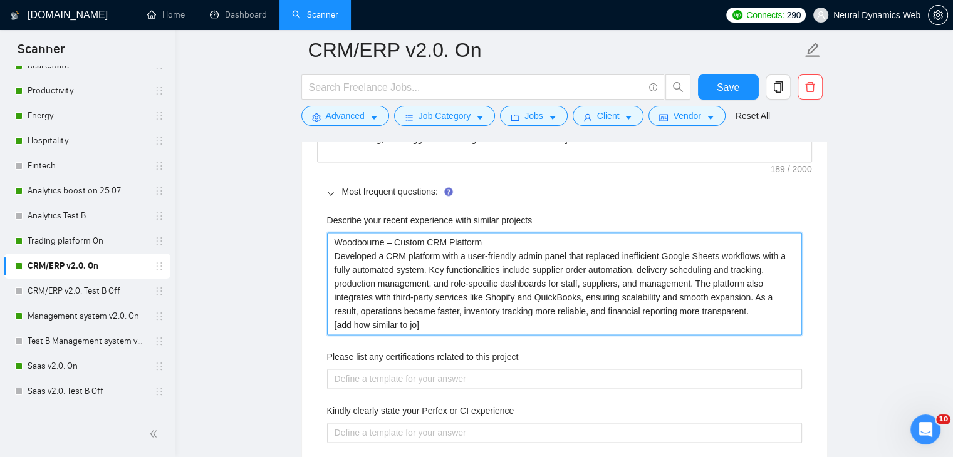
type projects "Woodbourne – Custom CRM Platform Developed a CRM platform with a user-friendly …"
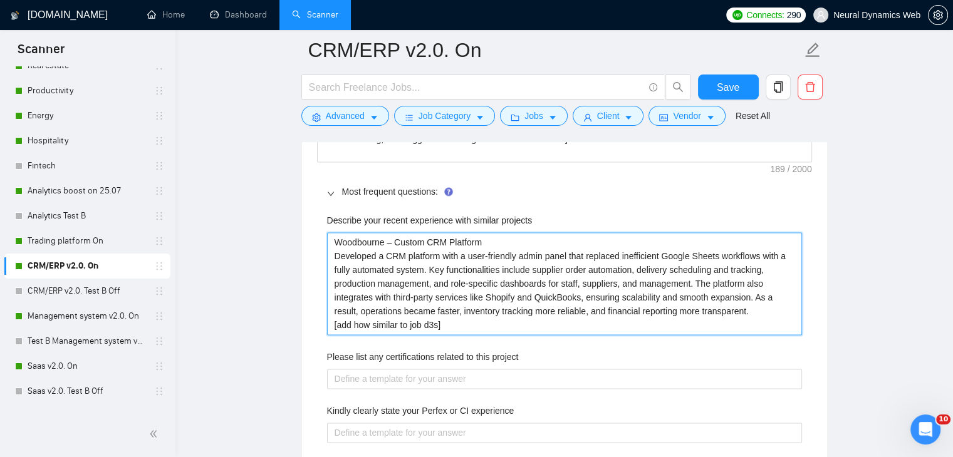
type projects "Woodbourne – Custom CRM Platform Developed a CRM platform with a user-friendly …"
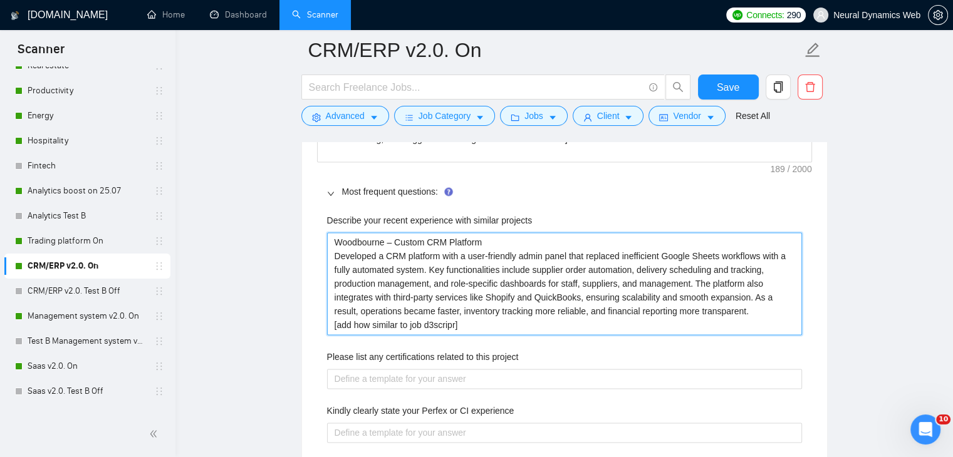
type projects "Woodbourne – Custom CRM Platform Developed a CRM platform with a user-friendly …"
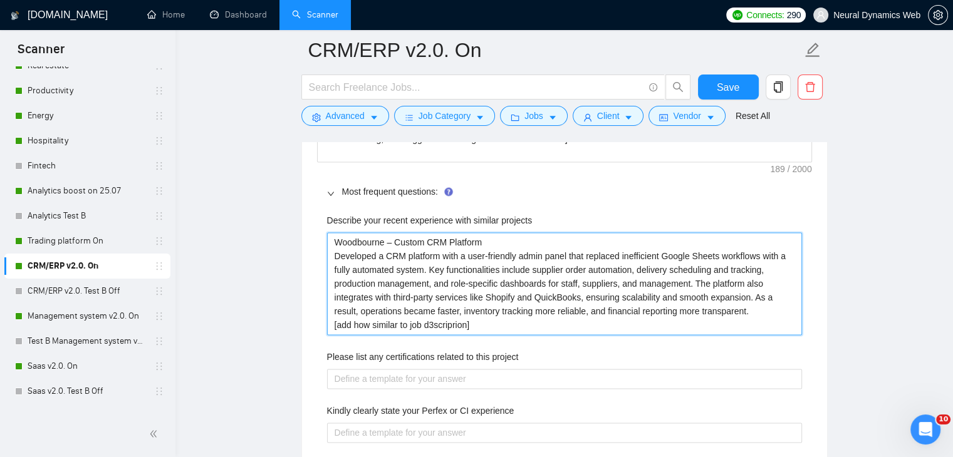
type projects "Woodbourne – Custom CRM Platform Developed a CRM platform with a user-friendly …"
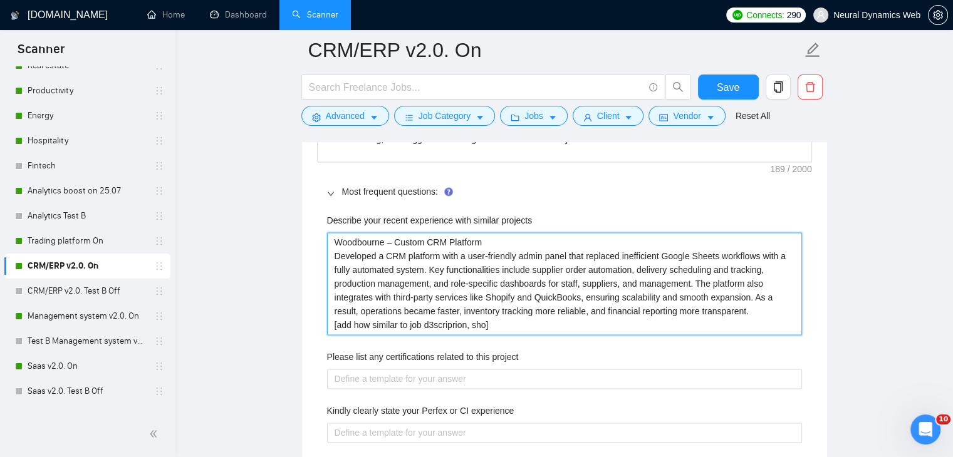
type projects "Woodbourne – Custom CRM Platform Developed a CRM platform with a user-friendly …"
click at [434, 324] on projects "Woodbourne – Custom CRM Platform Developed a CRM platform with a user-friendly …" at bounding box center [564, 283] width 475 height 103
type projects "Woodbourne – Custom CRM Platform Developed a CRM platform with a user-friendly …"
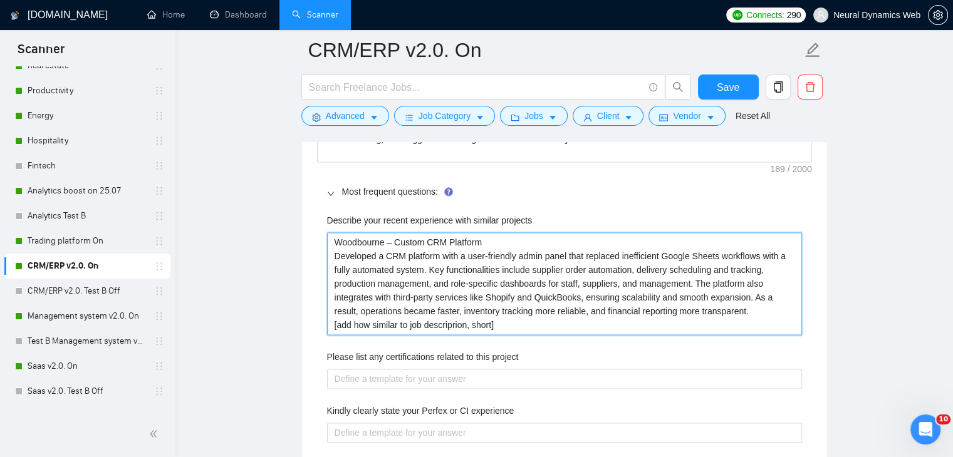
click at [373, 323] on projects "Woodbourne – Custom CRM Platform Developed a CRM platform with a user-friendly …" at bounding box center [564, 283] width 475 height 103
type projects "Woodbourne – Custom CRM Platform Developed a CRM platform with a user-friendly …"
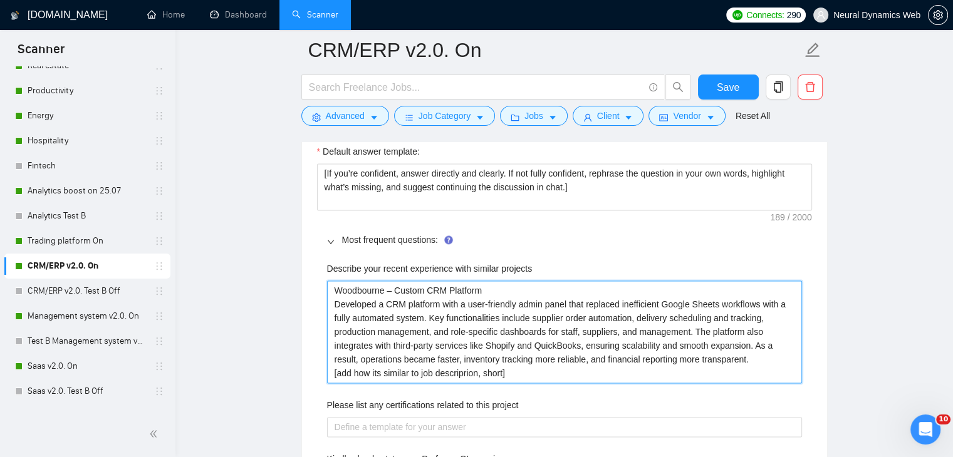
scroll to position [1754, 0]
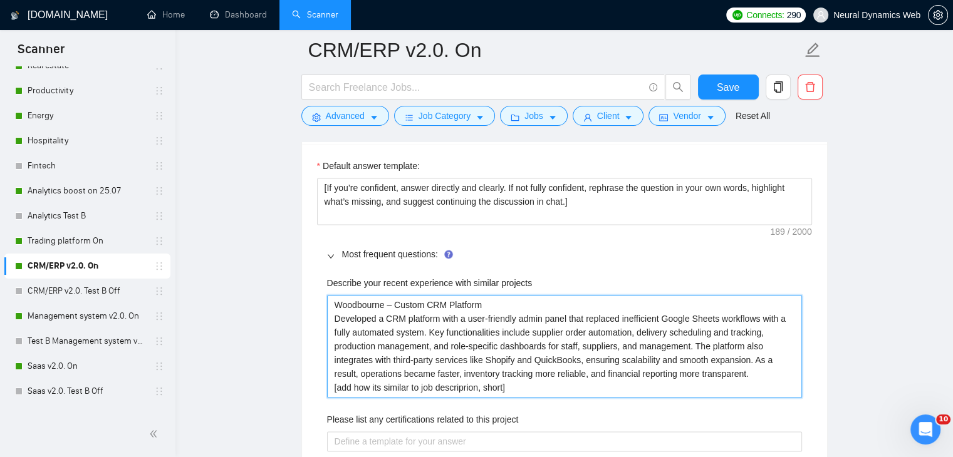
drag, startPoint x: 468, startPoint y: 384, endPoint x: 461, endPoint y: 384, distance: 7.5
click at [461, 384] on projects "Woodbourne – Custom CRM Platform Developed a CRM platform with a user-friendly …" at bounding box center [564, 346] width 475 height 103
type projects "Woodbourne – Custom CRM Platform Developed a CRM platform with a user-friendly …"
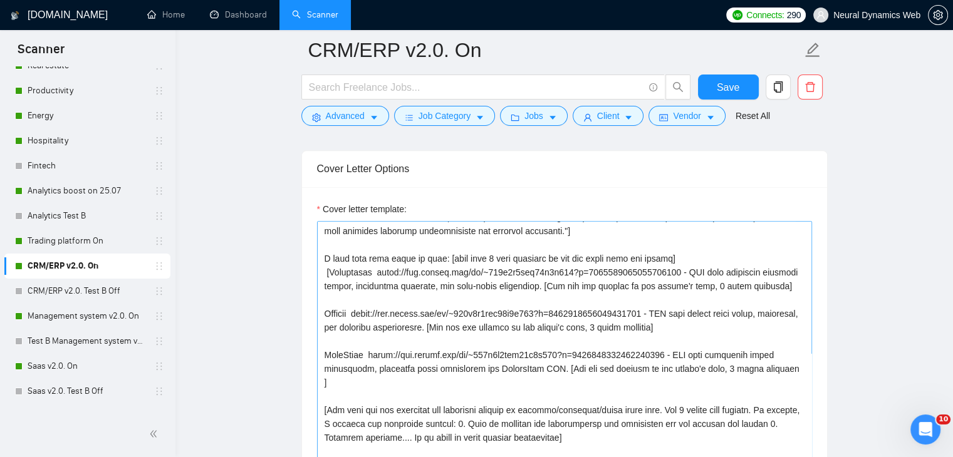
scroll to position [63, 0]
type projects "Woodbourne – Custom CRM Platform Developed a CRM platform with a user-friendly …"
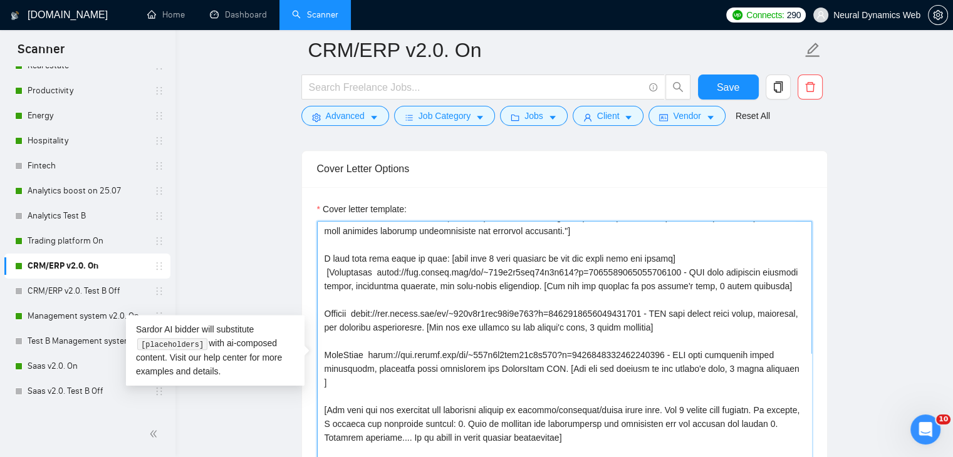
drag, startPoint x: 386, startPoint y: 235, endPoint x: 684, endPoint y: 234, distance: 298.1
click at [684, 234] on textarea "Cover letter template:" at bounding box center [564, 362] width 495 height 282
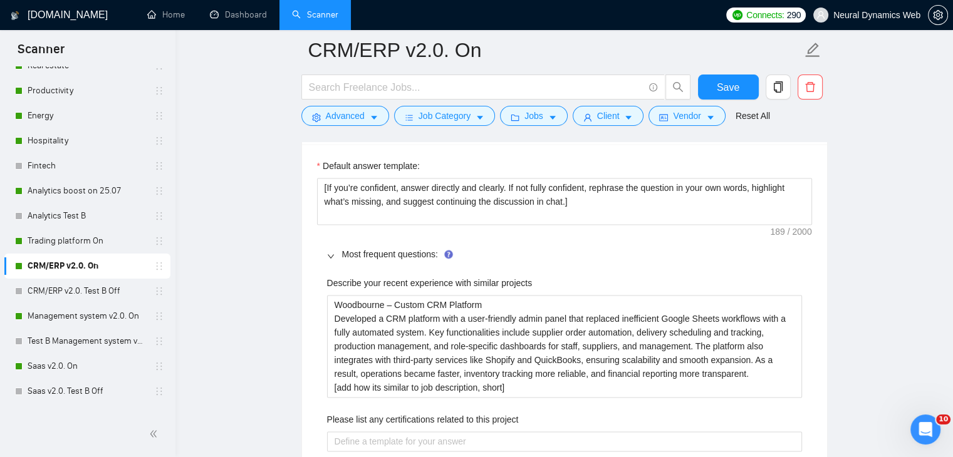
scroll to position [1816, 0]
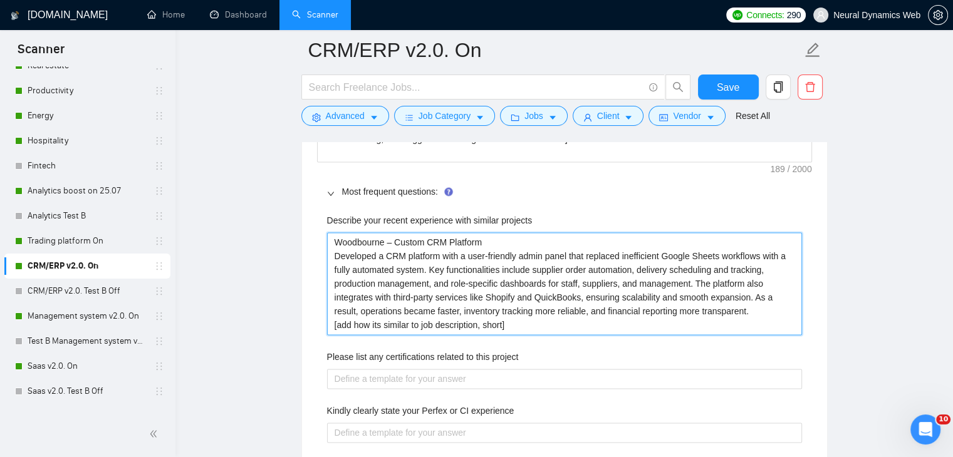
click at [496, 240] on projects "Woodbourne – Custom CRM Platform Developed a CRM platform with a user-friendly …" at bounding box center [564, 283] width 475 height 103
type projects "Woodbourne – Custom CRM Platform Developed a CRM platform with a user-friendly …"
paste projects "https://www.upwork.com/fl/~014c1e4fcd57b8f655?p=1902988869335994368"
type projects "Woodbourne – Custom CRM Platform [URL][DOMAIN_NAME] Developed a CRM platform wi…"
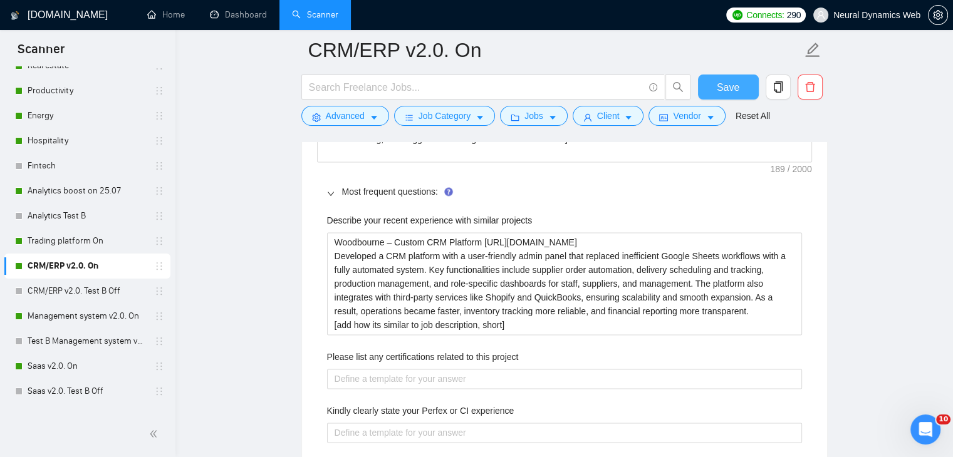
click at [729, 88] on span "Save" at bounding box center [727, 88] width 23 height 16
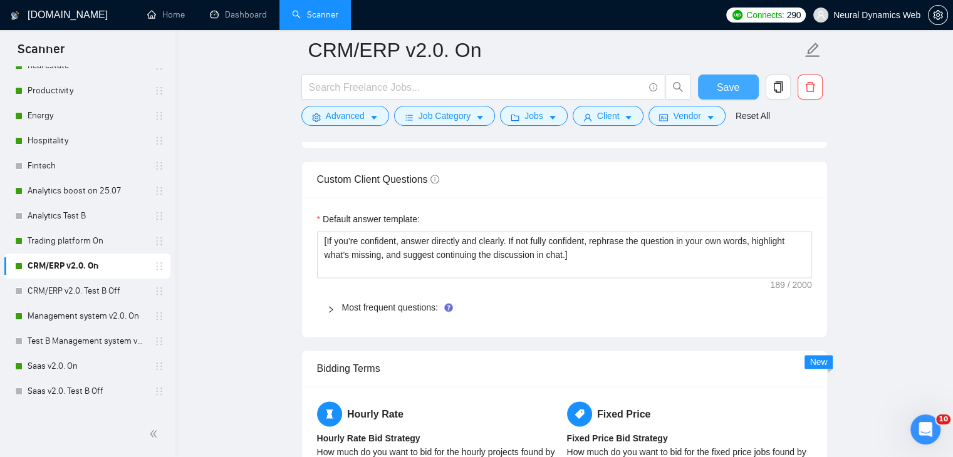
scroll to position [1628, 0]
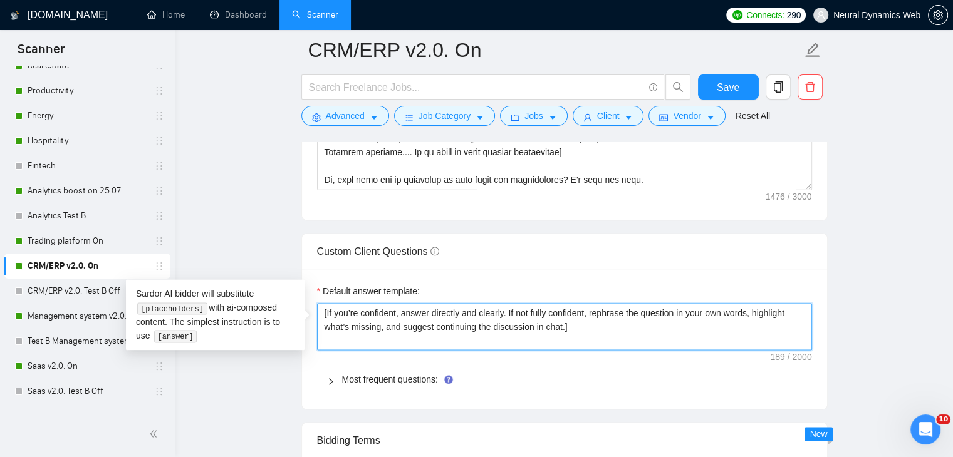
drag, startPoint x: 330, startPoint y: 312, endPoint x: 651, endPoint y: 328, distance: 321.7
click at [651, 328] on textarea "[If you’re confident, answer directly and clearly. If not fully confident, reph…" at bounding box center [564, 327] width 495 height 48
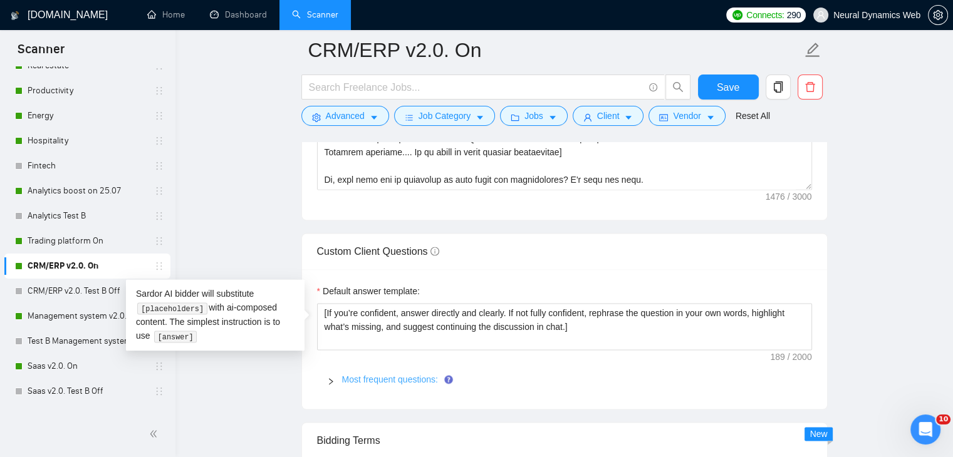
click at [388, 377] on link "Most frequent questions:" at bounding box center [390, 380] width 96 height 10
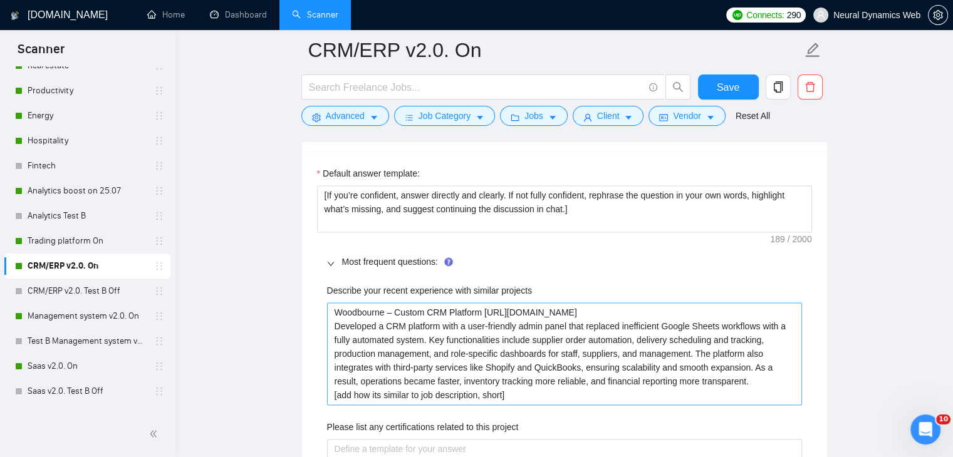
scroll to position [1754, 0]
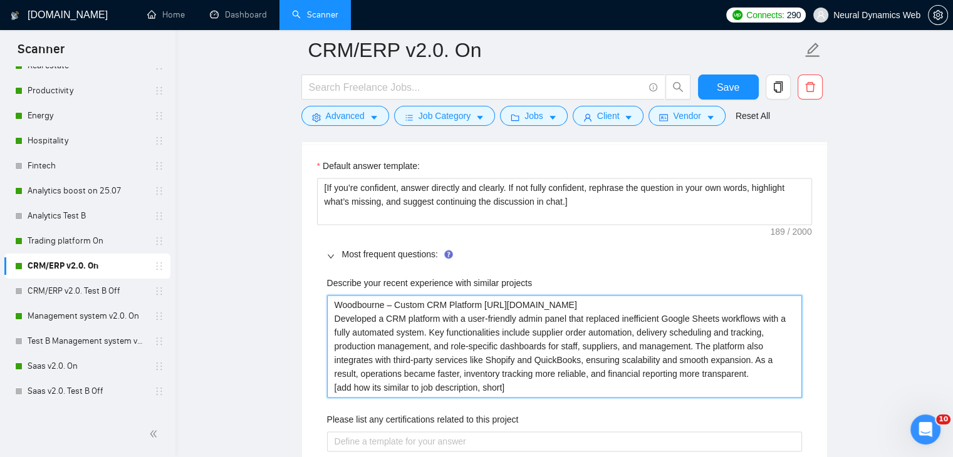
drag, startPoint x: 333, startPoint y: 390, endPoint x: 569, endPoint y: 391, distance: 235.5
click at [569, 391] on projects "Woodbourne – Custom CRM Platform [URL][DOMAIN_NAME] Developed a CRM platform wi…" at bounding box center [564, 346] width 475 height 103
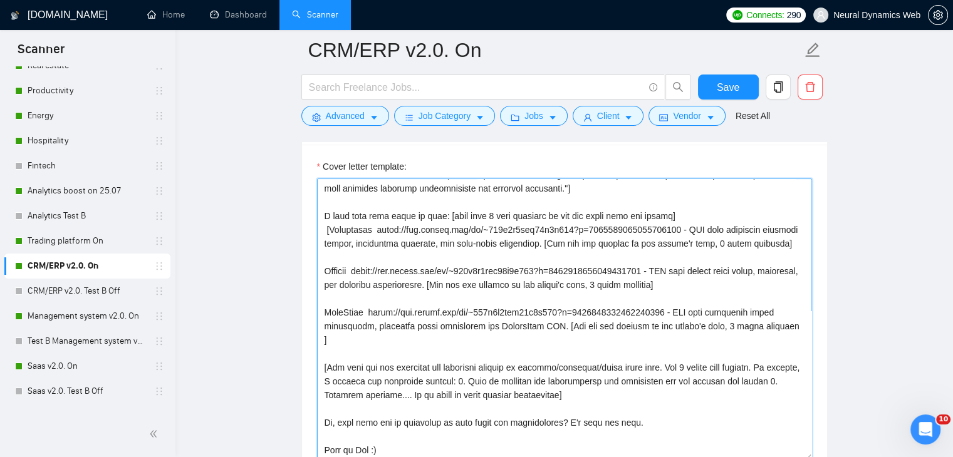
scroll to position [1373, 0]
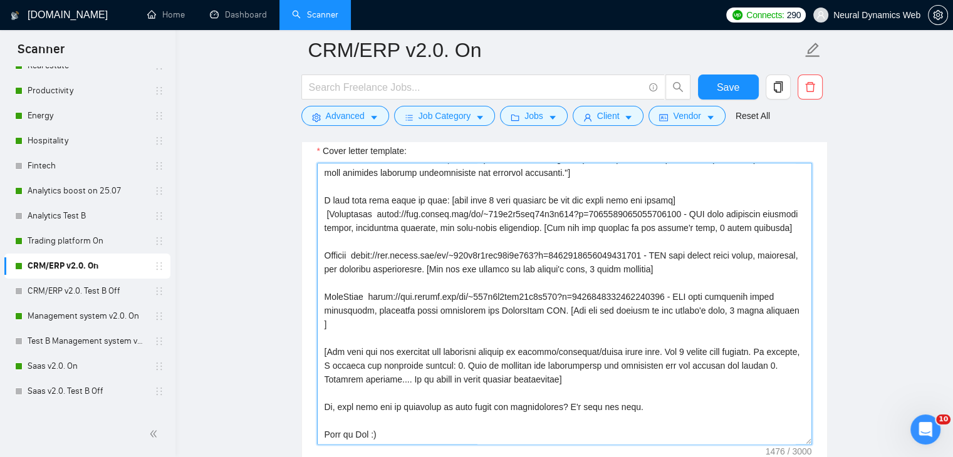
drag, startPoint x: 324, startPoint y: 232, endPoint x: 545, endPoint y: 370, distance: 260.5
click at [545, 370] on textarea "Cover letter template:" at bounding box center [564, 304] width 495 height 282
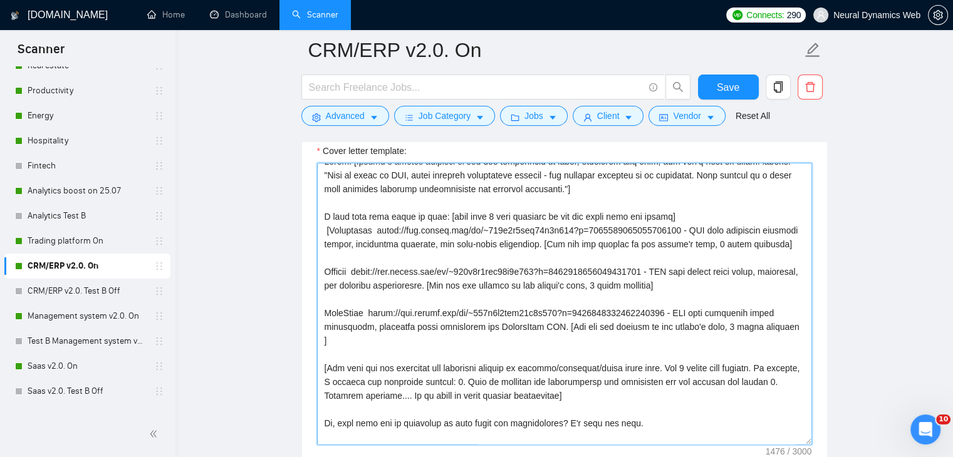
scroll to position [0, 0]
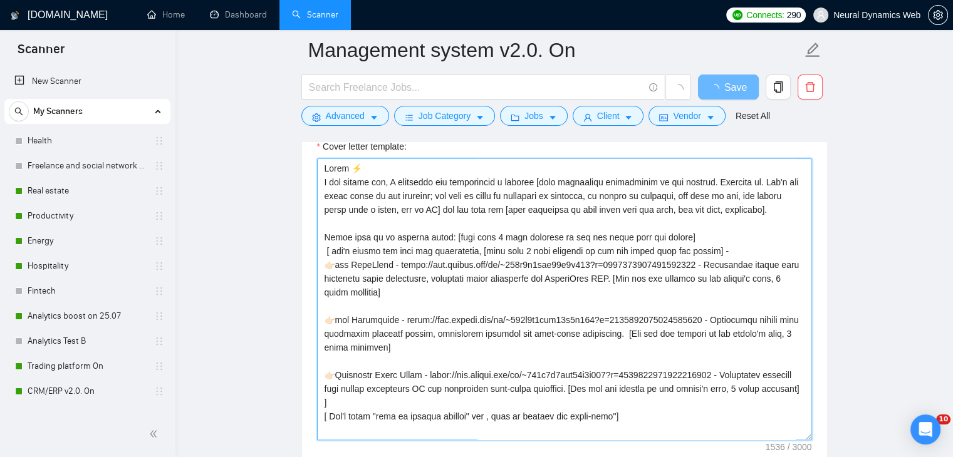
scroll to position [1315, 0]
drag, startPoint x: 324, startPoint y: 165, endPoint x: 378, endPoint y: 269, distance: 116.8
click at [378, 269] on textarea "Cover letter template:" at bounding box center [564, 299] width 495 height 282
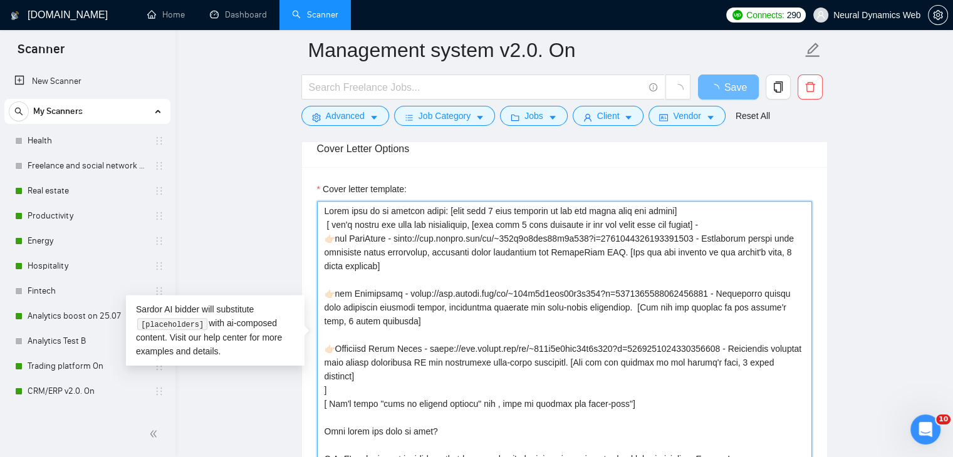
scroll to position [83, 0]
drag, startPoint x: 321, startPoint y: 351, endPoint x: 722, endPoint y: 413, distance: 406.2
click at [720, 417] on textarea "Cover letter template:" at bounding box center [564, 342] width 495 height 282
paste textarea "Hello. [Create a phrase tailored to the job description or title, something lik…"
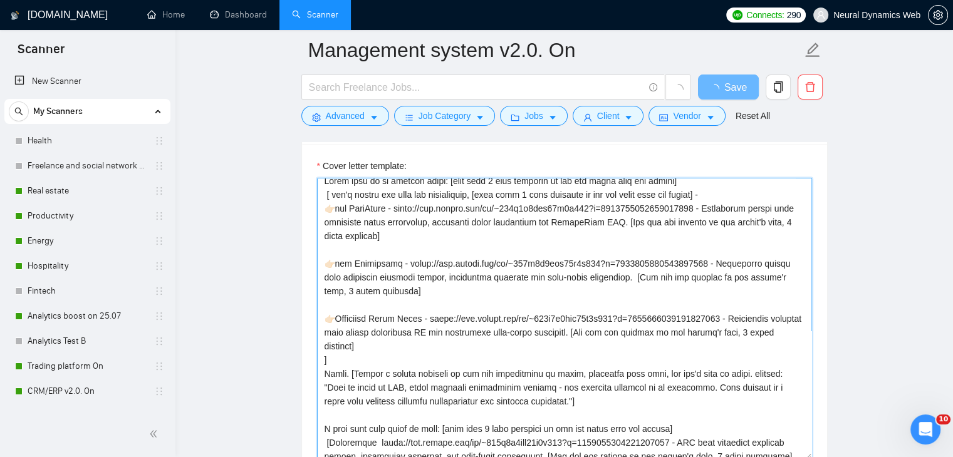
scroll to position [0, 0]
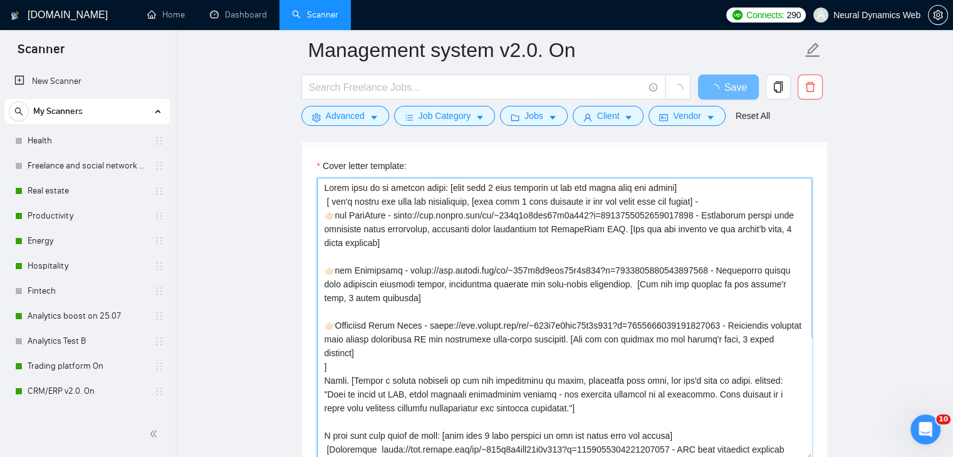
drag, startPoint x: 450, startPoint y: 212, endPoint x: 474, endPoint y: 388, distance: 178.2
click at [474, 388] on textarea "Cover letter template:" at bounding box center [564, 319] width 495 height 282
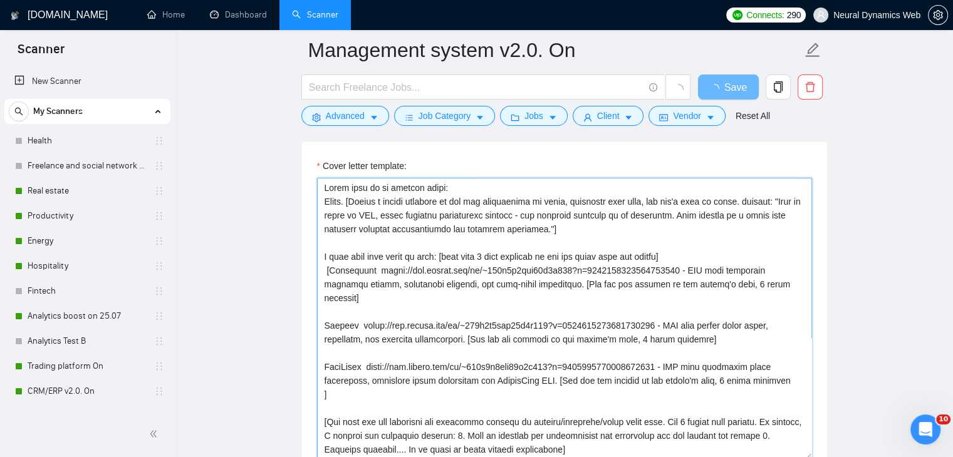
drag, startPoint x: 459, startPoint y: 208, endPoint x: 318, endPoint y: 173, distance: 145.1
click at [318, 173] on div "Cover letter template:" at bounding box center [564, 309] width 495 height 301
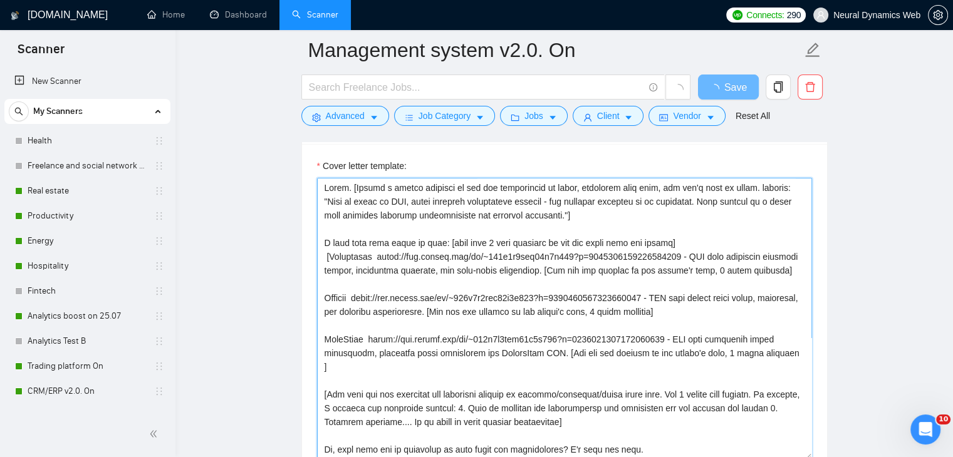
drag, startPoint x: 449, startPoint y: 241, endPoint x: 468, endPoint y: 379, distance: 139.1
click at [468, 379] on textarea "Cover letter template:" at bounding box center [564, 319] width 495 height 282
paste textarea "don't change the link and description, [pick only 2 best matching to the job ca…"
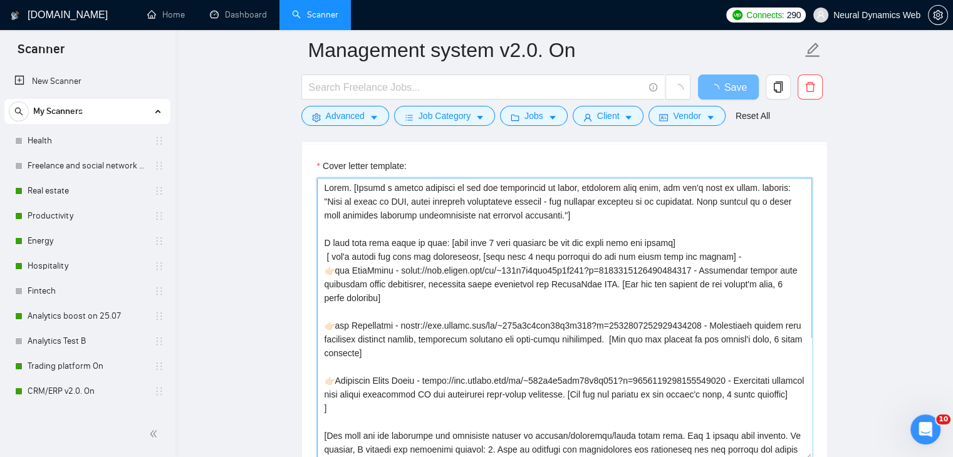
drag, startPoint x: 348, startPoint y: 270, endPoint x: 326, endPoint y: 271, distance: 22.6
click at [326, 271] on textarea "Cover letter template:" at bounding box center [564, 319] width 495 height 282
drag, startPoint x: 344, startPoint y: 324, endPoint x: 323, endPoint y: 324, distance: 21.3
drag, startPoint x: 328, startPoint y: 382, endPoint x: 320, endPoint y: 382, distance: 7.5
click at [415, 381] on textarea "Cover letter template:" at bounding box center [564, 319] width 495 height 282
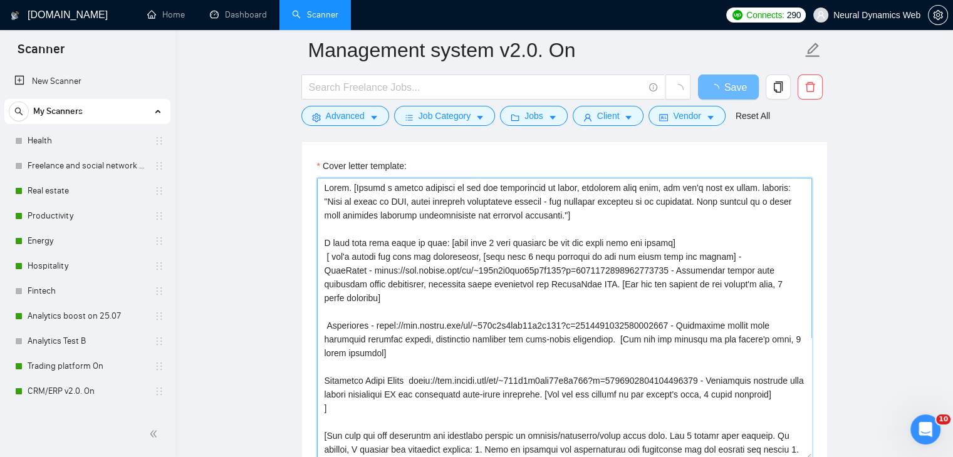
click at [384, 322] on textarea "Cover letter template:" at bounding box center [564, 319] width 495 height 282
click at [366, 266] on textarea "Cover letter template:" at bounding box center [564, 319] width 495 height 282
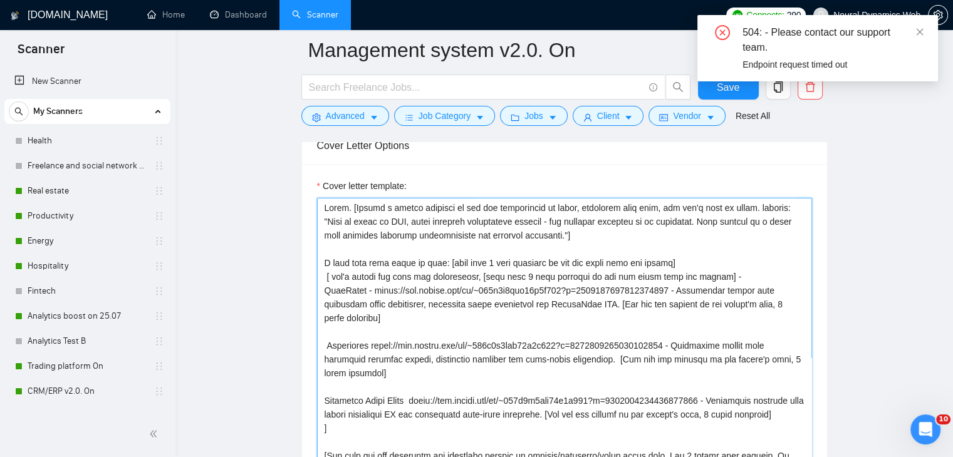
click at [368, 289] on textarea "Cover letter template:" at bounding box center [564, 339] width 495 height 282
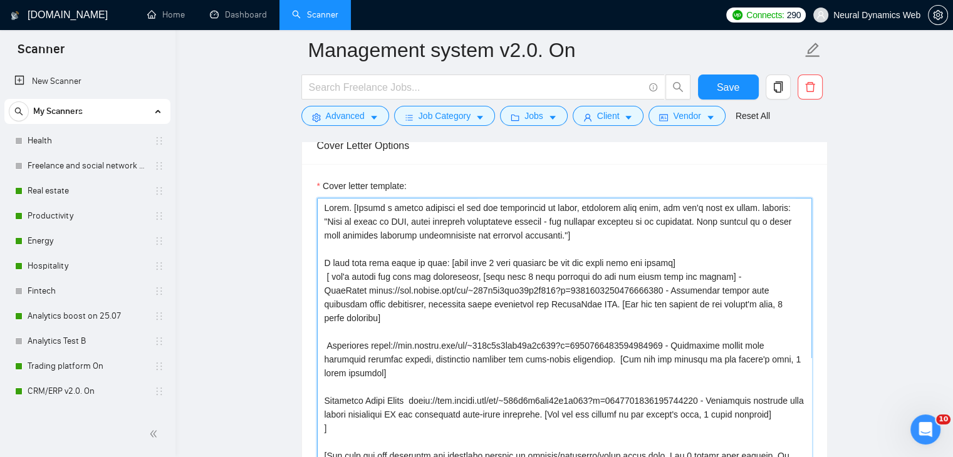
drag, startPoint x: 328, startPoint y: 219, endPoint x: 562, endPoint y: 238, distance: 235.0
click at [562, 238] on textarea "Cover letter template:" at bounding box center [564, 339] width 495 height 282
click at [416, 219] on textarea "Cover letter template:" at bounding box center [564, 339] width 495 height 282
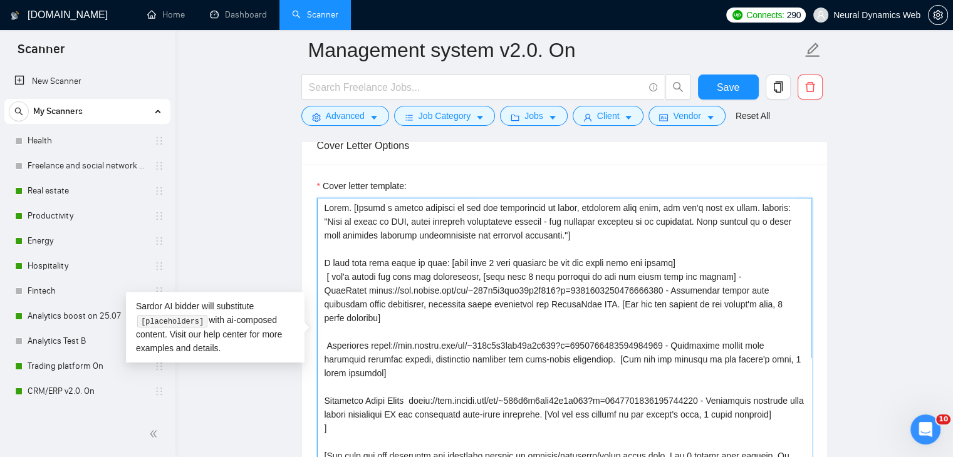
drag, startPoint x: 327, startPoint y: 215, endPoint x: 563, endPoint y: 235, distance: 236.9
click at [563, 235] on textarea "Cover letter template:" at bounding box center [564, 339] width 495 height 282
paste textarea "In management systems, every process matters — and building software is no diff…"
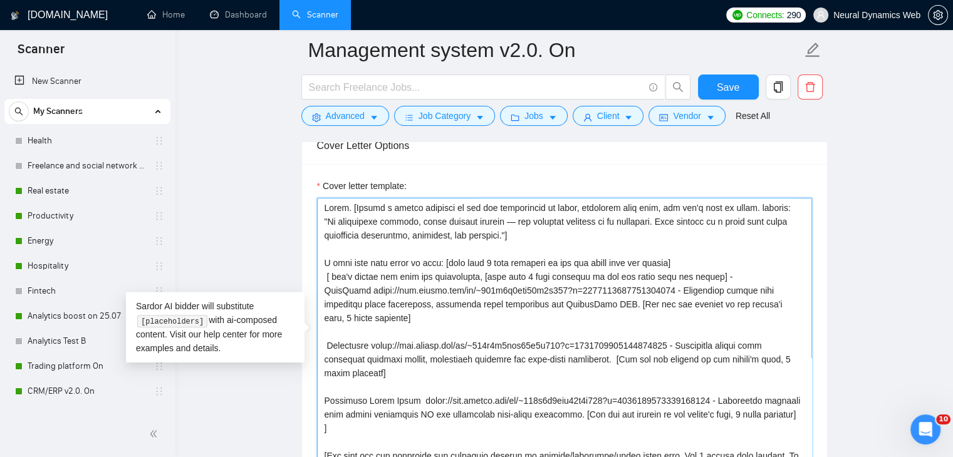
click at [501, 219] on textarea "Cover letter template:" at bounding box center [564, 339] width 495 height 282
drag, startPoint x: 715, startPoint y: 274, endPoint x: 488, endPoint y: 276, distance: 226.1
click at [488, 276] on textarea "Cover letter template:" at bounding box center [564, 339] width 495 height 282
drag, startPoint x: 710, startPoint y: 262, endPoint x: 452, endPoint y: 263, distance: 258.0
click at [451, 264] on textarea "Cover letter template:" at bounding box center [564, 339] width 495 height 282
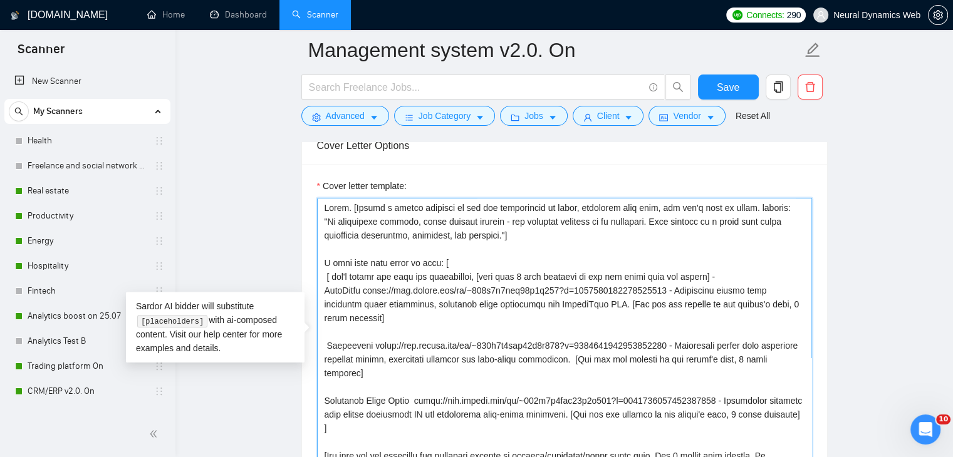
click at [720, 274] on textarea "Cover letter template:" at bounding box center [564, 339] width 495 height 282
click at [454, 261] on textarea "Cover letter template:" at bounding box center [564, 339] width 495 height 282
click at [322, 289] on textarea "Cover letter template:" at bounding box center [564, 339] width 495 height 282
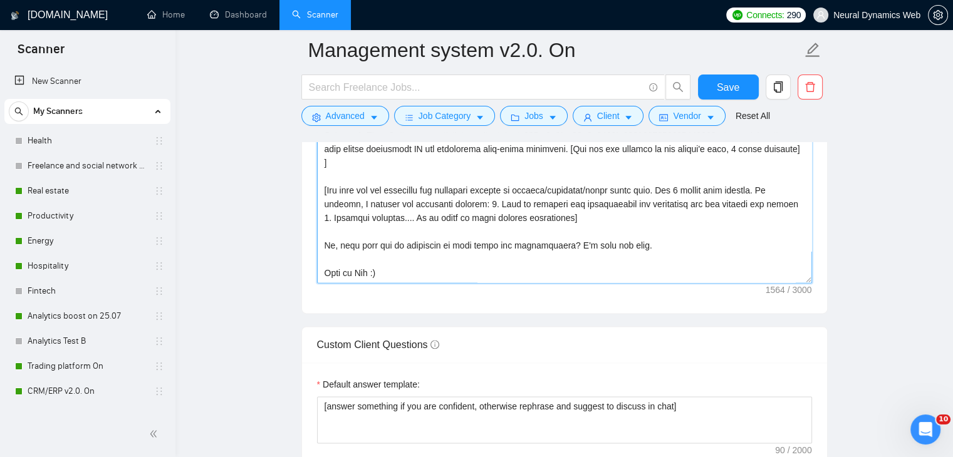
scroll to position [1651, 0]
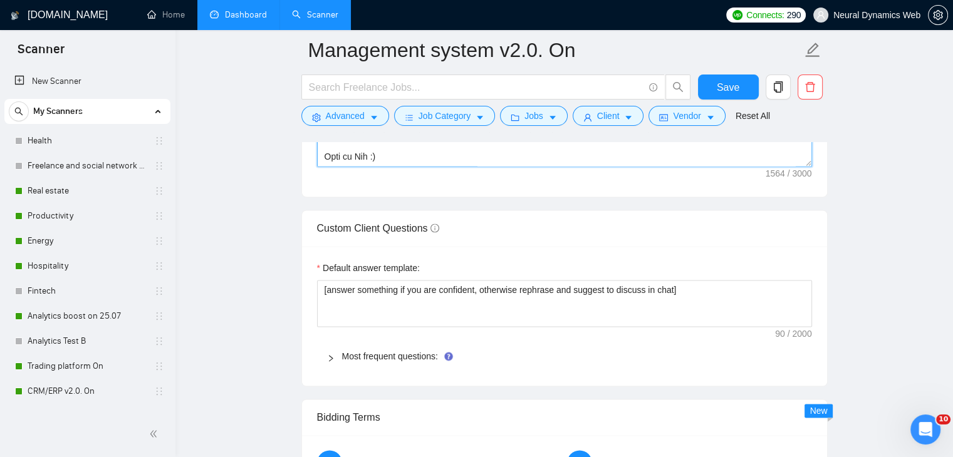
type textarea "Hello. [Create a phrase tailored to the job description or title, something lik…"
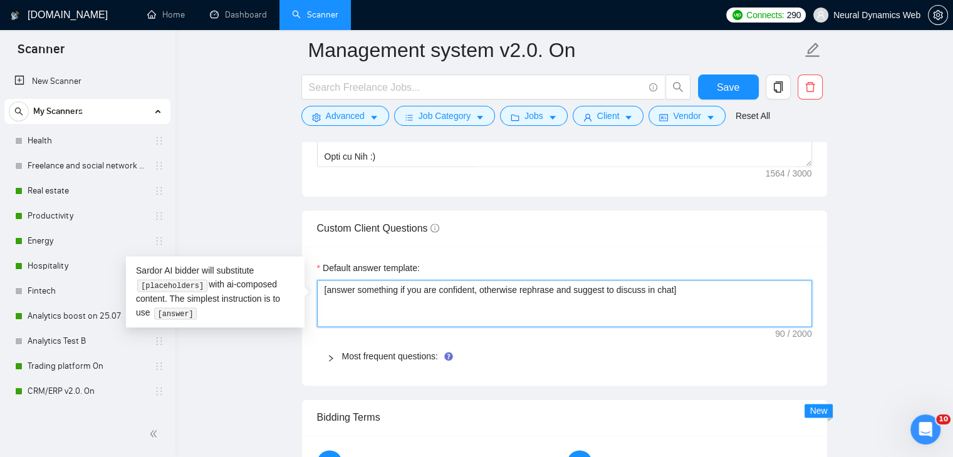
drag, startPoint x: 681, startPoint y: 287, endPoint x: 316, endPoint y: 282, distance: 365.2
click at [316, 282] on div "Default answer template: [answer something if you are confident, otherwise reph…" at bounding box center [564, 316] width 525 height 140
paste textarea "If you’re confident, answer directly and clearly. If not fully confident, rephr…"
type textarea "[If you’re confident, answer directly and clearly. If not fully confident, reph…"
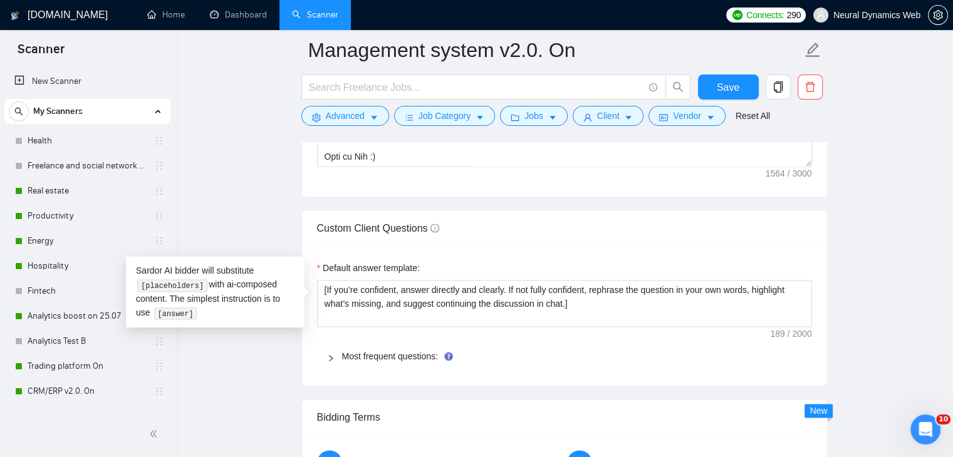
click at [370, 361] on span "Most frequent questions:" at bounding box center [572, 356] width 460 height 14
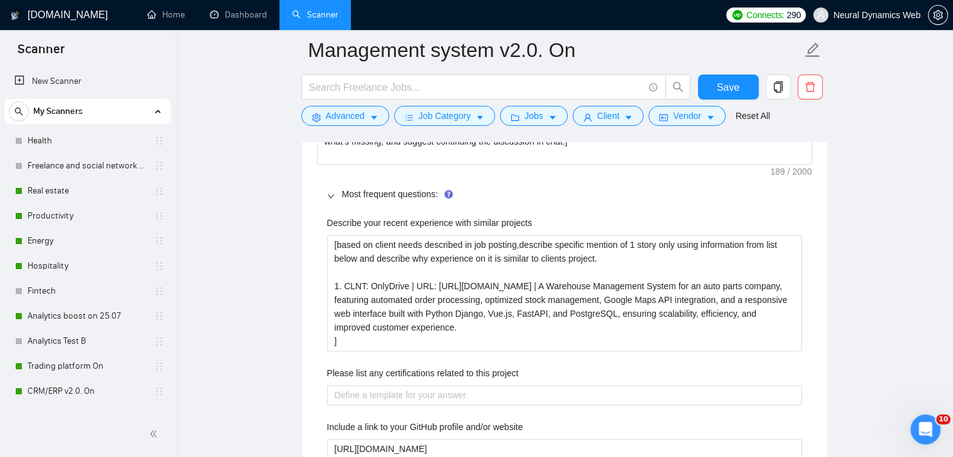
scroll to position [1839, 0]
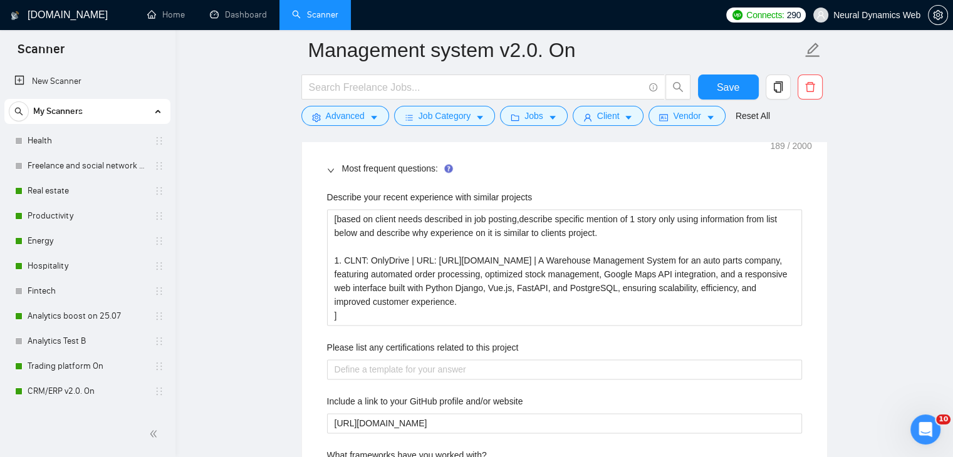
drag, startPoint x: 299, startPoint y: 251, endPoint x: 419, endPoint y: 324, distance: 140.5
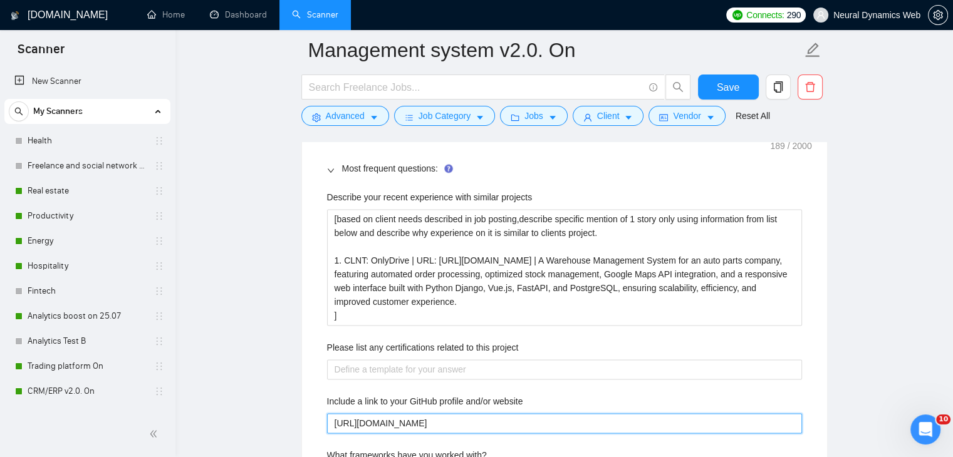
drag, startPoint x: 596, startPoint y: 421, endPoint x: 495, endPoint y: 421, distance: 100.8
click at [495, 421] on website "[URL][DOMAIN_NAME]" at bounding box center [564, 423] width 475 height 20
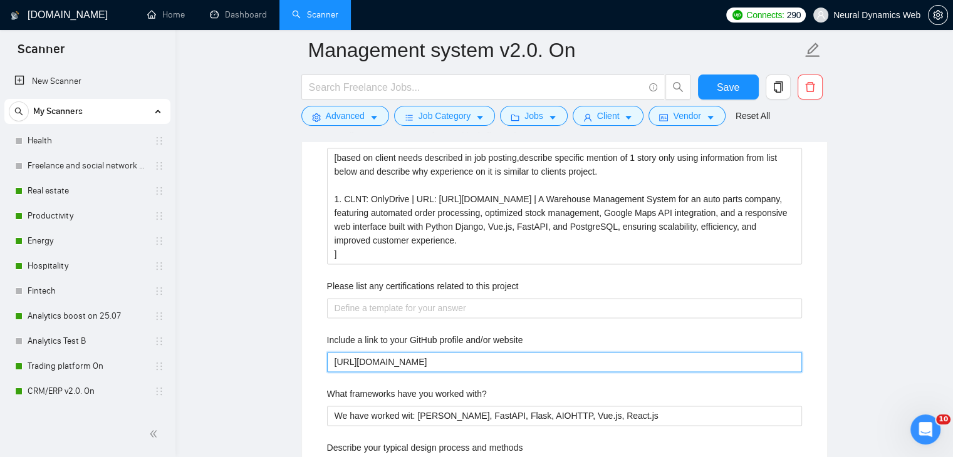
scroll to position [1965, 0]
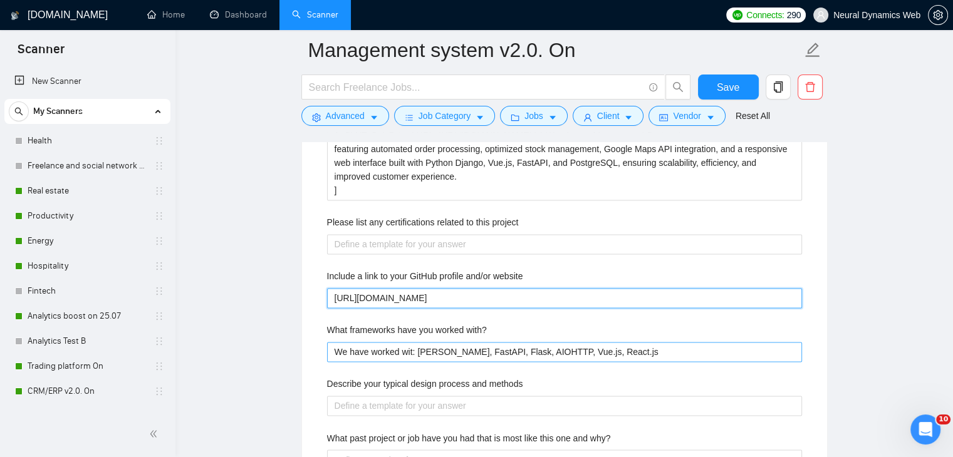
type website "[URL][DOMAIN_NAME]"
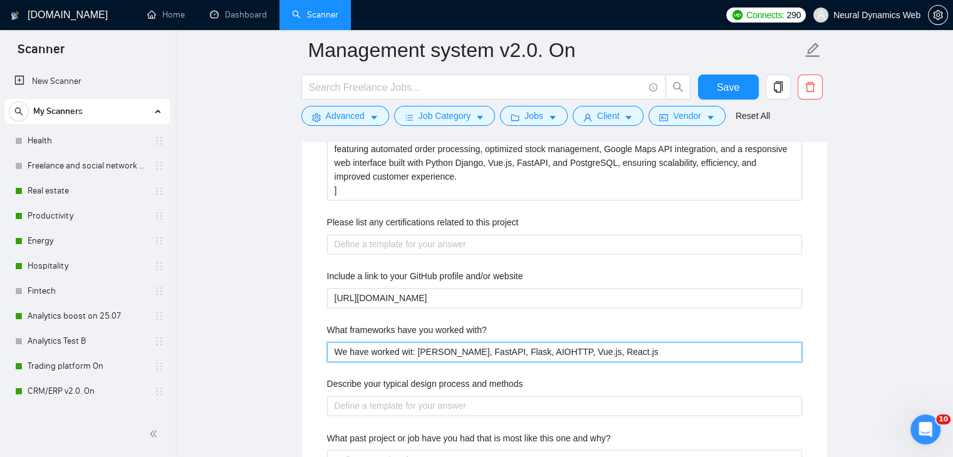
click at [411, 353] on with\? "We have worked wit: [PERSON_NAME], FastAPI, Flask, AIOHTTP, Vue.js, React.js" at bounding box center [564, 352] width 475 height 20
type with\? "We have worked with [PERSON_NAME], FastAPI, Flask, AIOHTTP, Vue.js, React.js"
drag, startPoint x: 373, startPoint y: 351, endPoint x: 302, endPoint y: 346, distance: 70.3
click at [302, 346] on div "Default answer template: [If you’re confident, answer directly and clearly. If …" at bounding box center [564, 464] width 525 height 1063
type with\? "Worked with [PERSON_NAME], FastAPI, Flask, AIOHTTP, Vue.js, React.js"
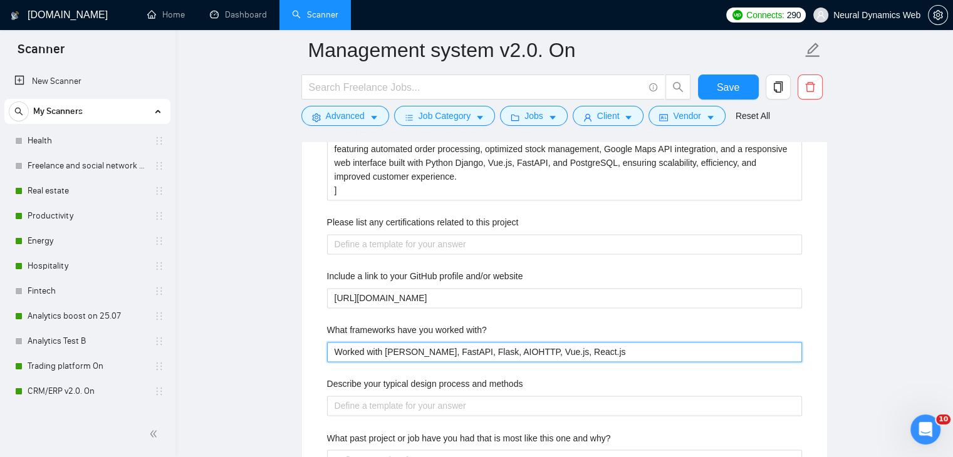
click at [589, 351] on with\? "Worked with [PERSON_NAME], FastAPI, Flask, AIOHTTP, Vue.js, React.js" at bounding box center [564, 352] width 475 height 20
type with\? "Worked with [PERSON_NAME], FastAPI, Flask, AIOHTTP, Vue.js, React.js"
type with\? "Worked with [PERSON_NAME], FastAPI, Flask, AIOHTTP, Vue.js, React.js a"
type with\? "Worked with [PERSON_NAME], FastAPI, Flask, AIOHTTP, Vue.js, React.js an"
type with\? "Worked with [PERSON_NAME], FastAPI, Flask, AIOHTTP, Vue.js, React.js and"
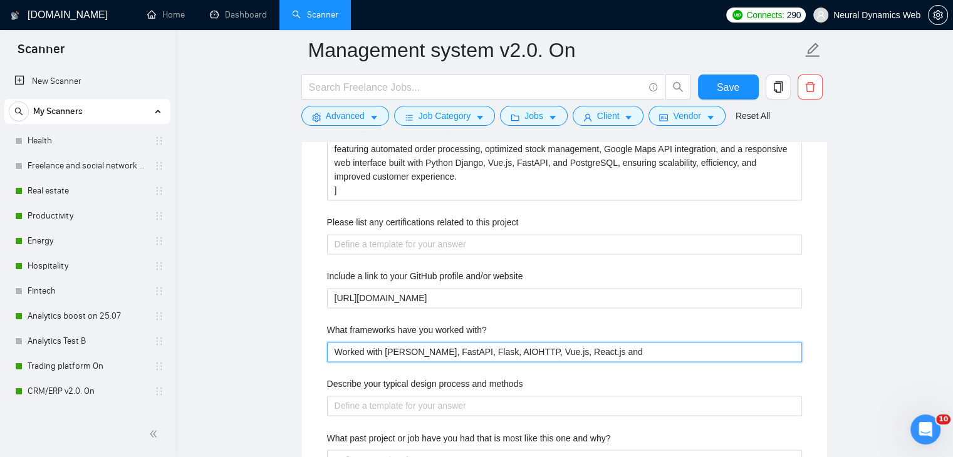
type with\? "Worked with [PERSON_NAME], FastAPI, Flask, AIOHTTP, Vue.js, React.js and"
type with\? "Worked with [PERSON_NAME], FastAPI, Flask, AIOHTTP, Vue.js, React.js and m"
type with\? "Worked with [PERSON_NAME], FastAPI, Flask, AIOHTTP, Vue.js, React.js and mor"
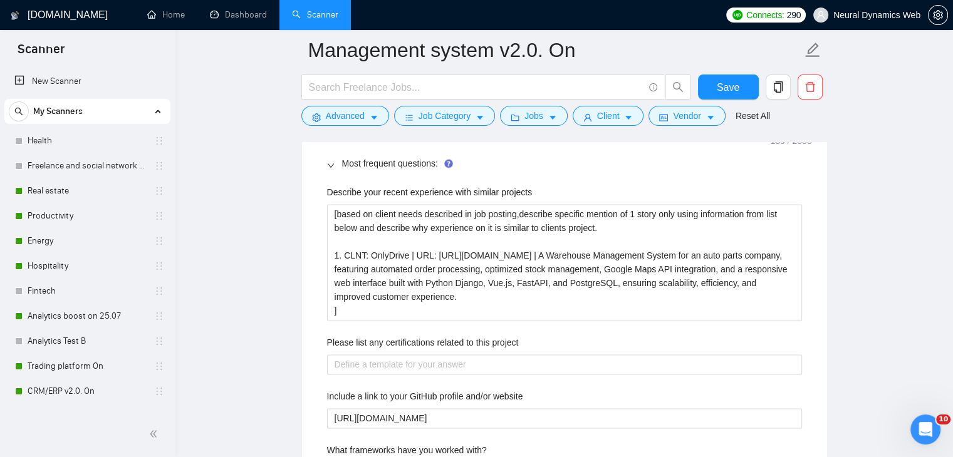
scroll to position [1839, 0]
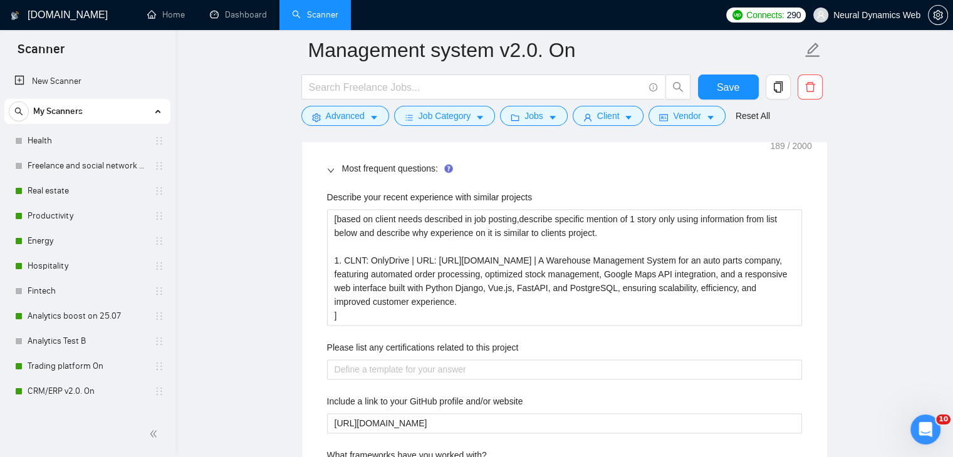
type with\? "Worked with [PERSON_NAME], FastAPI, Flask, AIOHTTP, Vue.js, React.js and more"
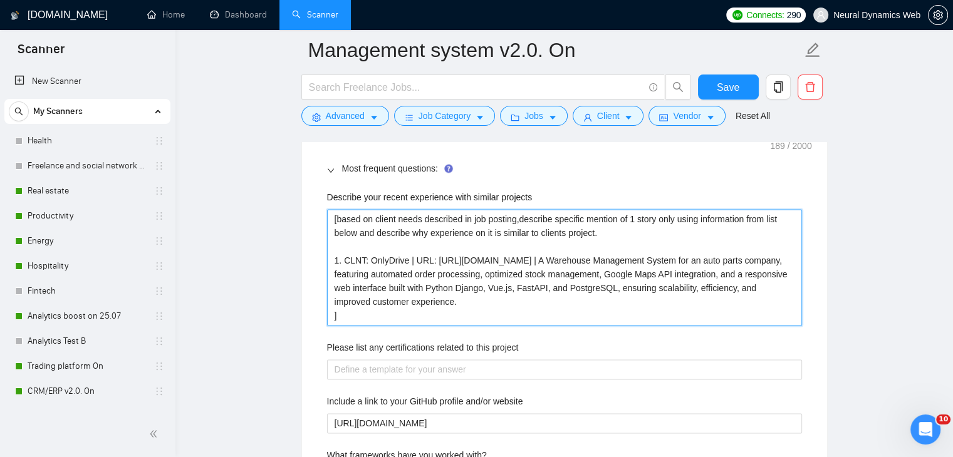
drag, startPoint x: 331, startPoint y: 215, endPoint x: 387, endPoint y: 336, distance: 133.7
paste projects "We built a modern warehouse and customer platform for an auto parts company. Ke…"
type projects "We built a modern warehouse and customer platform for an auto parts company. Ke…"
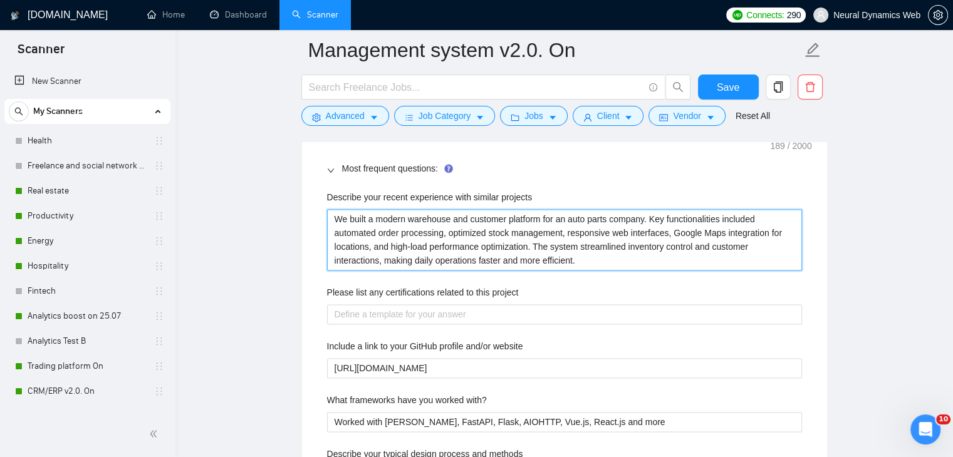
type projects "We built a modern warehouse and customer platform for an auto parts company. Ke…"
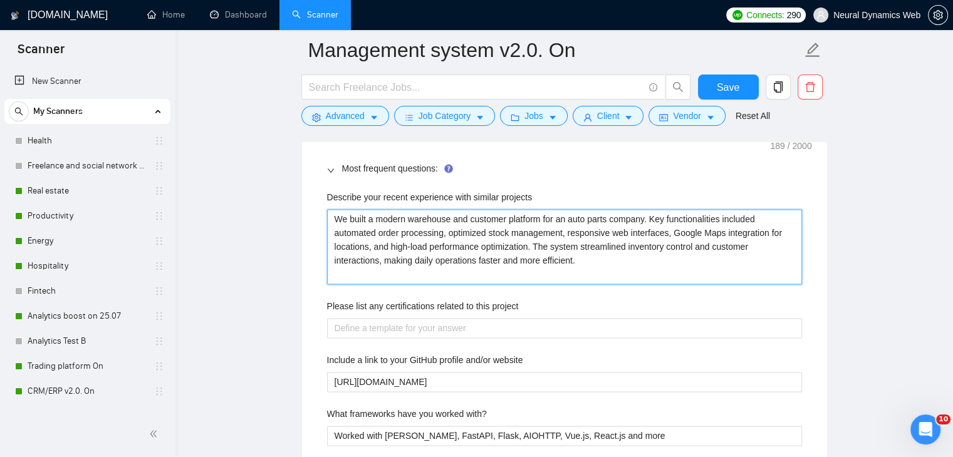
type projects "We built a modern warehouse and customer platform for an auto parts company. Ke…"
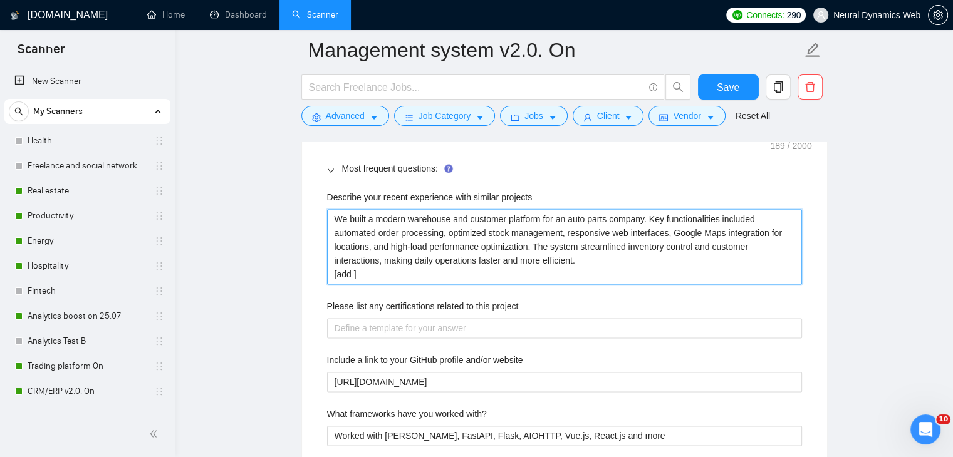
type projects "We built a modern warehouse and customer platform for an auto parts company. Ke…"
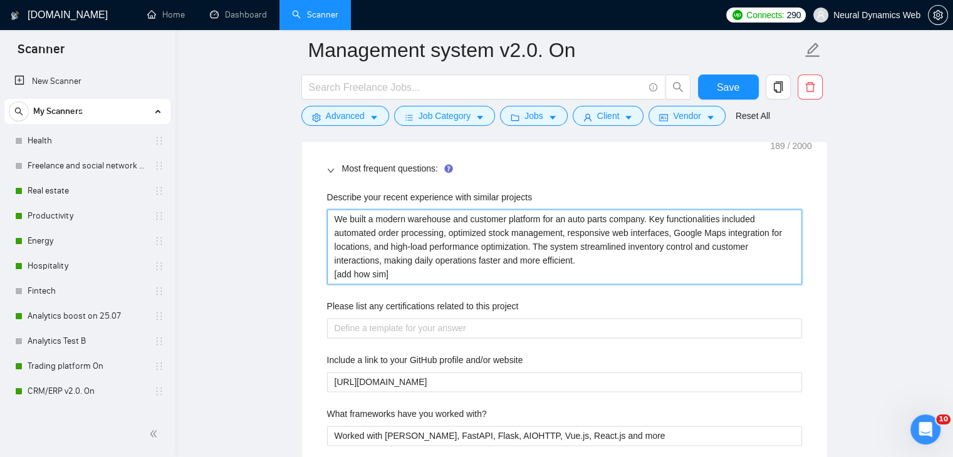
type projects "We built a modern warehouse and customer platform for an auto parts company. Ke…"
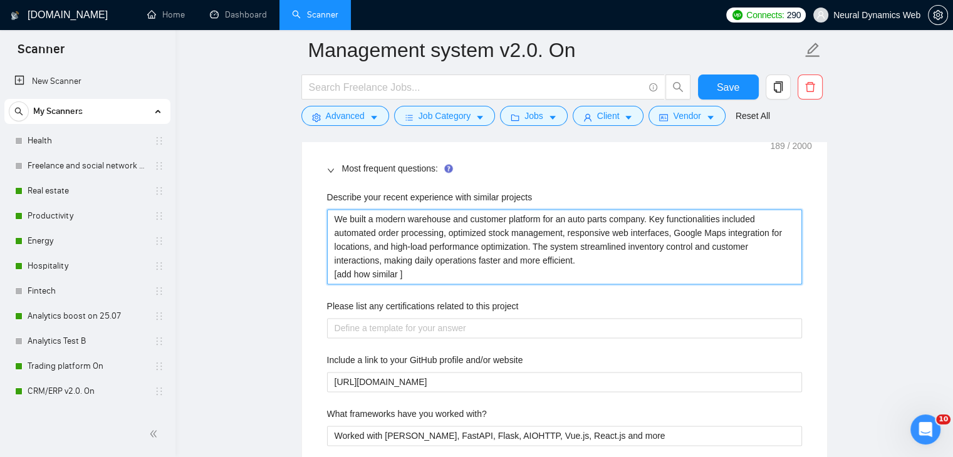
type projects "We built a modern warehouse and customer platform for an auto parts company. Ke…"
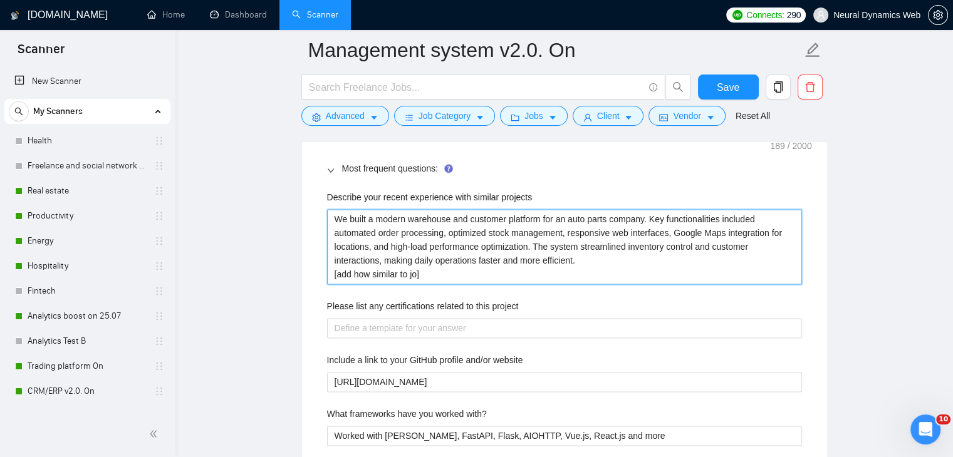
type projects "We built a modern warehouse and customer platform for an auto parts company. Ke…"
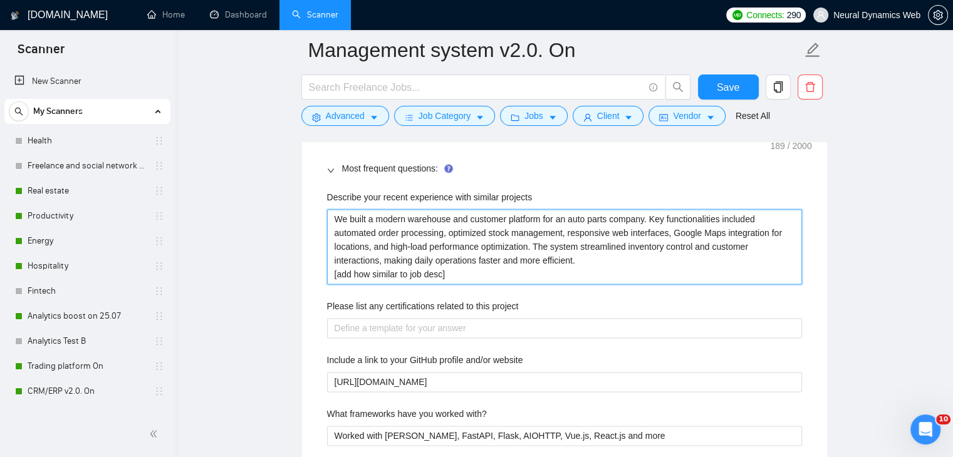
type projects "We built a modern warehouse and customer platform for an auto parts company. Ke…"
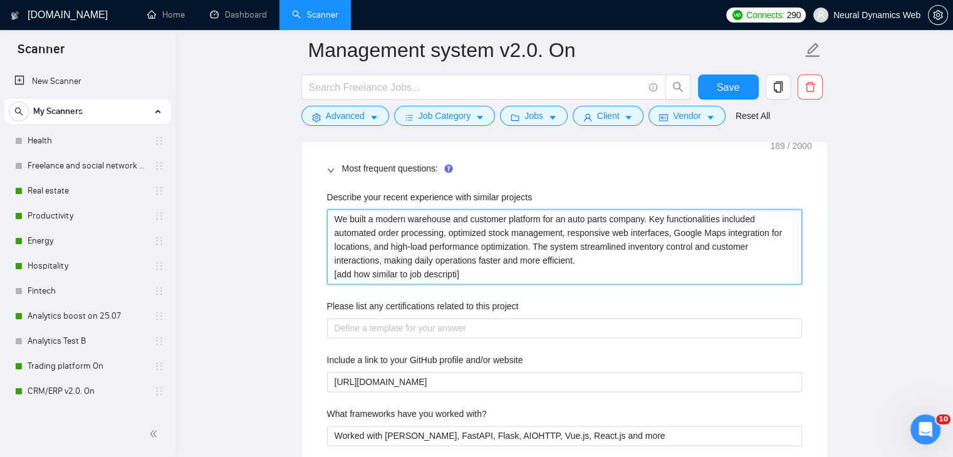
type projects "We built a modern warehouse and customer platform for an auto parts company. Ke…"
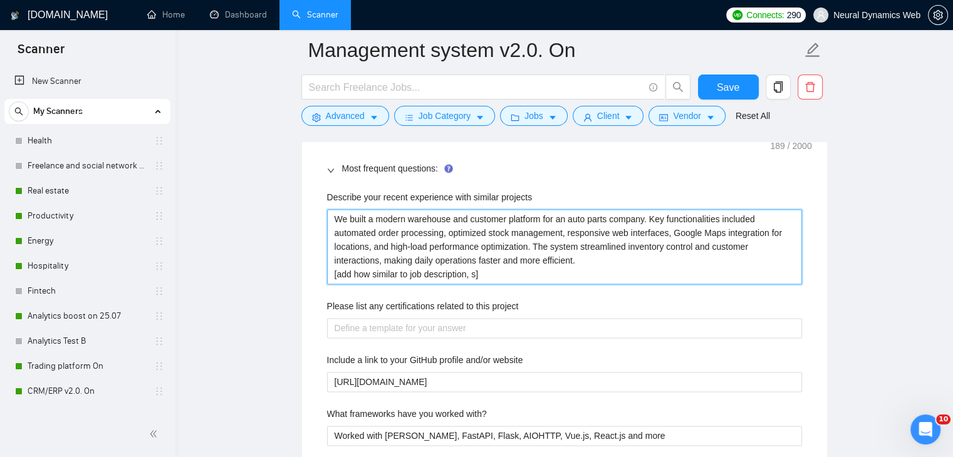
type projects "We built a modern warehouse and customer platform for an auto parts company. Ke…"
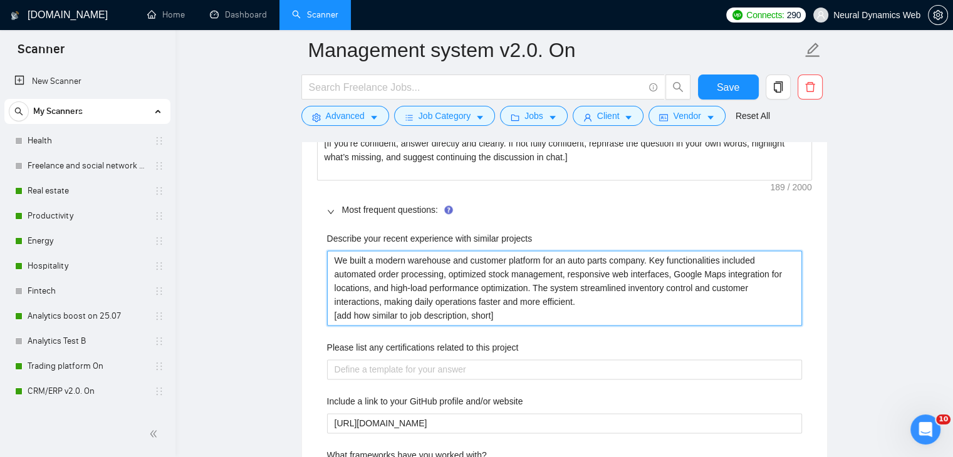
scroll to position [1777, 0]
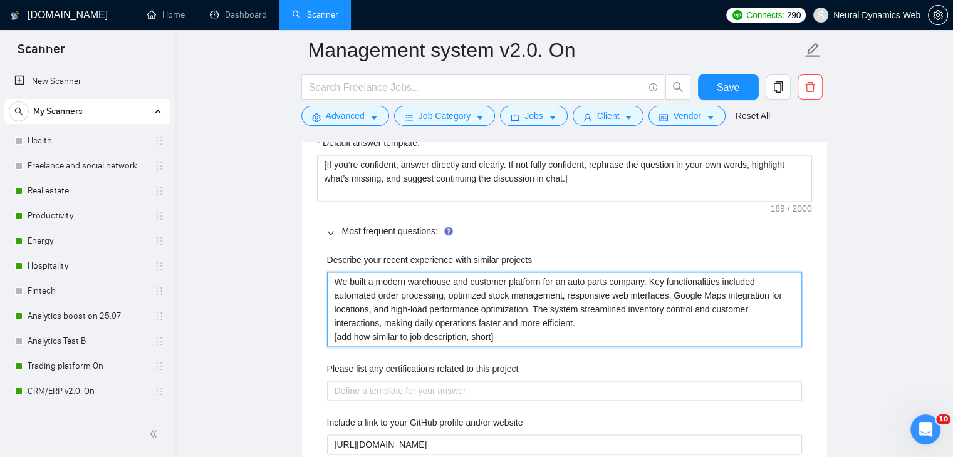
drag, startPoint x: 346, startPoint y: 282, endPoint x: 319, endPoint y: 281, distance: 26.3
drag, startPoint x: 353, startPoint y: 281, endPoint x: 329, endPoint y: 282, distance: 24.4
click at [329, 282] on projects "We built a modern warehouse and customer platform for an auto parts company. Ke…" at bounding box center [564, 309] width 475 height 75
type projects "Built a modern warehouse and customer platform for an auto parts company. Key f…"
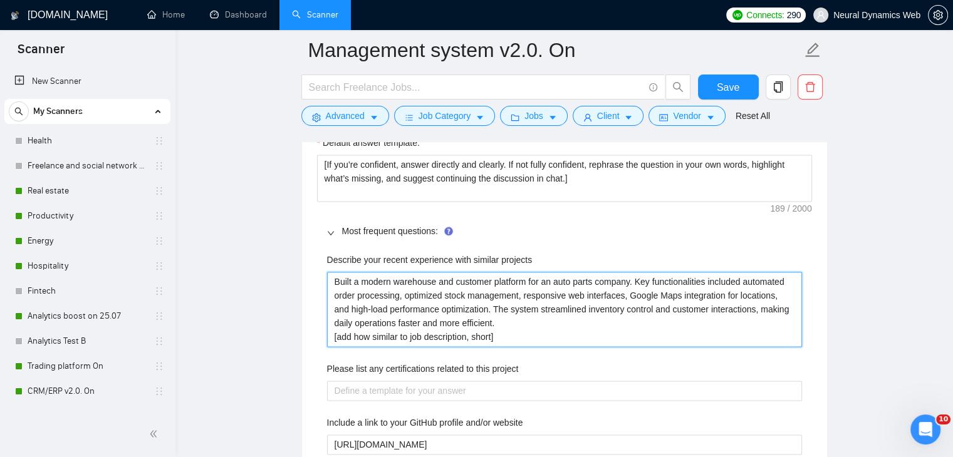
click at [629, 281] on projects "Built a modern warehouse and customer platform for an auto parts company. Key f…" at bounding box center [564, 309] width 475 height 75
type projects "Built a modern warehouse and customer platform for an auto parts company . Key …"
type projects "Built a modern warehouse and customer platform for an auto parts company O. Key…"
type projects "Built a modern warehouse and customer platform for an auto parts company On. Ke…"
type projects "Built a modern warehouse and customer platform for an auto parts company Onl. K…"
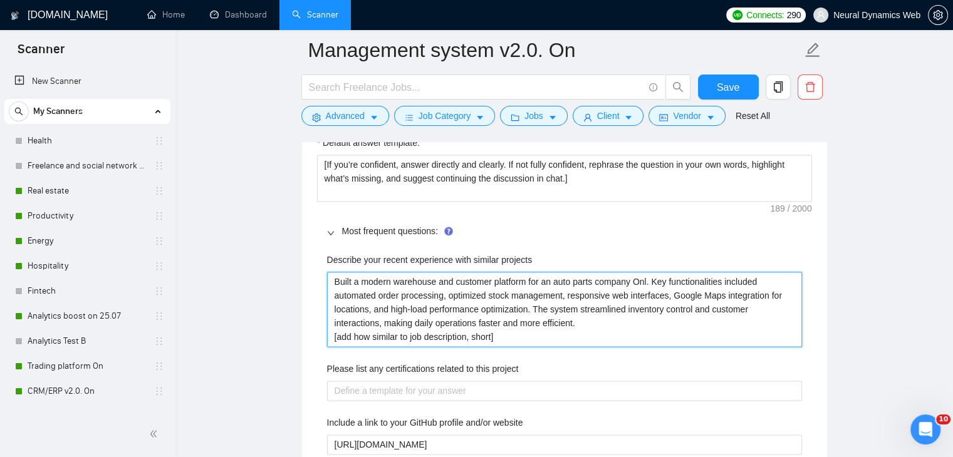
type projects "Built a modern warehouse and customer platform for an auto parts company Only. …"
type projects "Built a modern warehouse and customer platform for an auto parts company OnlyD.…"
type projects "Built a modern warehouse and customer platform for an auto parts company OnlyDr…"
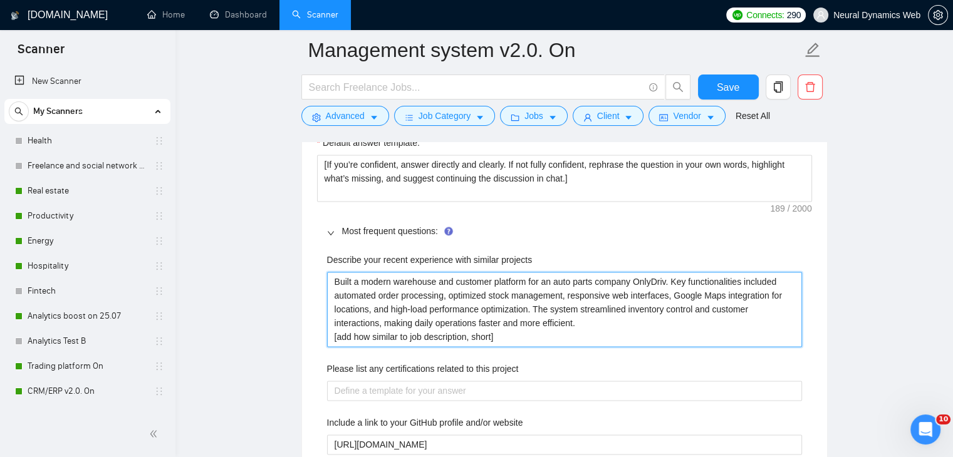
type projects "Built a modern warehouse and customer platform for an auto parts company OnlyDr…"
type projects "Built a modern warehouse and customer platform for an auto parts company OnlyD.…"
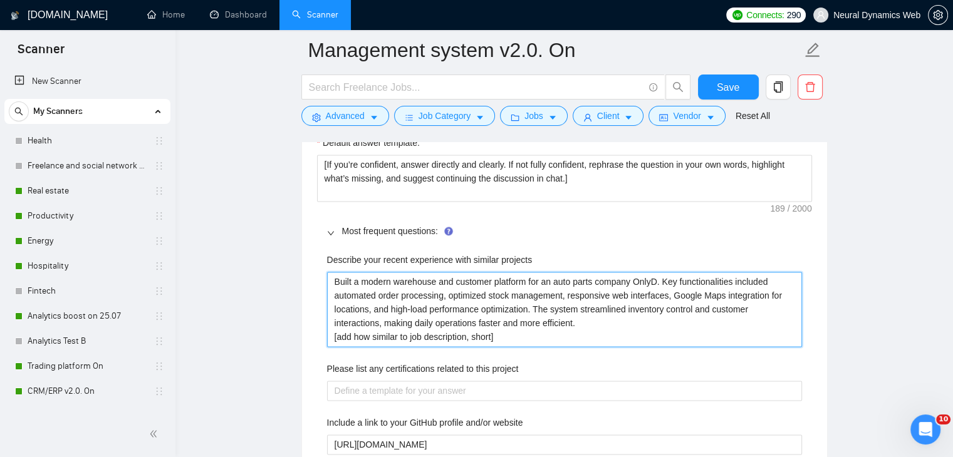
type projects "Built a modern warehouse and customer platform for an auto parts company OnlyDr…"
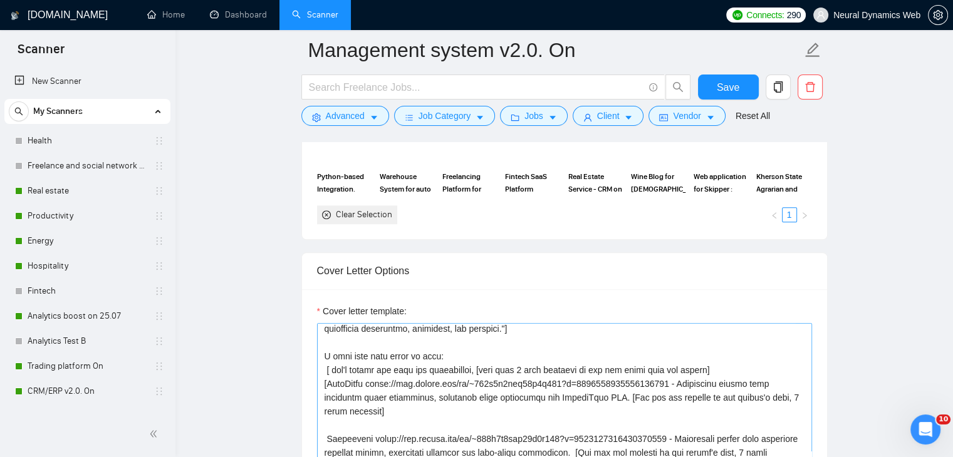
scroll to position [26, 0]
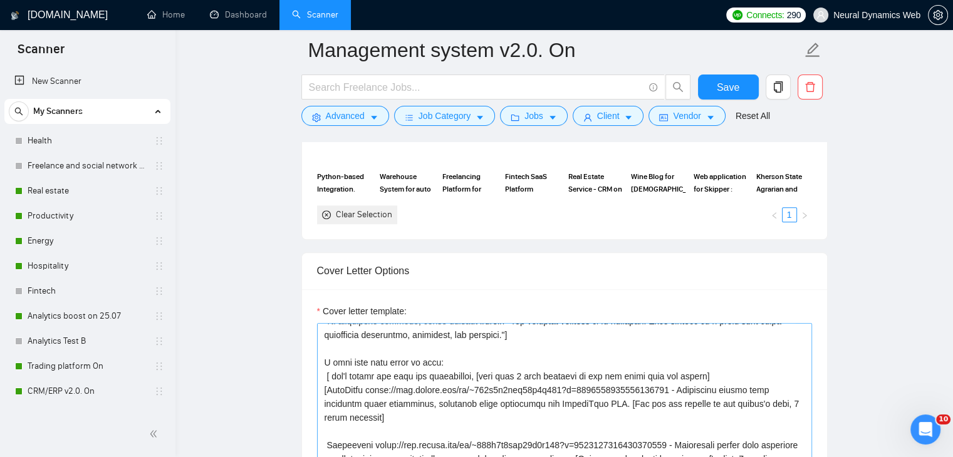
type projects "Built a modern warehouse and customer platform for an auto parts company OnlyDr…"
drag, startPoint x: 368, startPoint y: 386, endPoint x: 666, endPoint y: 388, distance: 298.1
click at [666, 388] on textarea "Cover letter template:" at bounding box center [564, 464] width 495 height 282
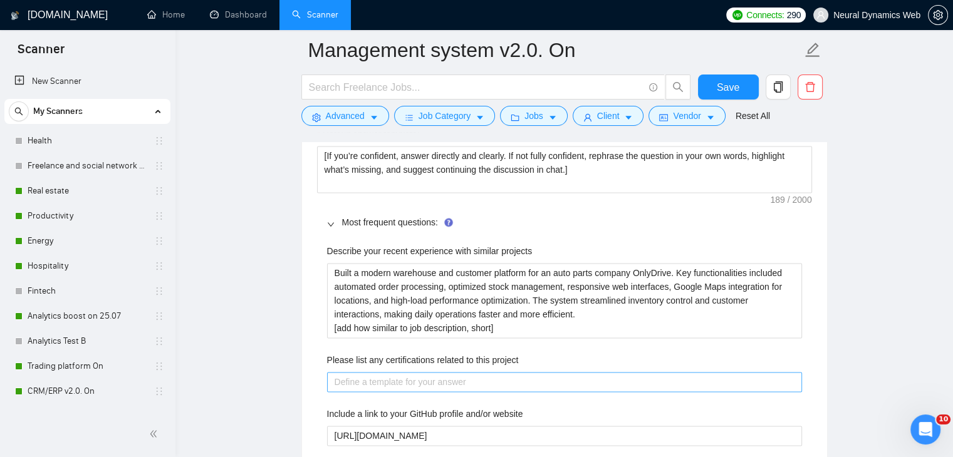
scroll to position [1839, 0]
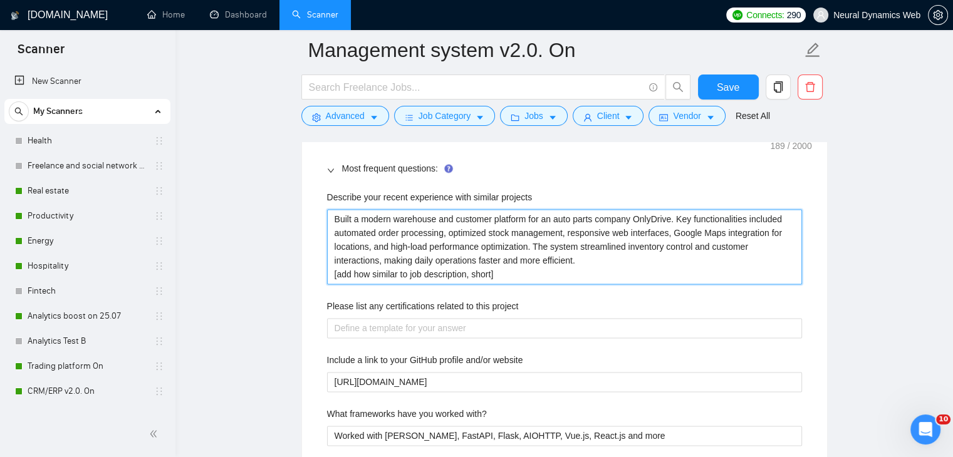
click at [331, 216] on projects "Built a modern warehouse and customer platform for an auto parts company OnlyDr…" at bounding box center [564, 246] width 475 height 75
type projects "Built a modern warehouse and customer platform for an auto parts company OnlyDr…"
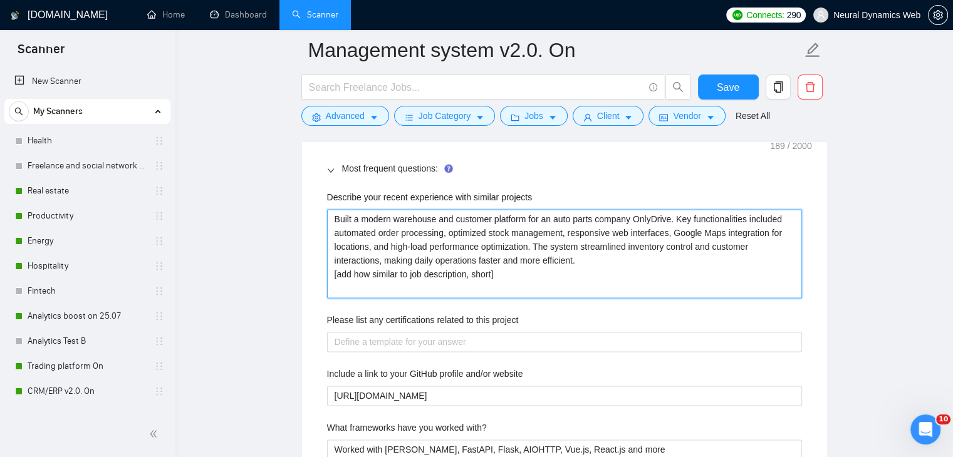
click at [346, 228] on projects "Built a modern warehouse and customer platform for an auto parts company OnlyDr…" at bounding box center [564, 253] width 475 height 89
click at [343, 220] on projects "Built a modern warehouse and customer platform for an auto parts company OnlyDr…" at bounding box center [564, 253] width 475 height 89
paste projects "https://www.upwork.com/fl/~014c1e4fcd57b8f655?p=1618617141978513408"
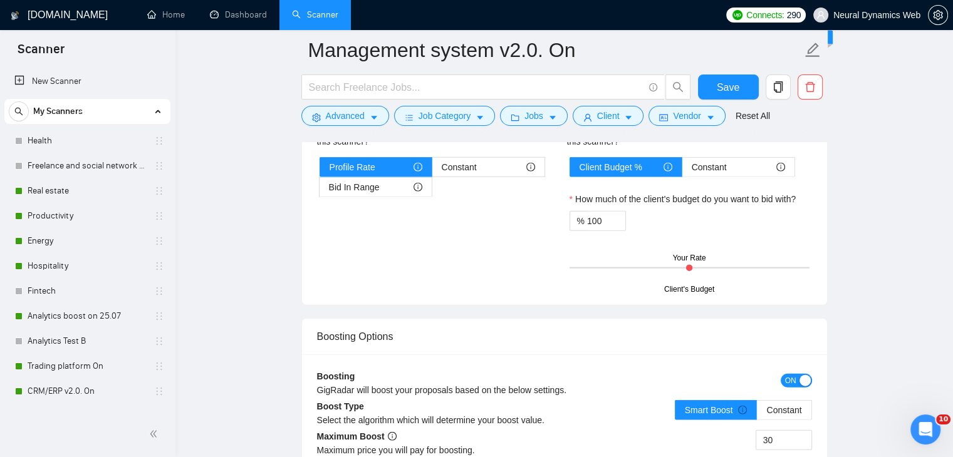
scroll to position [3217, 0]
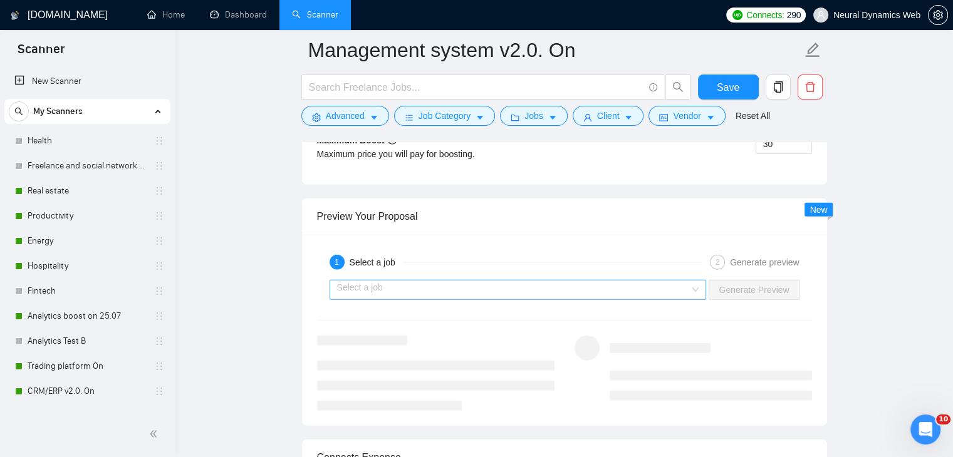
type projects "[URL][DOMAIN_NAME] Built a modern warehouse and customer platform for an auto p…"
click at [368, 290] on input "search" at bounding box center [513, 290] width 353 height 19
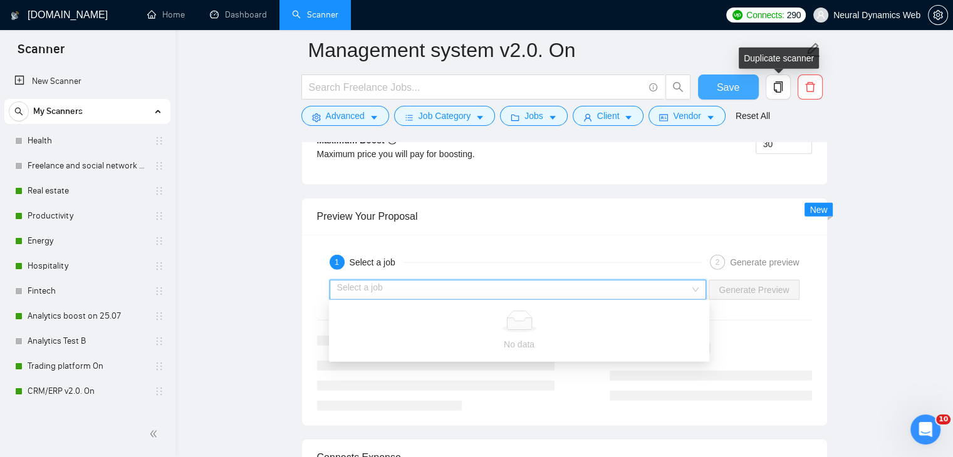
click at [720, 80] on span "Save" at bounding box center [727, 88] width 23 height 16
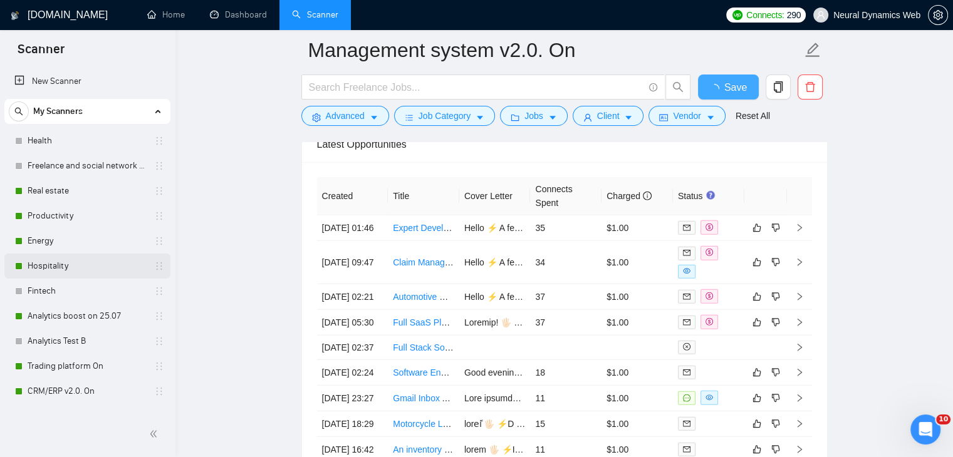
checkbox input "true"
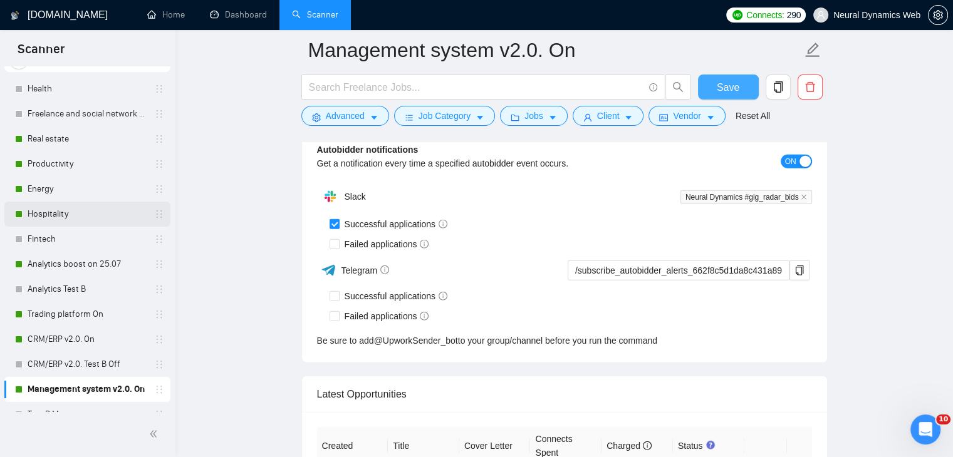
scroll to position [125, 0]
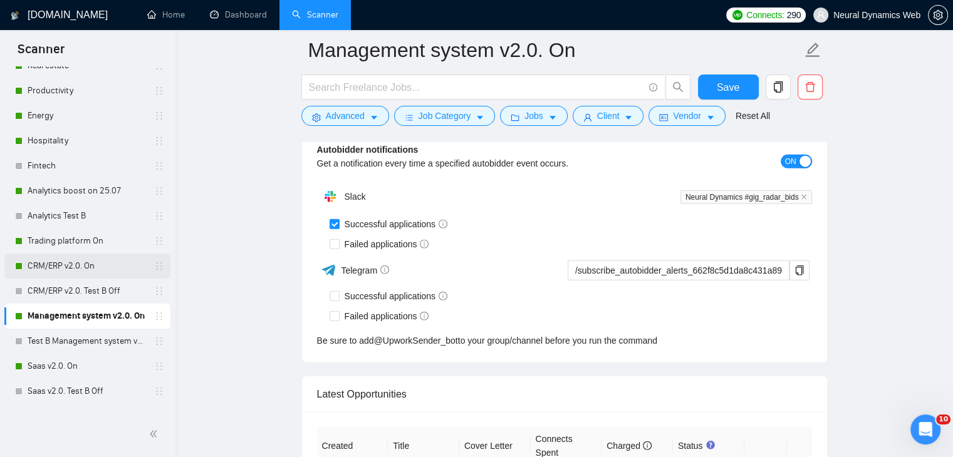
click at [68, 267] on link "CRM/ERP v2.0. On" at bounding box center [87, 266] width 119 height 25
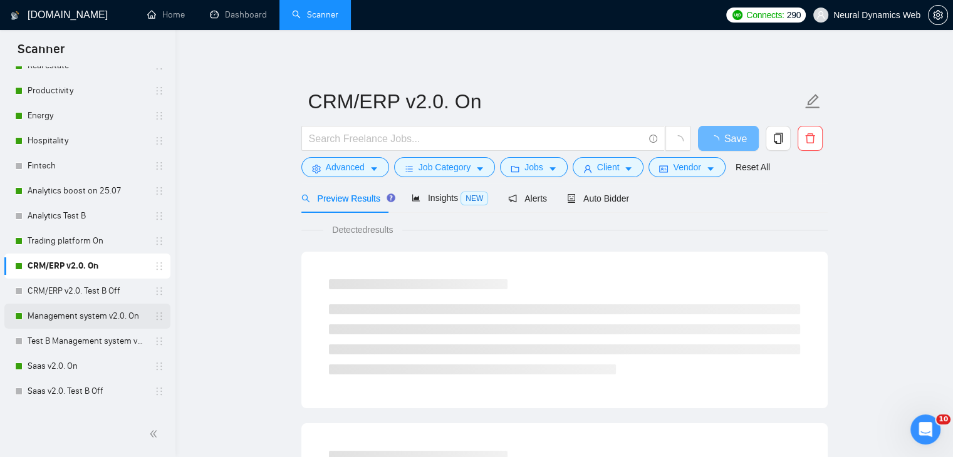
click at [92, 314] on link "Management system v2.0. On" at bounding box center [87, 316] width 119 height 25
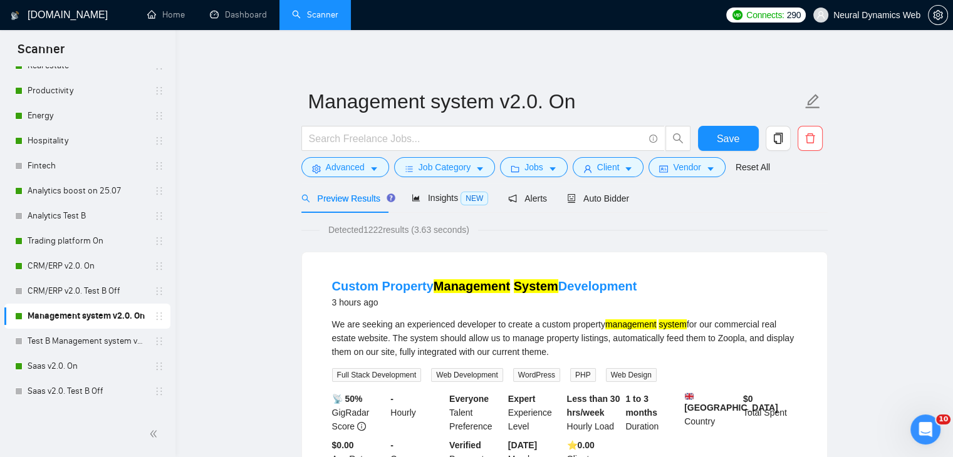
click at [738, 151] on div "Save" at bounding box center [728, 141] width 66 height 31
click at [737, 146] on span "Save" at bounding box center [727, 139] width 23 height 16
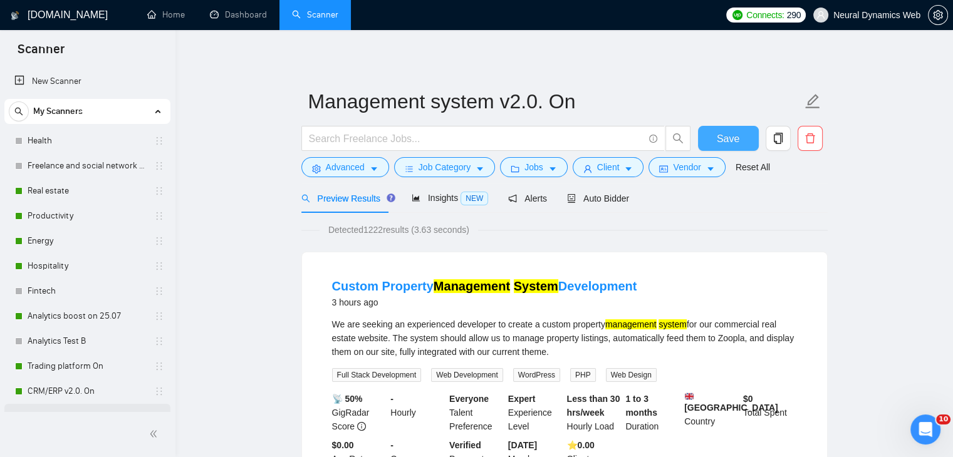
scroll to position [188, 0]
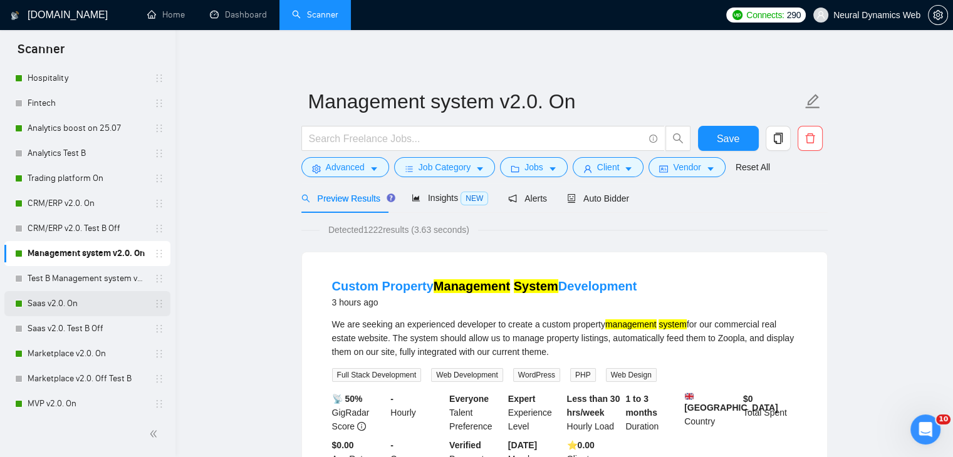
drag, startPoint x: 45, startPoint y: 296, endPoint x: 73, endPoint y: 292, distance: 28.4
click at [45, 296] on link "Saas v2.0. On" at bounding box center [87, 303] width 119 height 25
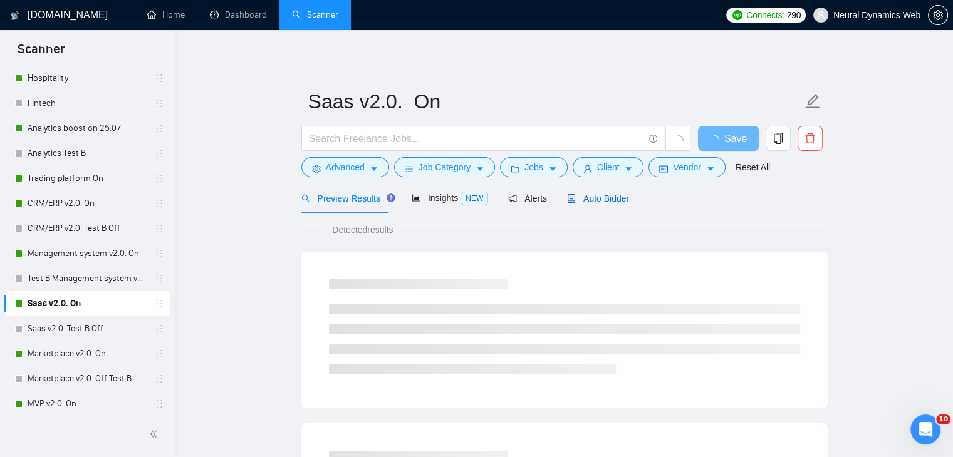
click at [584, 197] on span "Auto Bidder" at bounding box center [598, 199] width 62 height 10
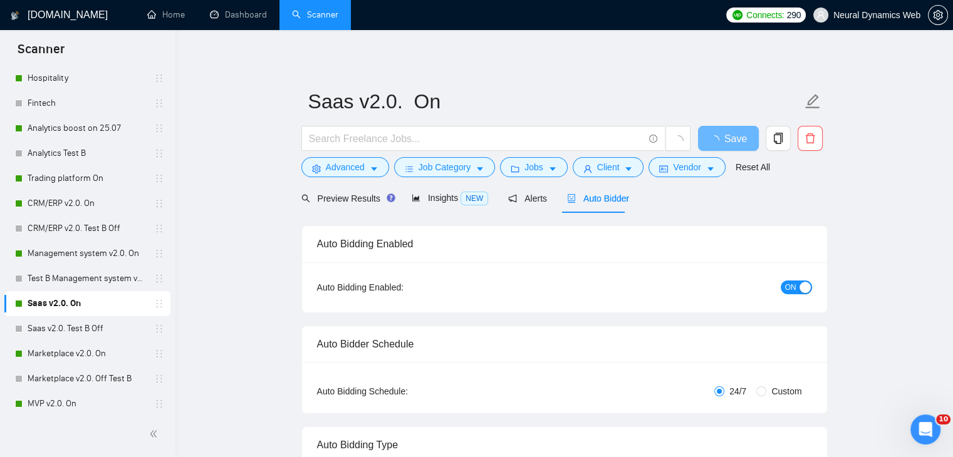
checkbox input "true"
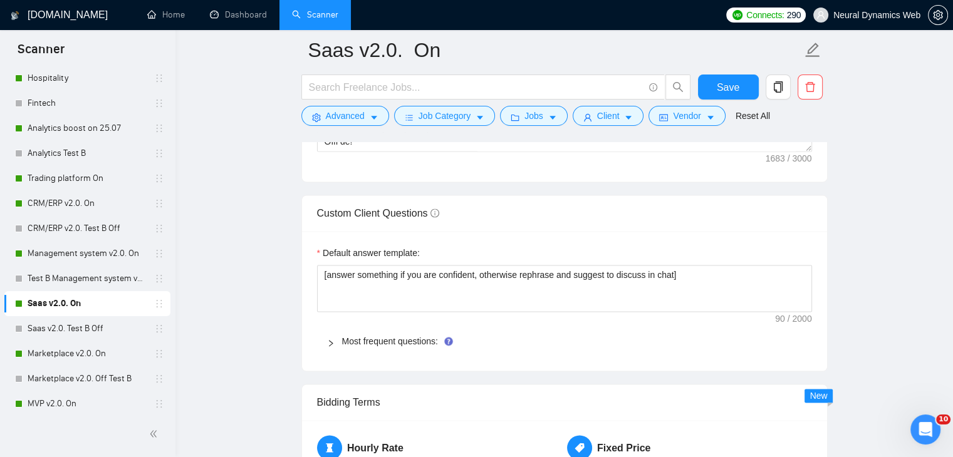
scroll to position [1691, 0]
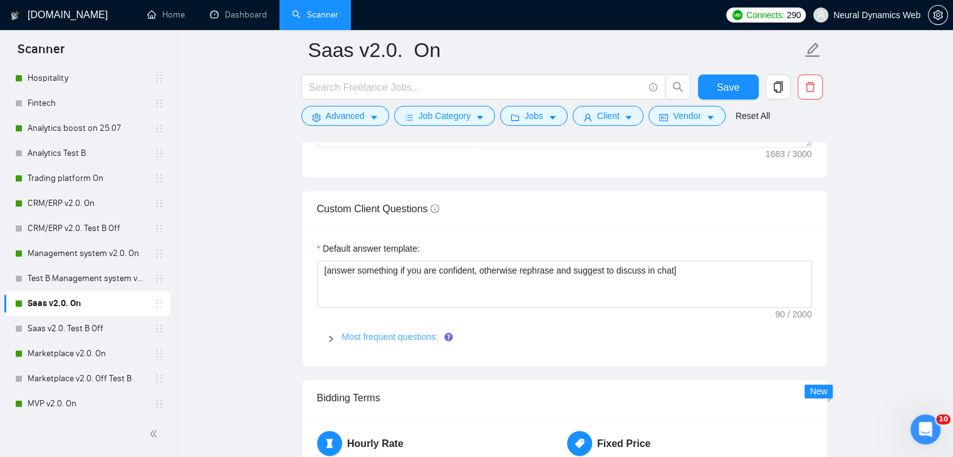
click at [390, 339] on link "Most frequent questions:" at bounding box center [390, 337] width 96 height 10
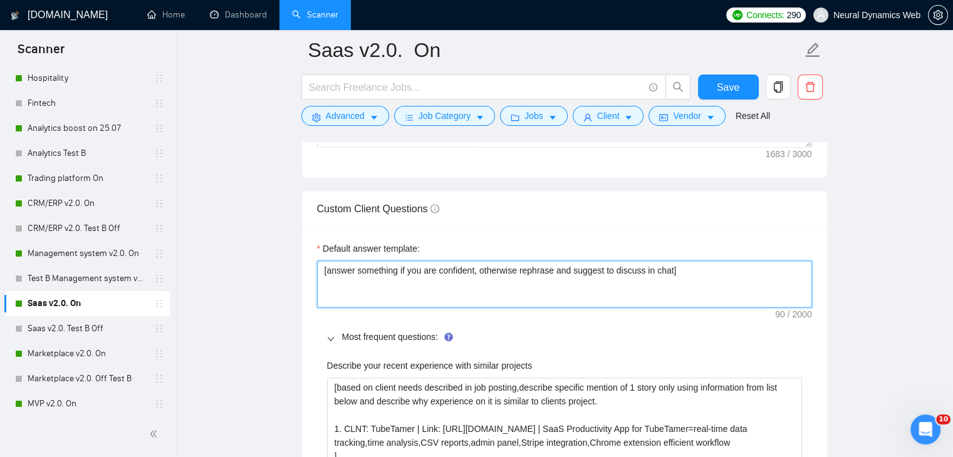
click at [384, 265] on textarea "[answer something if you are confident, otherwise rephrase and suggest to discu…" at bounding box center [564, 285] width 495 height 48
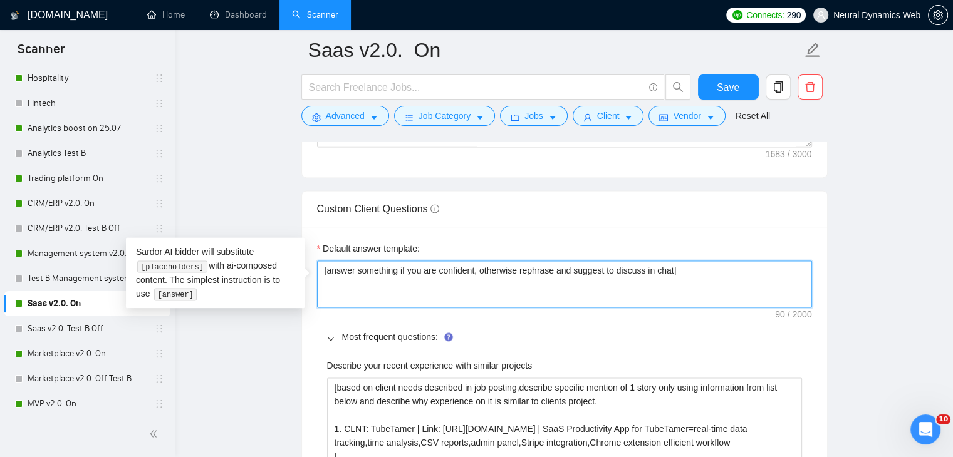
click at [384, 265] on textarea "[answer something if you are confident, otherwise rephrase and suggest to discu…" at bounding box center [564, 285] width 495 height 48
paste textarea "If you’re confident, answer directly and clearly. If not fully confident, rephr…"
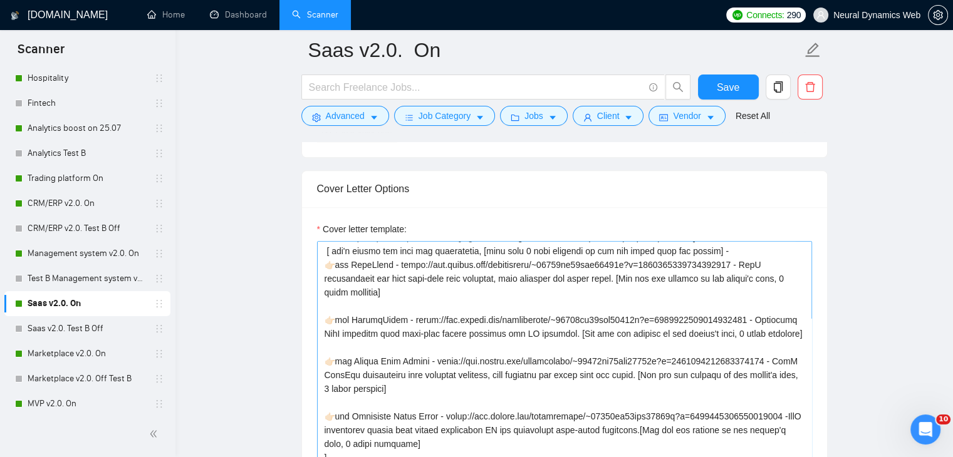
scroll to position [75, 0]
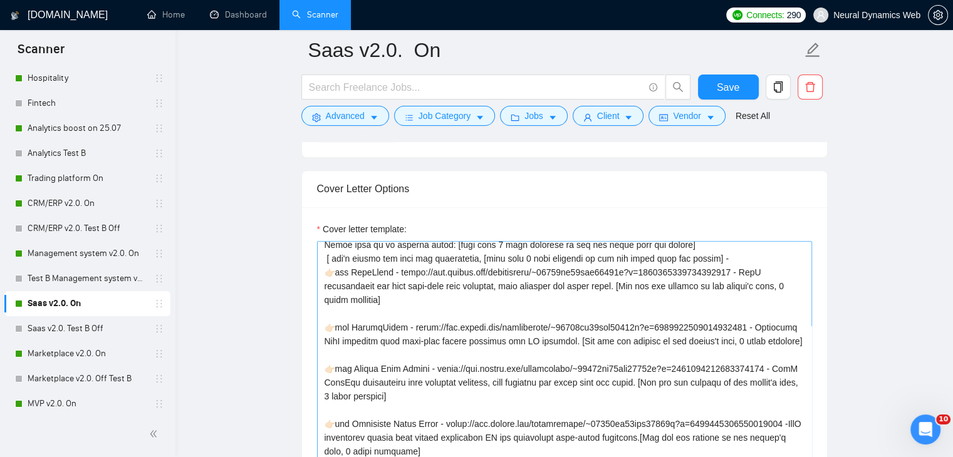
type textarea "[If you’re confident, answer directly and clearly. If not fully confident, reph…"
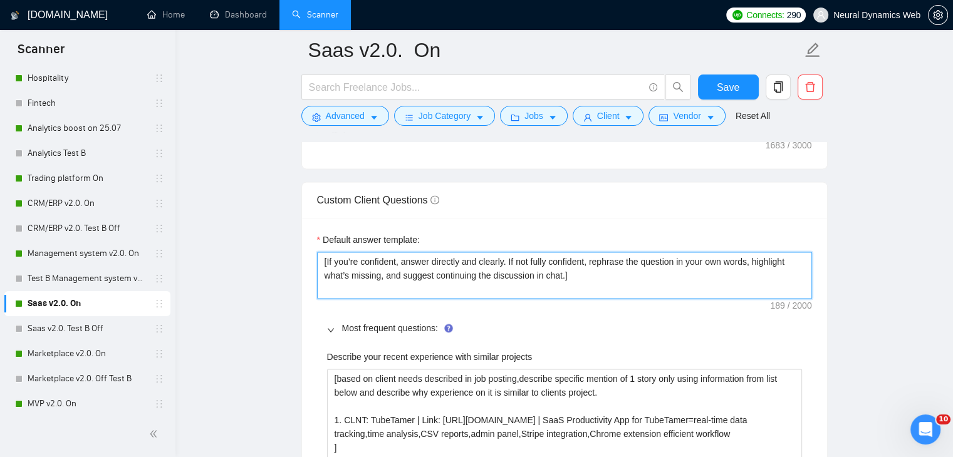
scroll to position [1754, 0]
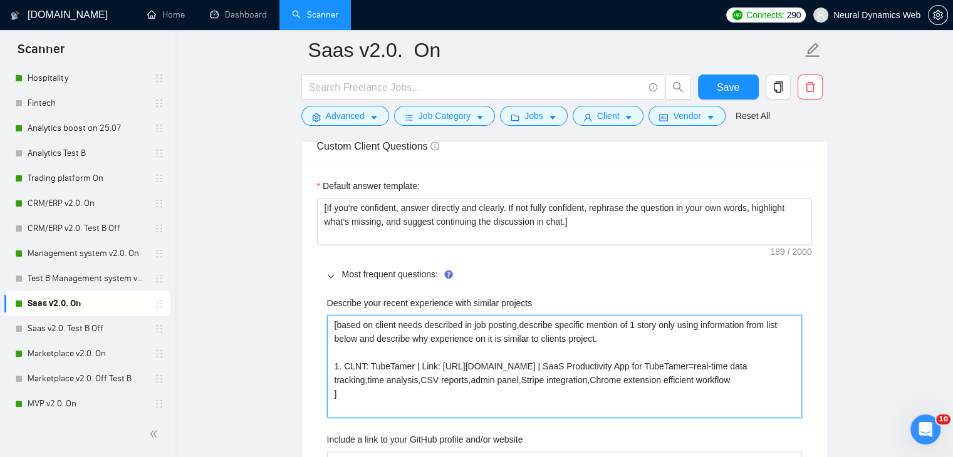
drag, startPoint x: 366, startPoint y: 364, endPoint x: 313, endPoint y: 316, distance: 71.4
type projects "TubeTamer | Link: https://www.upwork.com/freelancers/bilmaksym?p=19102656749716…"
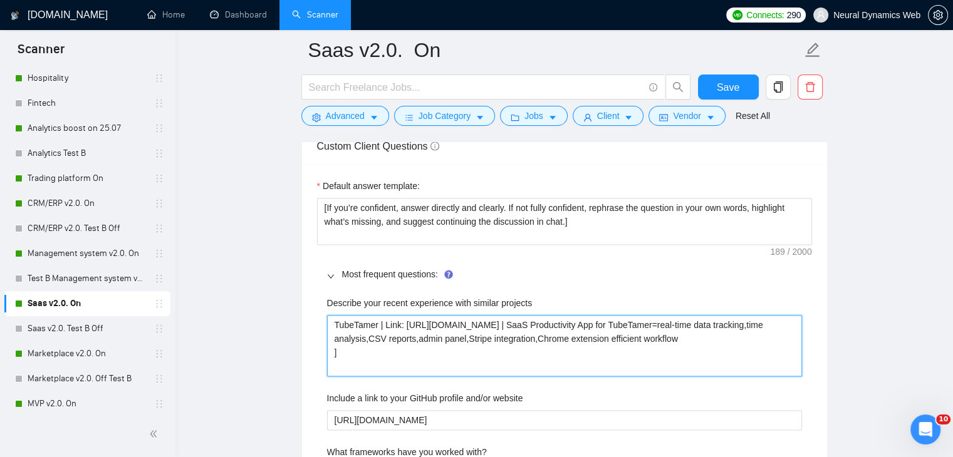
drag, startPoint x: 401, startPoint y: 326, endPoint x: 380, endPoint y: 322, distance: 21.7
click at [380, 322] on projects "TubeTamer | Link: https://www.upwork.com/freelancers/bilmaksym?p=19102656749716…" at bounding box center [564, 345] width 475 height 61
type projects "TubeTamer https://www.upwork.com/freelancers/bilmaksym?p=1910265674971668480 | …"
drag, startPoint x: 673, startPoint y: 321, endPoint x: 685, endPoint y: 367, distance: 47.1
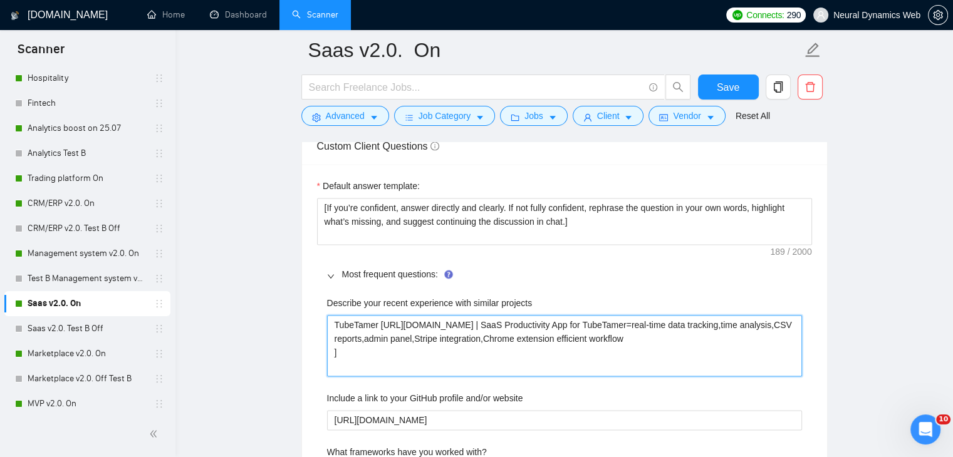
click at [685, 367] on projects "TubeTamer https://www.upwork.com/freelancers/bilmaksym?p=1910265674971668480 | …" at bounding box center [564, 345] width 475 height 61
type projects "TubeTamer https://www.upwork.com/freelancers/bilmaksym?p=1910265674971668480"
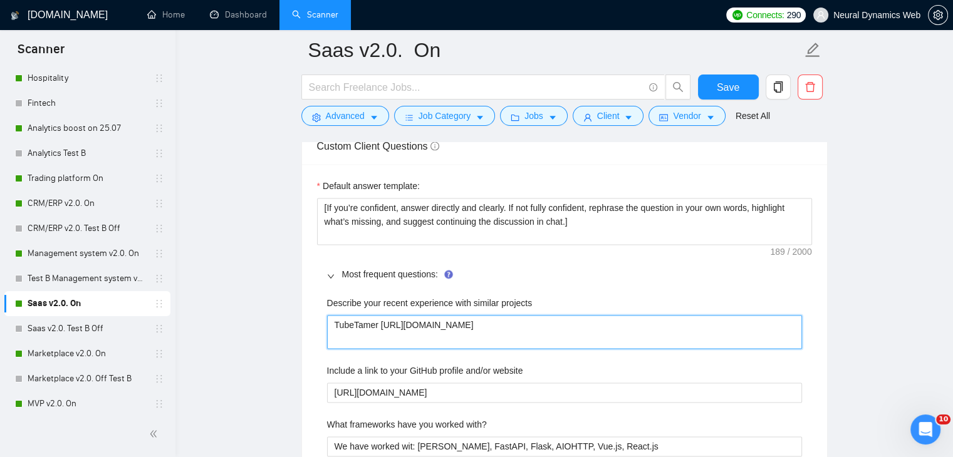
paste projects "We built TubeTamer, a SaaS productivity tool with a Chrome extension that helps…"
type projects "TubeTamer https://www.upwork.com/freelancers/bilmaksym?p=1910265674971668480 We…"
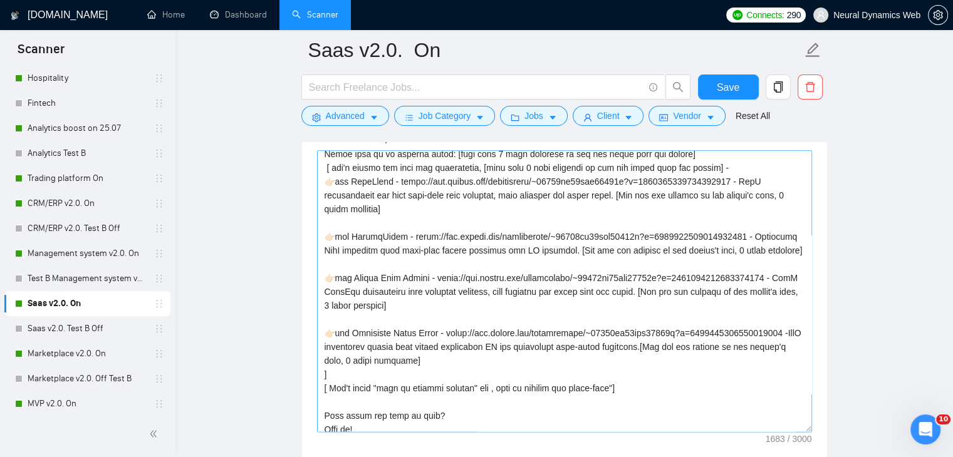
scroll to position [1378, 0]
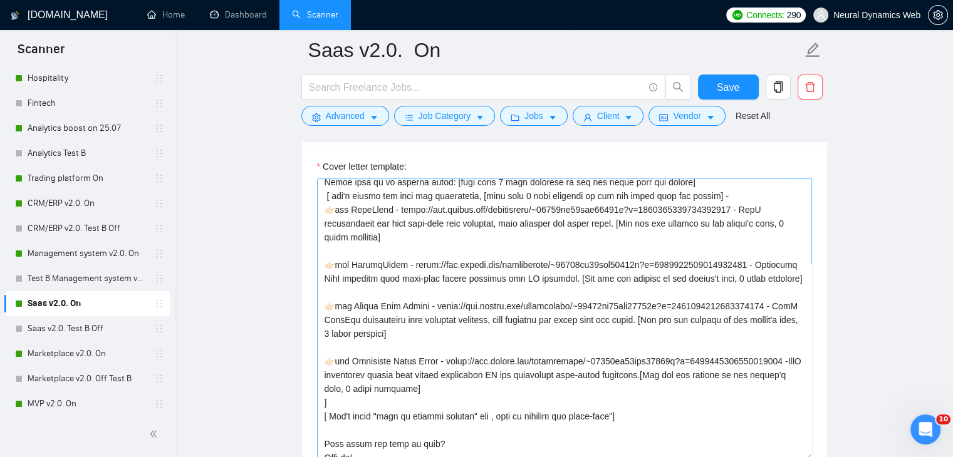
type projects "TubeTamer https://www.upwork.com/freelancers/bilmaksym?p=1910265674971668480 We…"
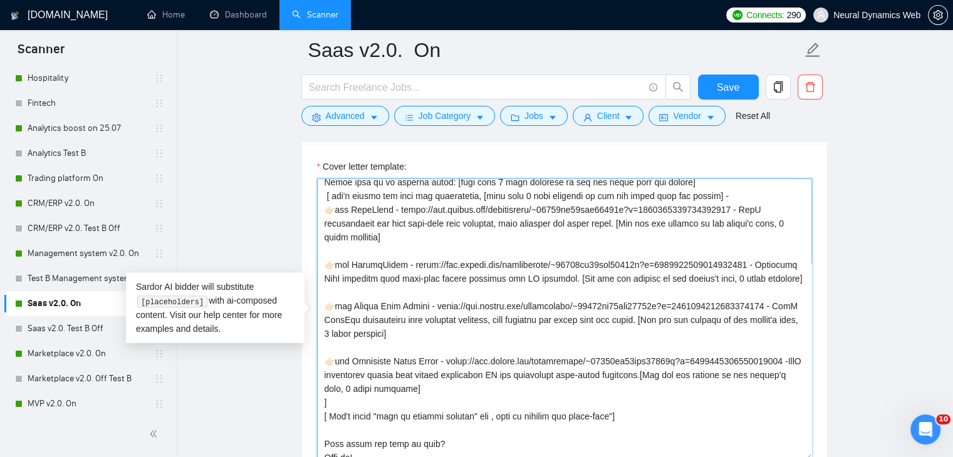
drag, startPoint x: 401, startPoint y: 220, endPoint x: 739, endPoint y: 222, distance: 337.6
click at [739, 222] on textarea "Cover letter template:" at bounding box center [564, 319] width 495 height 282
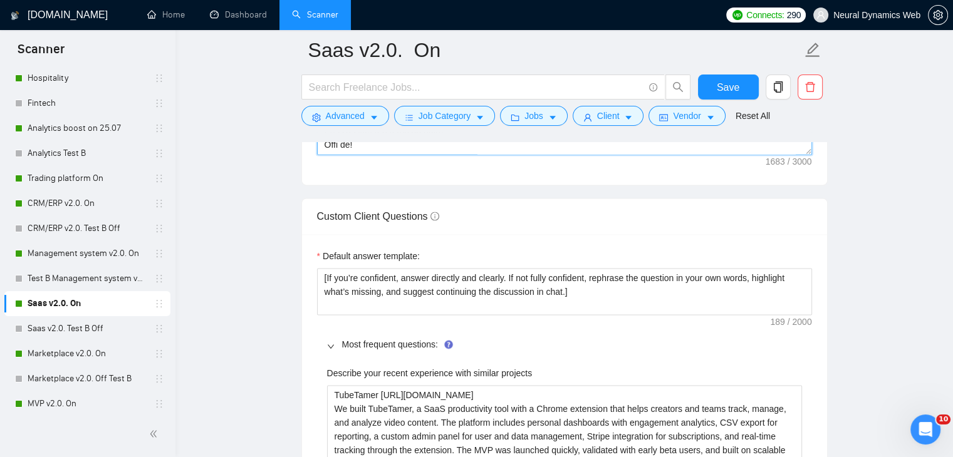
scroll to position [1754, 0]
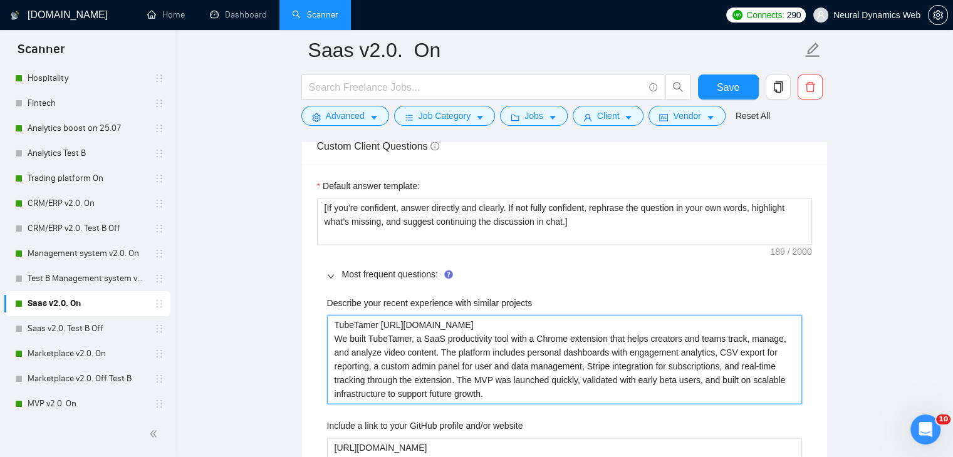
drag, startPoint x: 695, startPoint y: 321, endPoint x: 380, endPoint y: 321, distance: 315.0
click at [380, 321] on projects "TubeTamer https://www.upwork.com/freelancers/bilmaksym?p=1910265674971668480 We…" at bounding box center [564, 359] width 475 height 89
paste projects "~01233fa30bcc59530b?p=1958864551782092800"
type projects "TubeTamer https://www.upwork.com/freelancers/~01233fa30bcc59530b?p=195886455178…"
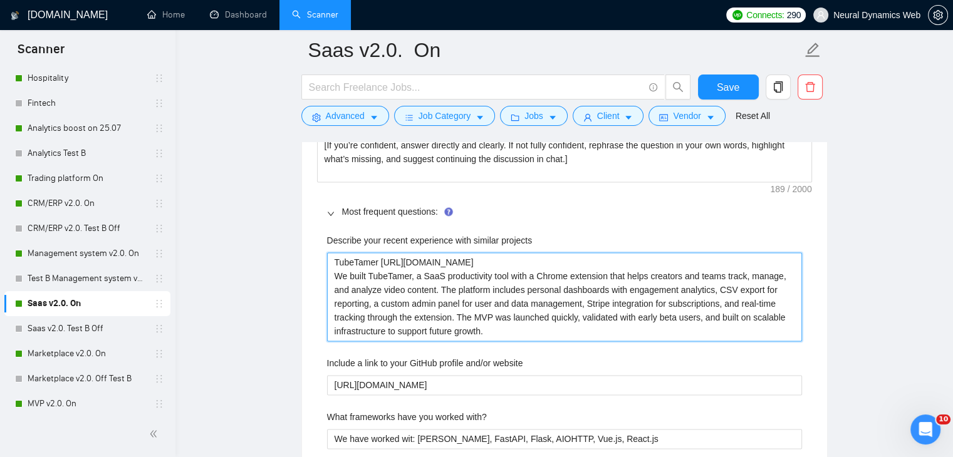
drag, startPoint x: 353, startPoint y: 271, endPoint x: 326, endPoint y: 271, distance: 27.6
type projects "TubeTamer https://www.upwork.com/freelancers/~01233fa30bcc59530b?p=195886455178…"
drag, startPoint x: 400, startPoint y: 276, endPoint x: 354, endPoint y: 272, distance: 45.9
click at [354, 272] on projects "TubeTamer https://www.upwork.com/freelancers/~01233fa30bcc59530b?p=195886455178…" at bounding box center [564, 296] width 475 height 89
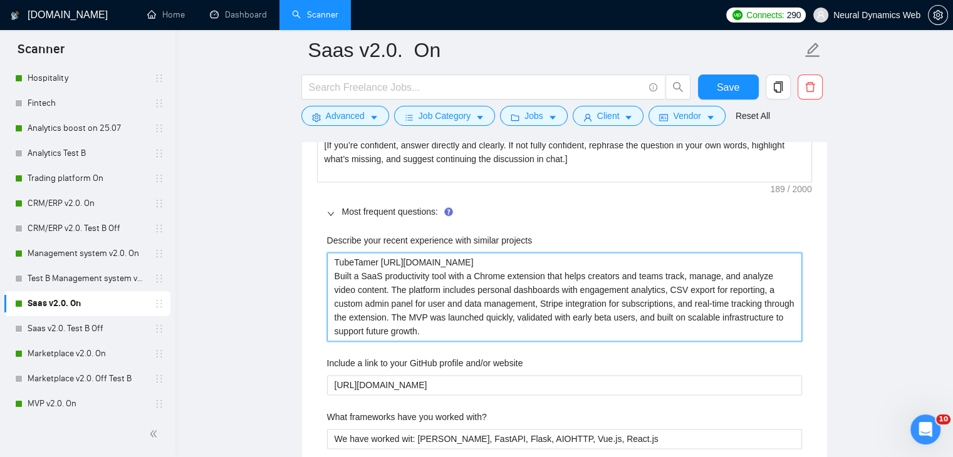
type projects "TubeTamer https://www.upwork.com/freelancers/~01233fa30bcc59530b?p=195886455178…"
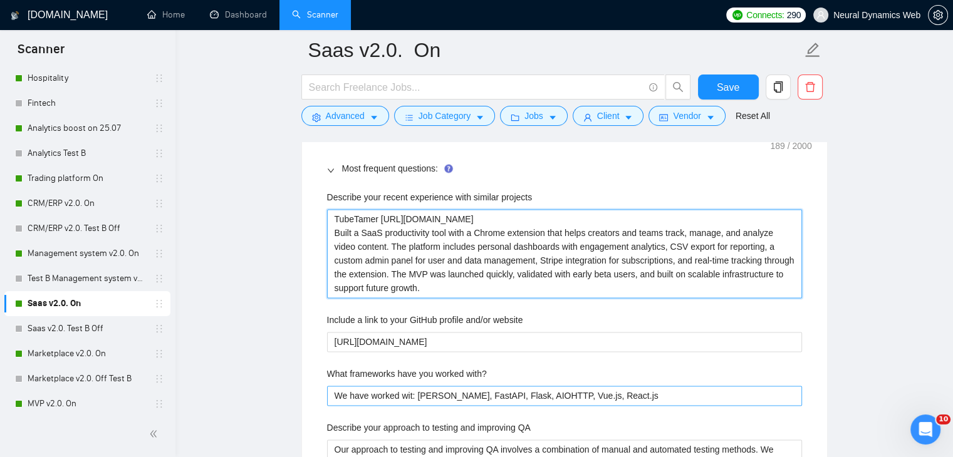
scroll to position [1879, 0]
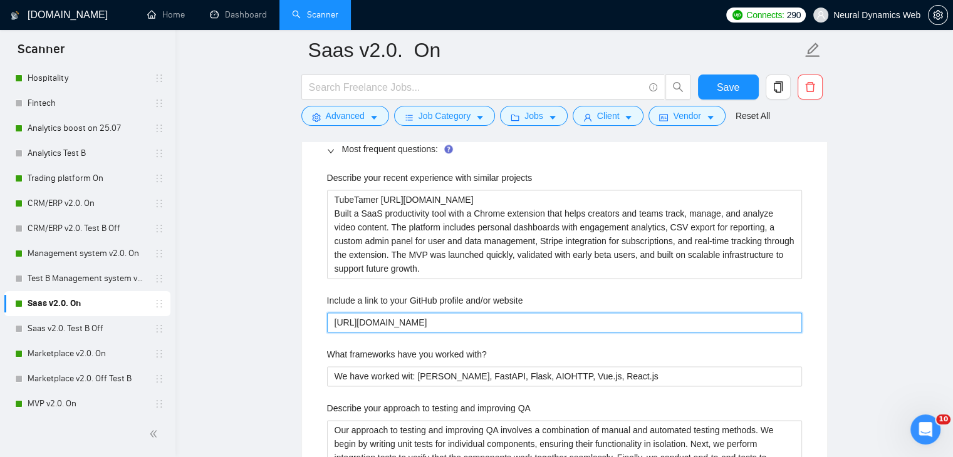
drag, startPoint x: 590, startPoint y: 326, endPoint x: 496, endPoint y: 318, distance: 94.3
click at [497, 318] on website "https://github.com/Neural-Dynamics-Web/sample-project-crm" at bounding box center [564, 323] width 475 height 20
type website "[URL][DOMAIN_NAME]"
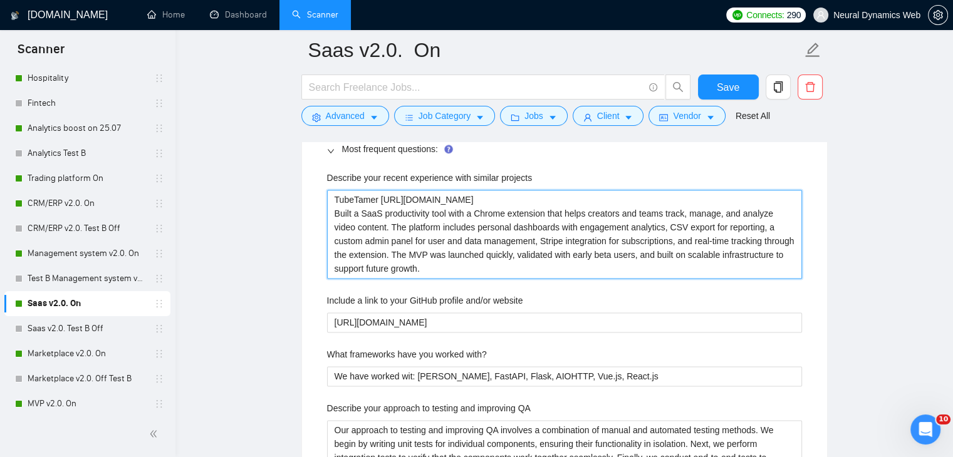
click at [452, 266] on projects "TubeTamer https://www.upwork.com/freelancers/~01233fa30bcc59530b?p=195886455178…" at bounding box center [564, 234] width 475 height 89
type projects "TubeTamer https://www.upwork.com/freelancers/~01233fa30bcc59530b?p=195886455178…"
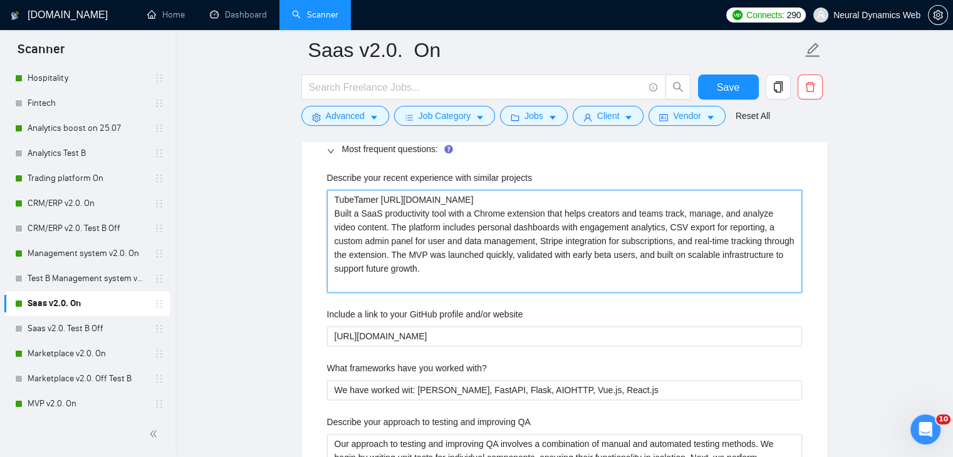
type projects "TubeTamer https://www.upwork.com/freelancers/~01233fa30bcc59530b?p=195886455178…"
paste projects "[add how its similar to job description, short]"
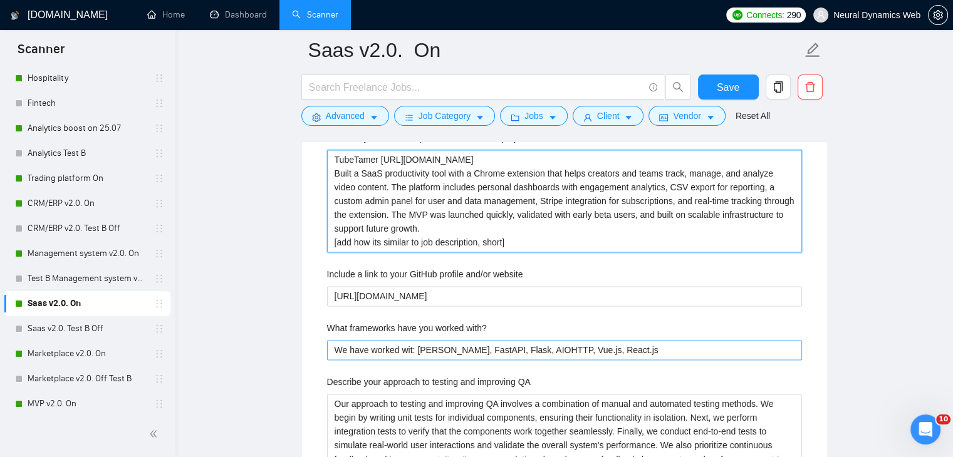
scroll to position [1941, 0]
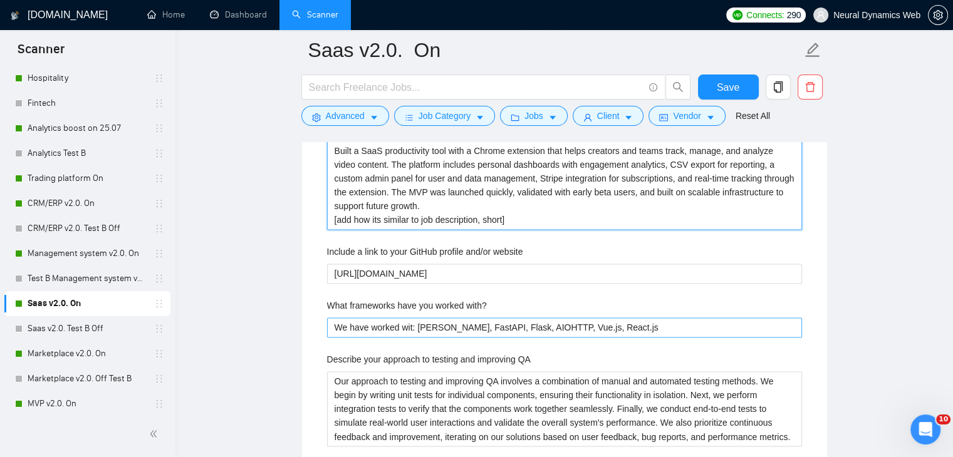
type projects "TubeTamer [URL][DOMAIN_NAME] Built a SaaS productivity tool with a Chrome exten…"
click at [629, 324] on with\? "We have worked wit: Django, FastAPI, Flask, AIOHTTP, Vue.js, React.js" at bounding box center [564, 328] width 475 height 20
type with\? "We have worked wit: Django, FastAPI, Flask, AIOHTTP, Vue.js, React.js"
type with\? "We have worked wit: Django, FastAPI, Flask, AIOHTTP, Vue.js, React.js a"
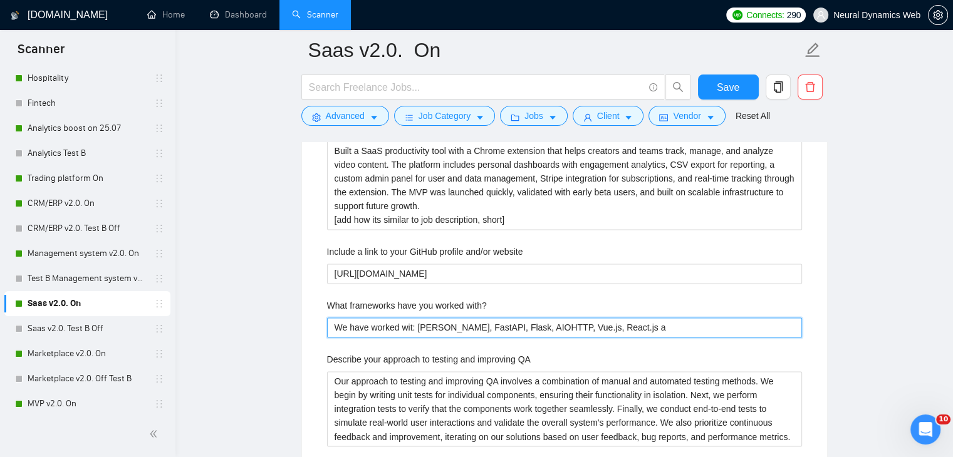
type with\? "We have worked wit: Django, FastAPI, Flask, AIOHTTP, Vue.js, React.js an"
type with\? "We have worked wit: Django, FastAPI, Flask, AIOHTTP, Vue.js, React.js and"
type with\? "We have worked wit: Django, FastAPI, Flask, AIOHTTP, Vue.js, React.js and m"
type with\? "We have worked wit: Django, FastAPI, Flask, AIOHTTP, Vue.js, React.js and mor"
type with\? "We have worked wit: Django, FastAPI, Flask, AIOHTTP, Vue.js, React.js and more"
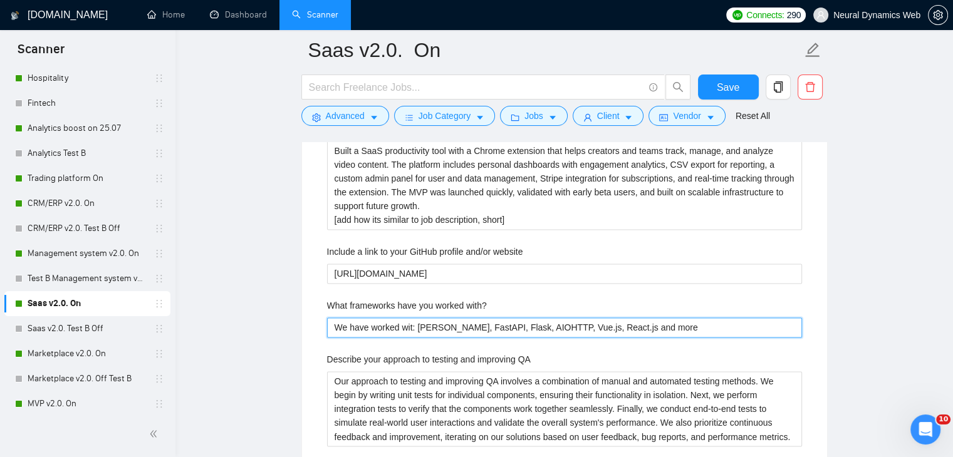
click at [415, 329] on with\? "We have worked wit: Django, FastAPI, Flask, AIOHTTP, Vue.js, React.js and more" at bounding box center [564, 328] width 475 height 20
type with\? "We have worked wit:Django, FastAPI, Flask, AIOHTTP, Vue.js, React.js and more"
type with\? "We have worked witDjango, FastAPI, Flask, AIOHTTP, Vue.js, React.js and more"
drag, startPoint x: 376, startPoint y: 326, endPoint x: 311, endPoint y: 322, distance: 65.3
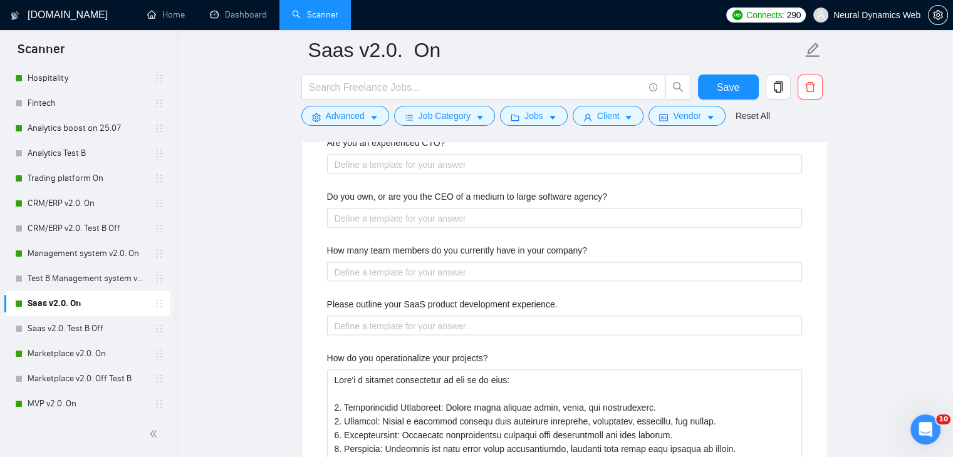
scroll to position [2380, 0]
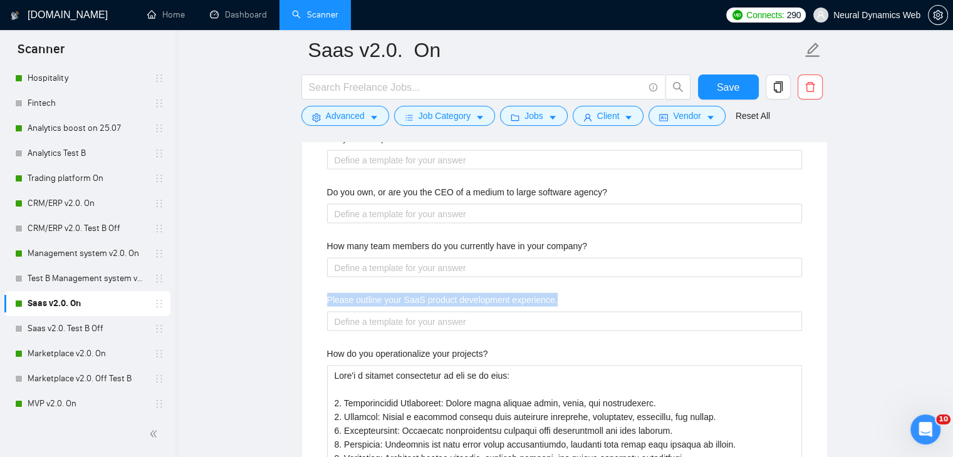
drag, startPoint x: 327, startPoint y: 294, endPoint x: 607, endPoint y: 292, distance: 280.6
click at [607, 292] on div "Please outline your SaaS product development experience." at bounding box center [564, 301] width 475 height 19
copy label "Please outline your SaaS product development experience."
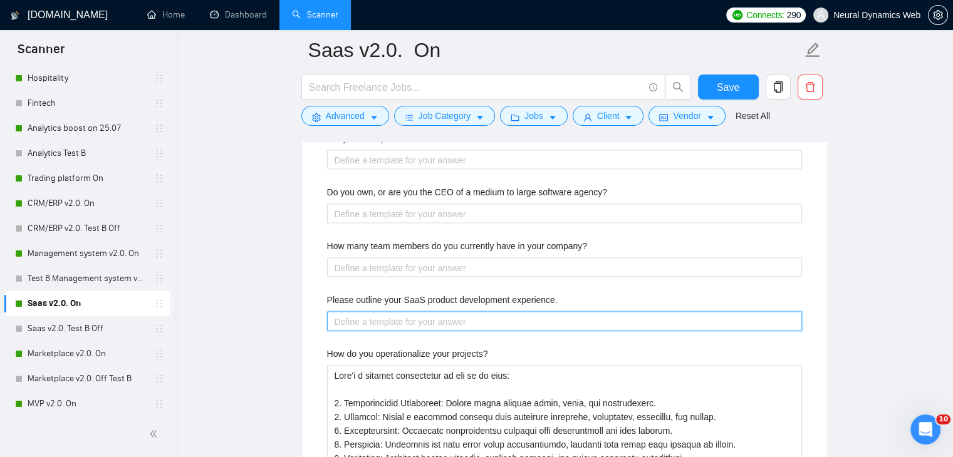
click at [375, 316] on experience\ "Please outline your SaaS product development experience." at bounding box center [564, 321] width 475 height 20
paste experience\ "I have 6 years of experience in SaaS product development and have successfully …"
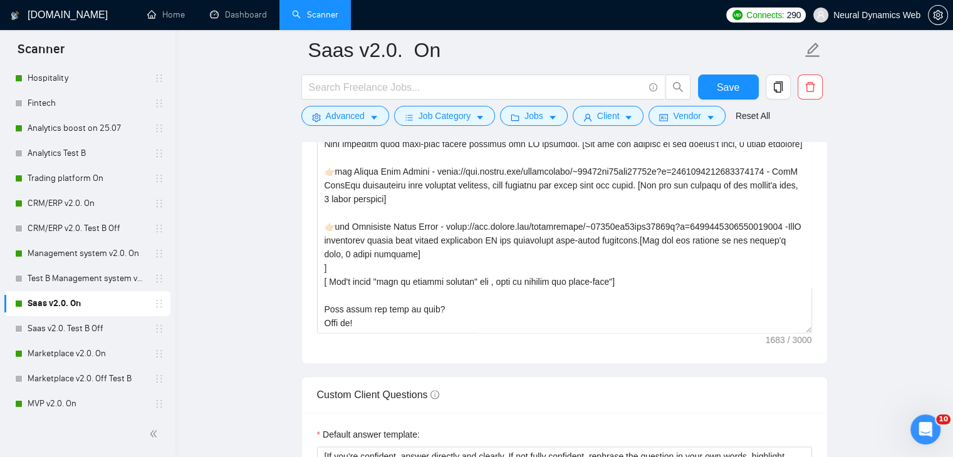
scroll to position [1503, 0]
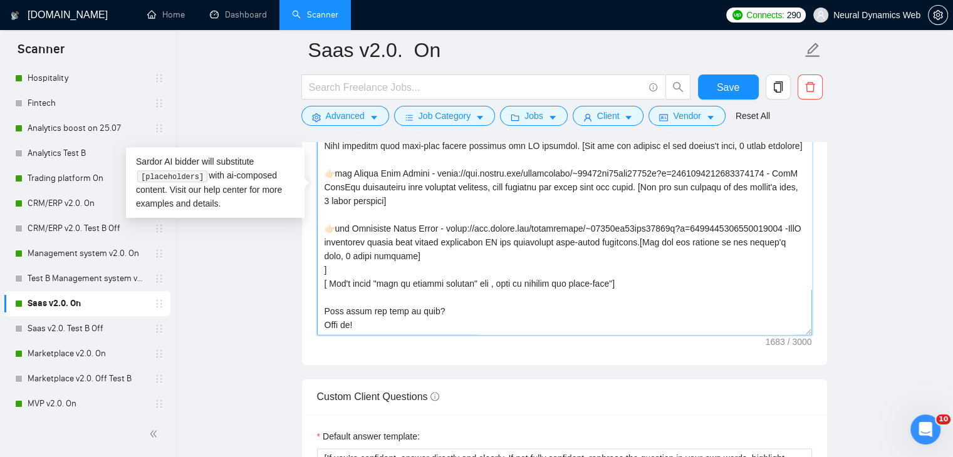
drag, startPoint x: 368, startPoint y: 280, endPoint x: 324, endPoint y: 241, distance: 59.0
click at [324, 241] on textarea "Cover letter template:" at bounding box center [564, 194] width 495 height 282
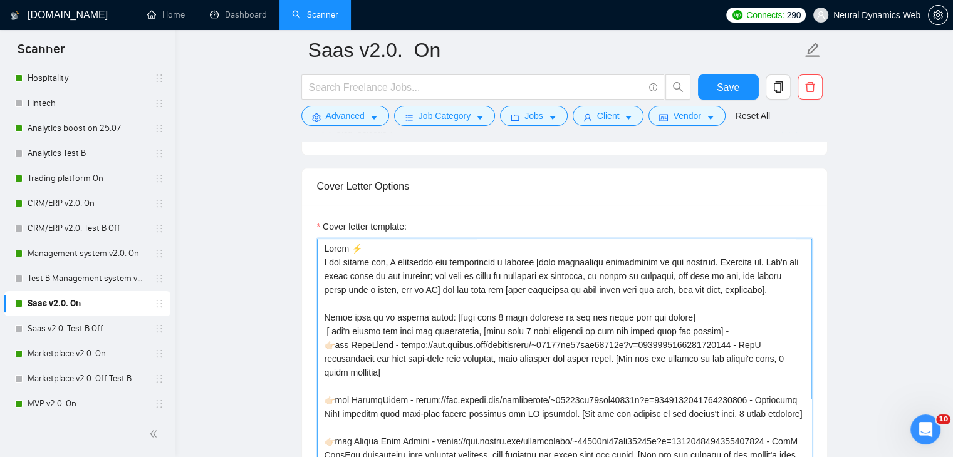
scroll to position [1315, 0]
drag, startPoint x: 448, startPoint y: 331, endPoint x: 323, endPoint y: 216, distance: 170.2
click at [323, 216] on div "Cover letter template:" at bounding box center [564, 380] width 525 height 346
paste textarea ". [Create a phrase tailored to the job description or title, something like thi…"
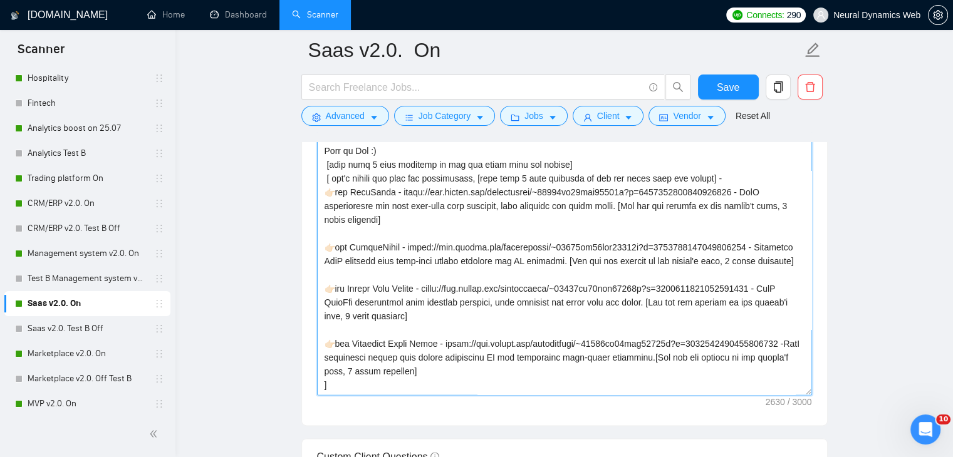
scroll to position [1448, 0]
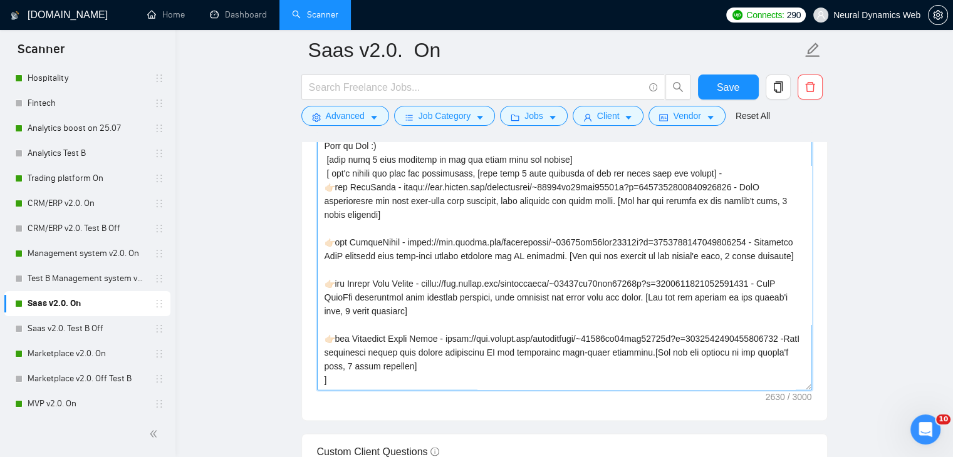
drag, startPoint x: 323, startPoint y: 267, endPoint x: 456, endPoint y: 341, distance: 152.0
click at [456, 341] on textarea "Cover letter template:" at bounding box center [564, 249] width 495 height 282
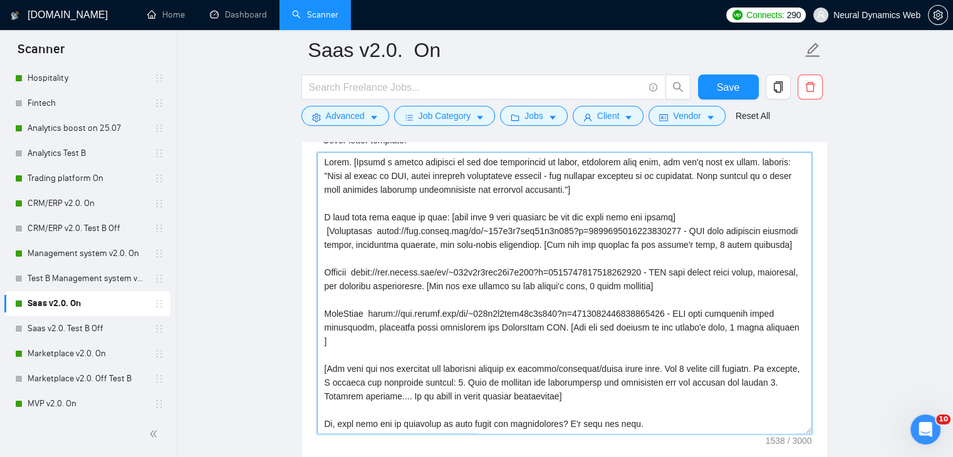
scroll to position [1385, 0]
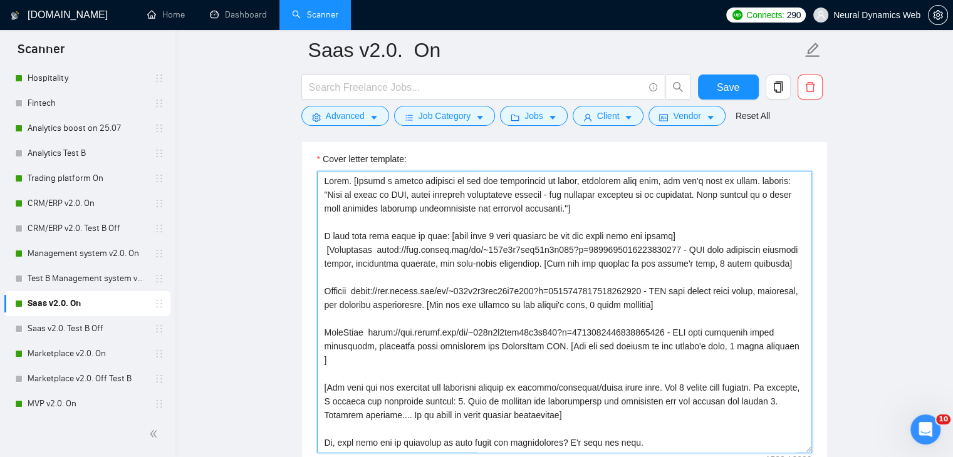
drag, startPoint x: 449, startPoint y: 234, endPoint x: 444, endPoint y: 368, distance: 134.1
click at [445, 370] on textarea "Cover letter template:" at bounding box center [564, 312] width 495 height 282
paste textarea "[ don't change the link and description, [pick only 2 best matching to the job …"
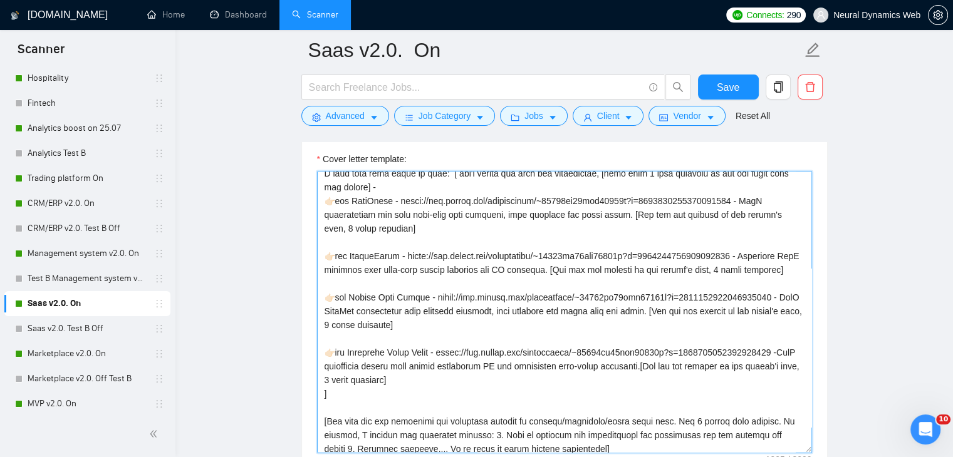
scroll to position [0, 0]
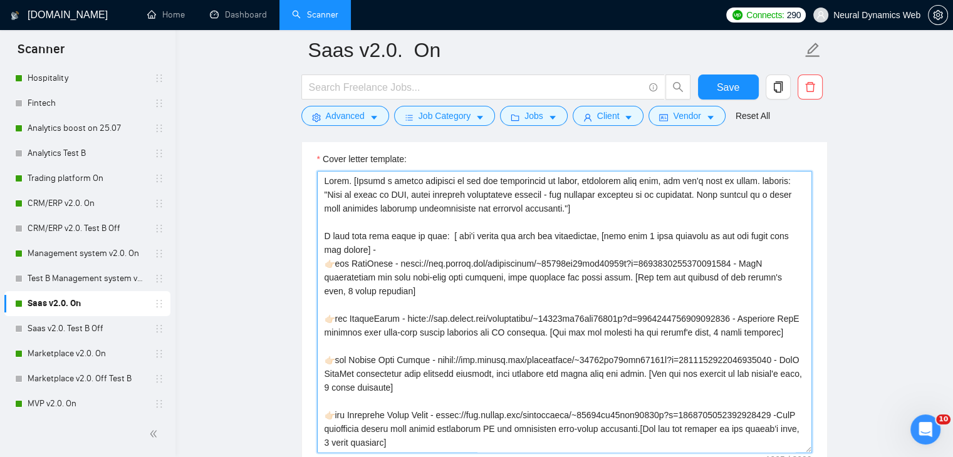
click at [390, 249] on textarea "Cover letter template:" at bounding box center [564, 312] width 495 height 282
drag, startPoint x: 348, startPoint y: 264, endPoint x: 303, endPoint y: 264, distance: 45.1
click at [306, 264] on div "Cover letter template:" at bounding box center [564, 310] width 525 height 346
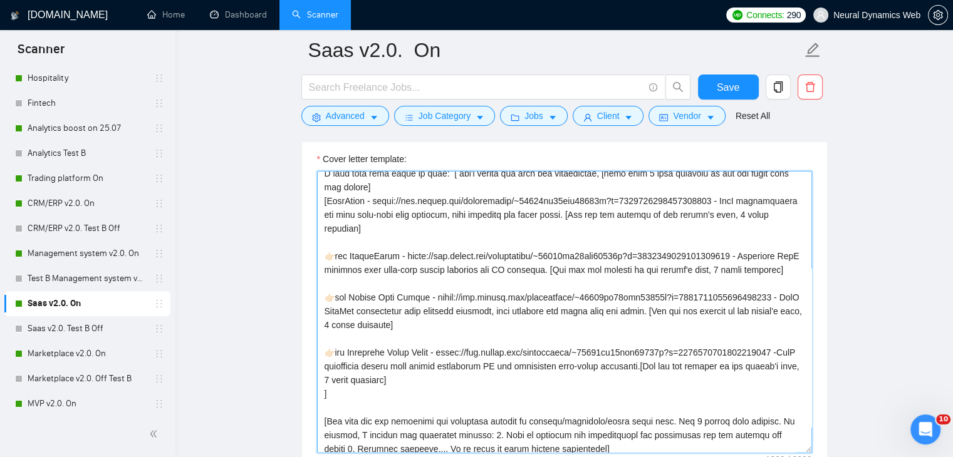
drag, startPoint x: 346, startPoint y: 254, endPoint x: 315, endPoint y: 255, distance: 30.7
click at [315, 255] on div "Cover letter template:" at bounding box center [564, 310] width 525 height 346
click at [380, 256] on textarea "Cover letter template:" at bounding box center [564, 312] width 495 height 282
click at [376, 203] on textarea "Cover letter template:" at bounding box center [564, 312] width 495 height 282
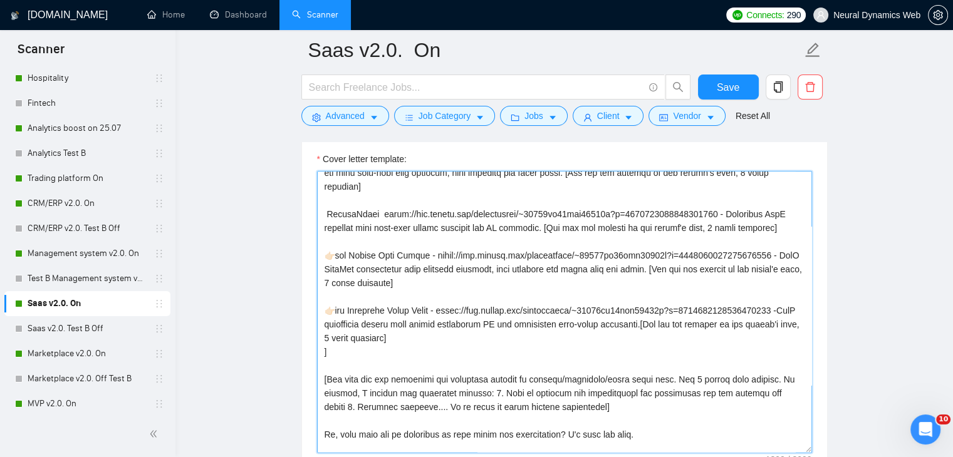
scroll to position [125, 0]
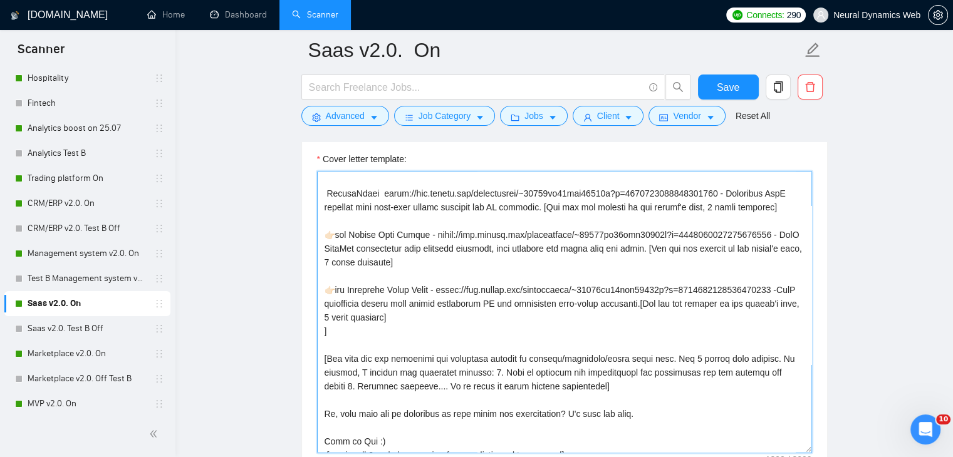
drag, startPoint x: 344, startPoint y: 235, endPoint x: 297, endPoint y: 233, distance: 47.6
click at [413, 236] on textarea "Cover letter template:" at bounding box center [564, 312] width 495 height 282
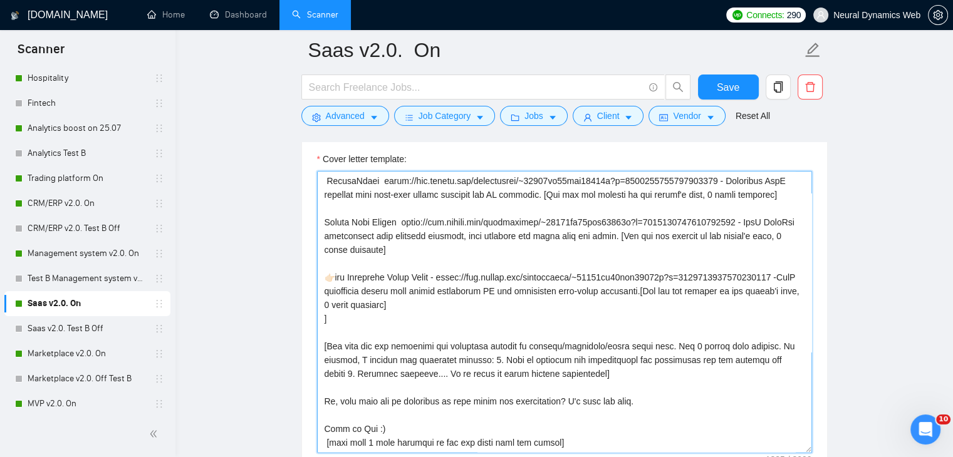
scroll to position [188, 0]
drag, startPoint x: 348, startPoint y: 225, endPoint x: 304, endPoint y: 225, distance: 44.5
click at [415, 224] on textarea "Cover letter template:" at bounding box center [564, 312] width 495 height 282
click at [321, 292] on textarea "Cover letter template:" at bounding box center [564, 312] width 495 height 282
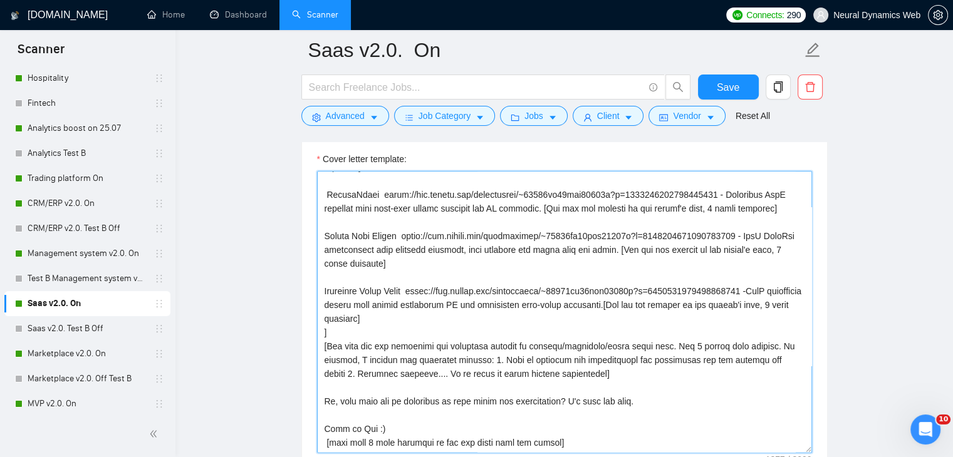
scroll to position [179, 0]
drag, startPoint x: 570, startPoint y: 389, endPoint x: 324, endPoint y: 388, distance: 246.1
click at [324, 388] on textarea "Cover letter template:" at bounding box center [564, 312] width 495 height 282
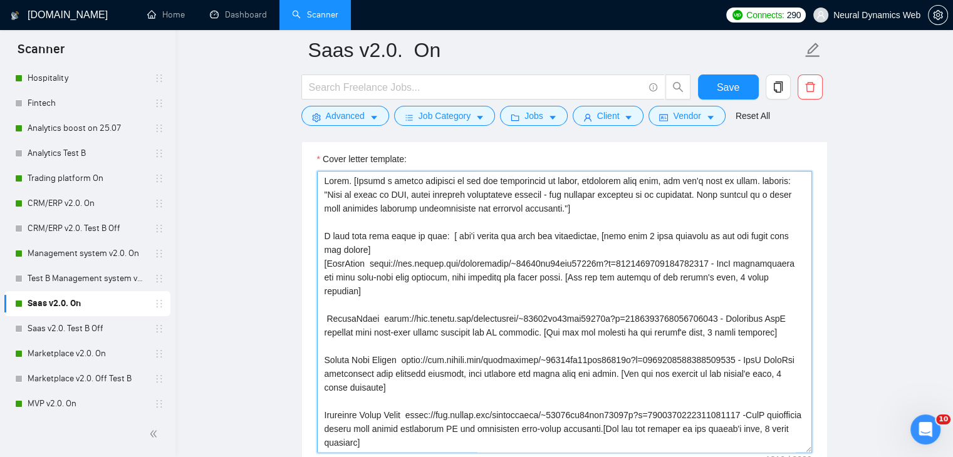
scroll to position [0, 0]
drag, startPoint x: 328, startPoint y: 191, endPoint x: 564, endPoint y: 210, distance: 236.2
click at [564, 210] on textarea "Cover letter template:" at bounding box center [564, 312] width 495 height 282
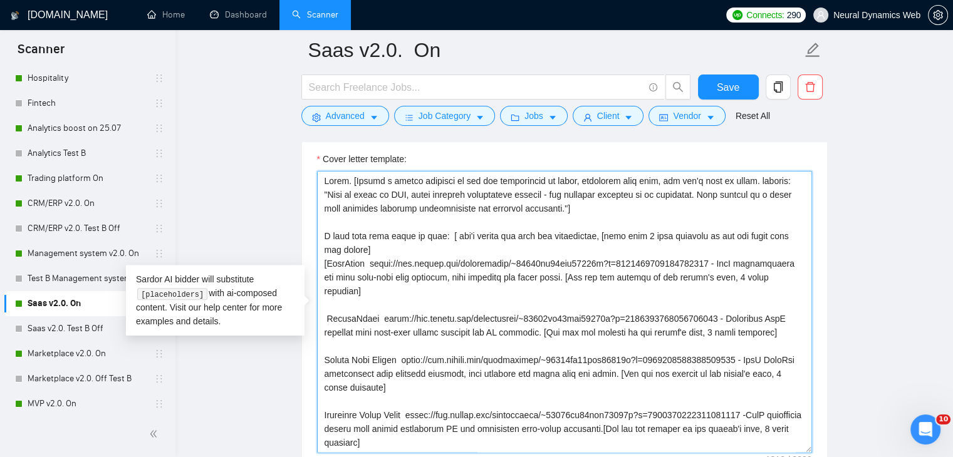
paste textarea "In SaaS development, every detail counts — each feature is a brick that support…"
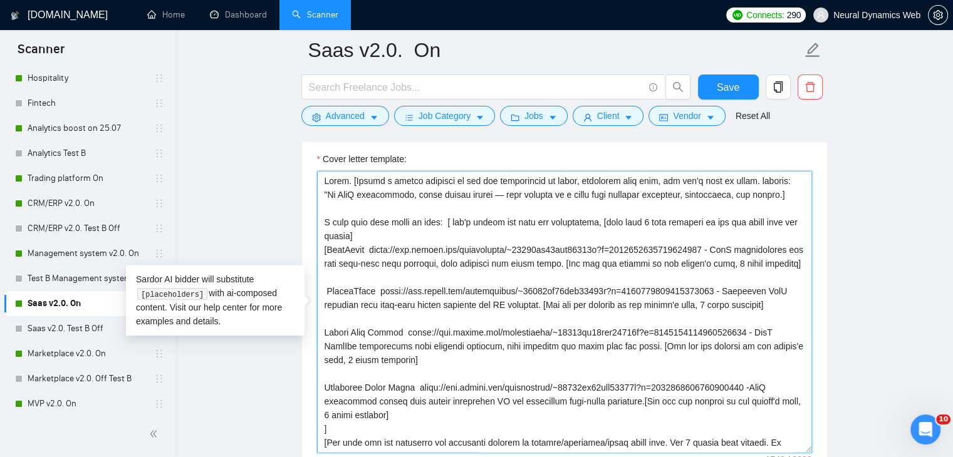
click at [478, 189] on textarea "Cover letter template:" at bounding box center [564, 312] width 495 height 282
click at [323, 221] on textarea "Cover letter template:" at bounding box center [564, 312] width 495 height 282
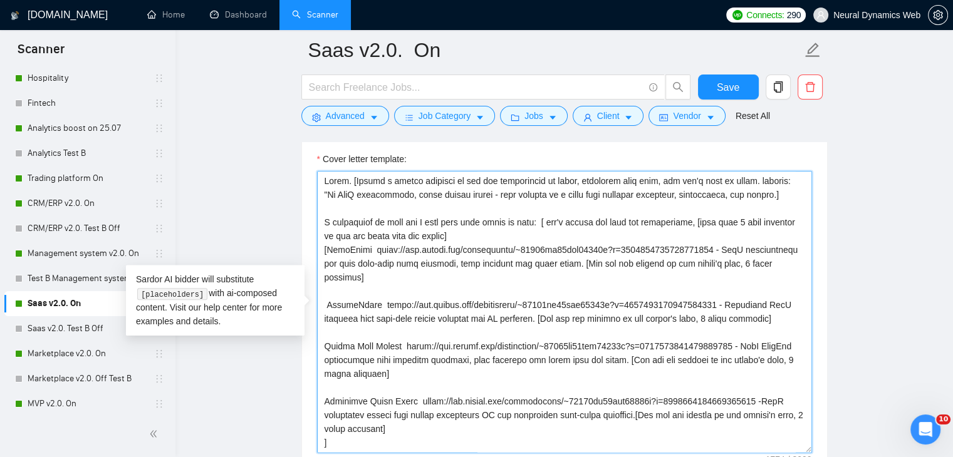
click at [418, 222] on textarea "Cover letter template:" at bounding box center [564, 312] width 495 height 282
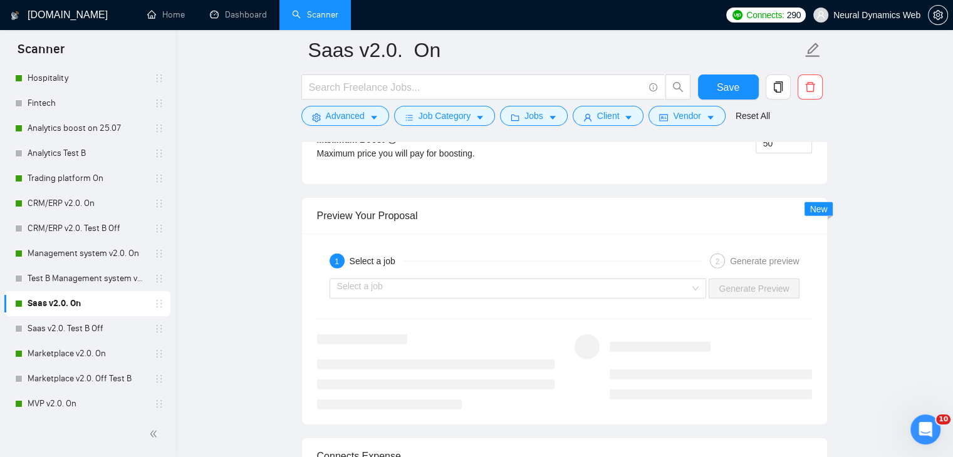
scroll to position [3327, 0]
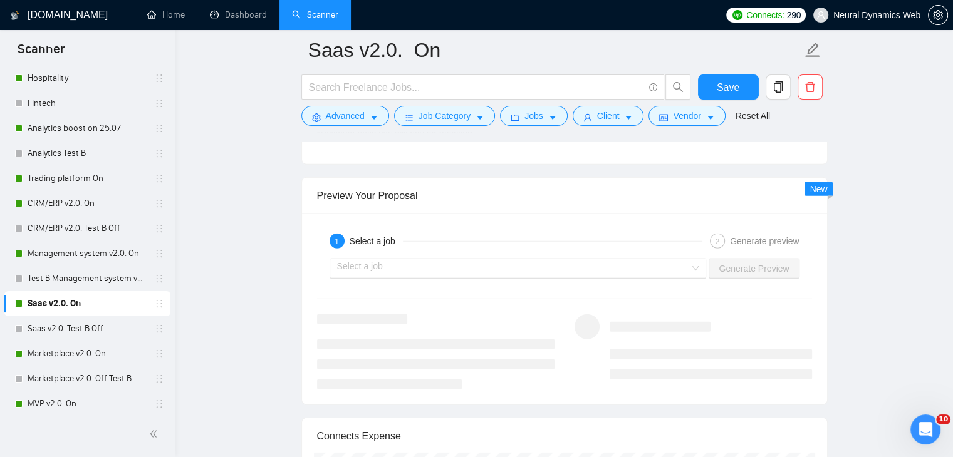
click at [369, 321] on h3 at bounding box center [362, 319] width 90 height 10
click at [363, 271] on input "search" at bounding box center [513, 268] width 353 height 19
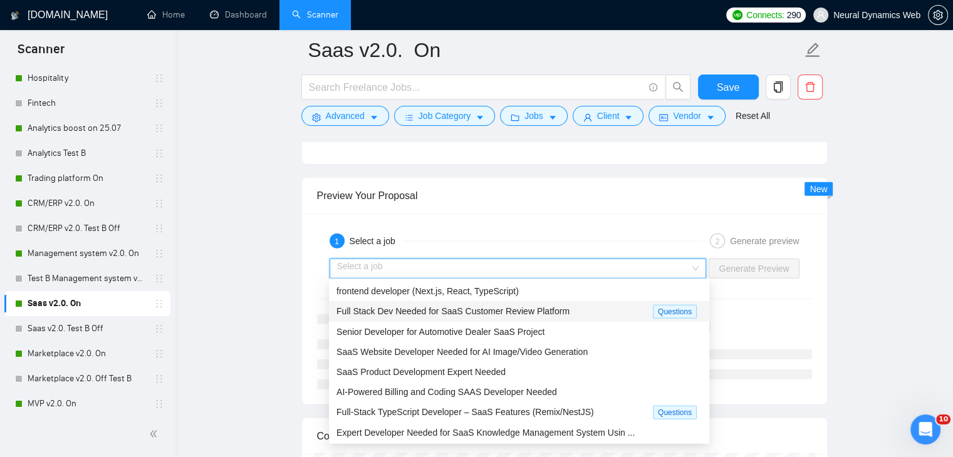
click at [401, 316] on span "Full Stack Dev Needed for SaaS Customer Review Platform" at bounding box center [452, 311] width 233 height 10
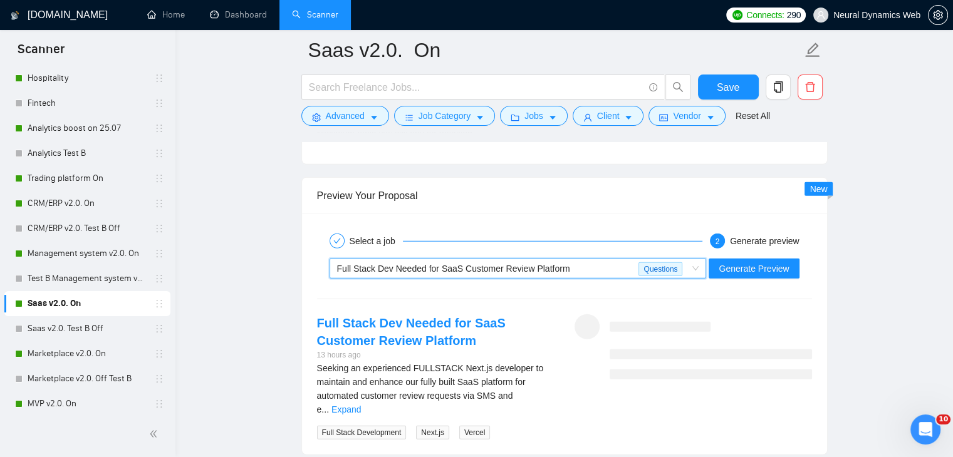
click at [507, 271] on span "Full Stack Dev Needed for SaaS Customer Review Platform" at bounding box center [453, 269] width 233 height 10
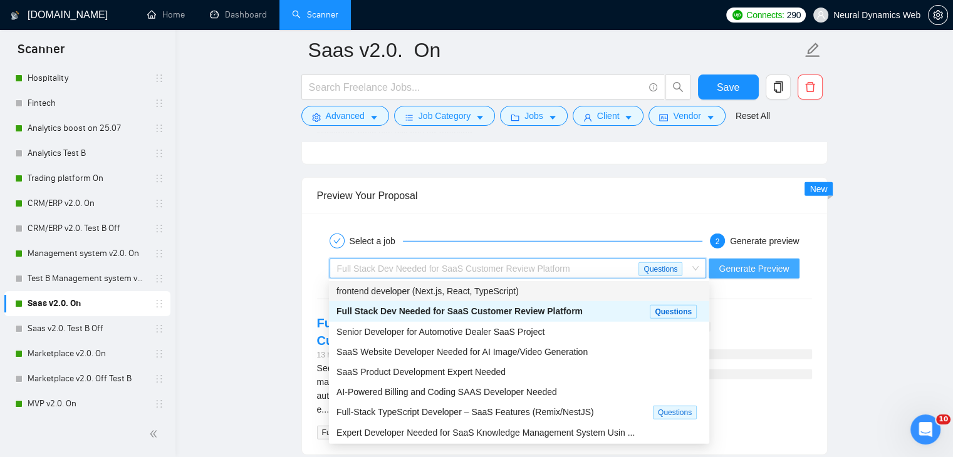
click at [742, 265] on span "Generate Preview" at bounding box center [753, 269] width 70 height 14
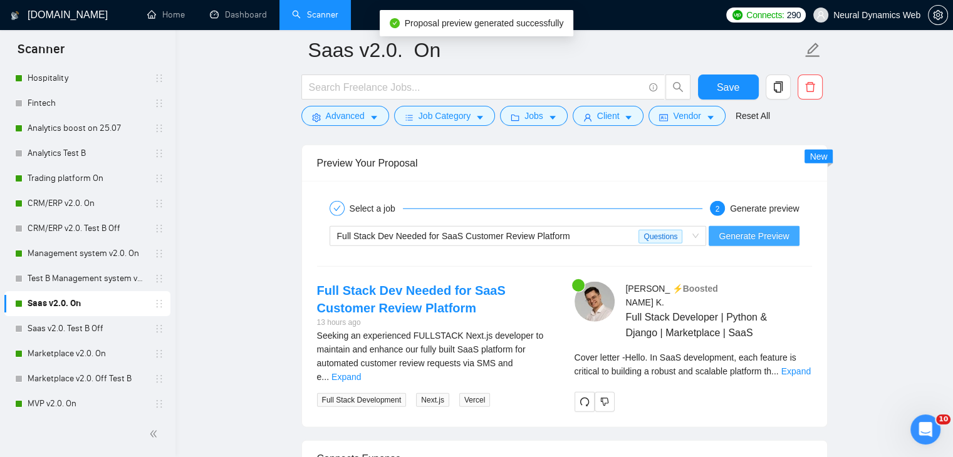
scroll to position [3389, 0]
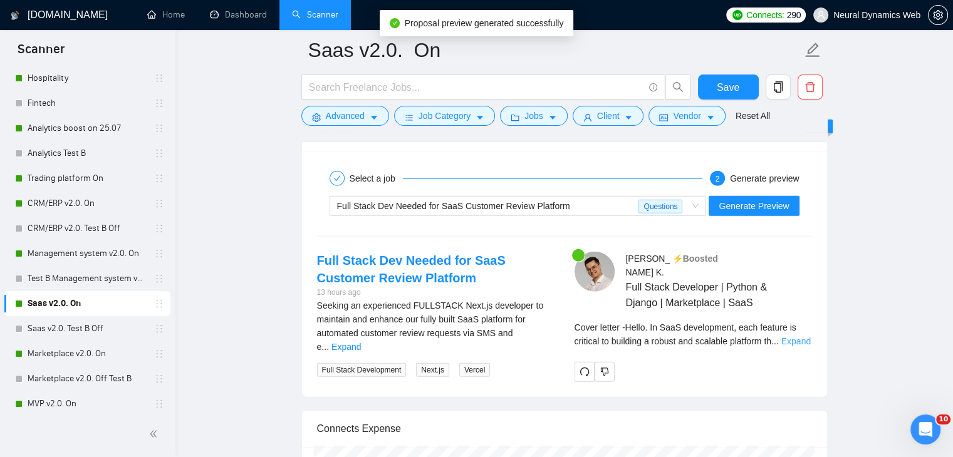
click at [799, 336] on link "Expand" at bounding box center [795, 341] width 29 height 10
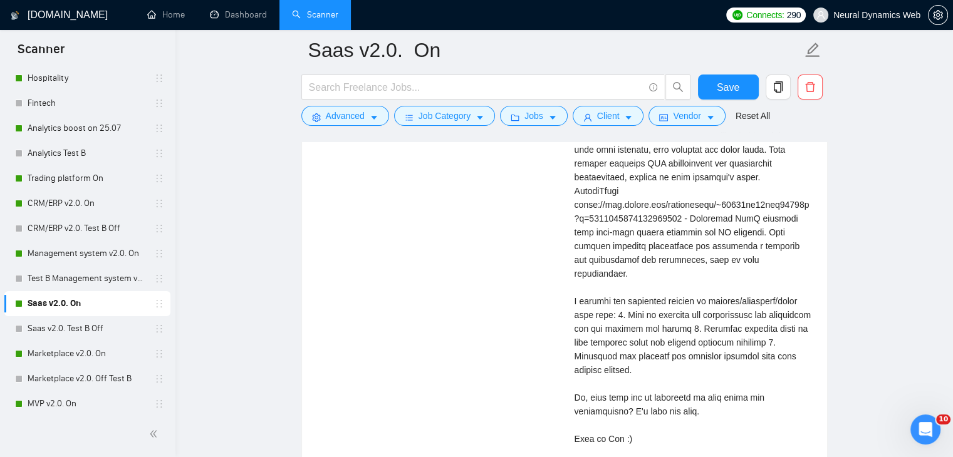
scroll to position [3953, 0]
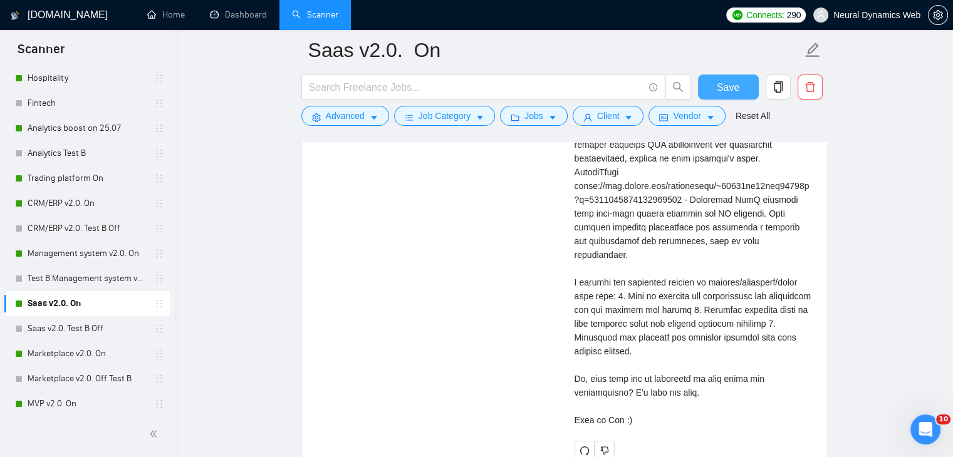
click at [710, 93] on button "Save" at bounding box center [728, 87] width 61 height 25
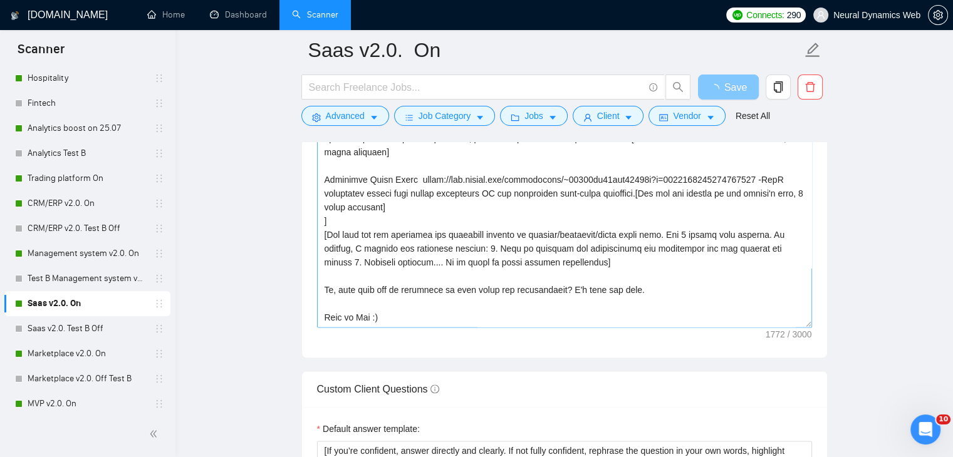
scroll to position [165, 0]
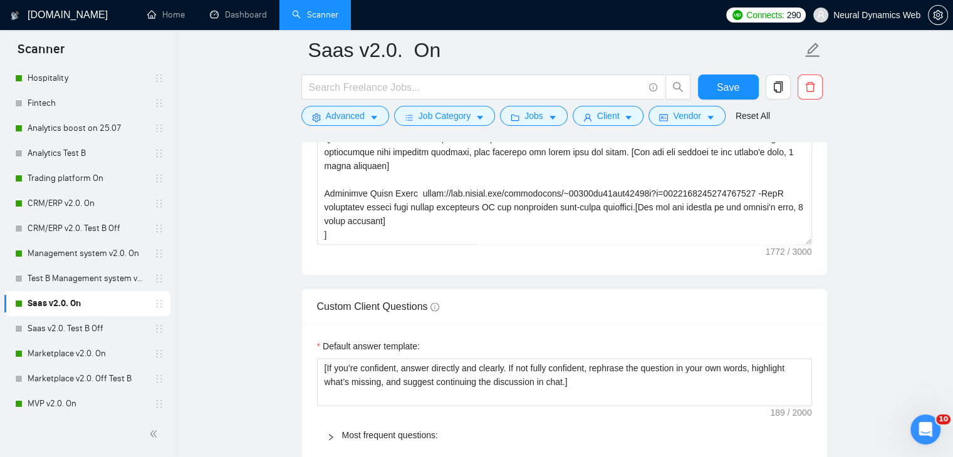
scroll to position [1636, 0]
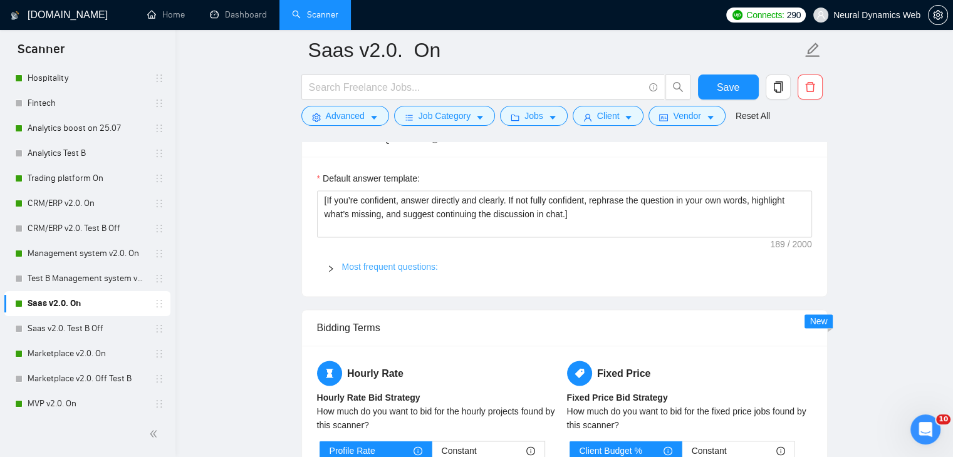
click at [366, 264] on link "Most frequent questions:" at bounding box center [390, 267] width 96 height 10
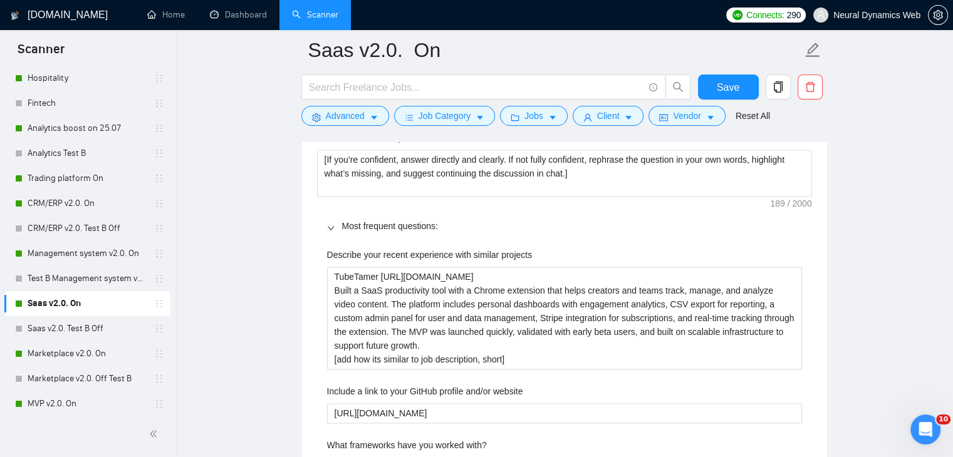
scroll to position [1824, 0]
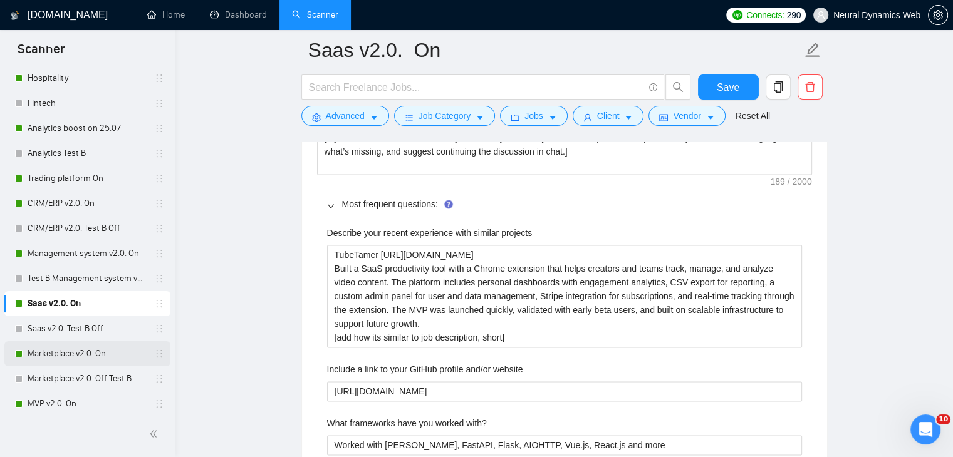
click at [62, 349] on link "Marketplace v2.0. On" at bounding box center [87, 353] width 119 height 25
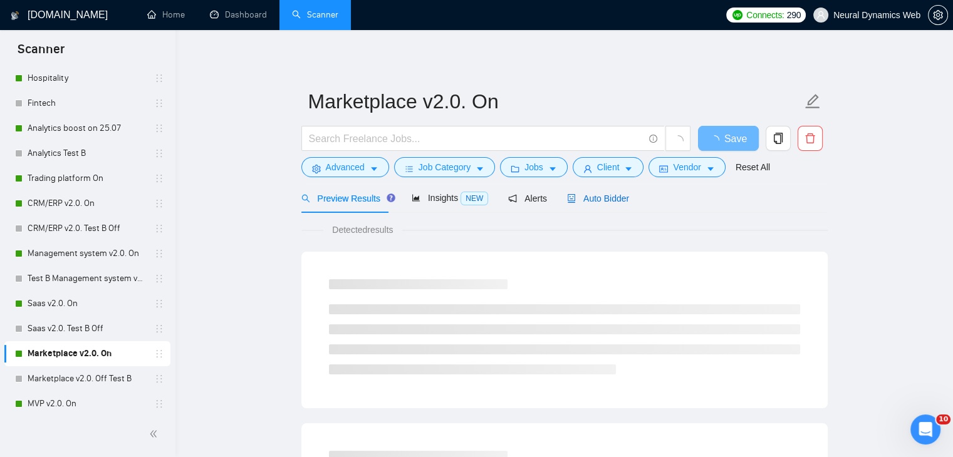
click at [582, 194] on span "Auto Bidder" at bounding box center [598, 199] width 62 height 10
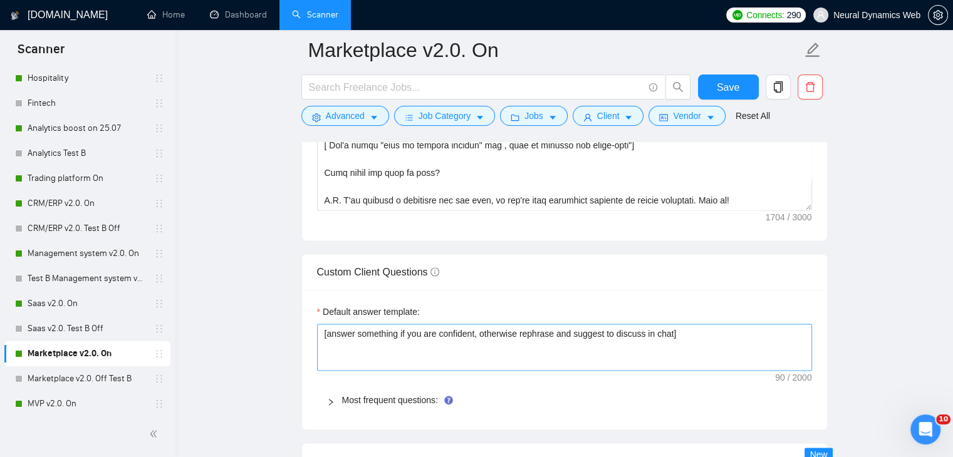
scroll to position [1628, 0]
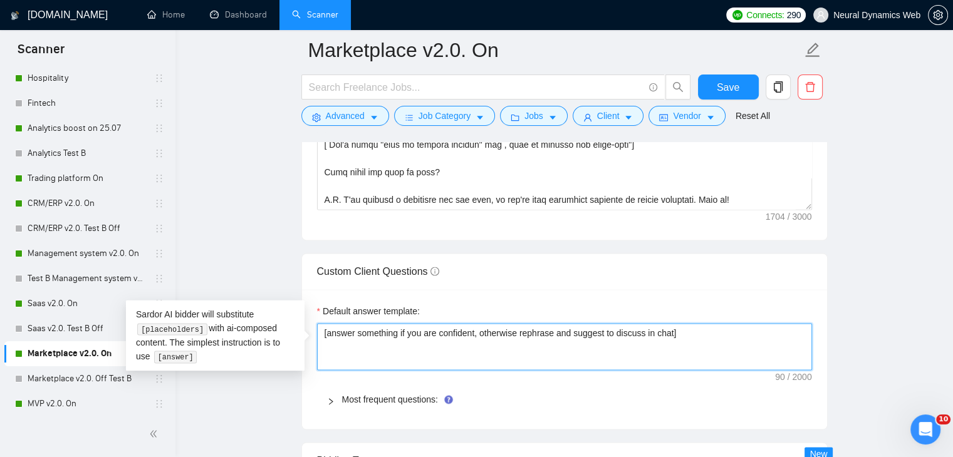
drag, startPoint x: 684, startPoint y: 339, endPoint x: 267, endPoint y: 333, distance: 416.5
paste textarea "If you’re confident, answer directly and clearly. If not fully confident, rephr…"
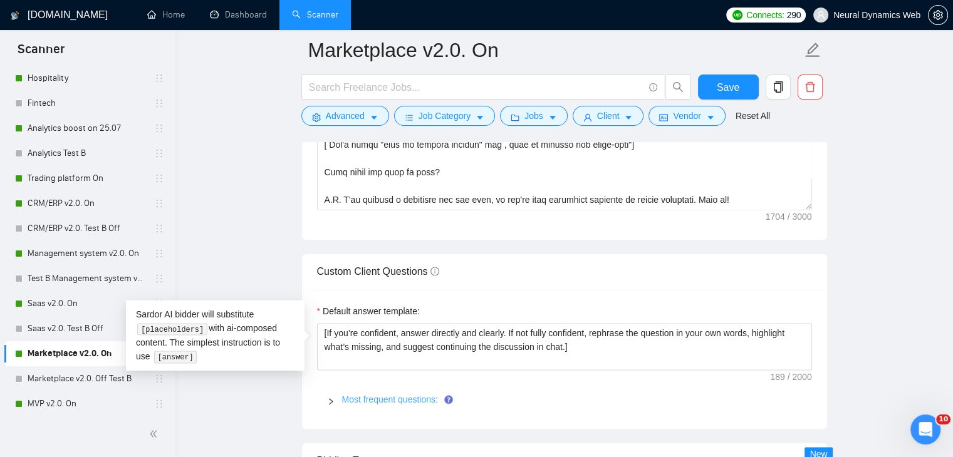
click at [359, 395] on link "Most frequent questions:" at bounding box center [390, 400] width 96 height 10
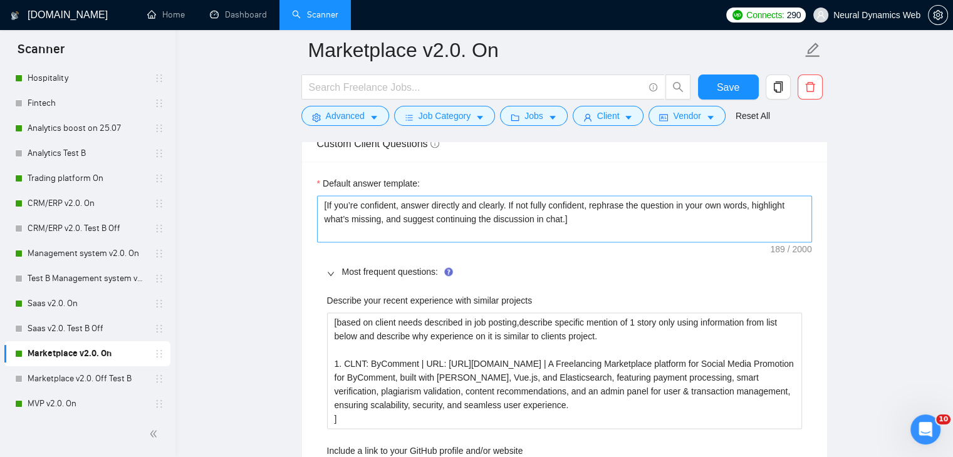
scroll to position [1816, 0]
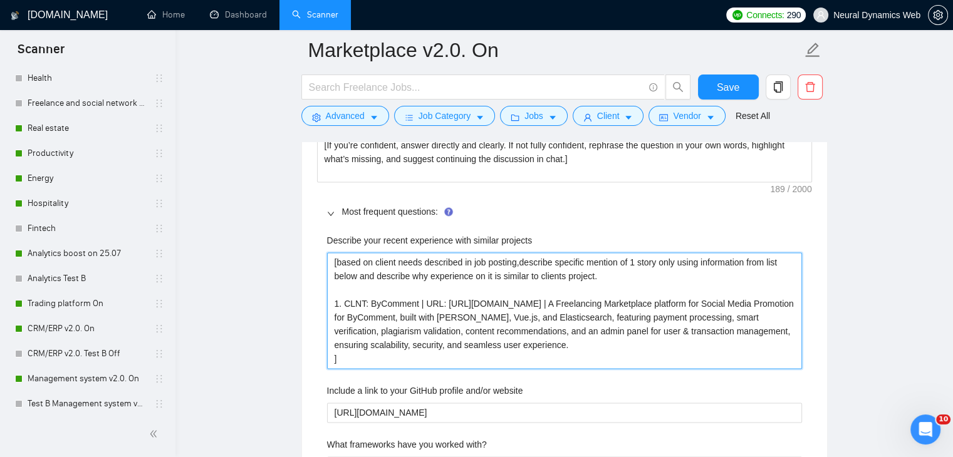
drag, startPoint x: 574, startPoint y: 315, endPoint x: 666, endPoint y: 352, distance: 99.2
click at [666, 352] on projects "[based on client needs described in job posting,describe specific mention of 1 …" at bounding box center [564, 310] width 475 height 116
click at [666, 346] on projects "[based on client needs described in job posting,describe specific mention of 1 …" at bounding box center [564, 310] width 475 height 116
drag, startPoint x: 740, startPoint y: 301, endPoint x: 443, endPoint y: 306, distance: 297.5
click at [443, 306] on projects "[based on client needs described in job posting,describe specific mention of 1 …" at bounding box center [564, 310] width 475 height 116
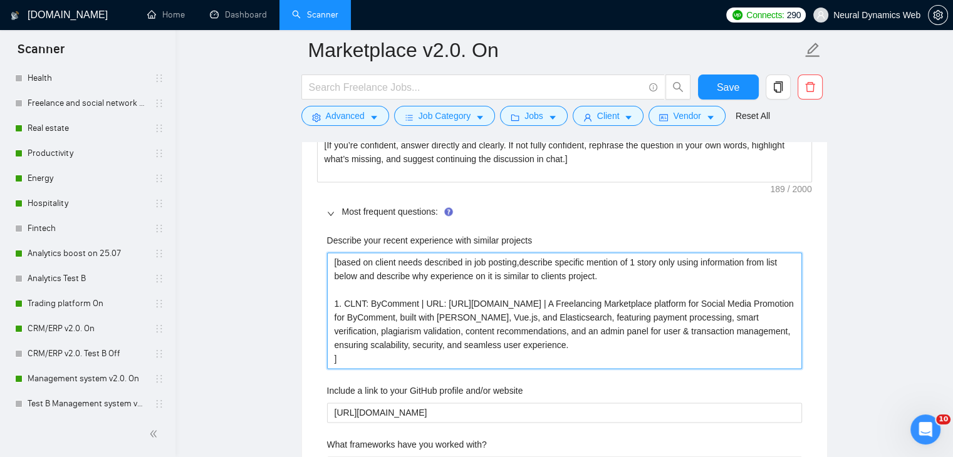
paste projects "reelancers/~01233fa30bcc59530b?p=168424422393939558"
drag, startPoint x: 368, startPoint y: 302, endPoint x: 306, endPoint y: 262, distance: 73.8
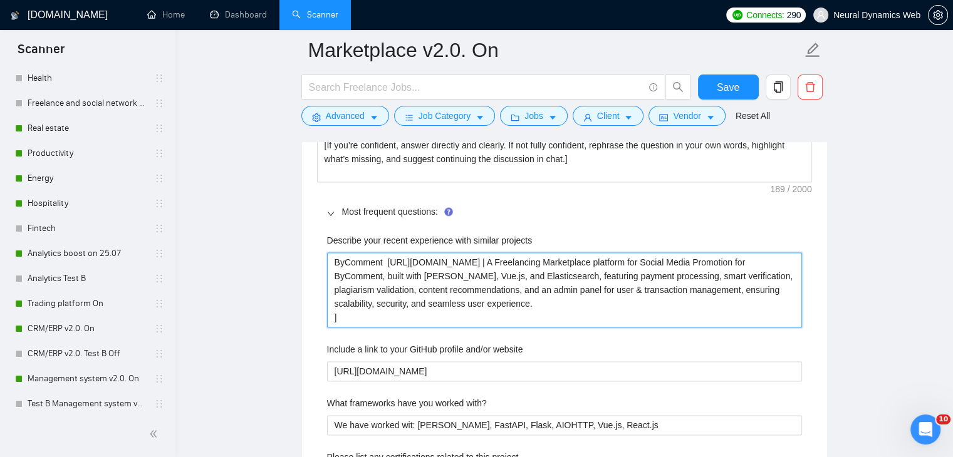
drag, startPoint x: 406, startPoint y: 262, endPoint x: 383, endPoint y: 259, distance: 22.8
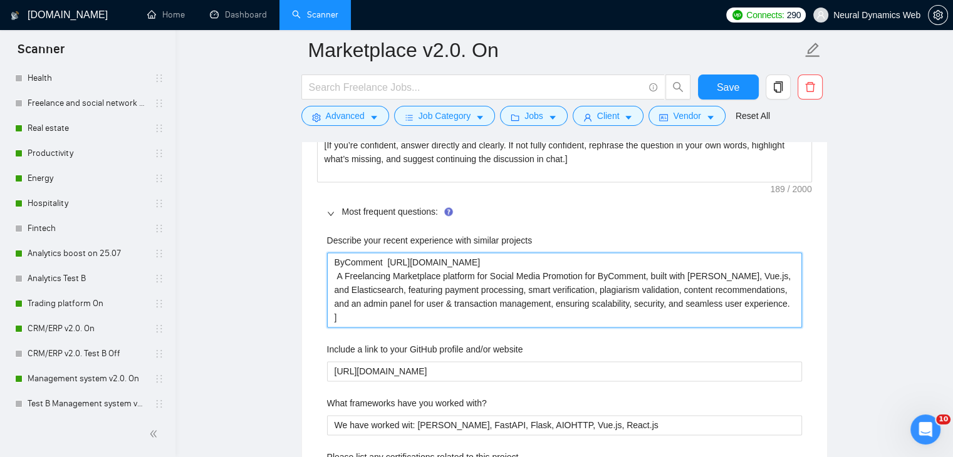
click at [336, 316] on projects "ByComment https://www.upwork.com/freelancers/~01233fa30bcc59530b?p=168424422393…" at bounding box center [564, 289] width 475 height 75
paste projects "[add how its similar to job description, short]"
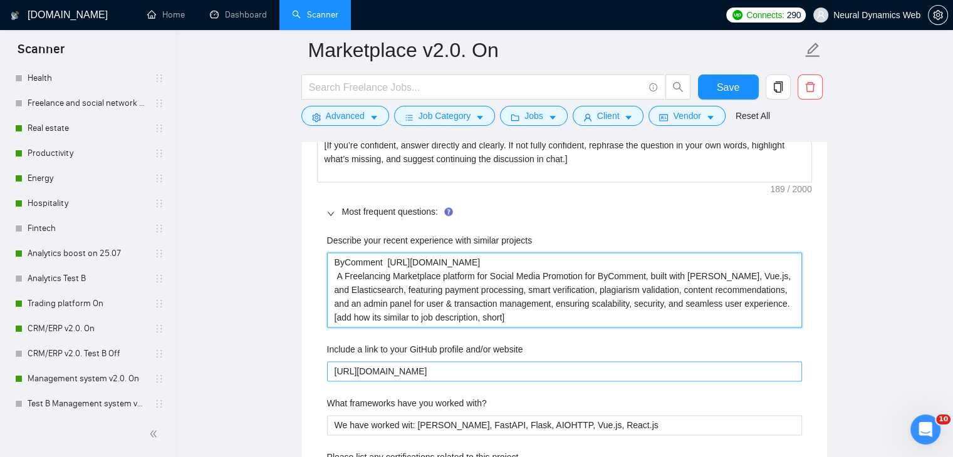
scroll to position [1941, 0]
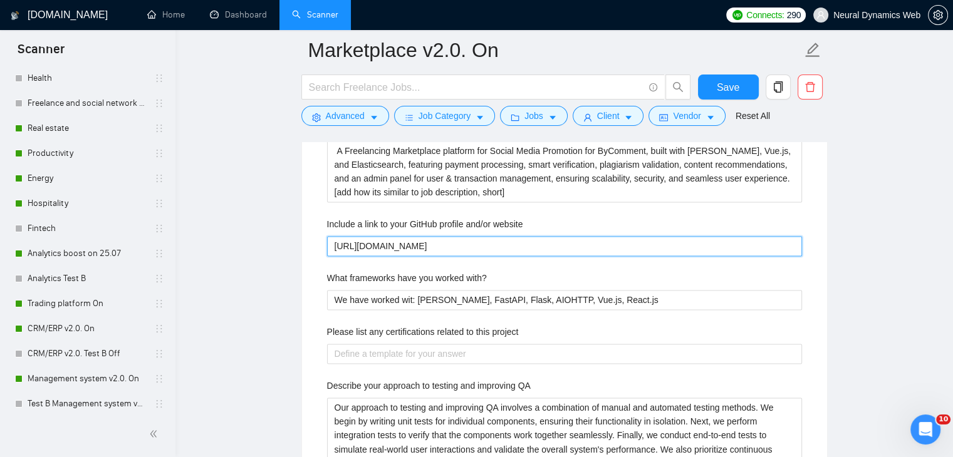
drag, startPoint x: 552, startPoint y: 244, endPoint x: 499, endPoint y: 241, distance: 53.9
click at [499, 241] on website "https://github.com/Neural-Dynamics-Web/sample-project-crm" at bounding box center [564, 246] width 475 height 20
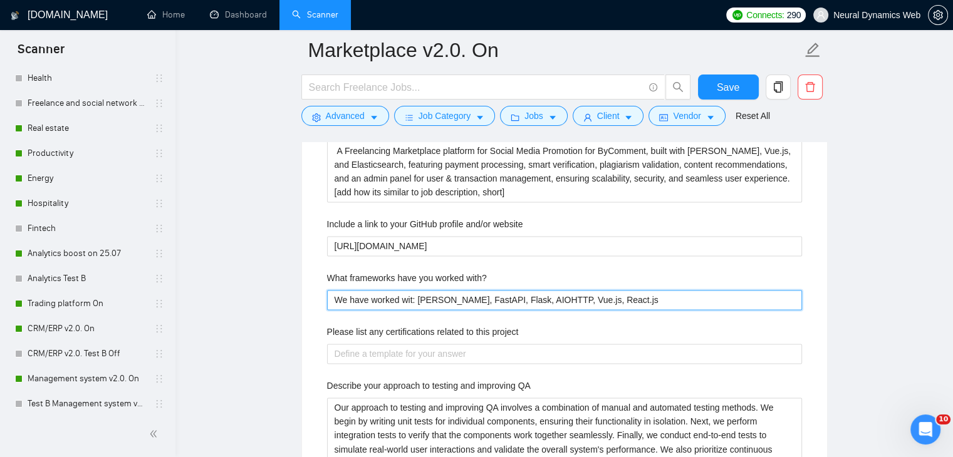
drag, startPoint x: 617, startPoint y: 301, endPoint x: 602, endPoint y: 293, distance: 16.5
click at [616, 301] on with\? "We have worked wit: Django, FastAPI, Flask, AIOHTTP, Vue.js, React.js" at bounding box center [564, 300] width 475 height 20
drag, startPoint x: 376, startPoint y: 296, endPoint x: 316, endPoint y: 299, distance: 60.2
click at [316, 299] on div "Default answer template: [If you’re confident, answer directly and clearly. If …" at bounding box center [564, 352] width 525 height 753
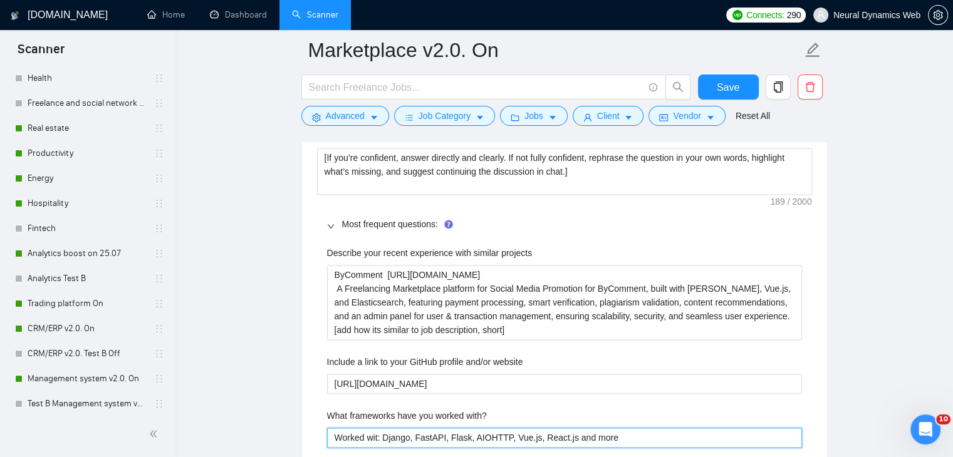
scroll to position [1754, 0]
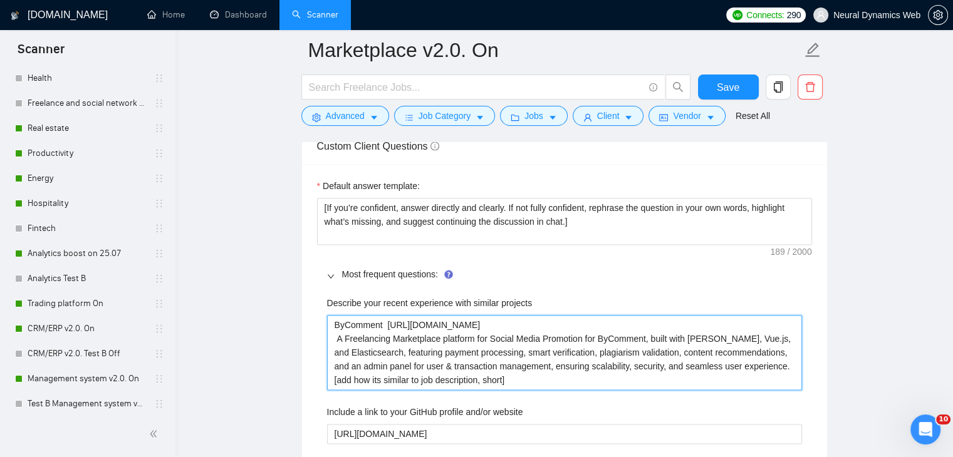
drag, startPoint x: 646, startPoint y: 334, endPoint x: 585, endPoint y: 343, distance: 61.4
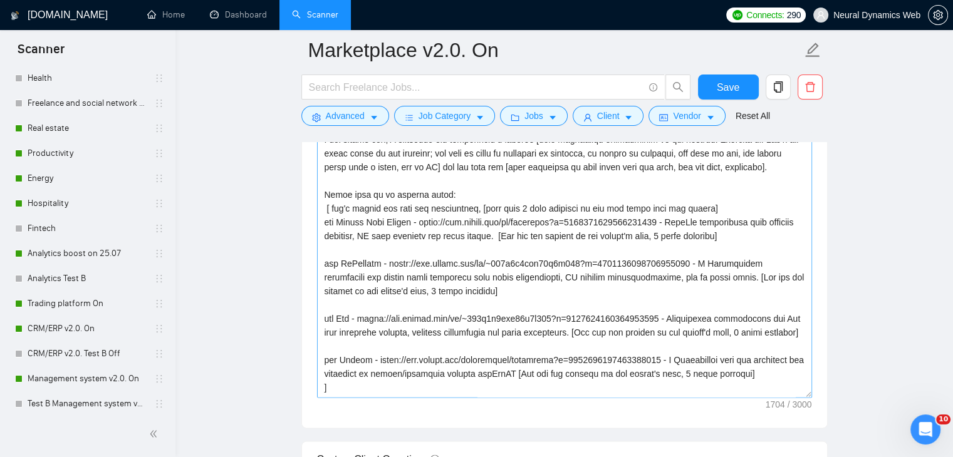
scroll to position [1378, 0]
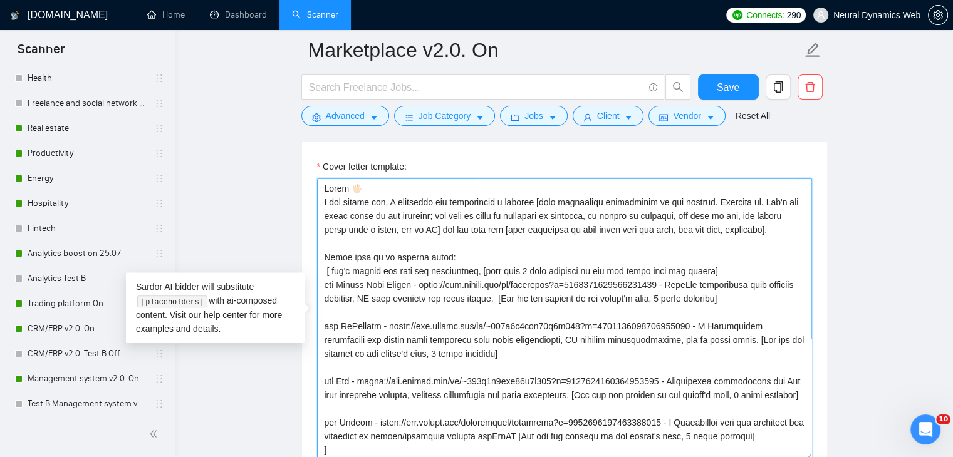
drag, startPoint x: 326, startPoint y: 183, endPoint x: 375, endPoint y: 261, distance: 91.7
click at [375, 261] on textarea "Cover letter template:" at bounding box center [564, 319] width 495 height 282
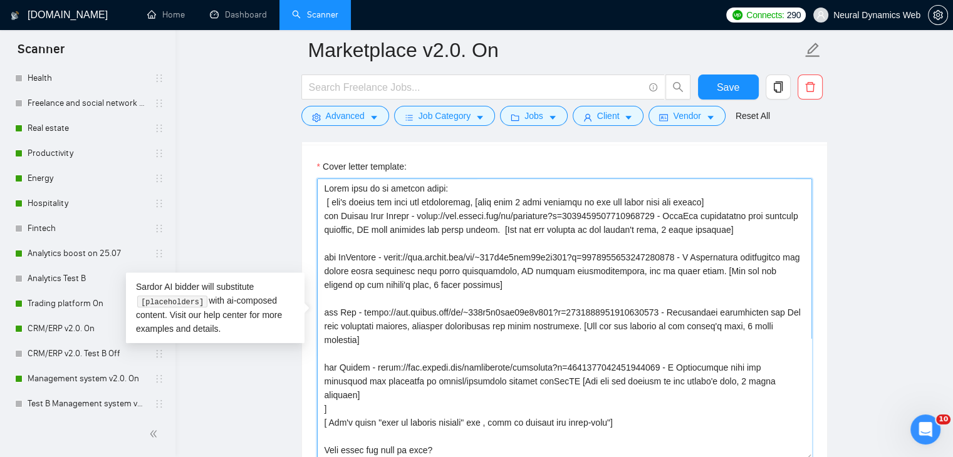
scroll to position [55, 0]
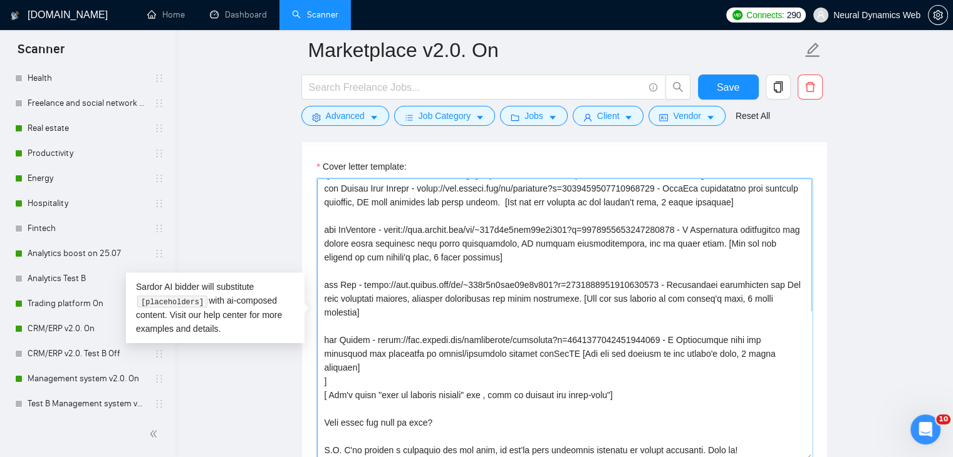
drag, startPoint x: 322, startPoint y: 370, endPoint x: 734, endPoint y: 422, distance: 415.4
click at [734, 422] on textarea "Cover letter template:" at bounding box center [564, 319] width 495 height 282
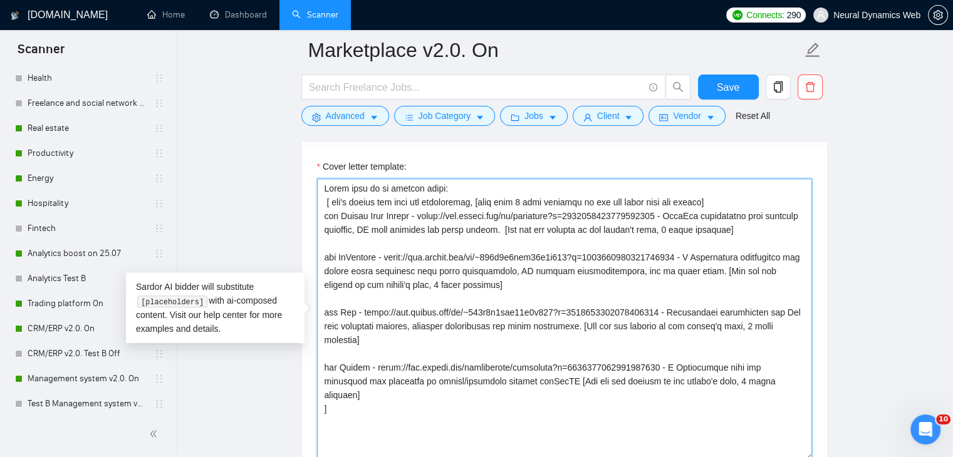
scroll to position [0, 0]
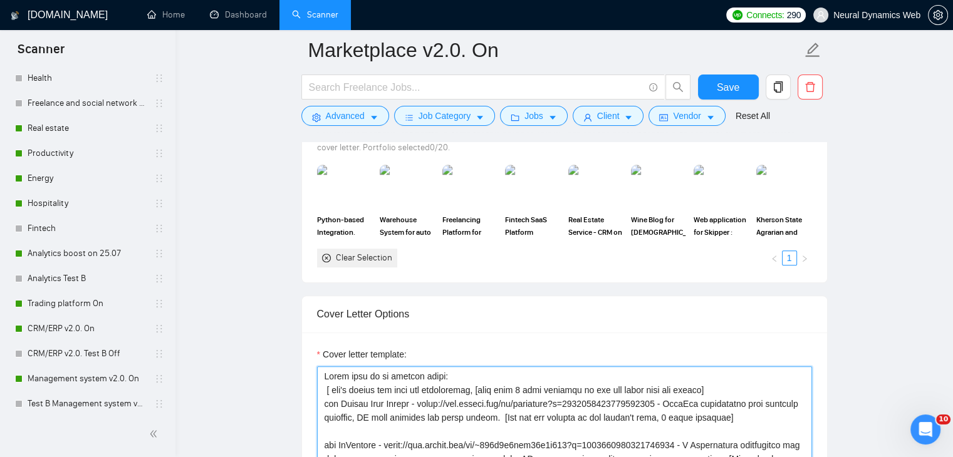
paste textarea "Hello. [Create a phrase tailored to the job description or title, something lik…"
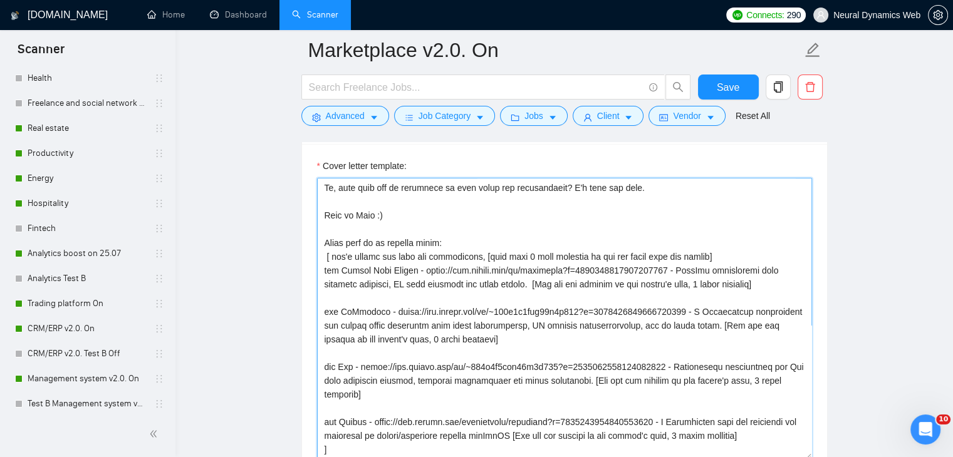
scroll to position [371, 0]
drag, startPoint x: 328, startPoint y: 215, endPoint x: 430, endPoint y: 411, distance: 221.6
click at [430, 411] on textarea "Cover letter template:" at bounding box center [564, 319] width 495 height 282
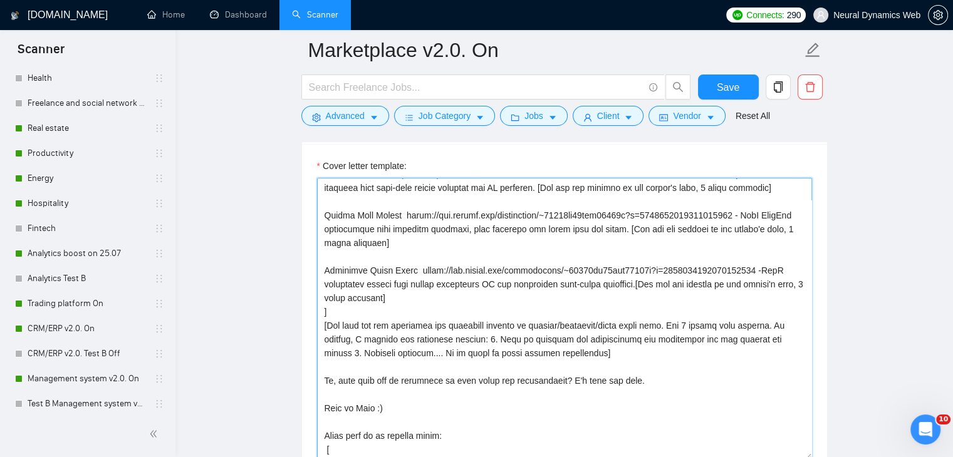
scroll to position [179, 0]
drag, startPoint x: 343, startPoint y: 407, endPoint x: 312, endPoint y: 389, distance: 35.7
click at [312, 389] on div "Cover letter template:" at bounding box center [564, 317] width 525 height 346
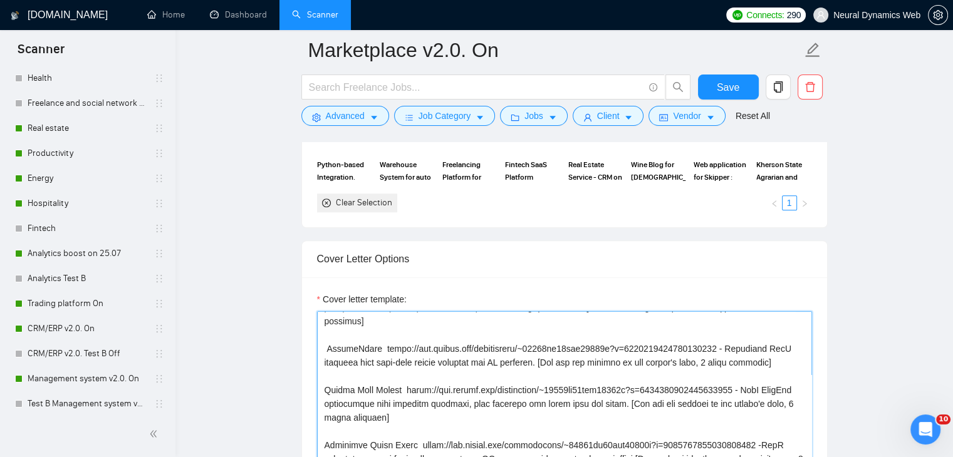
scroll to position [1378, 0]
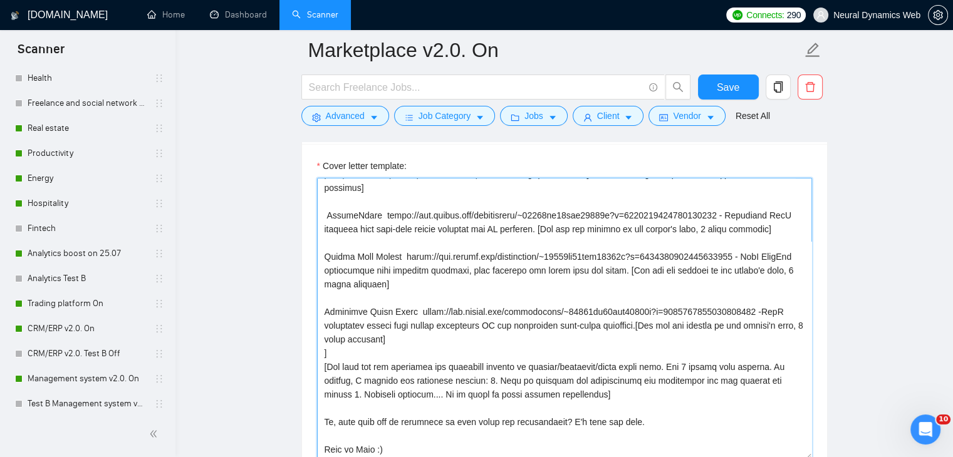
drag, startPoint x: 368, startPoint y: 393, endPoint x: 354, endPoint y: 393, distance: 13.8
click at [354, 393] on textarea "Cover letter template:" at bounding box center [564, 319] width 495 height 282
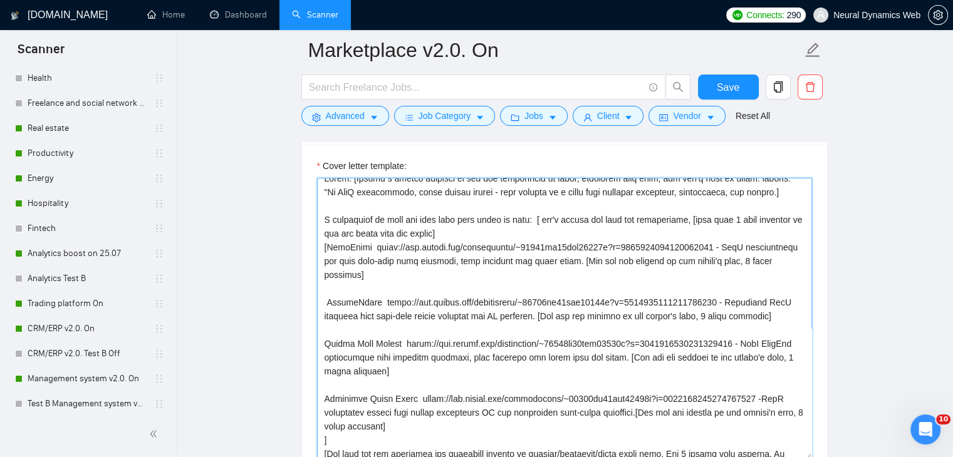
scroll to position [0, 0]
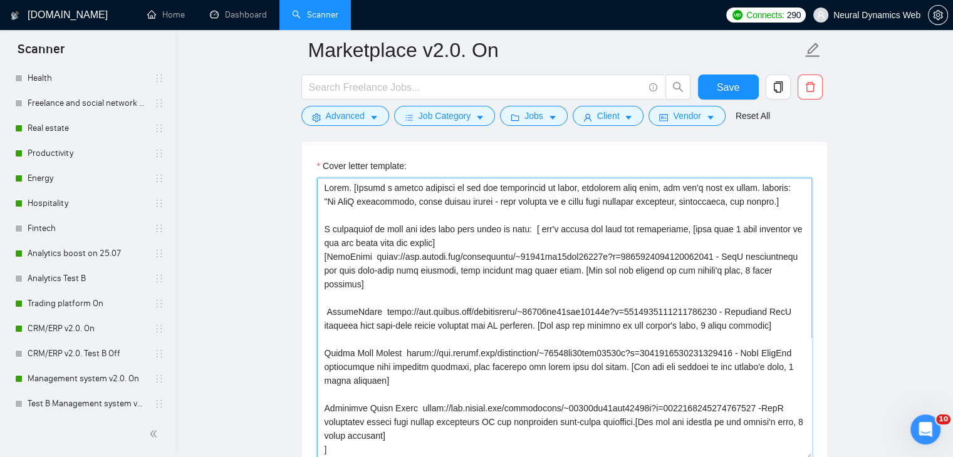
drag, startPoint x: 538, startPoint y: 226, endPoint x: 551, endPoint y: 445, distance: 219.6
click at [551, 445] on textarea "Cover letter template:" at bounding box center [564, 319] width 495 height 282
paste textarea "don't change the link and description, [pick only 2 best matching to the job ca…"
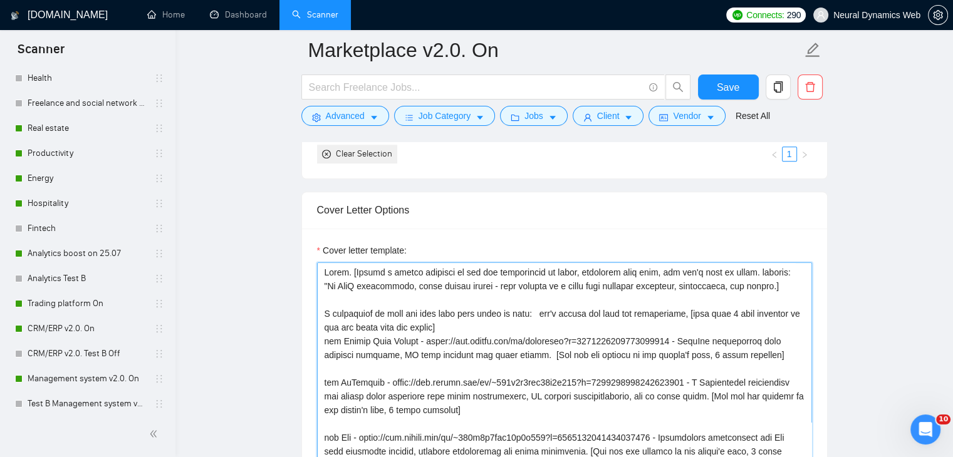
scroll to position [1316, 0]
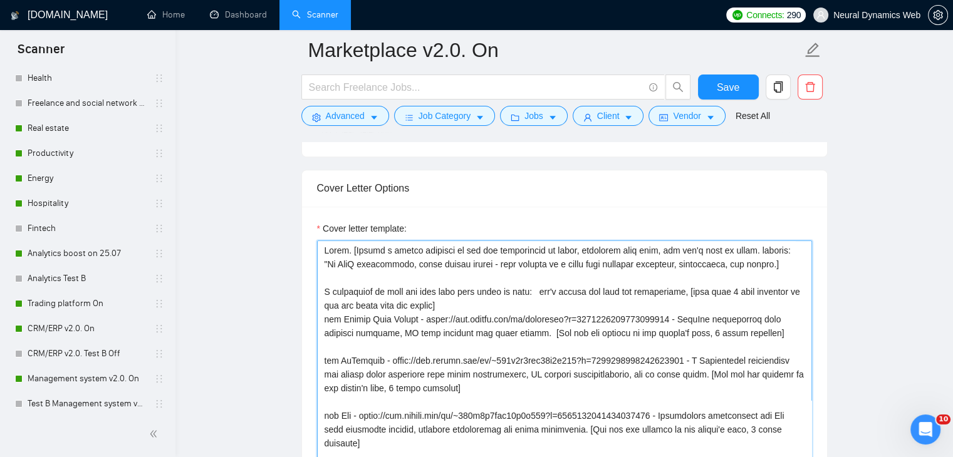
drag, startPoint x: 774, startPoint y: 249, endPoint x: 743, endPoint y: 268, distance: 36.8
click at [743, 268] on textarea "Cover letter template:" at bounding box center [564, 381] width 495 height 282
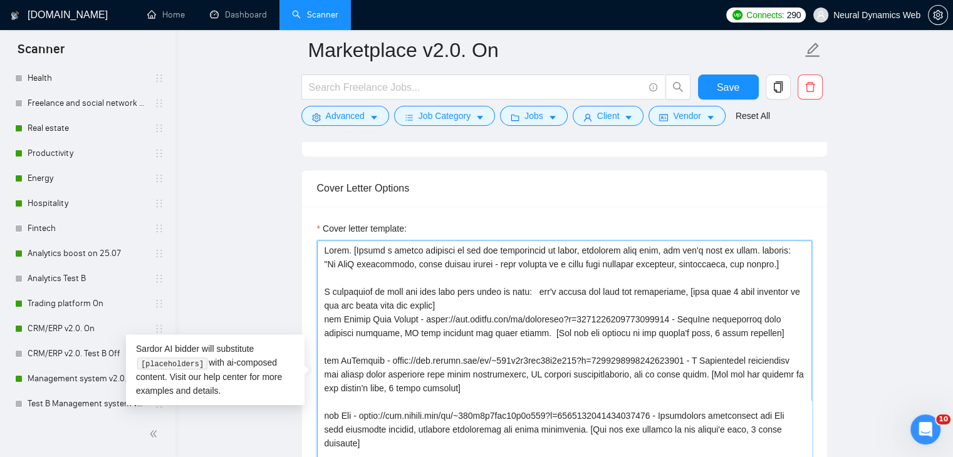
click at [393, 277] on textarea "Cover letter template:" at bounding box center [564, 381] width 495 height 282
drag, startPoint x: 773, startPoint y: 245, endPoint x: 744, endPoint y: 267, distance: 36.7
click at [744, 267] on textarea "Cover letter template:" at bounding box center [564, 381] width 495 height 282
paste textarea "For marketplace platforms, every connection matters — each feature is a step to…"
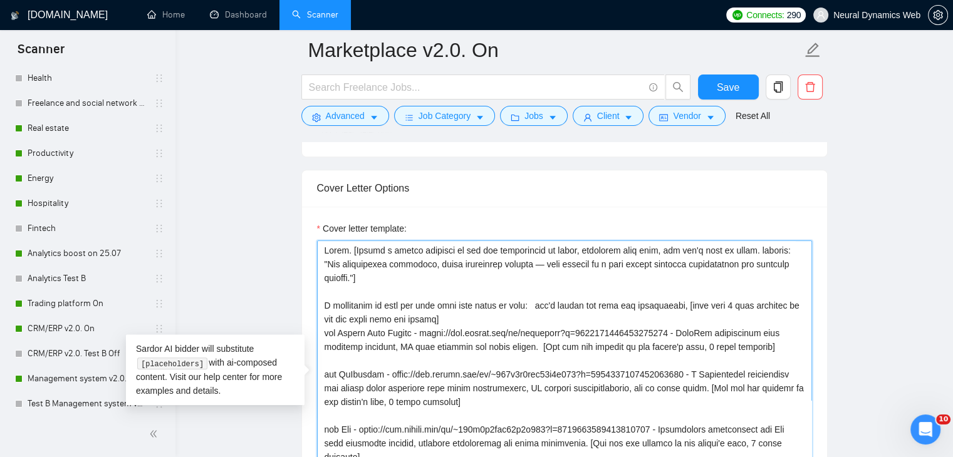
click at [521, 263] on textarea "Cover letter template:" at bounding box center [564, 381] width 495 height 282
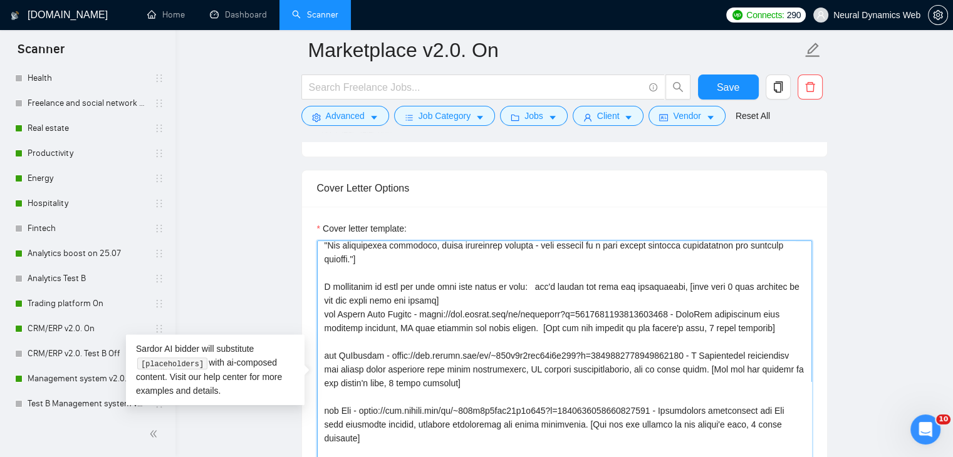
scroll to position [0, 0]
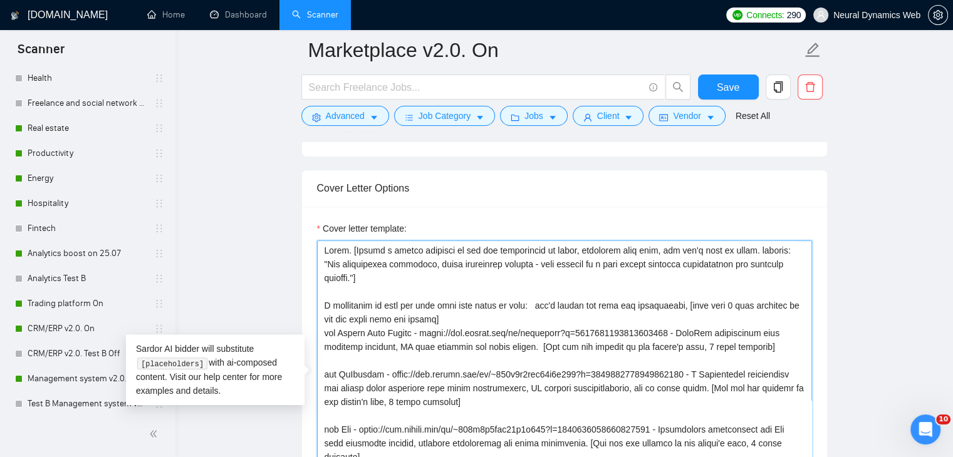
click at [540, 306] on textarea "Cover letter template:" at bounding box center [564, 381] width 495 height 282
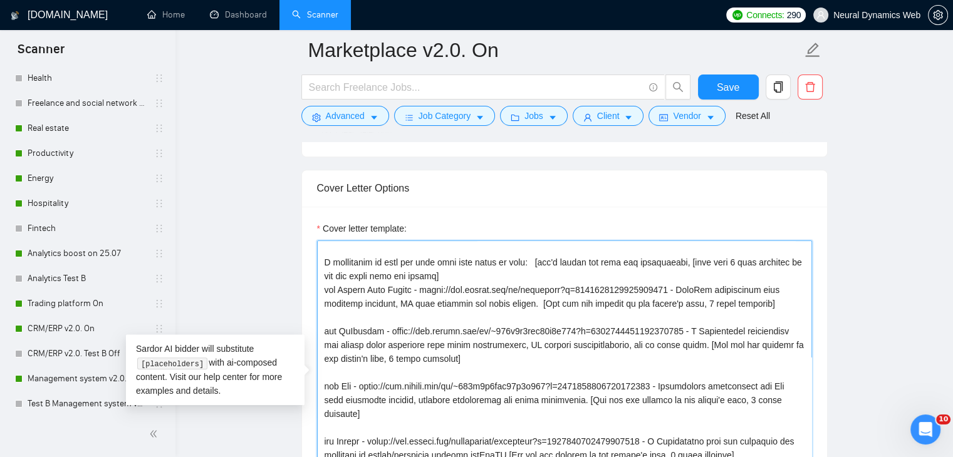
scroll to position [63, 0]
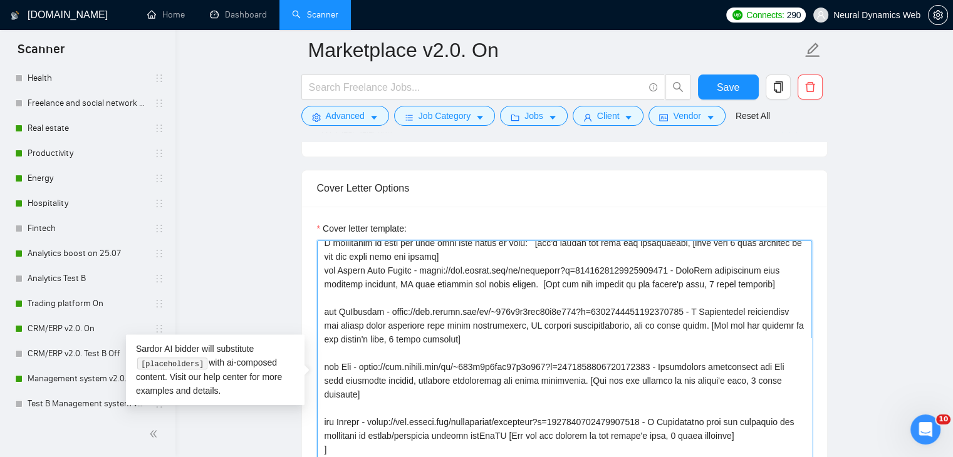
drag, startPoint x: 335, startPoint y: 269, endPoint x: 316, endPoint y: 267, distance: 19.6
click at [317, 267] on textarea "Cover letter template:" at bounding box center [564, 381] width 495 height 282
click at [413, 268] on textarea "Cover letter template:" at bounding box center [564, 381] width 495 height 282
drag, startPoint x: 338, startPoint y: 309, endPoint x: 317, endPoint y: 311, distance: 21.4
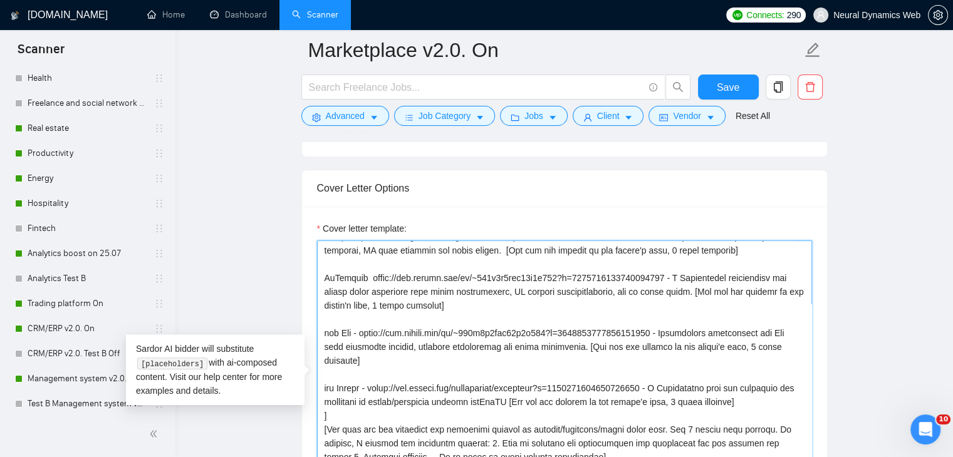
scroll to position [125, 0]
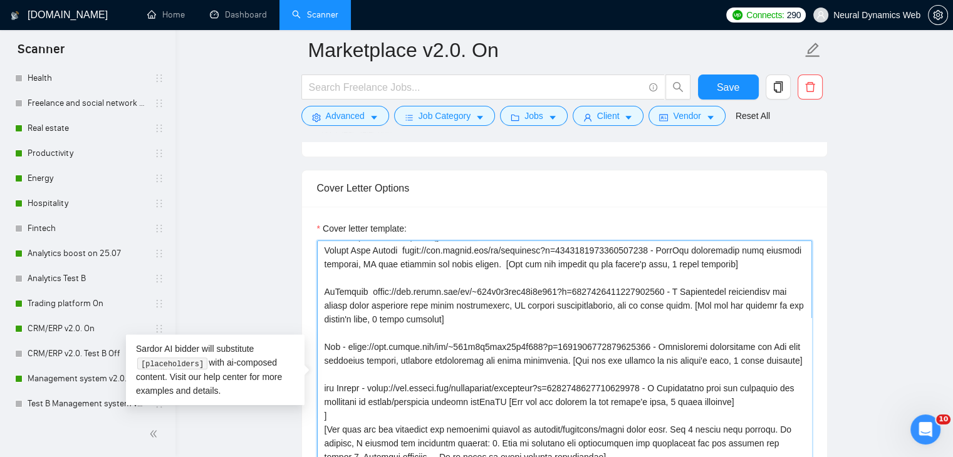
drag, startPoint x: 338, startPoint y: 302, endPoint x: 302, endPoint y: 304, distance: 35.7
click at [349, 304] on textarea "Cover letter template:" at bounding box center [564, 381] width 495 height 282
drag, startPoint x: 336, startPoint y: 330, endPoint x: 311, endPoint y: 334, distance: 25.3
click at [356, 331] on textarea "Cover letter template:" at bounding box center [564, 381] width 495 height 282
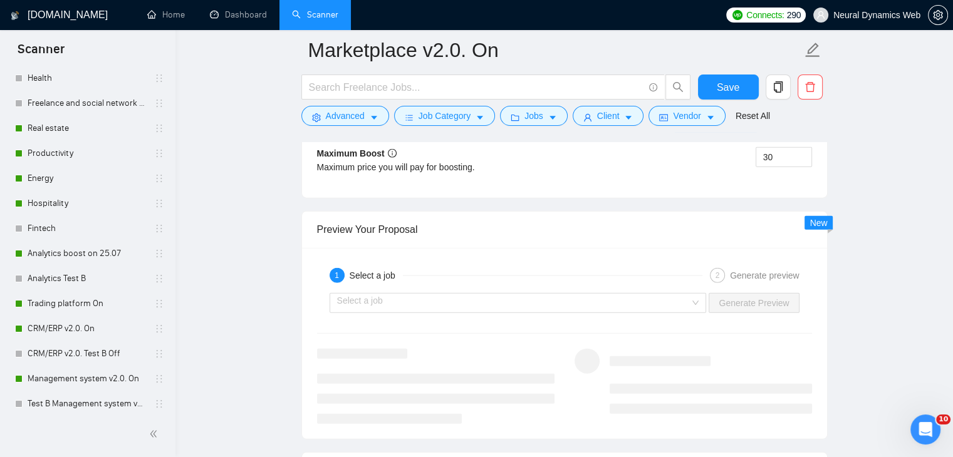
scroll to position [2944, 0]
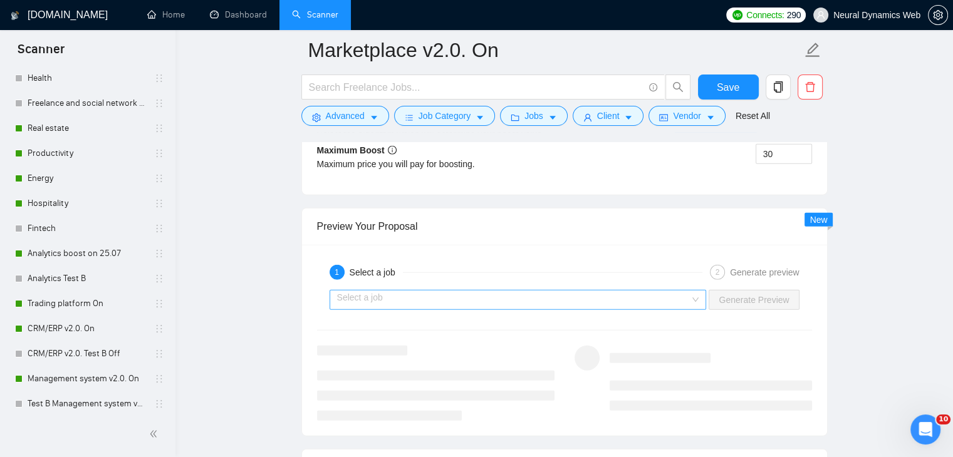
click at [361, 293] on input "search" at bounding box center [513, 300] width 353 height 19
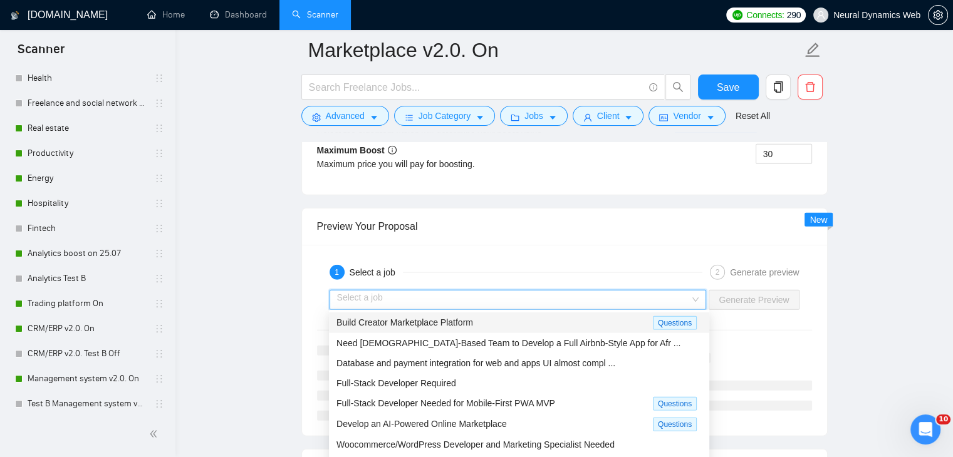
click at [376, 325] on span "Build Creator Marketplace Platform" at bounding box center [404, 323] width 137 height 10
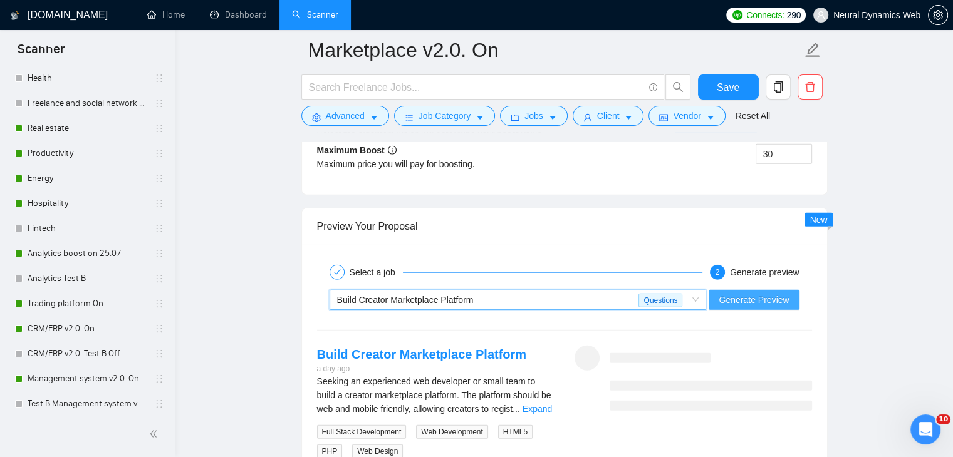
click at [777, 293] on span "Generate Preview" at bounding box center [753, 300] width 70 height 14
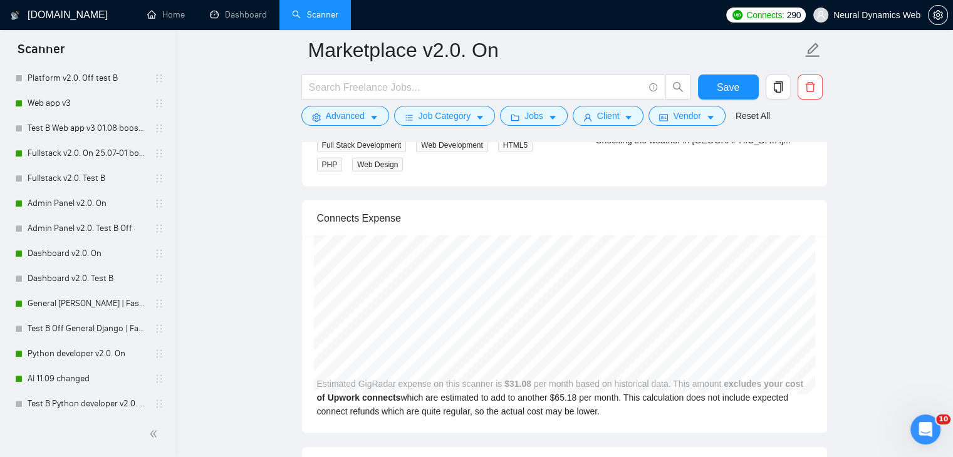
scroll to position [3132, 0]
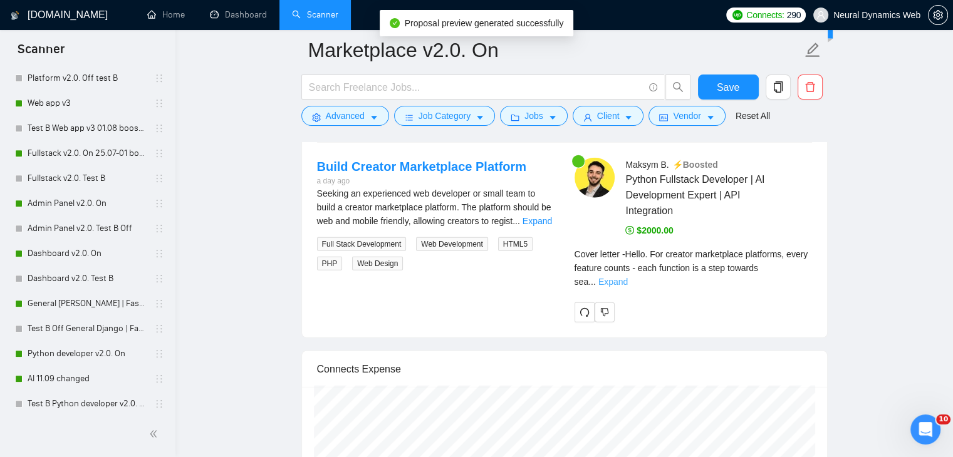
click at [628, 277] on link "Expand" at bounding box center [612, 282] width 29 height 10
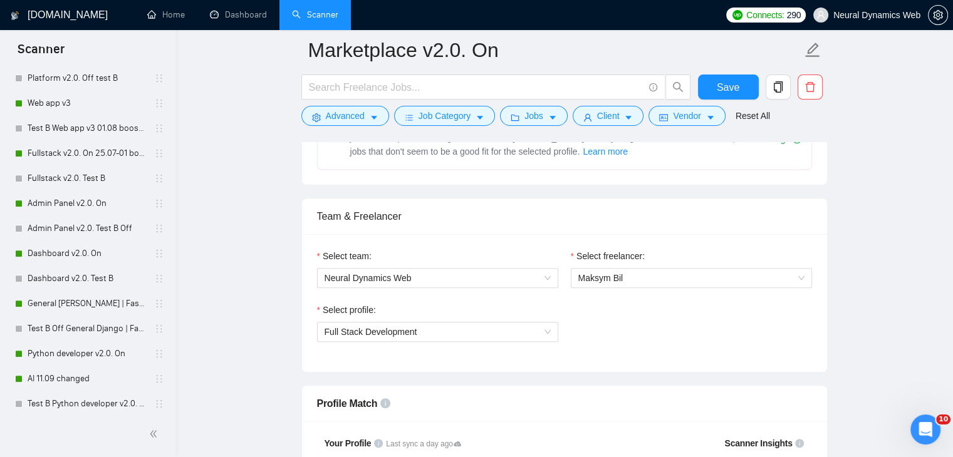
scroll to position [564, 0]
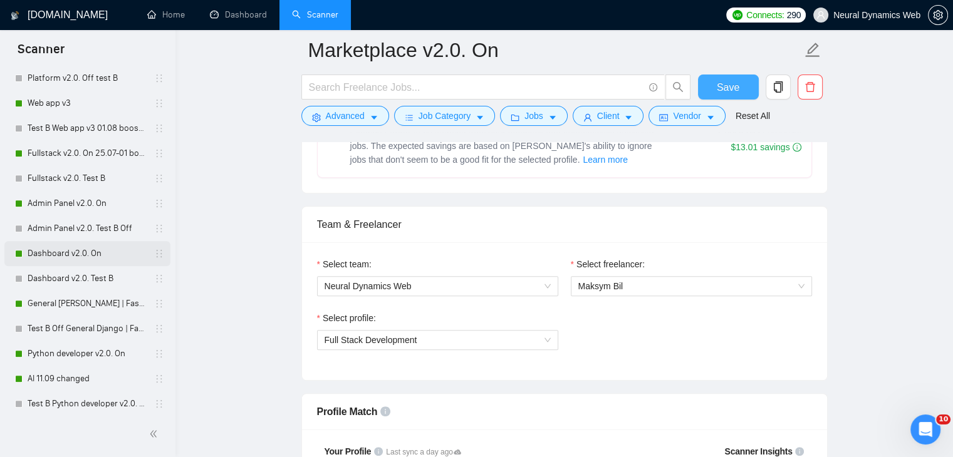
drag, startPoint x: 729, startPoint y: 95, endPoint x: 46, endPoint y: 242, distance: 698.2
click at [729, 95] on button "Save" at bounding box center [728, 87] width 61 height 25
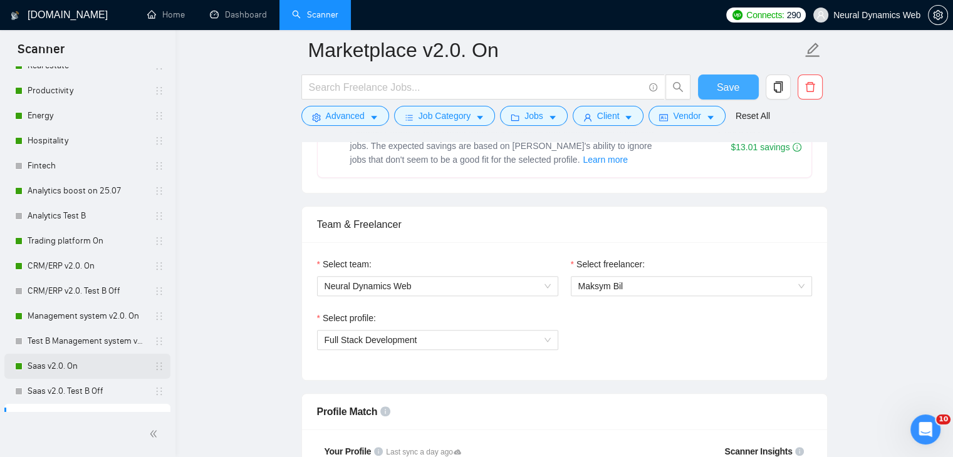
scroll to position [63, 0]
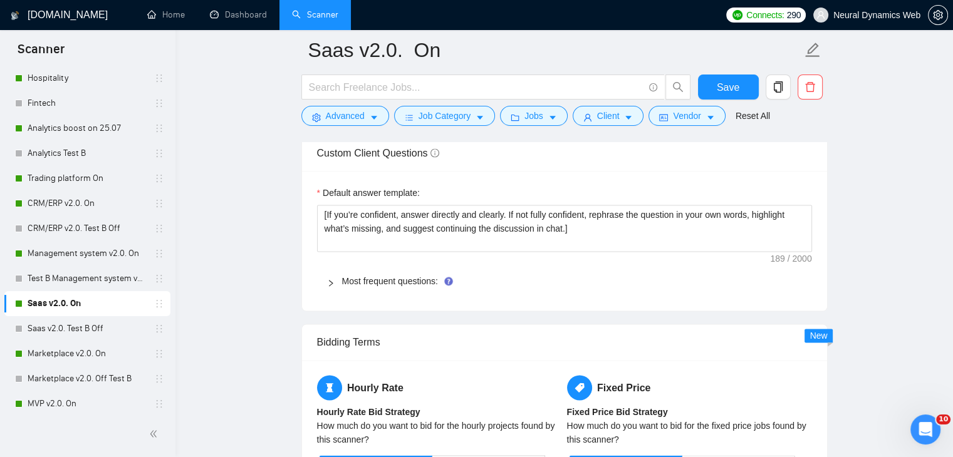
scroll to position [1754, 0]
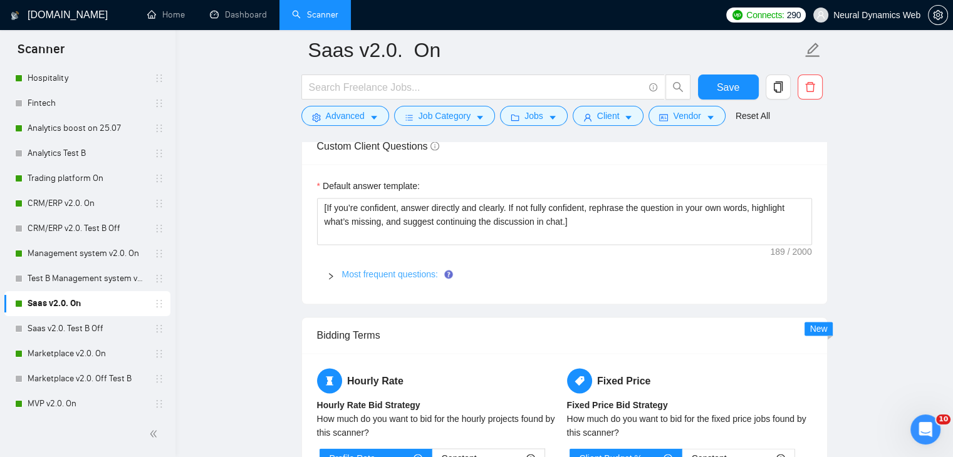
click at [349, 271] on link "Most frequent questions:" at bounding box center [390, 274] width 96 height 10
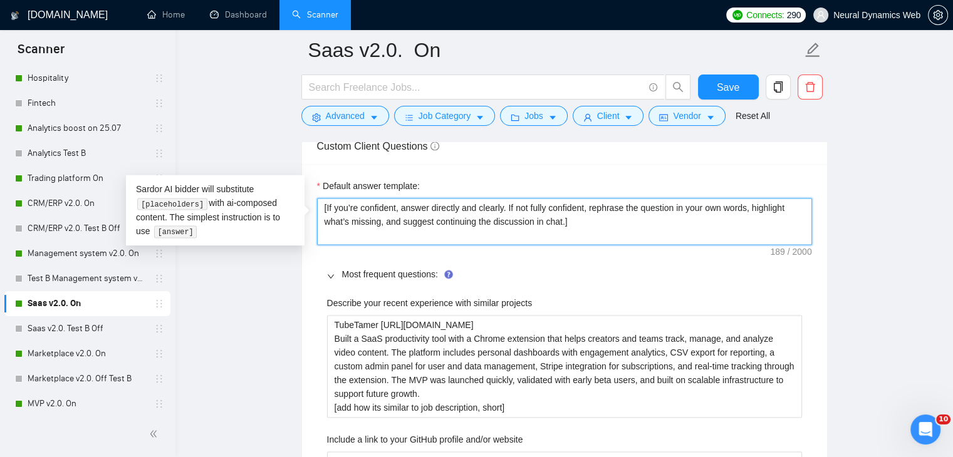
drag, startPoint x: 559, startPoint y: 217, endPoint x: 316, endPoint y: 191, distance: 245.0
click at [317, 191] on div "Default answer template: [If you’re confident, answer directly and clearly. If …" at bounding box center [564, 212] width 495 height 66
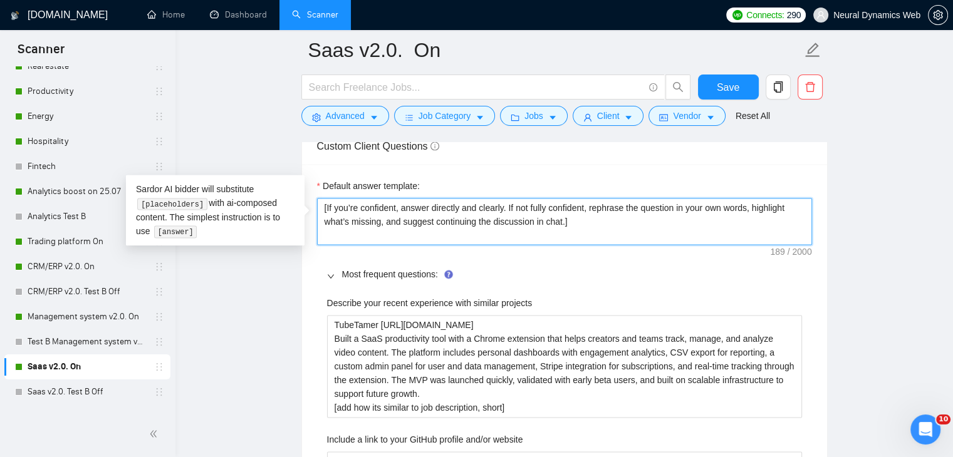
scroll to position [63, 0]
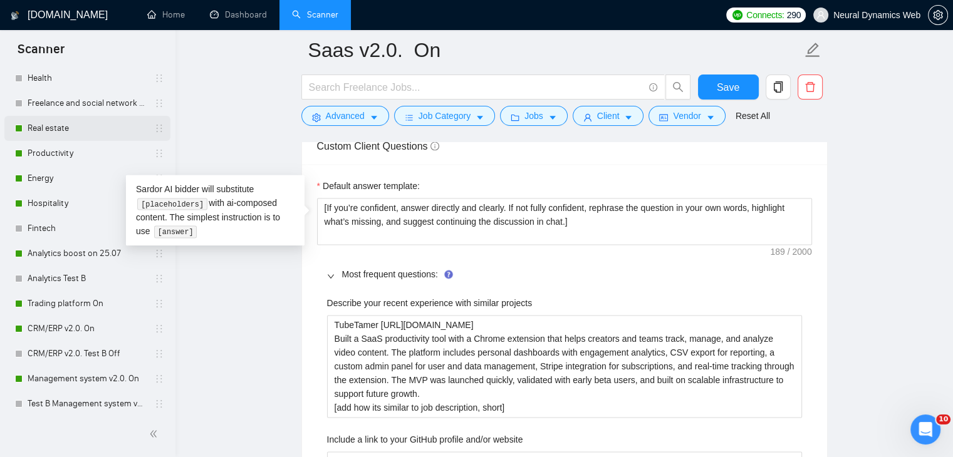
click at [53, 133] on link "Real estate" at bounding box center [87, 128] width 119 height 25
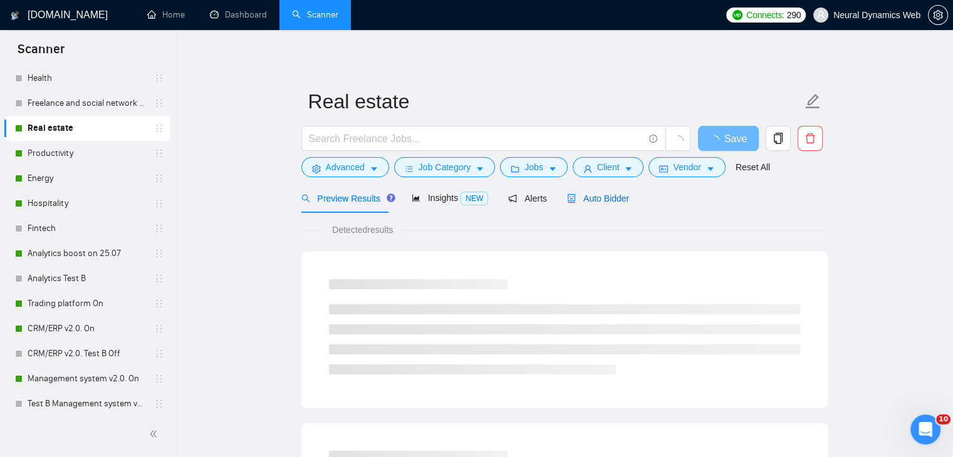
click at [599, 195] on span "Auto Bidder" at bounding box center [598, 199] width 62 height 10
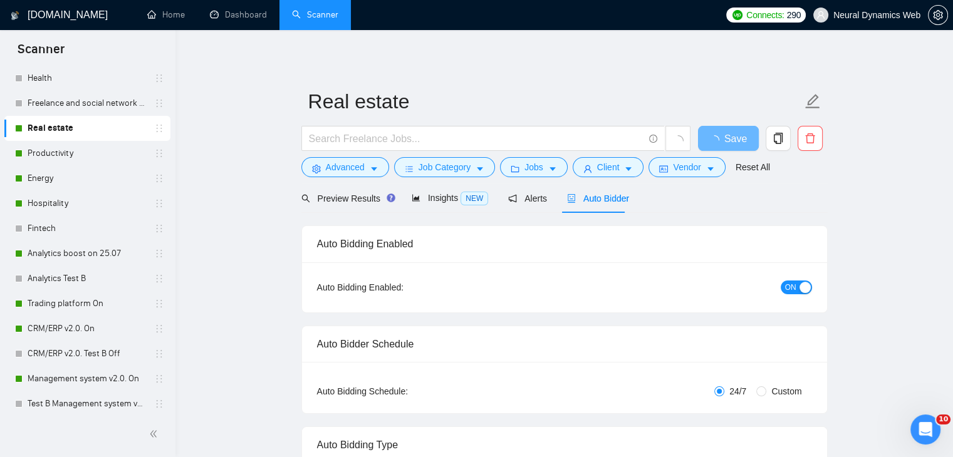
checkbox input "true"
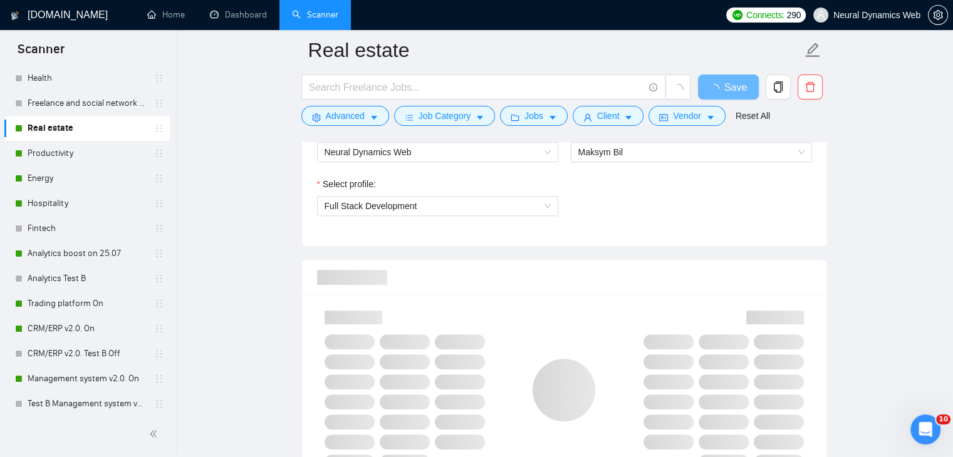
scroll to position [626, 0]
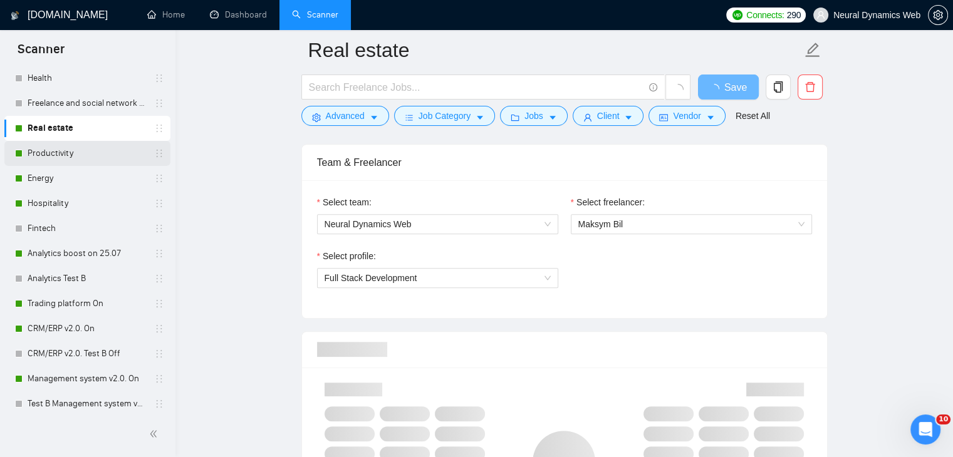
click at [58, 153] on link "Productivity" at bounding box center [87, 153] width 119 height 25
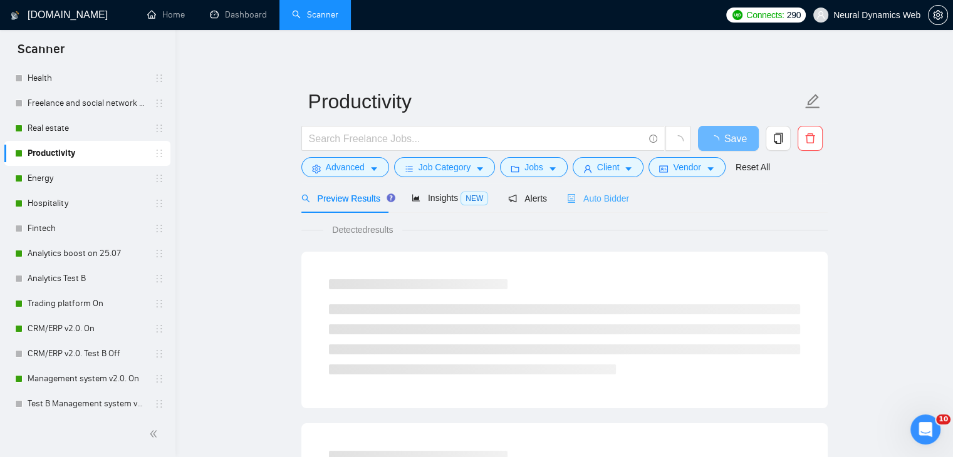
click at [586, 209] on div "Auto Bidder" at bounding box center [598, 197] width 62 height 29
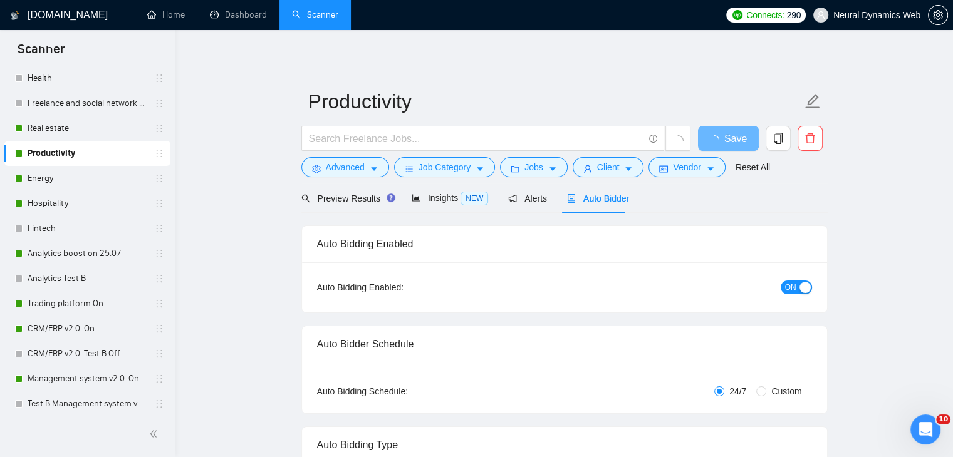
checkbox input "true"
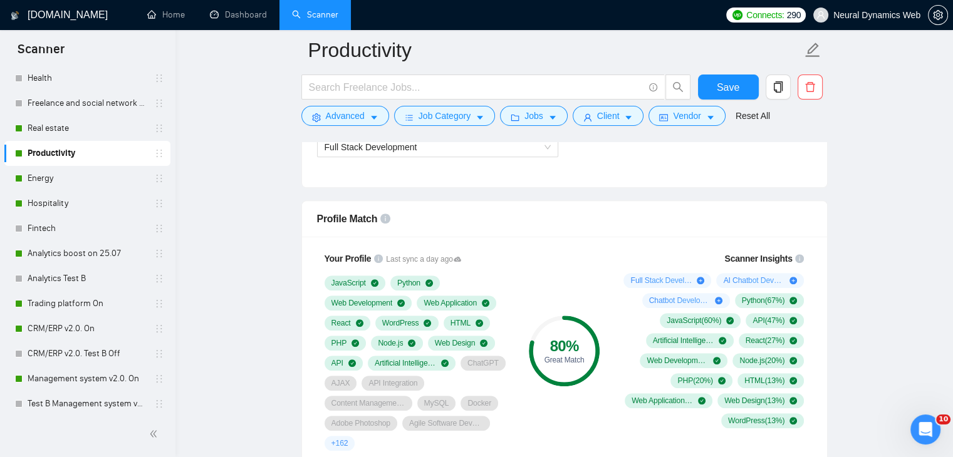
scroll to position [1002, 0]
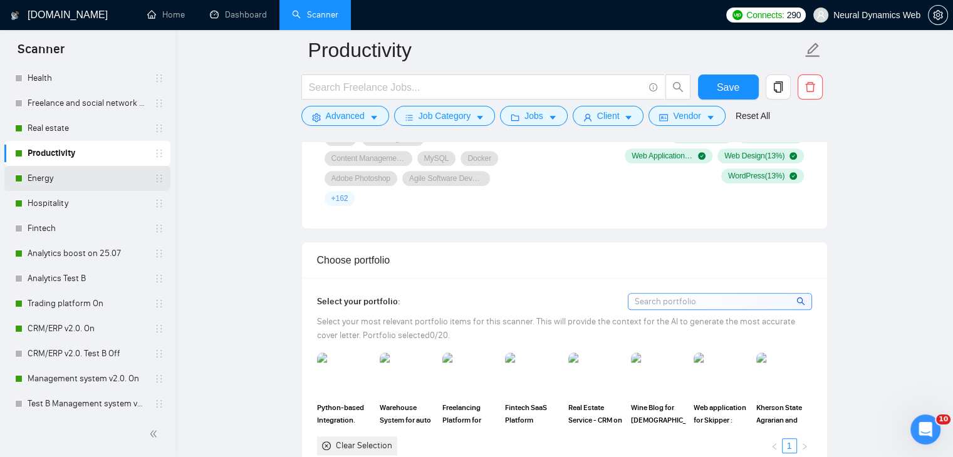
click at [66, 178] on link "Energy" at bounding box center [87, 178] width 119 height 25
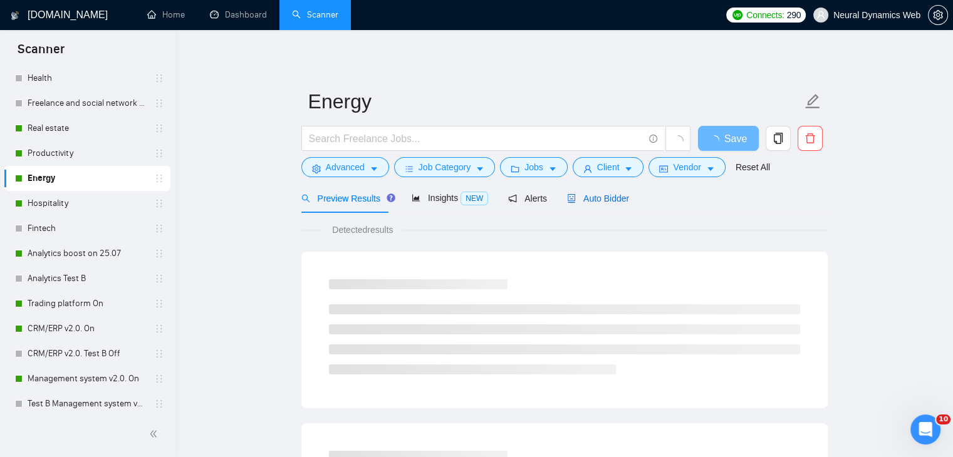
click at [601, 194] on span "Auto Bidder" at bounding box center [598, 199] width 62 height 10
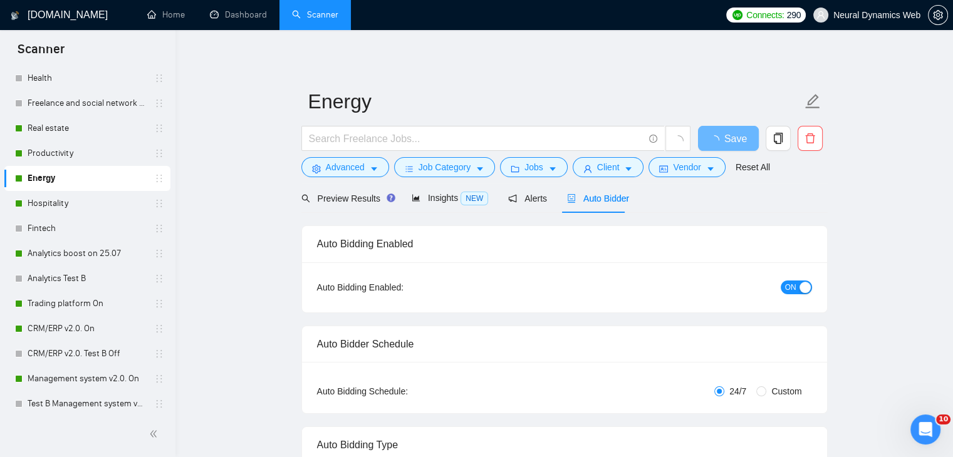
checkbox input "true"
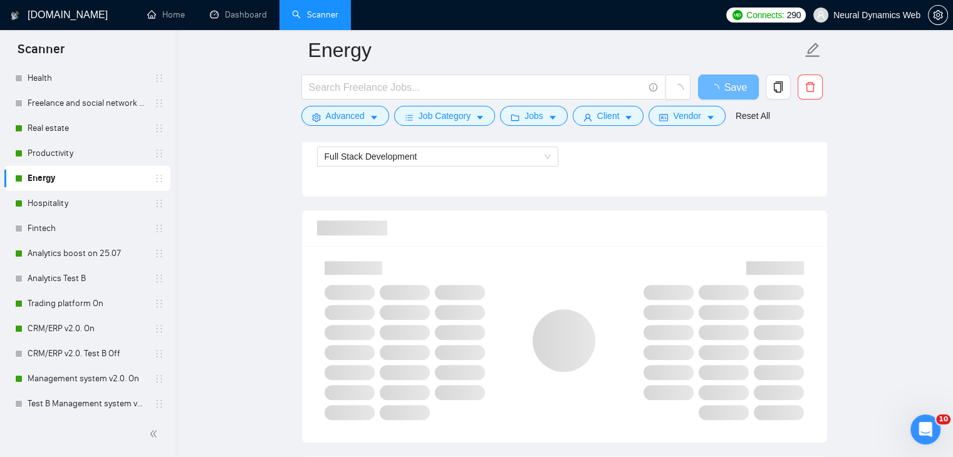
scroll to position [752, 0]
click at [58, 205] on link "Hospitality" at bounding box center [87, 203] width 119 height 25
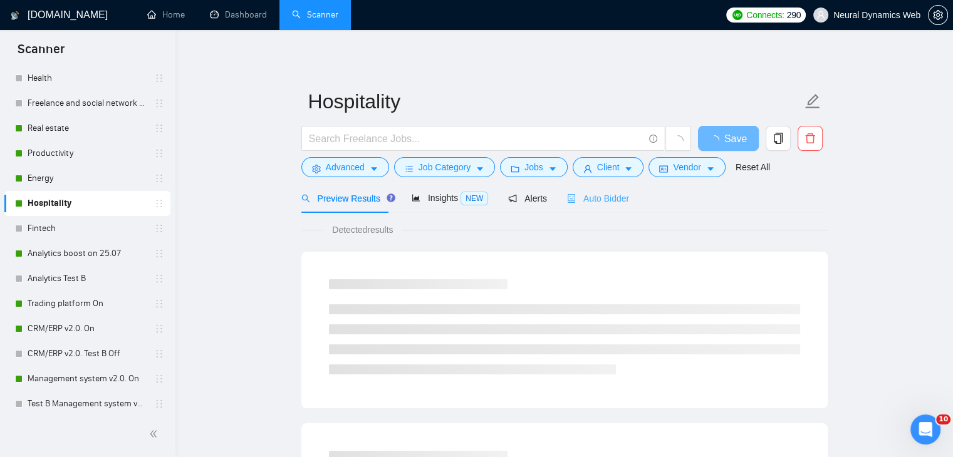
click at [607, 209] on div "Auto Bidder" at bounding box center [598, 197] width 62 height 29
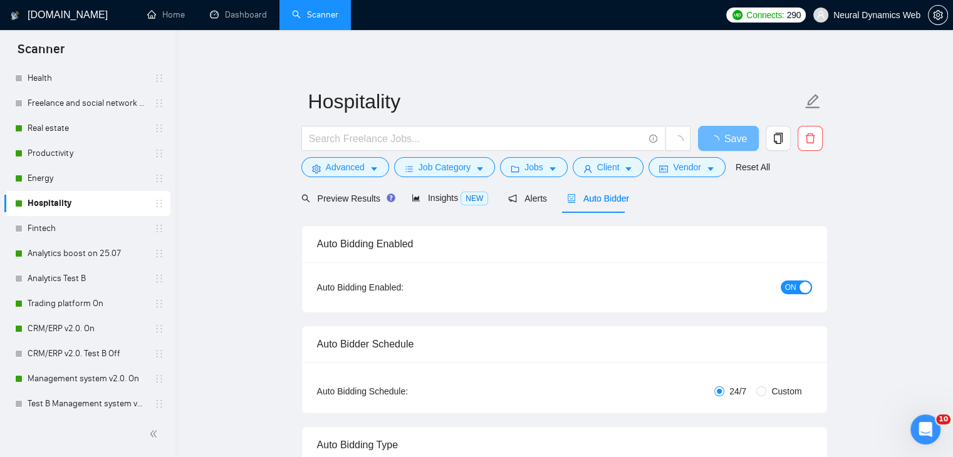
checkbox input "true"
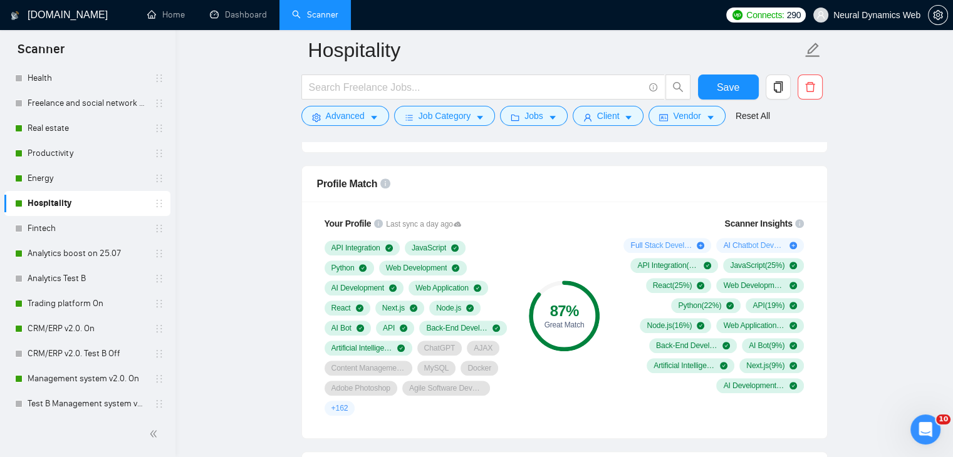
scroll to position [1065, 0]
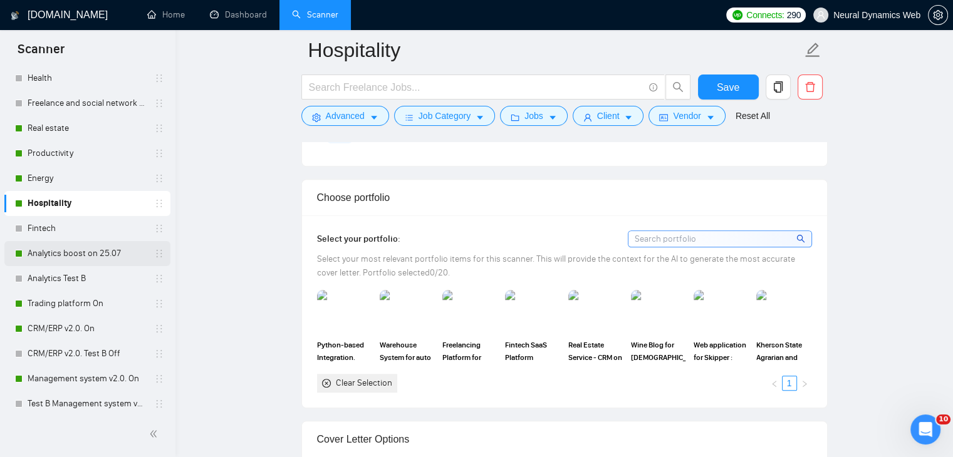
click at [41, 261] on link "Analytics boost on 25.07" at bounding box center [87, 253] width 119 height 25
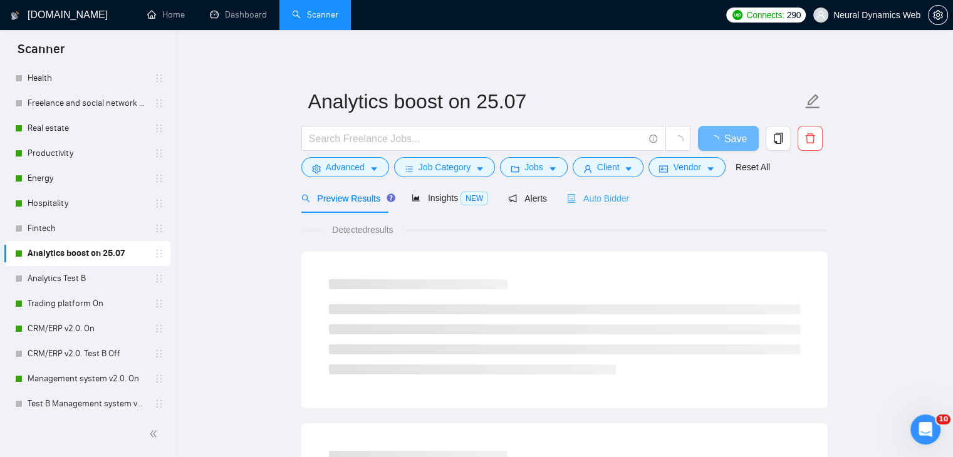
click at [609, 183] on div "Auto Bidder" at bounding box center [598, 197] width 62 height 29
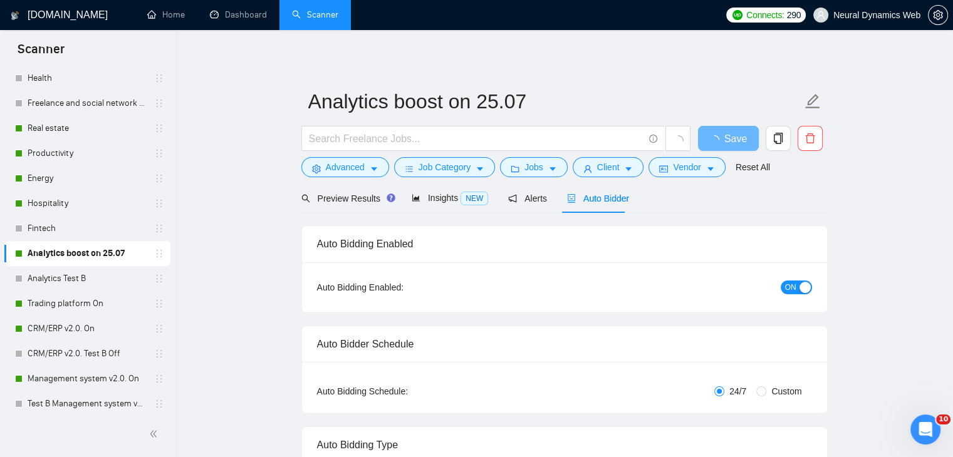
checkbox input "true"
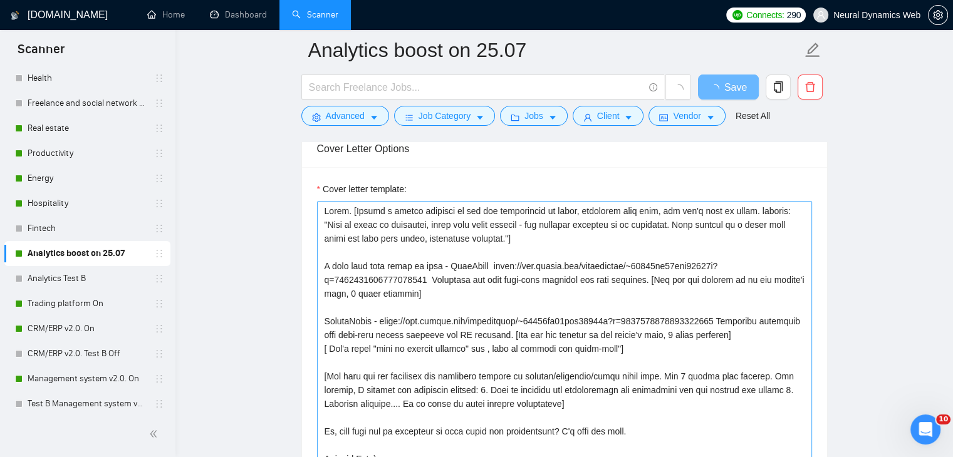
scroll to position [1503, 0]
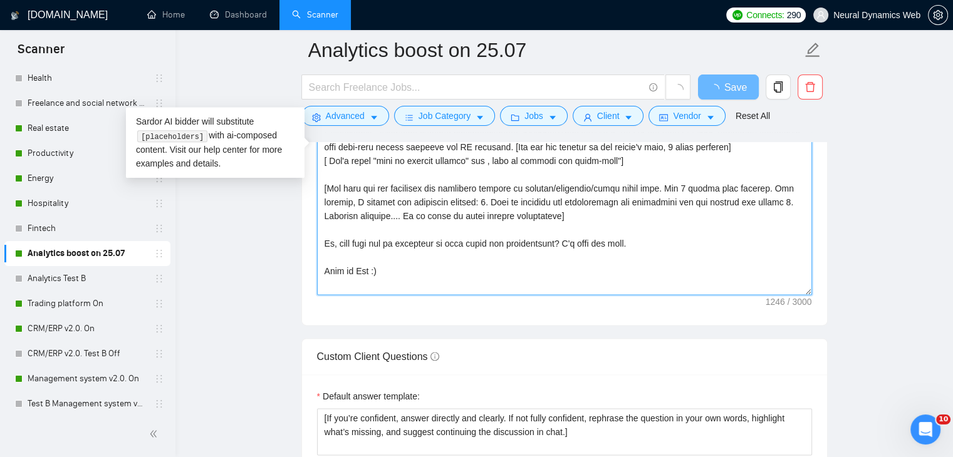
drag, startPoint x: 371, startPoint y: 272, endPoint x: 358, endPoint y: 272, distance: 12.5
click at [358, 272] on textarea "Cover letter template:" at bounding box center [564, 154] width 495 height 282
type textarea "Hello. [Create a phrase tailored to the job description or title, something lik…"
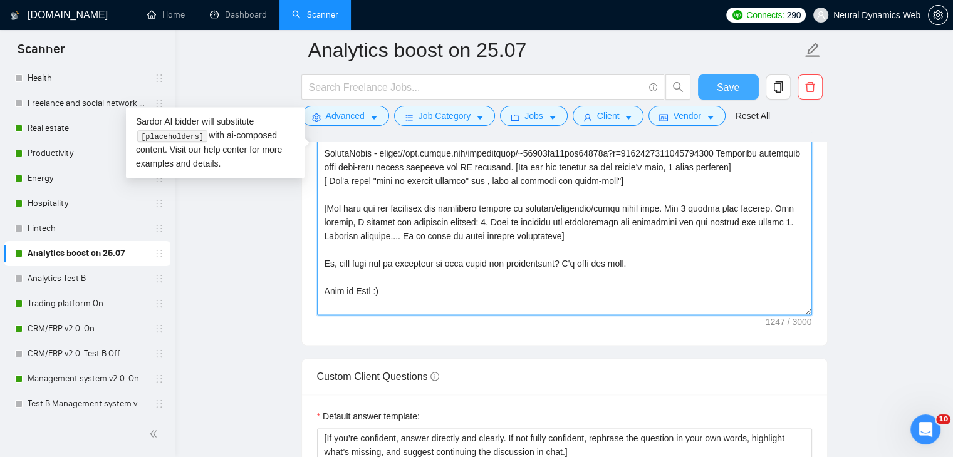
type textarea "Hello. [Create a phrase tailored to the job description or title, something lik…"
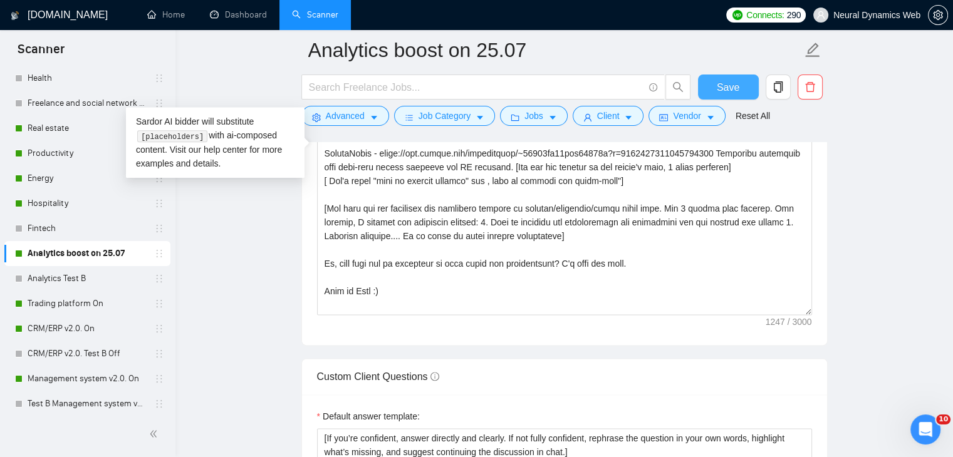
click at [724, 91] on span "Save" at bounding box center [727, 88] width 23 height 16
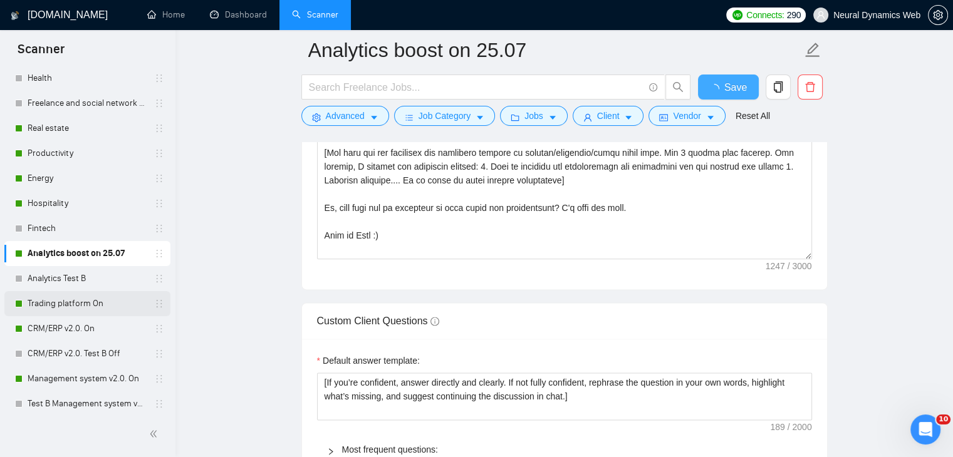
checkbox input "true"
click at [66, 304] on link "Trading platform On" at bounding box center [87, 303] width 119 height 25
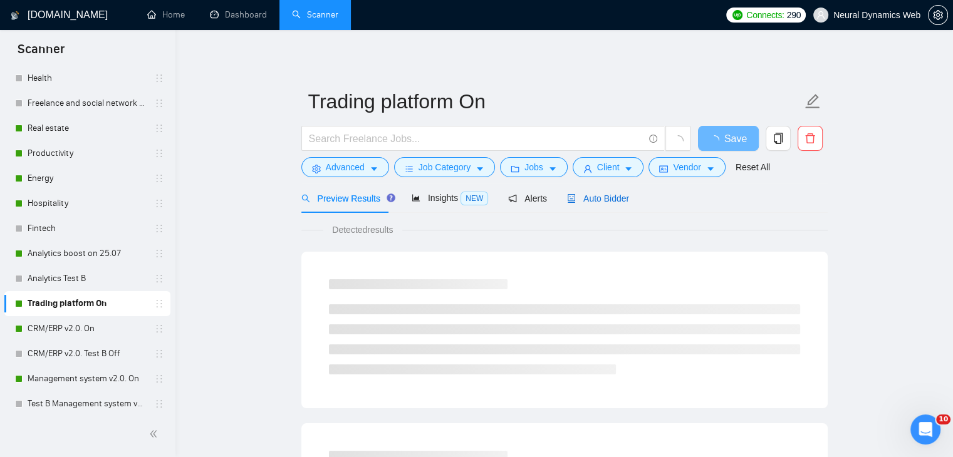
click at [592, 201] on span "Auto Bidder" at bounding box center [598, 199] width 62 height 10
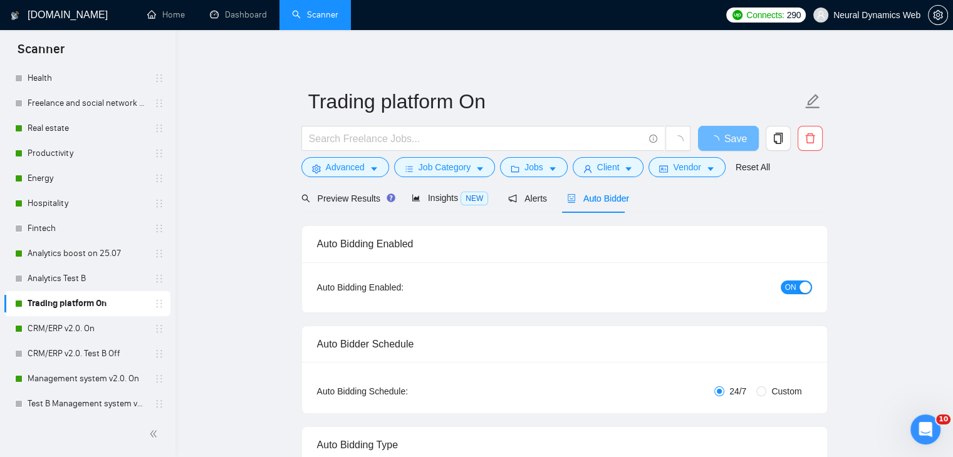
checkbox input "true"
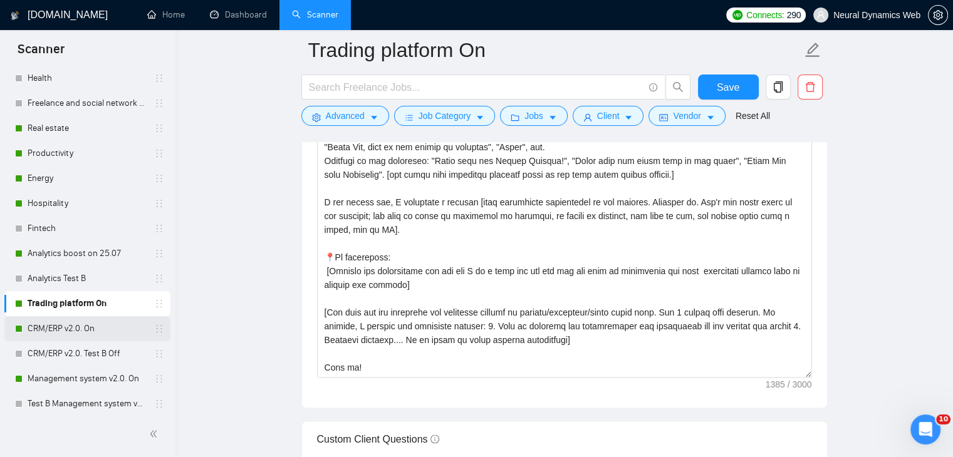
click at [76, 333] on link "CRM/ERP v2.0. On" at bounding box center [87, 328] width 119 height 25
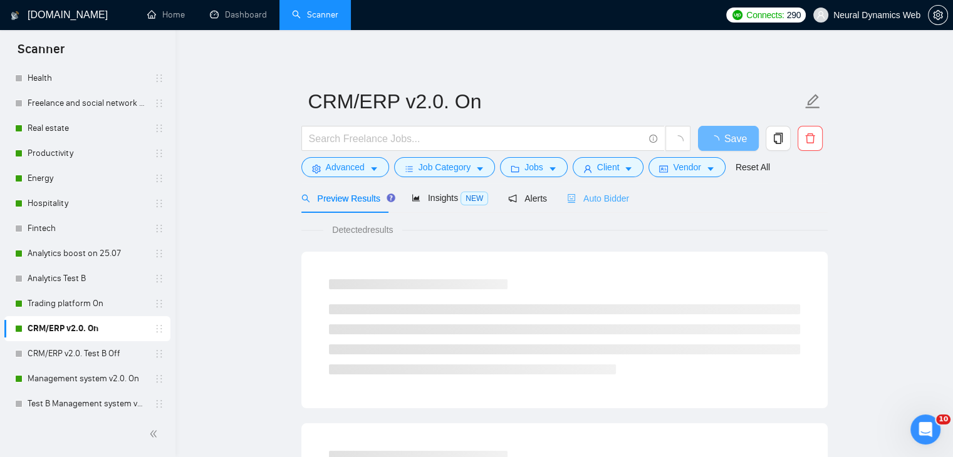
click at [587, 206] on div "Auto Bidder" at bounding box center [598, 197] width 62 height 29
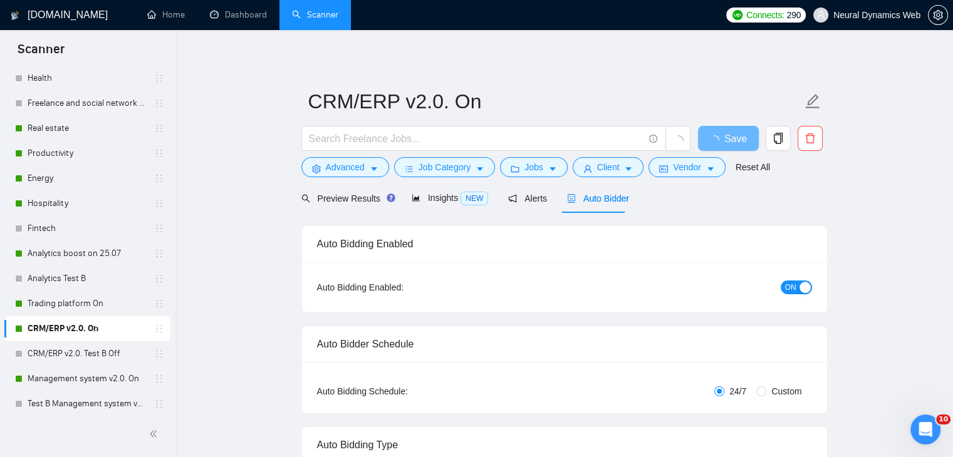
checkbox input "true"
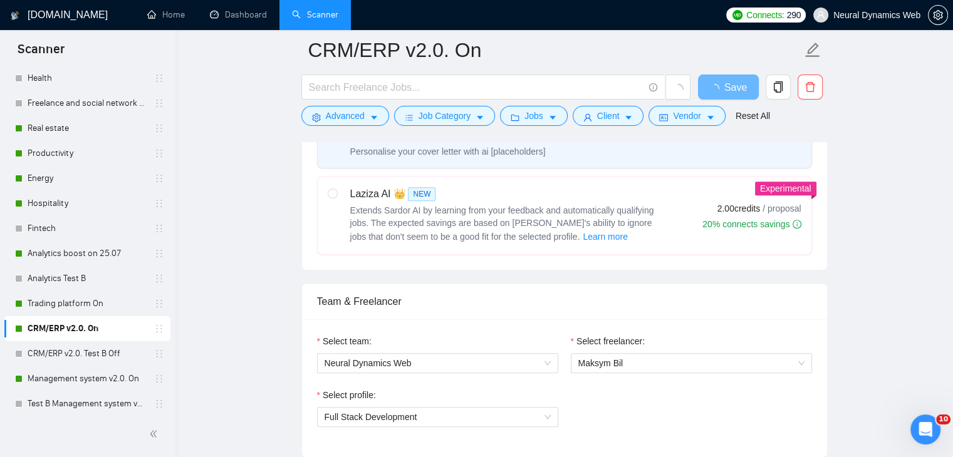
scroll to position [564, 0]
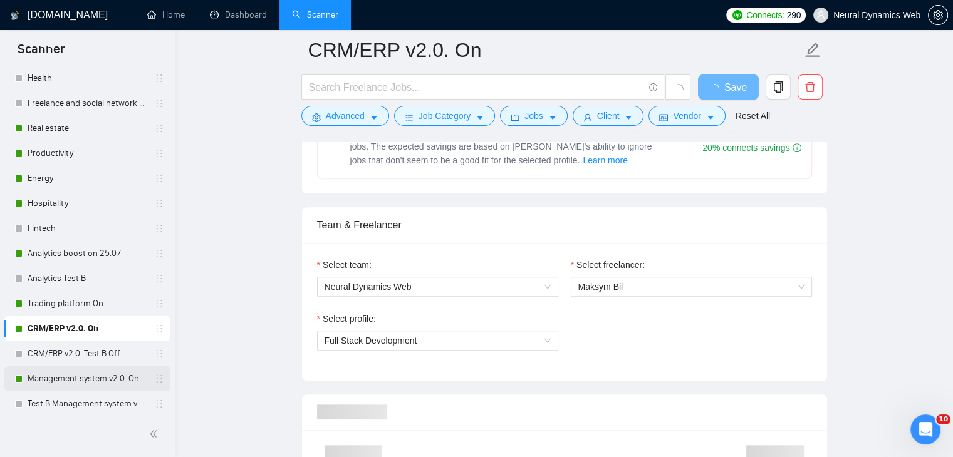
click at [33, 377] on link "Management system v2.0. On" at bounding box center [87, 378] width 119 height 25
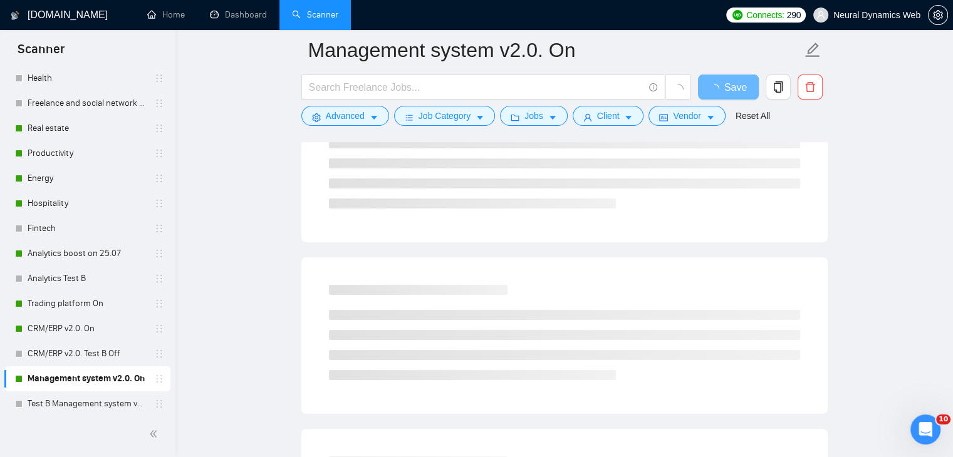
scroll to position [63, 0]
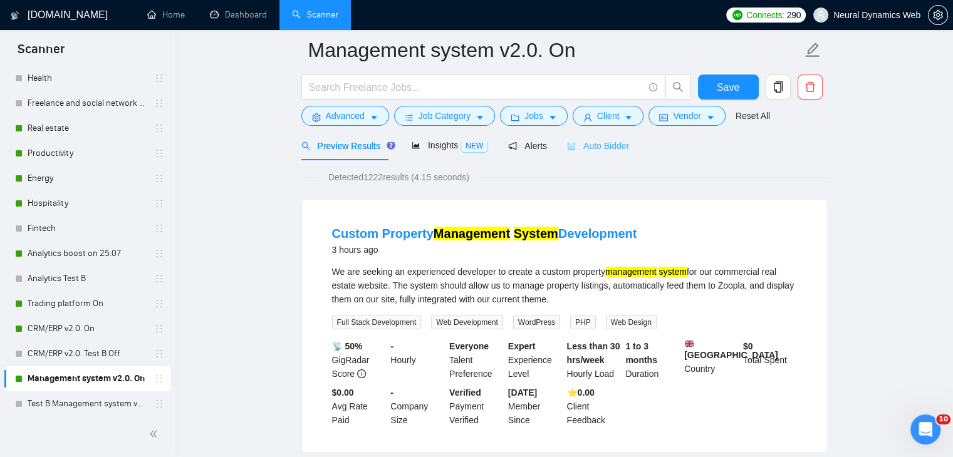
click at [581, 156] on div "Auto Bidder" at bounding box center [598, 145] width 62 height 29
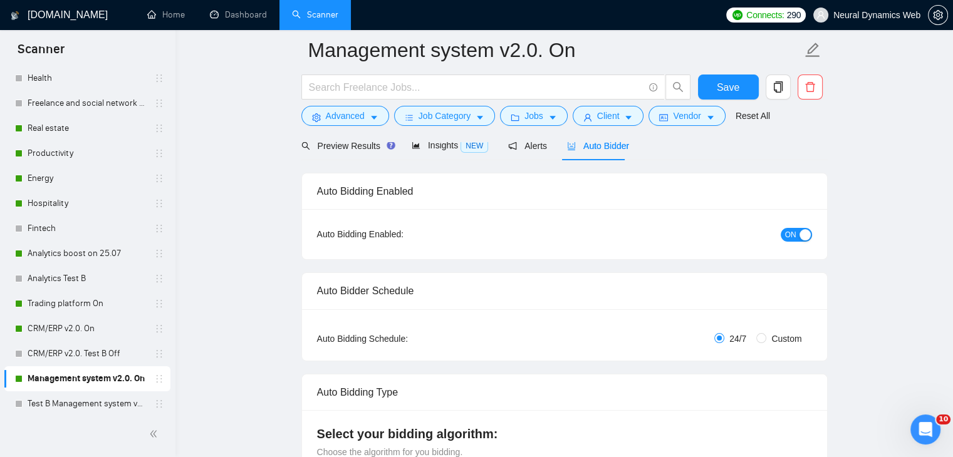
checkbox input "true"
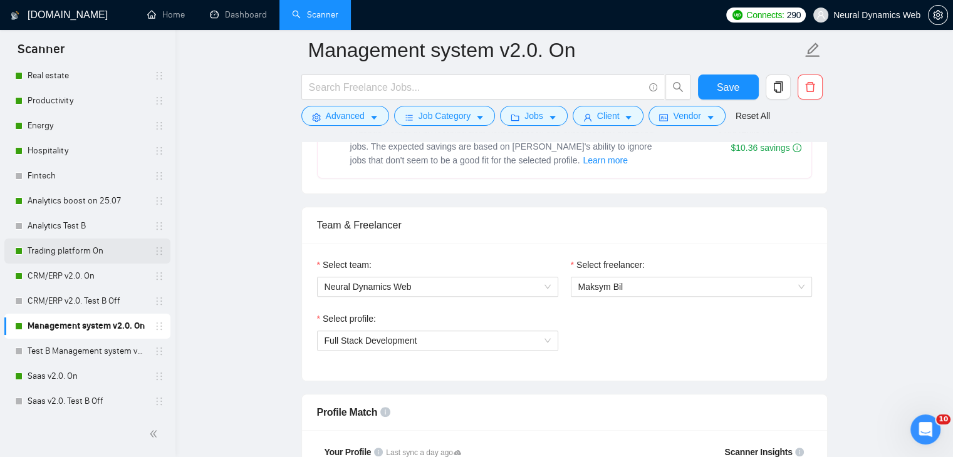
scroll to position [188, 0]
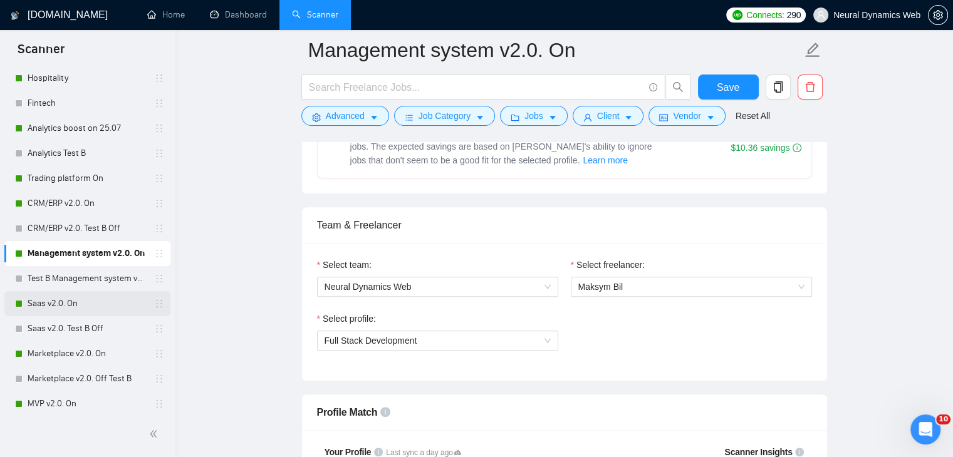
click at [75, 301] on link "Saas v2.0. On" at bounding box center [87, 303] width 119 height 25
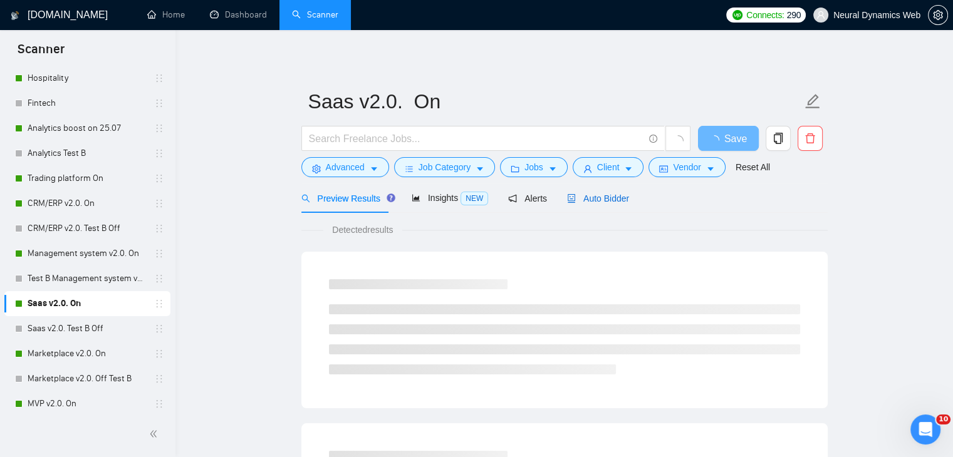
click at [599, 197] on span "Auto Bidder" at bounding box center [598, 199] width 62 height 10
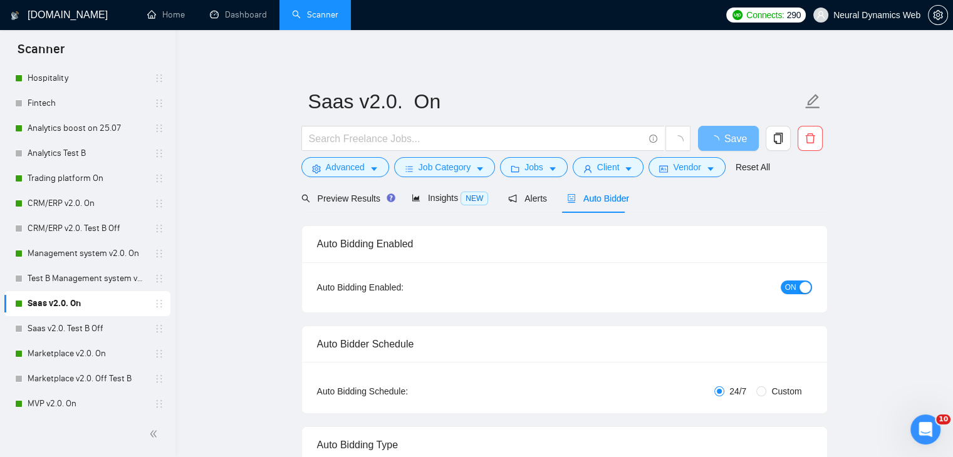
checkbox input "true"
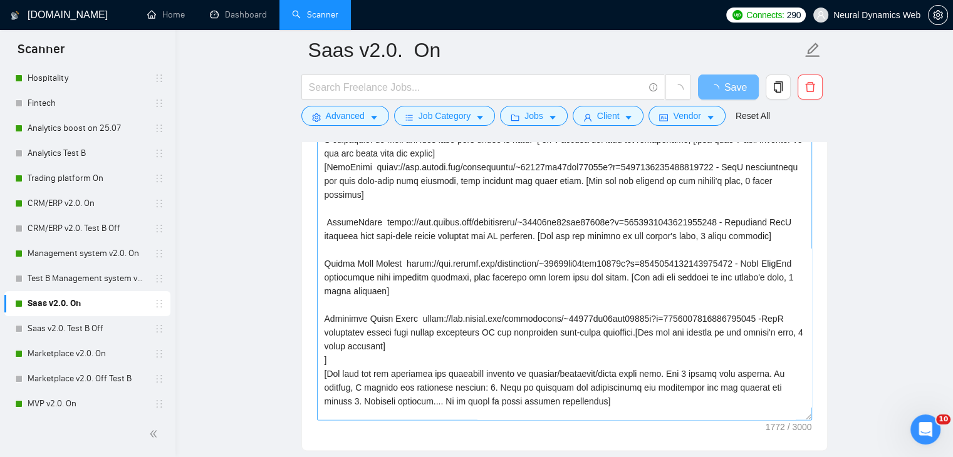
scroll to position [125, 0]
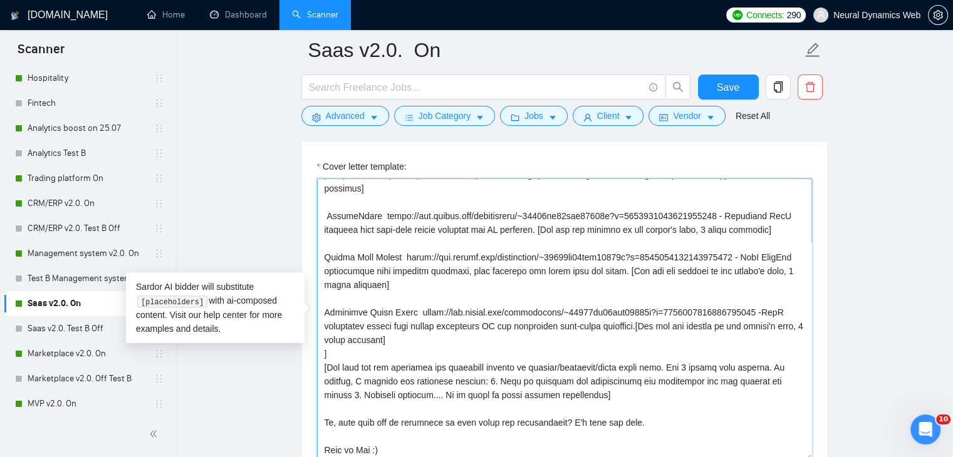
drag, startPoint x: 371, startPoint y: 379, endPoint x: 356, endPoint y: 422, distance: 46.0
click at [356, 422] on textarea "Cover letter template:" at bounding box center [564, 319] width 495 height 282
type textarea "Hello. [Create a phrase tailored to the job description or title, something lik…"
click at [724, 91] on span "Save" at bounding box center [727, 88] width 23 height 16
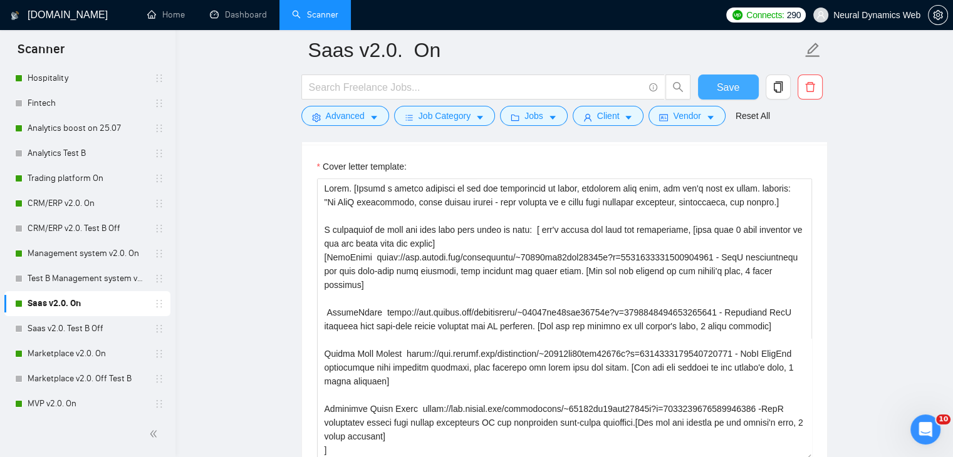
scroll to position [1816, 0]
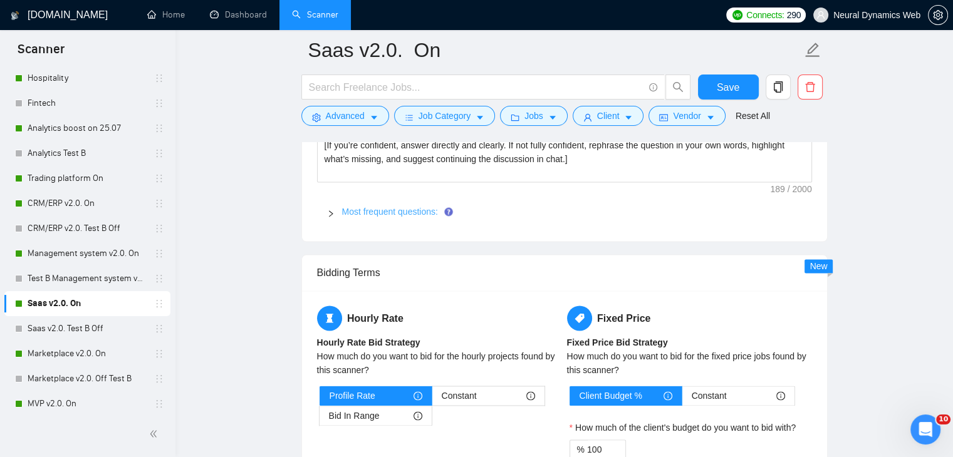
click at [347, 207] on link "Most frequent questions:" at bounding box center [390, 212] width 96 height 10
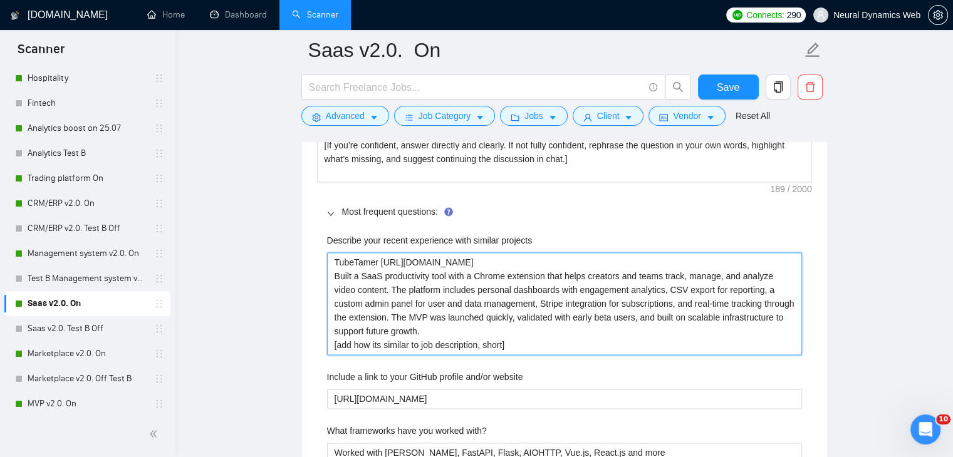
drag, startPoint x: 332, startPoint y: 342, endPoint x: 323, endPoint y: 342, distance: 8.8
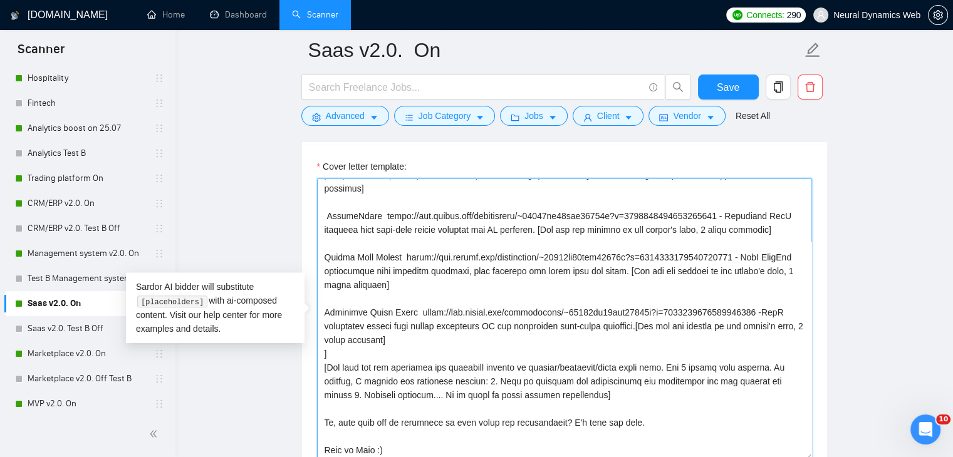
scroll to position [154, 0]
drag, startPoint x: 322, startPoint y: 189, endPoint x: 395, endPoint y: 400, distance: 223.8
click at [395, 400] on textarea "Cover letter template:" at bounding box center [564, 319] width 495 height 282
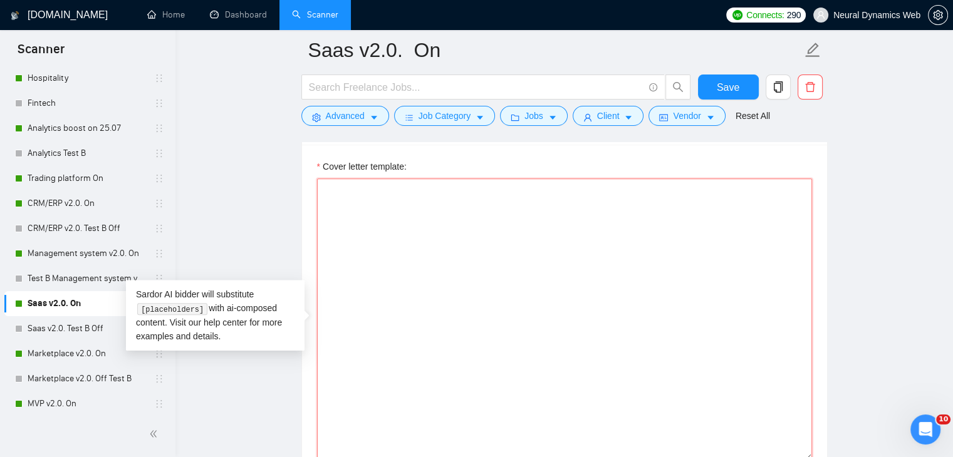
scroll to position [0, 0]
paste textarea "Hello. [Create a phrase tailored to the job description or title, something lik…"
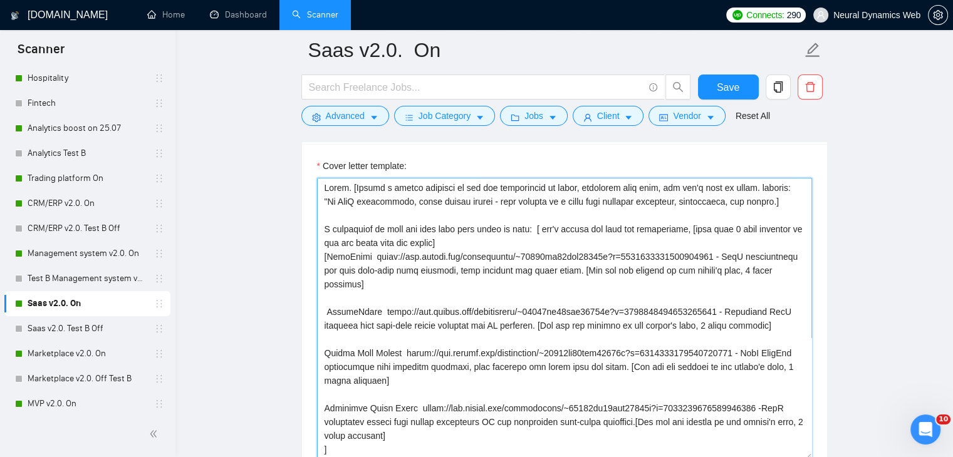
scroll to position [1316, 0]
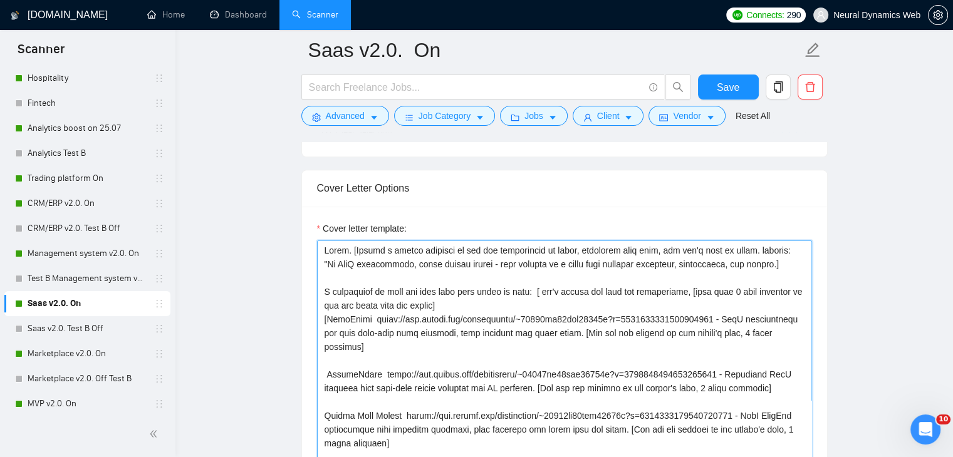
click at [326, 371] on textarea "Cover letter template:" at bounding box center [564, 381] width 495 height 282
type textarea "Hello. [Create a phrase tailored to the job description or title, something lik…"
